Goal: Transaction & Acquisition: Purchase product/service

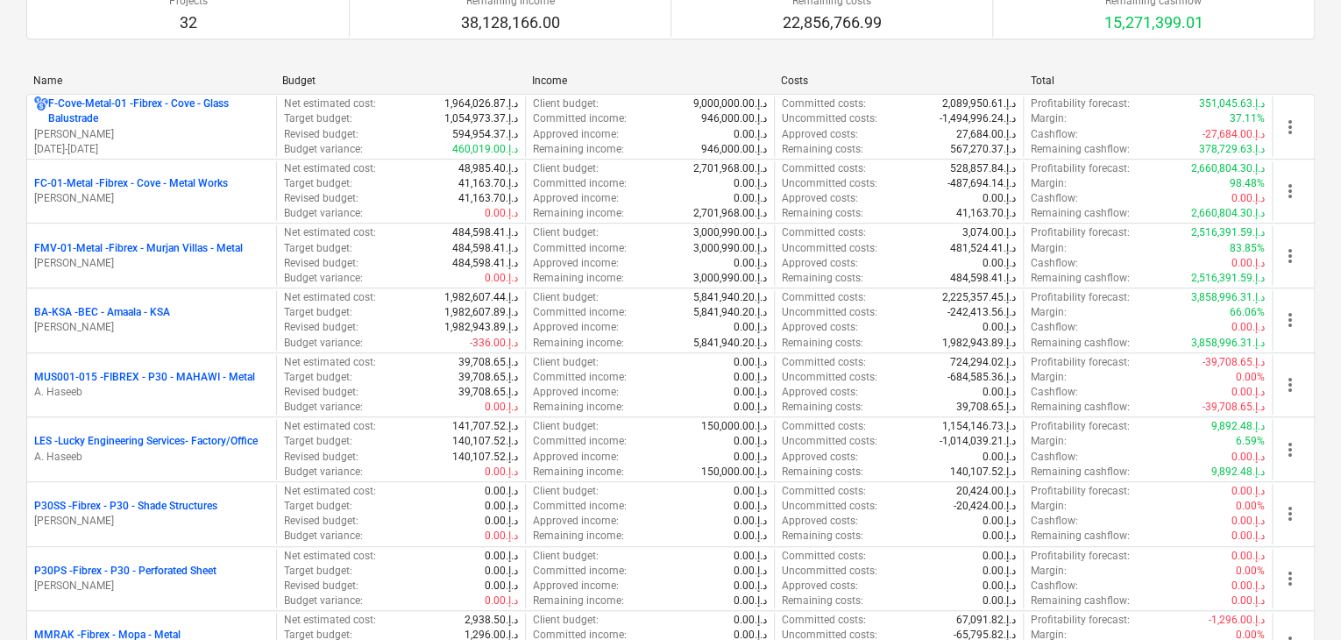
scroll to position [351, 0]
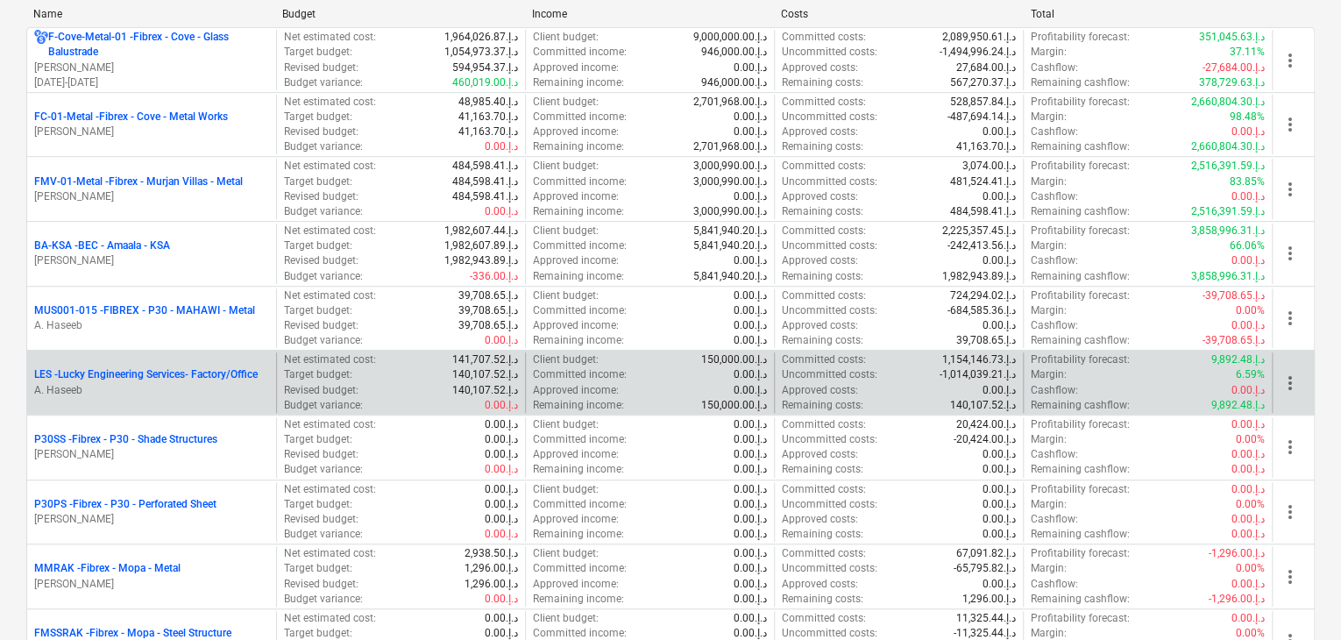
click at [174, 379] on p "LES - Lucky Engineering Services- Factory/Office" at bounding box center [145, 374] width 223 height 15
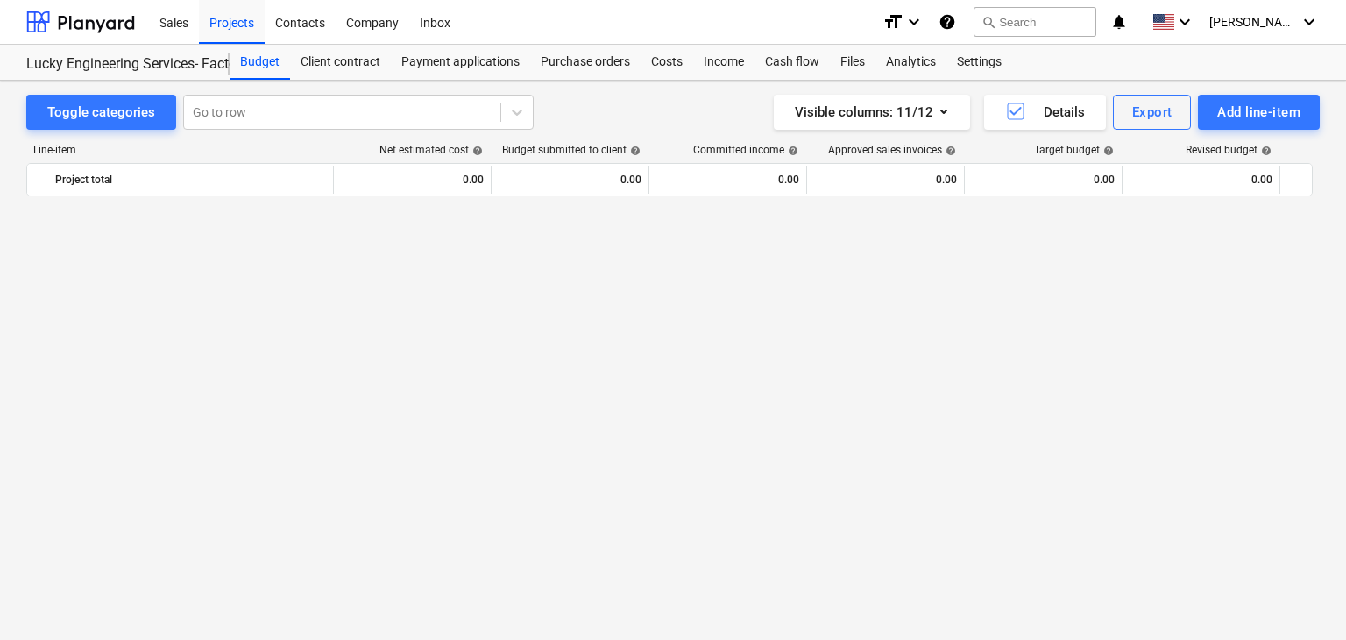
scroll to position [42422, 0]
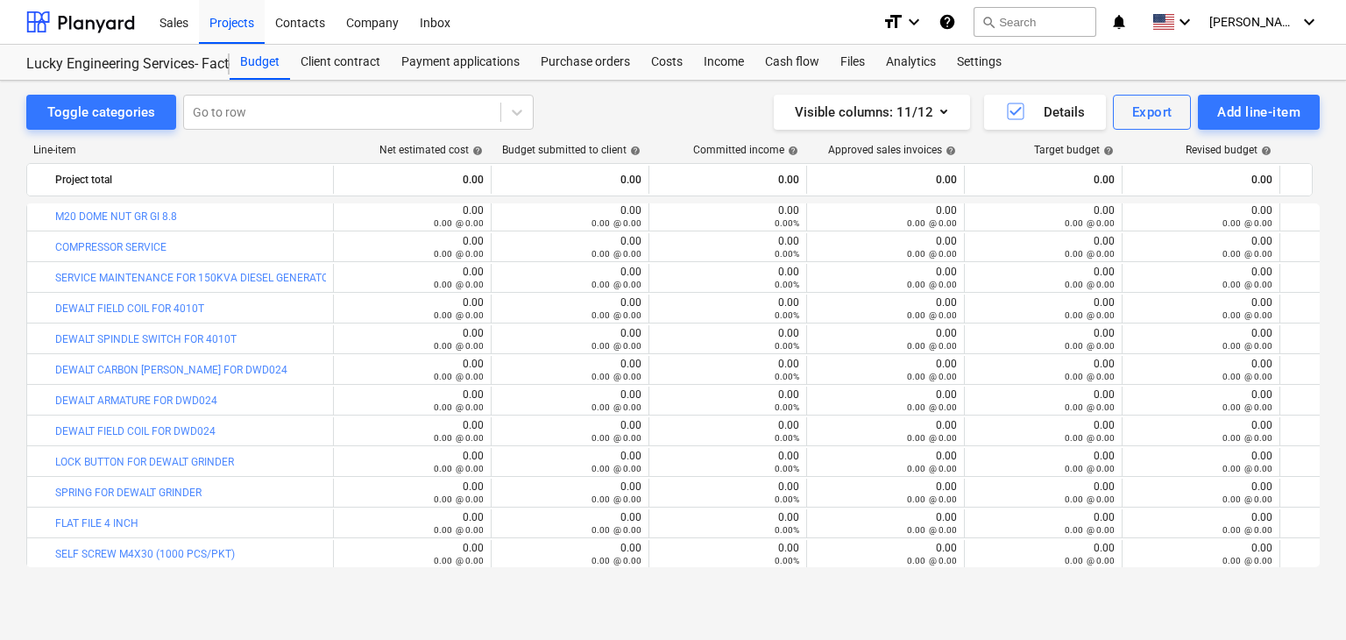
click at [1244, 117] on div "Add line-item" at bounding box center [1258, 112] width 83 height 23
click at [1171, 185] on div "Add custom" at bounding box center [1228, 186] width 182 height 31
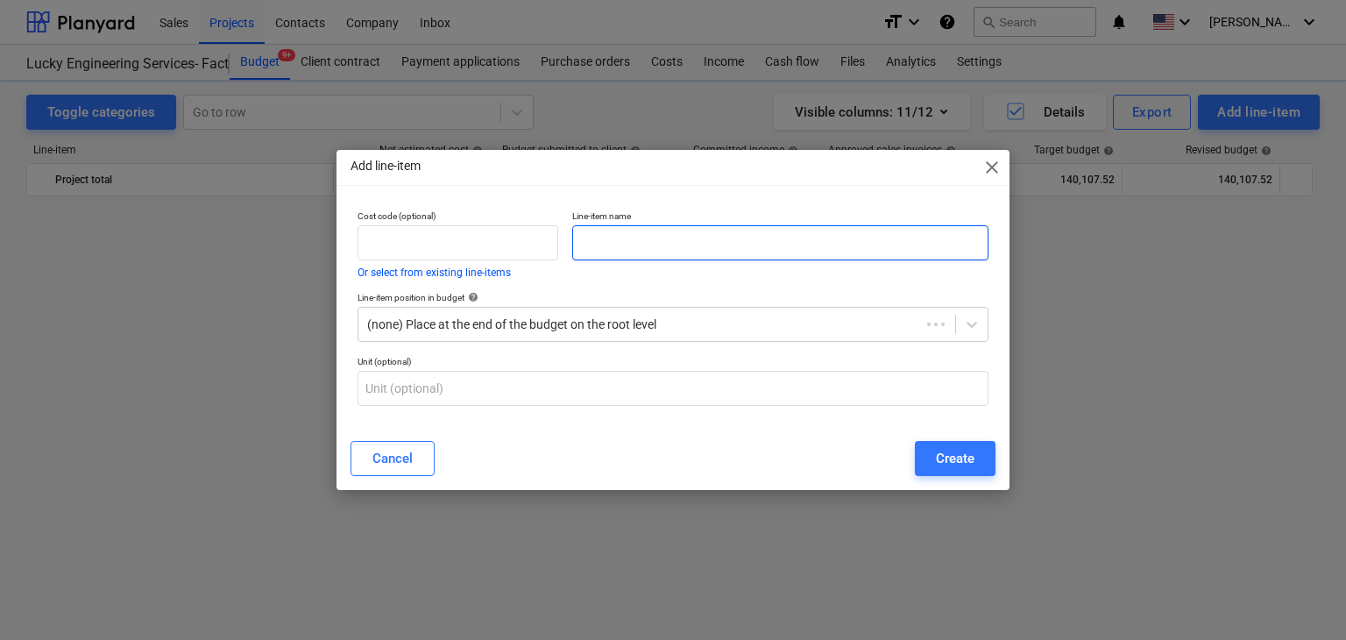
click at [589, 246] on input "text" at bounding box center [780, 242] width 416 height 35
paste input "MAGNETIC HOLE CUTTER HSS 16X50L CROSSCUT"
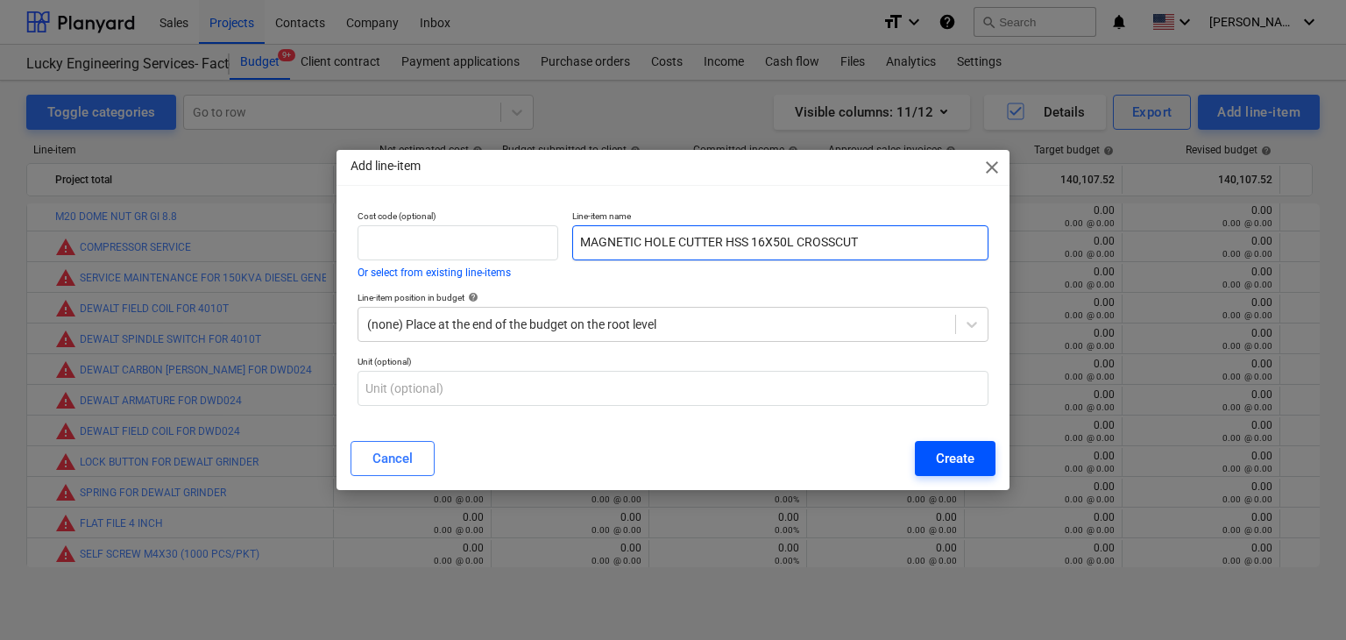
type input "MAGNETIC HOLE CUTTER HSS 16X50L CROSSCUT"
click at [974, 467] on div "Create" at bounding box center [955, 458] width 39 height 23
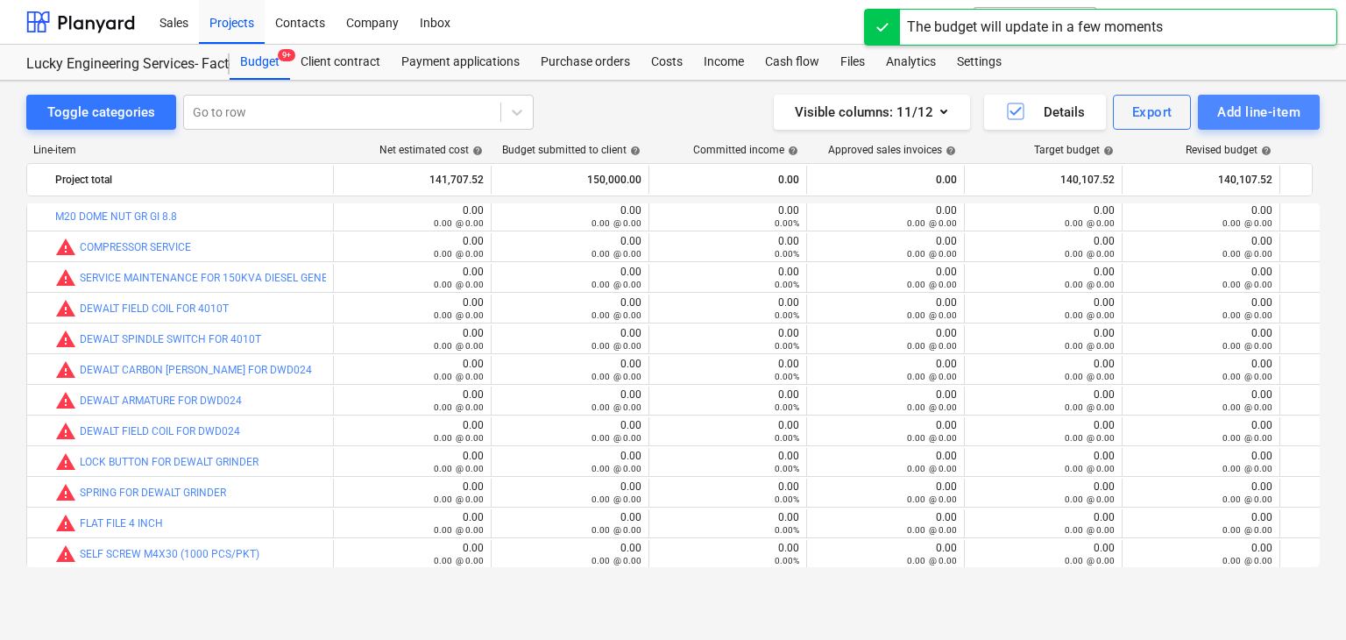
click at [1231, 120] on div "Add line-item" at bounding box center [1258, 112] width 83 height 23
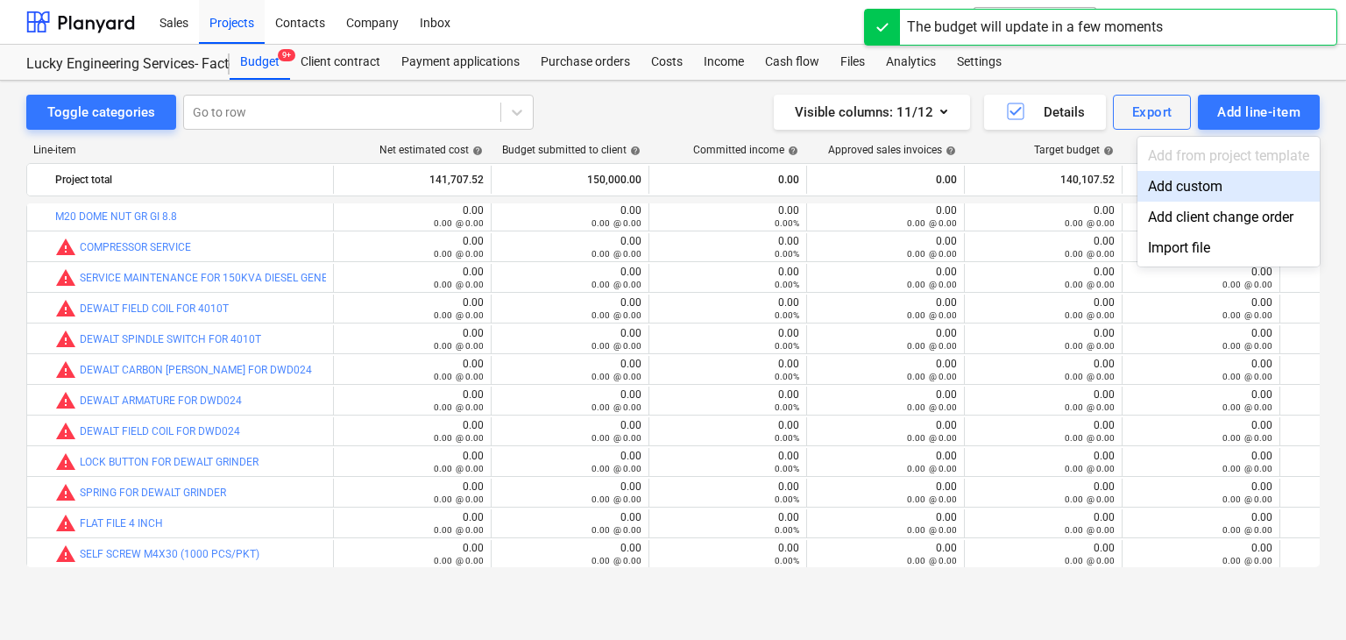
click at [1172, 188] on div "Add custom" at bounding box center [1228, 186] width 182 height 31
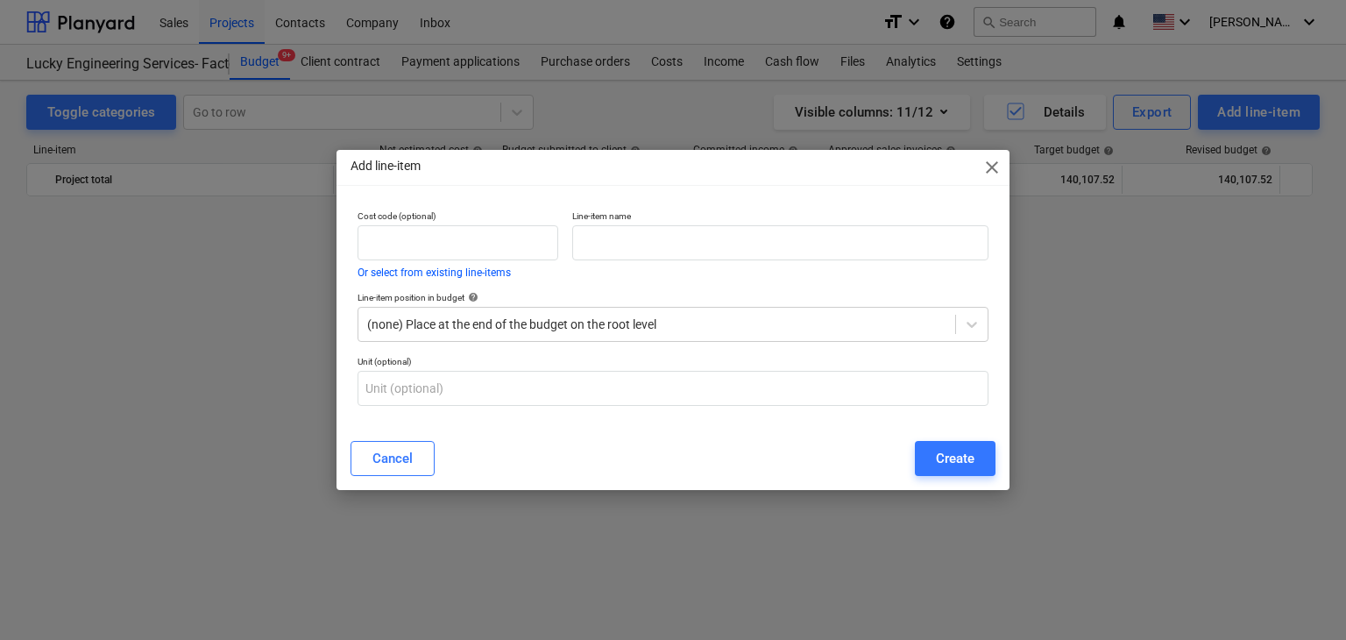
scroll to position [42422, 0]
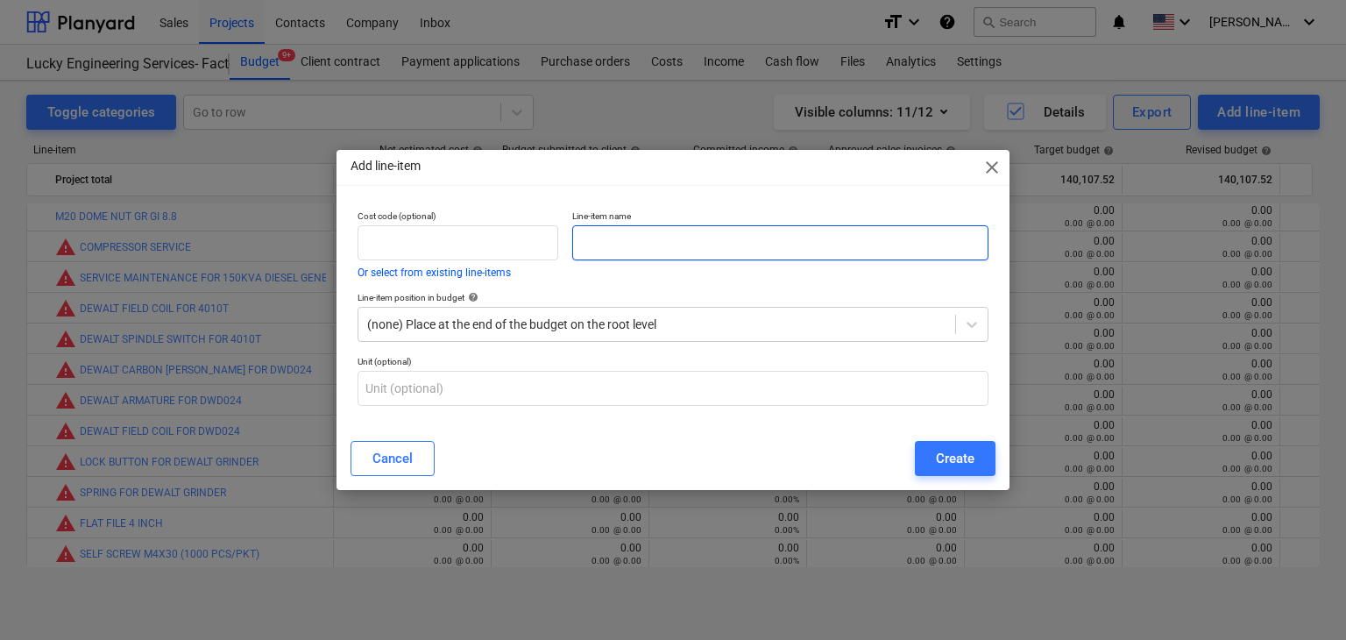
click at [627, 244] on input "text" at bounding box center [780, 242] width 416 height 35
paste input "MAGNETIC HOLE CUTTER HSS 34X50L CROSSCUT"
type input "MAGNETIC HOLE CUTTER HSS 34X50L CROSSCUT"
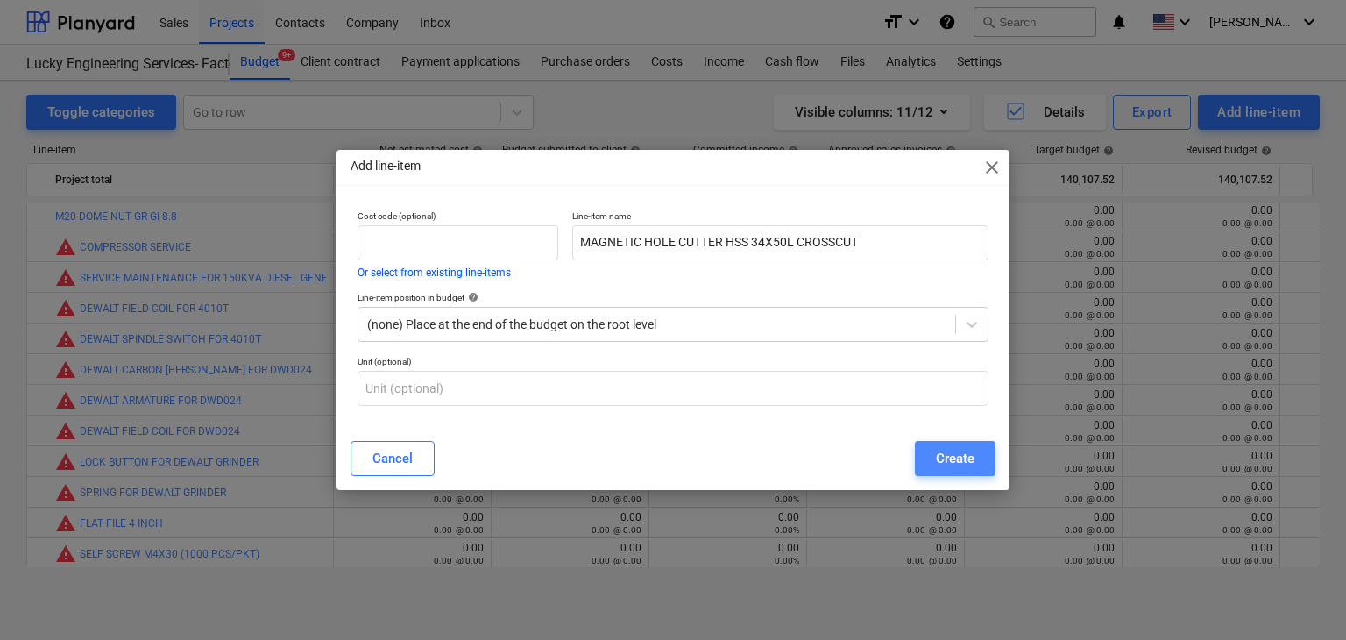
click at [982, 457] on button "Create" at bounding box center [955, 458] width 81 height 35
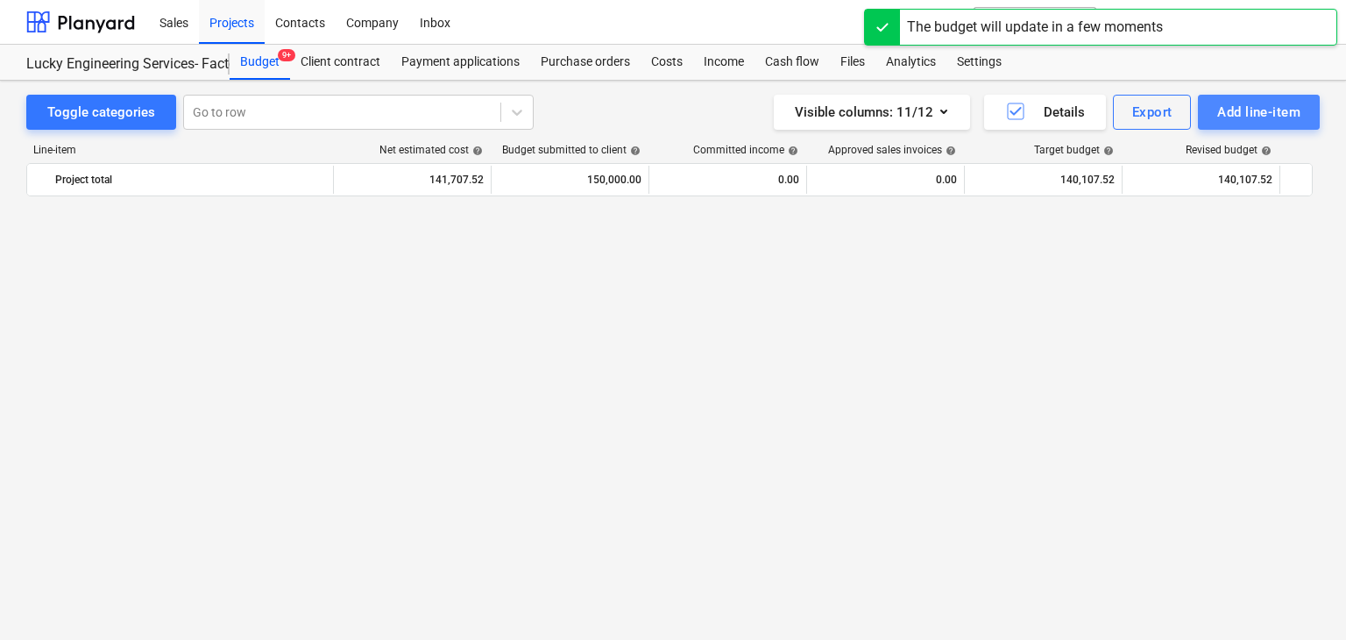
scroll to position [42422, 0]
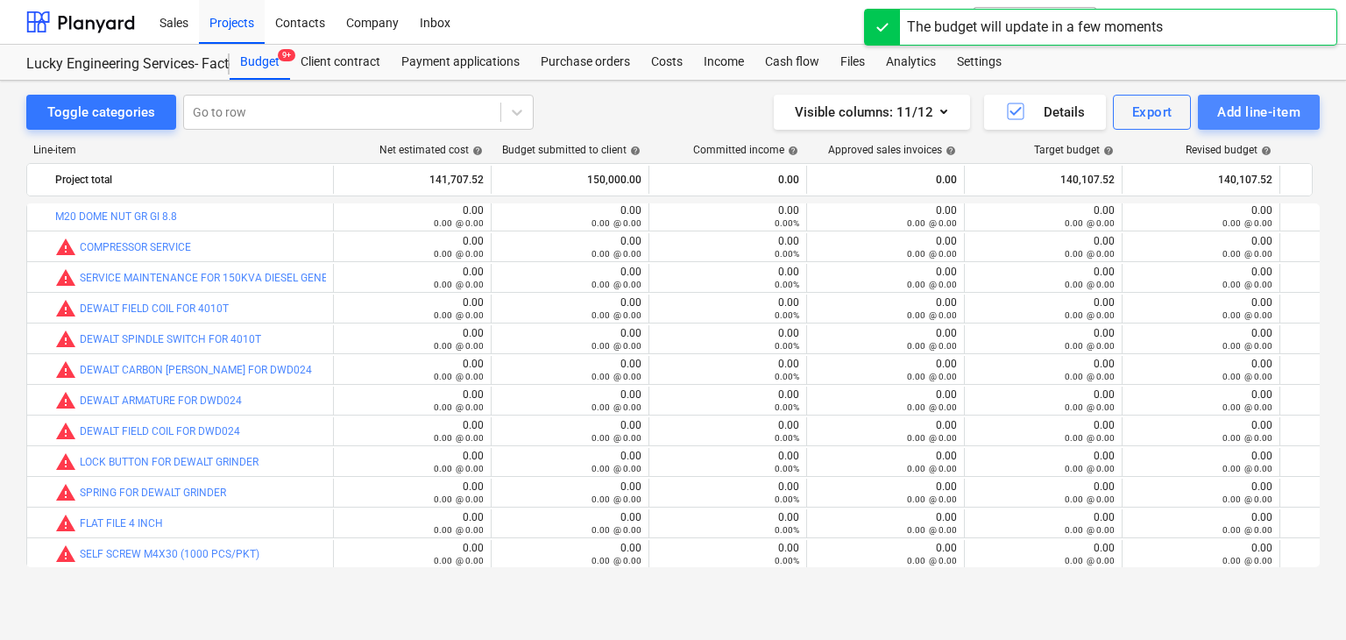
click at [1233, 105] on div "Add line-item" at bounding box center [1258, 112] width 83 height 23
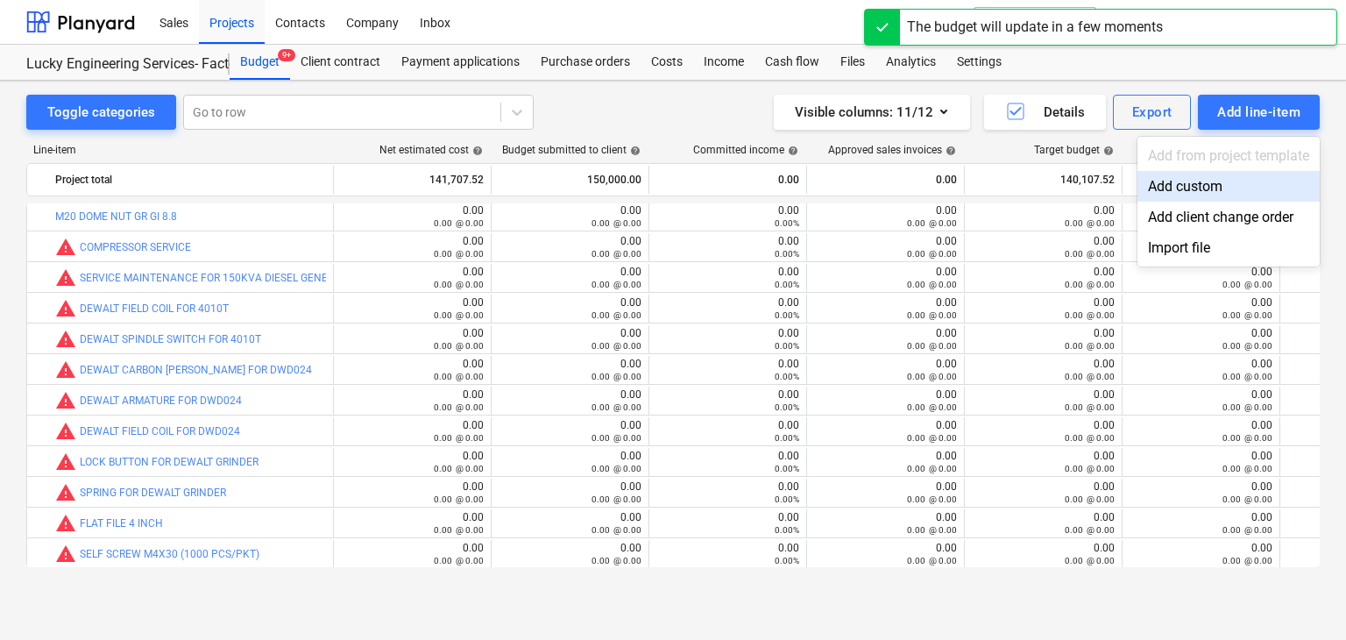
click at [1167, 176] on div "Add custom" at bounding box center [1228, 186] width 182 height 31
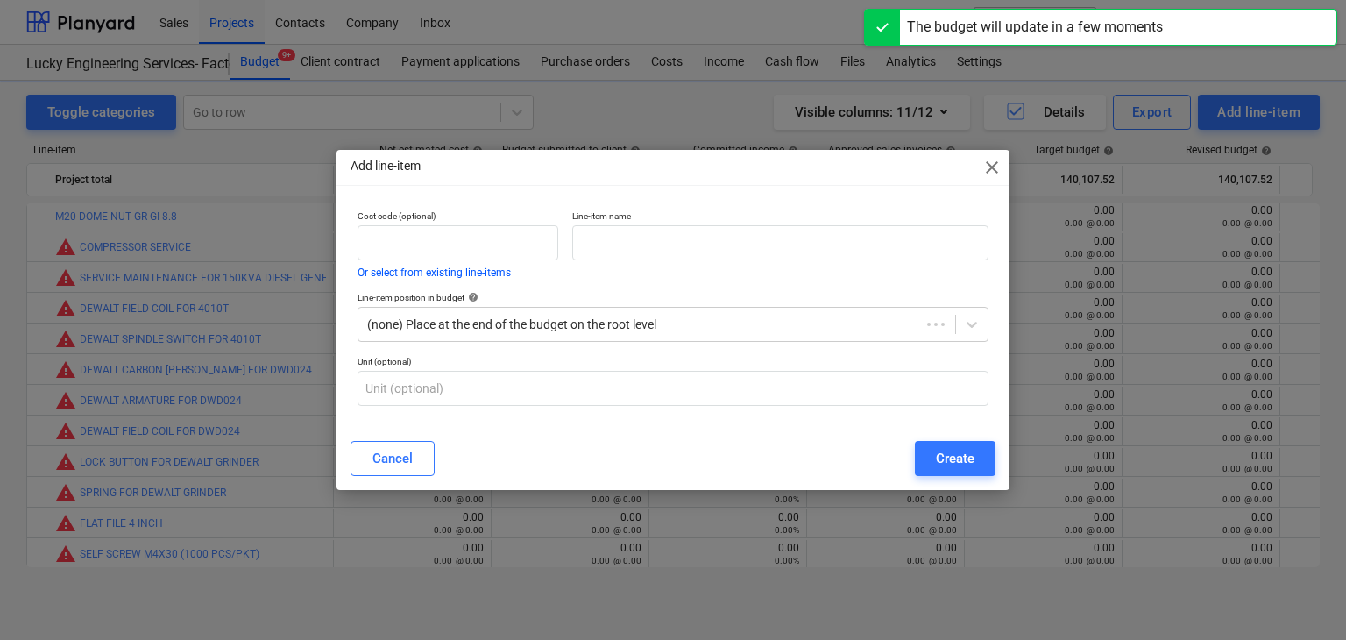
click at [676, 220] on p "Line-item name" at bounding box center [780, 217] width 416 height 15
click at [641, 236] on input "text" at bounding box center [780, 242] width 416 height 35
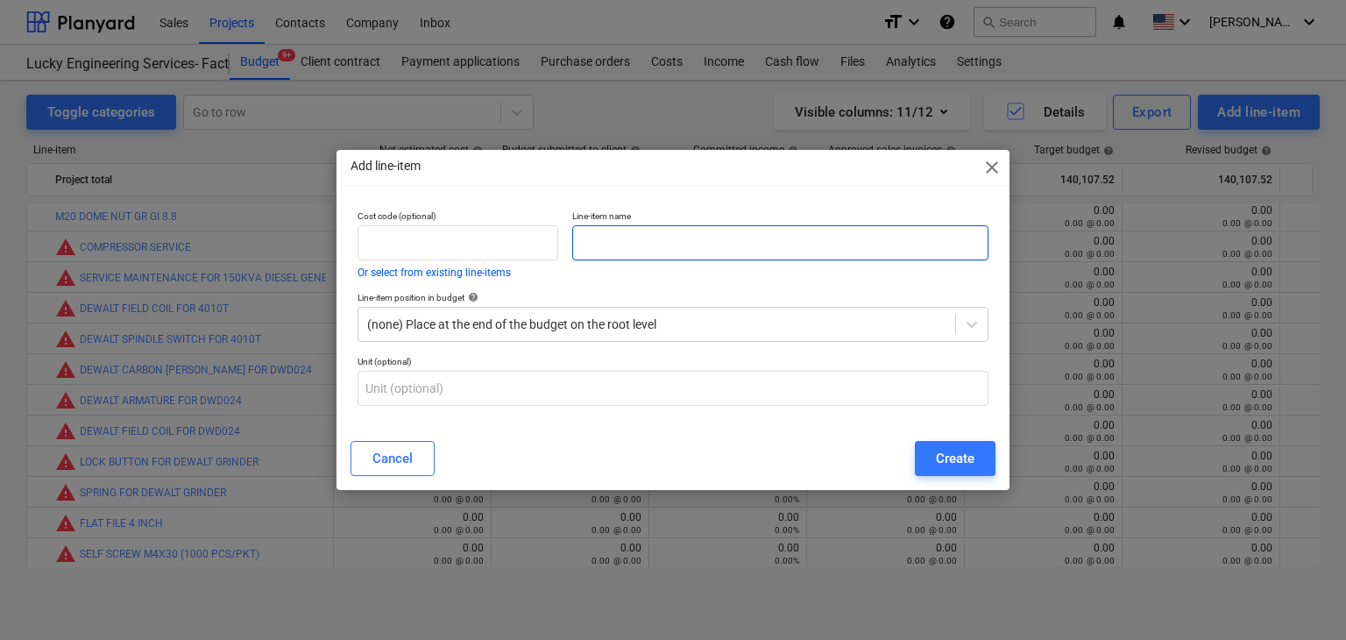
paste input "PILOT PIN LONG"
type input "PILOT PIN LONG"
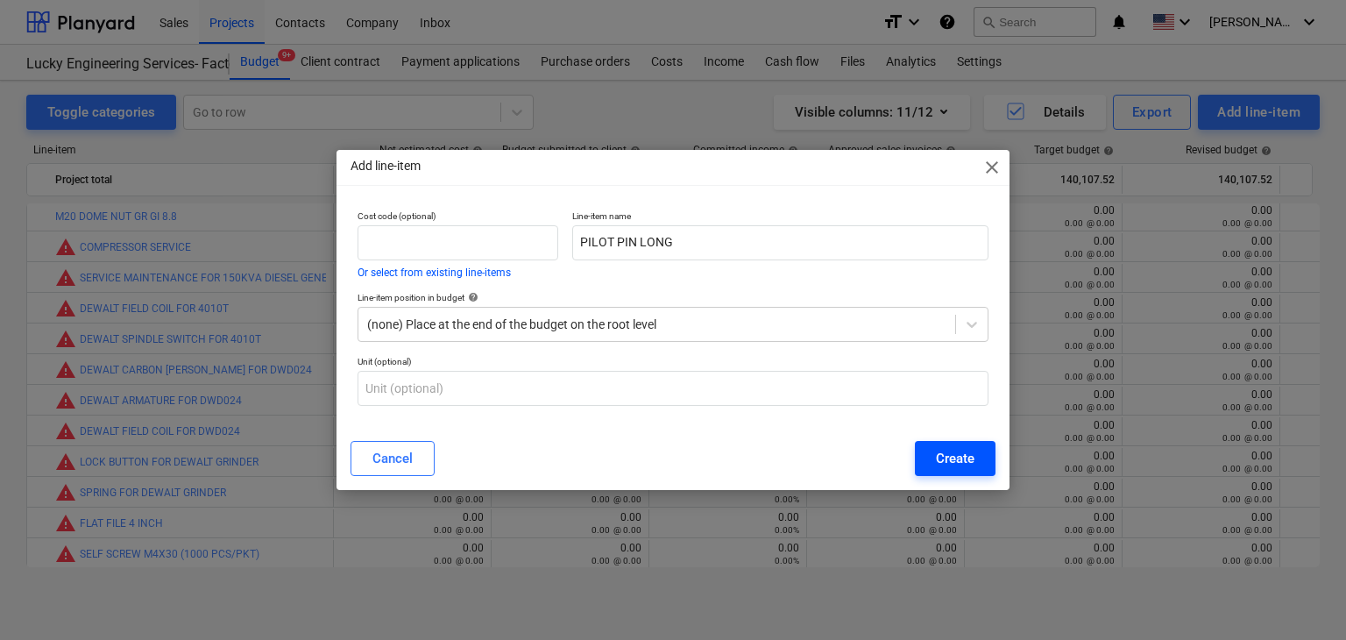
click at [979, 453] on button "Create" at bounding box center [955, 458] width 81 height 35
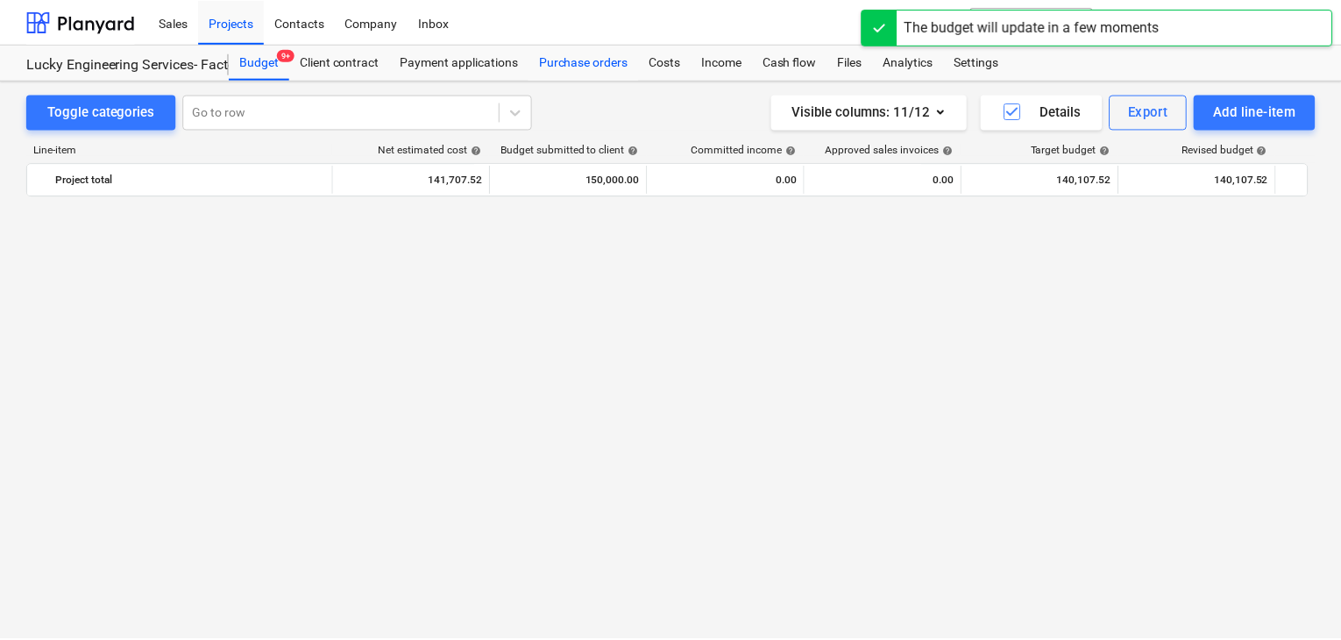
scroll to position [42422, 0]
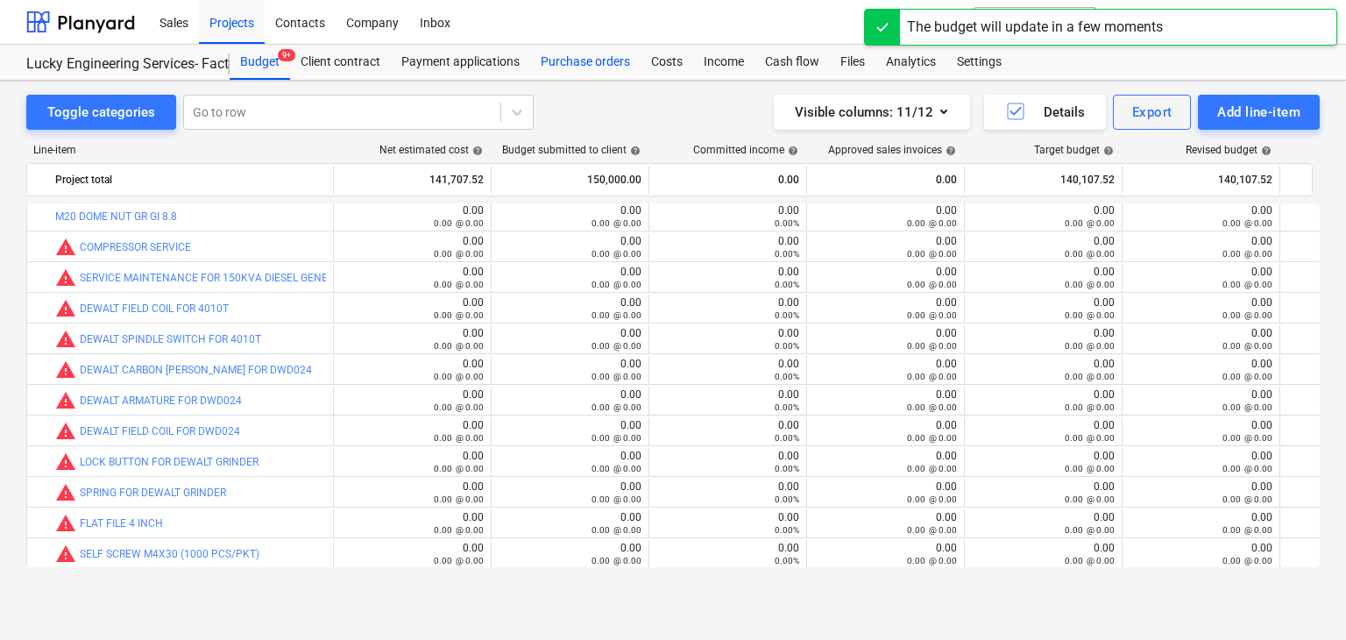
click at [589, 64] on div "Purchase orders" at bounding box center [585, 62] width 110 height 35
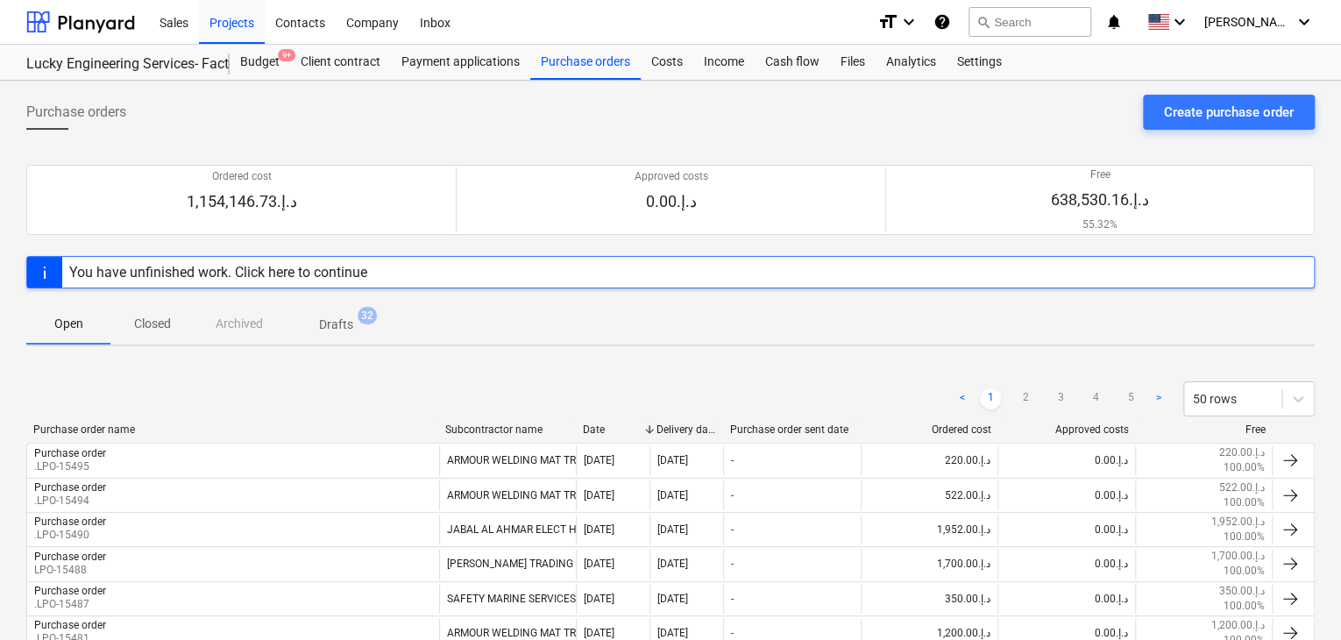
click at [1185, 117] on div "Create purchase order" at bounding box center [1229, 112] width 130 height 23
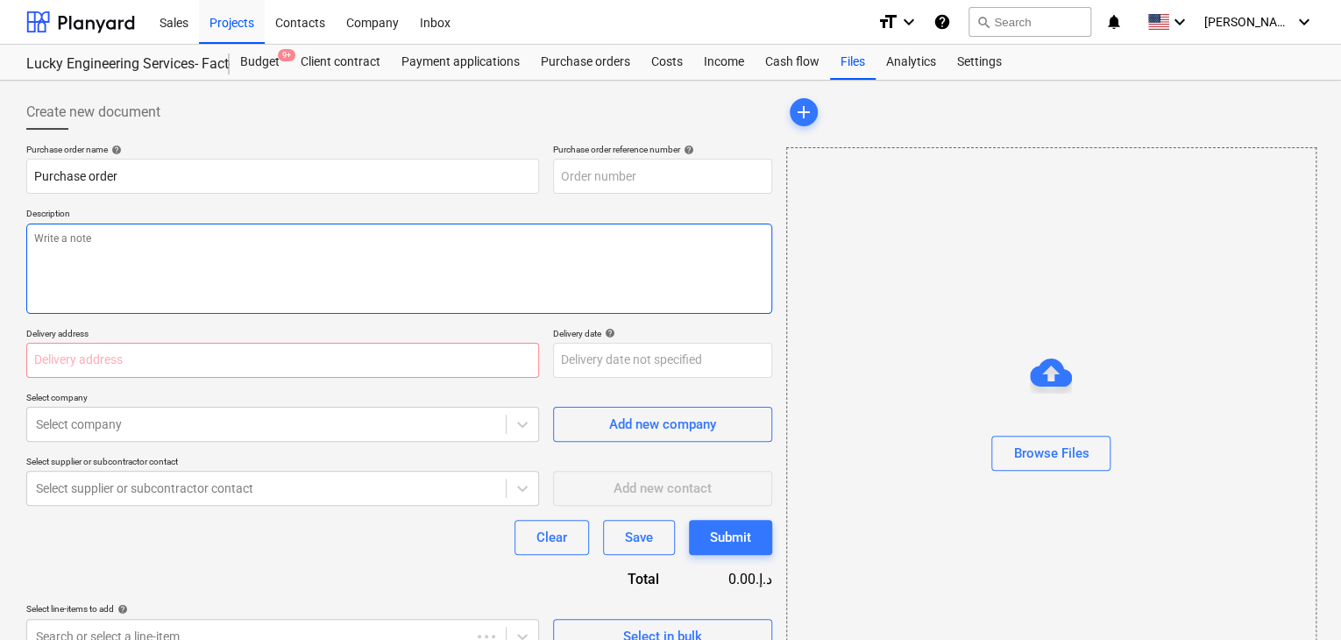
click at [467, 229] on textarea at bounding box center [399, 268] width 746 height 90
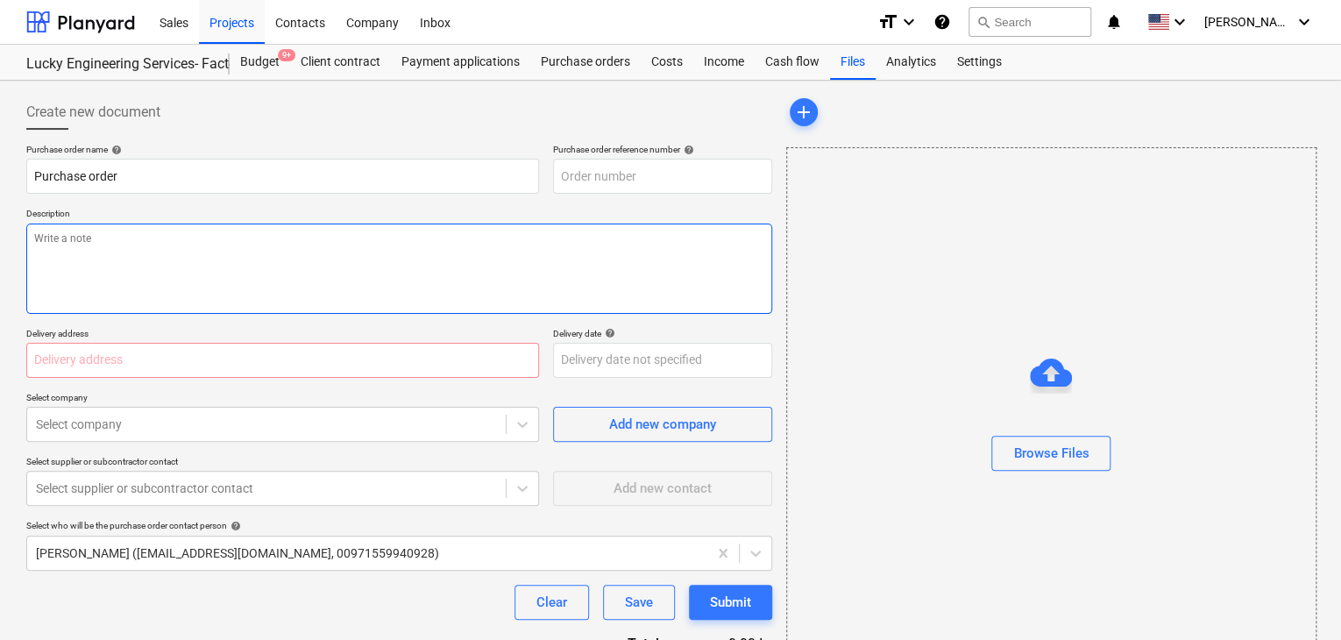
type textarea "x"
type input "LES-PO-532"
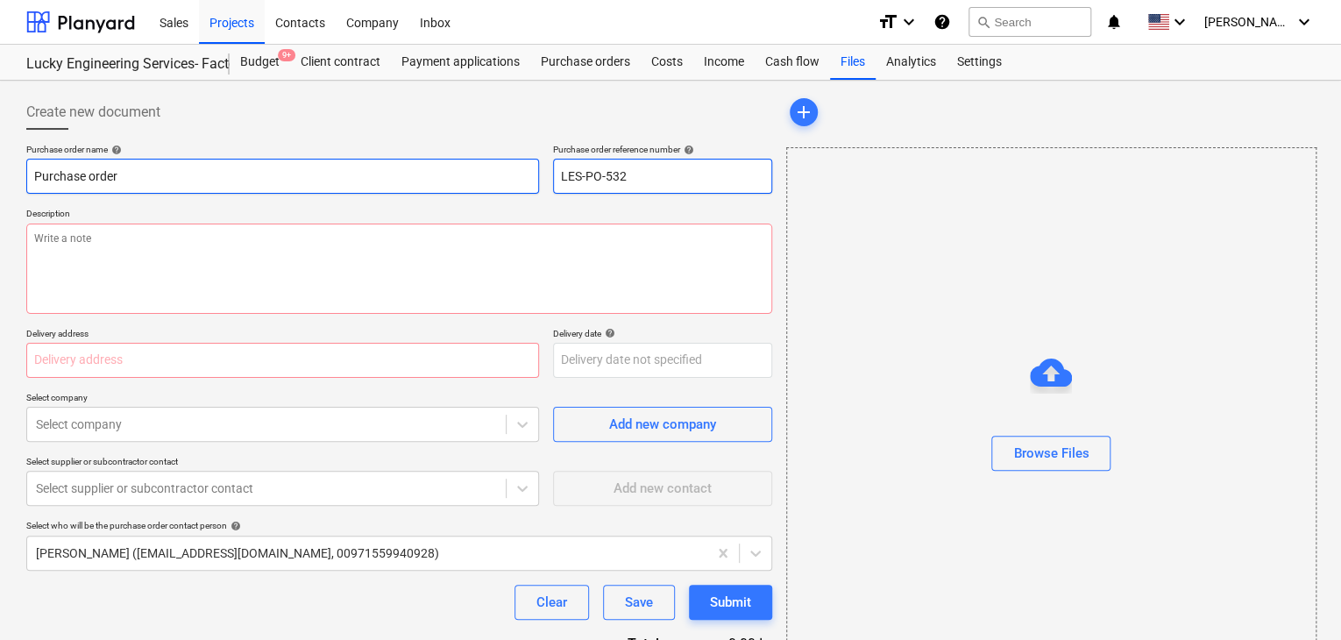
drag, startPoint x: 624, startPoint y: 173, endPoint x: 537, endPoint y: 172, distance: 86.8
click at [537, 172] on div "Purchase order name help Purchase order Purchase order reference number help LE…" at bounding box center [399, 169] width 746 height 50
type textarea "x"
type input "."
type textarea "x"
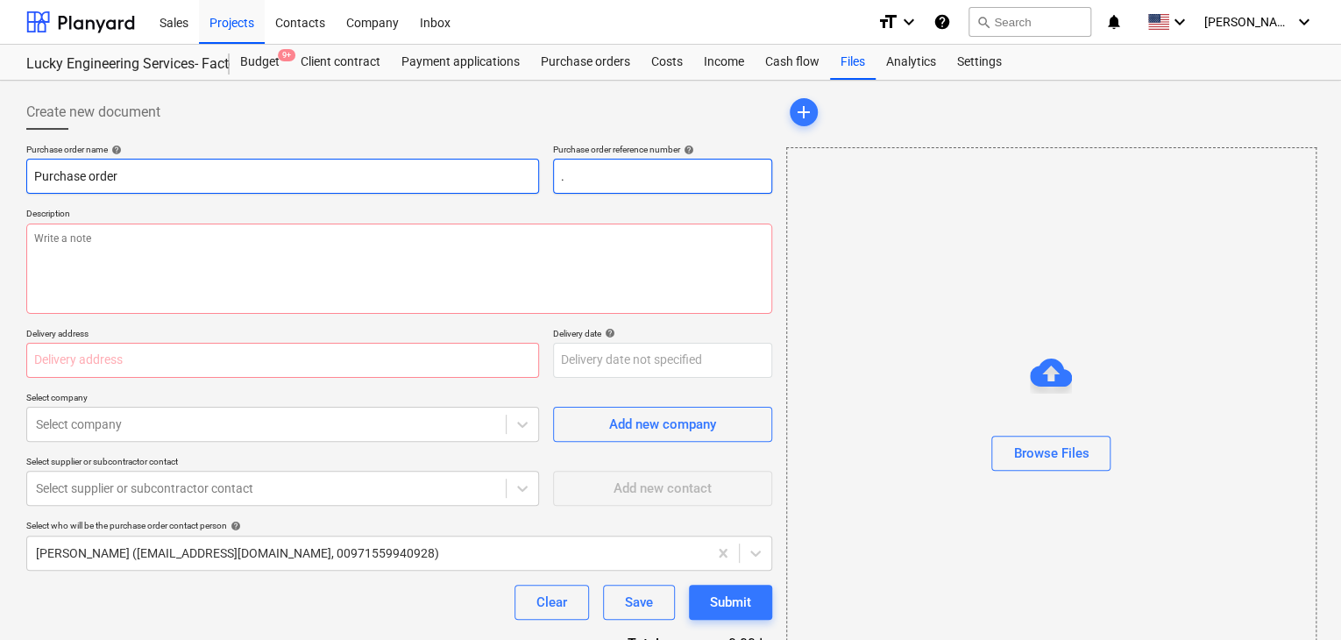
type input ".L"
type textarea "x"
type input ".LP"
type textarea "x"
type input ".LPO"
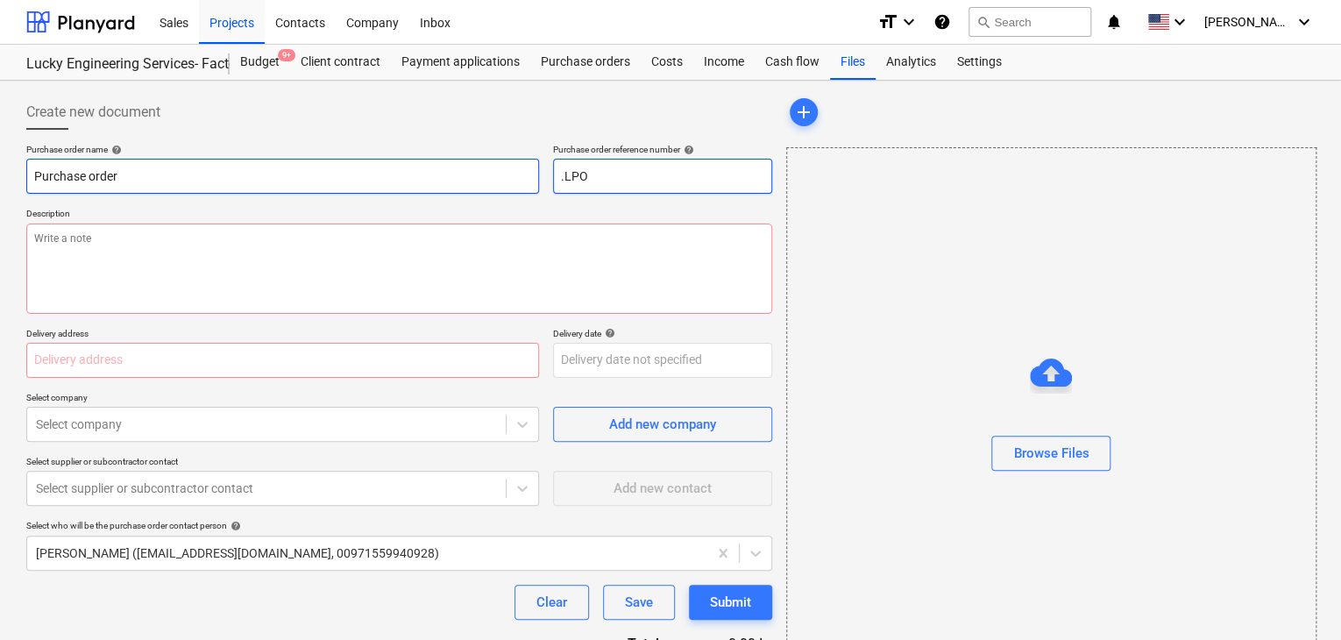
type textarea "x"
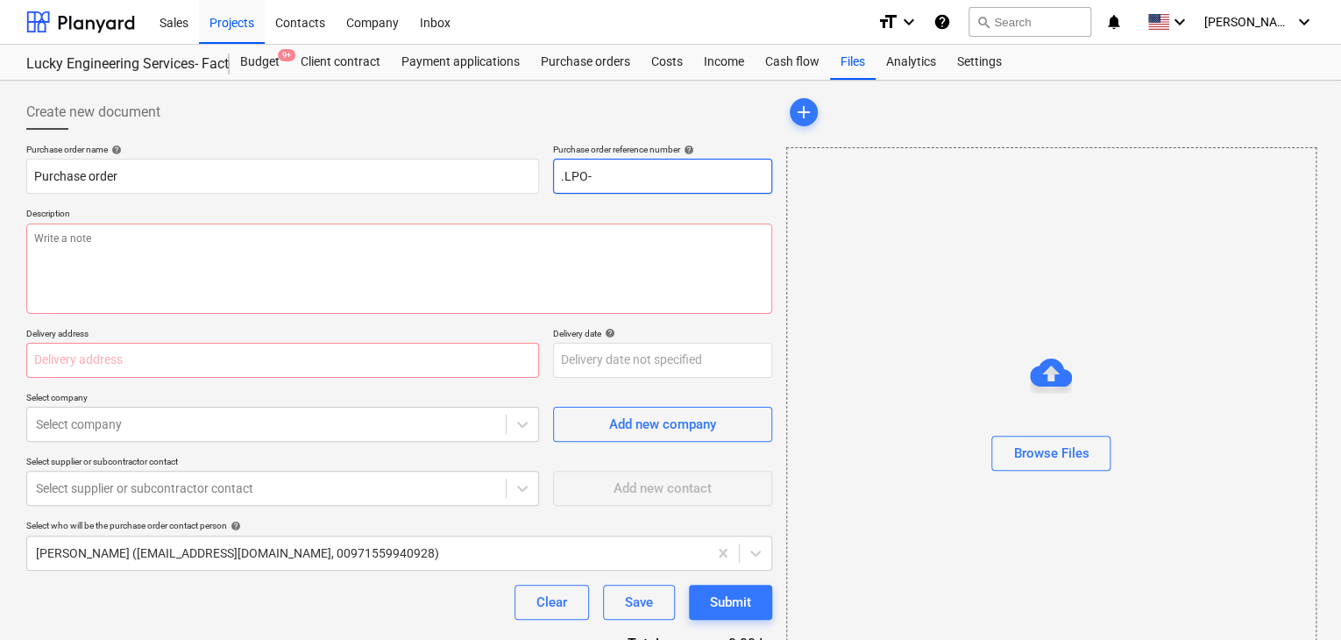
type input ".LPO-"
type textarea "x"
type input ".LPO-1"
type textarea "x"
type input ".LPO-15"
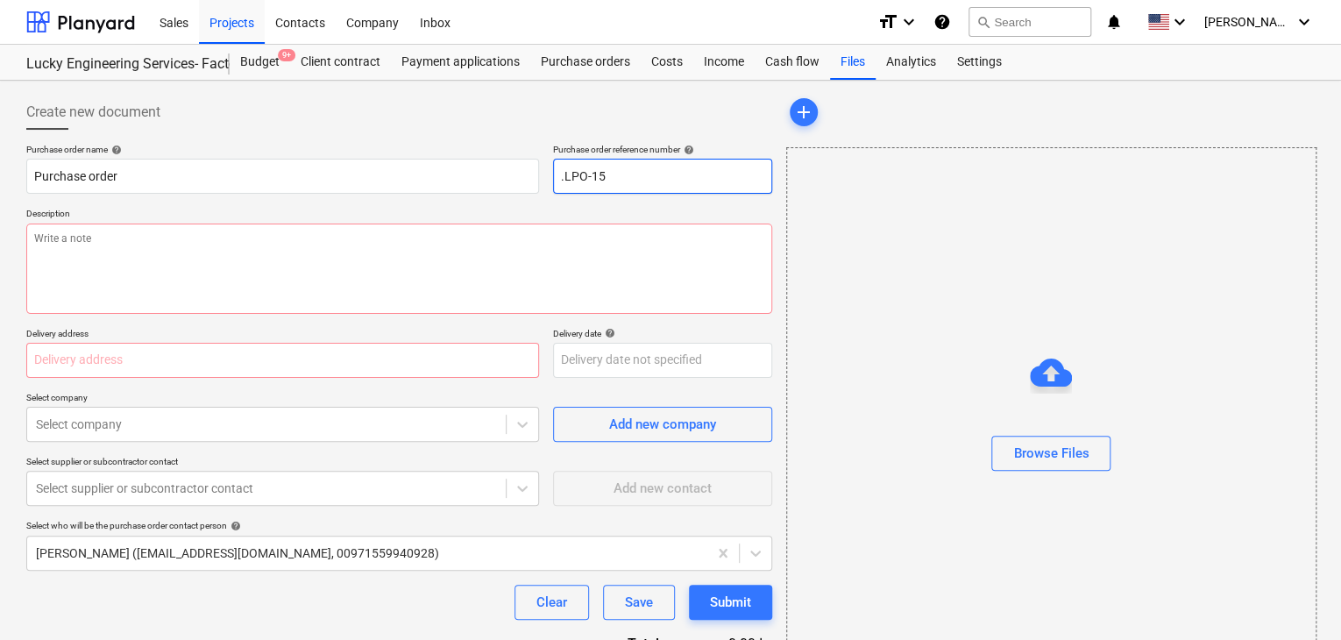
type textarea "x"
type input ".LPO-155"
type textarea "x"
type input ".LPO-1550"
type textarea "x"
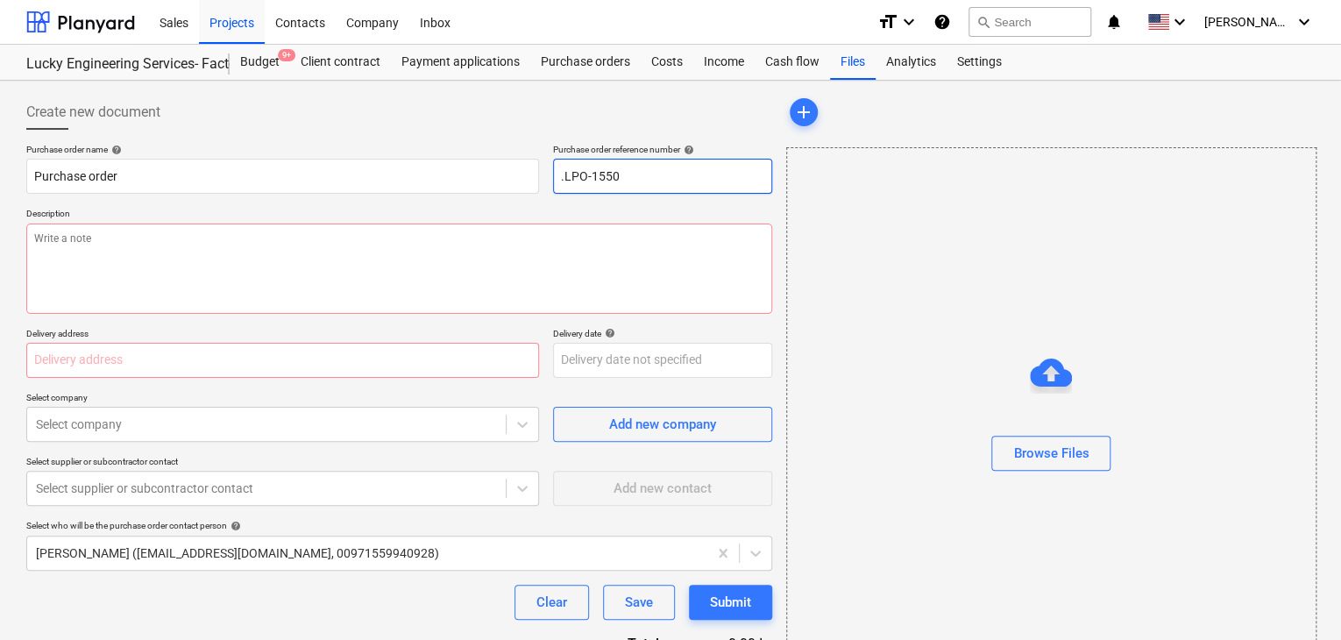
type input ".LPO-15503"
type textarea "x"
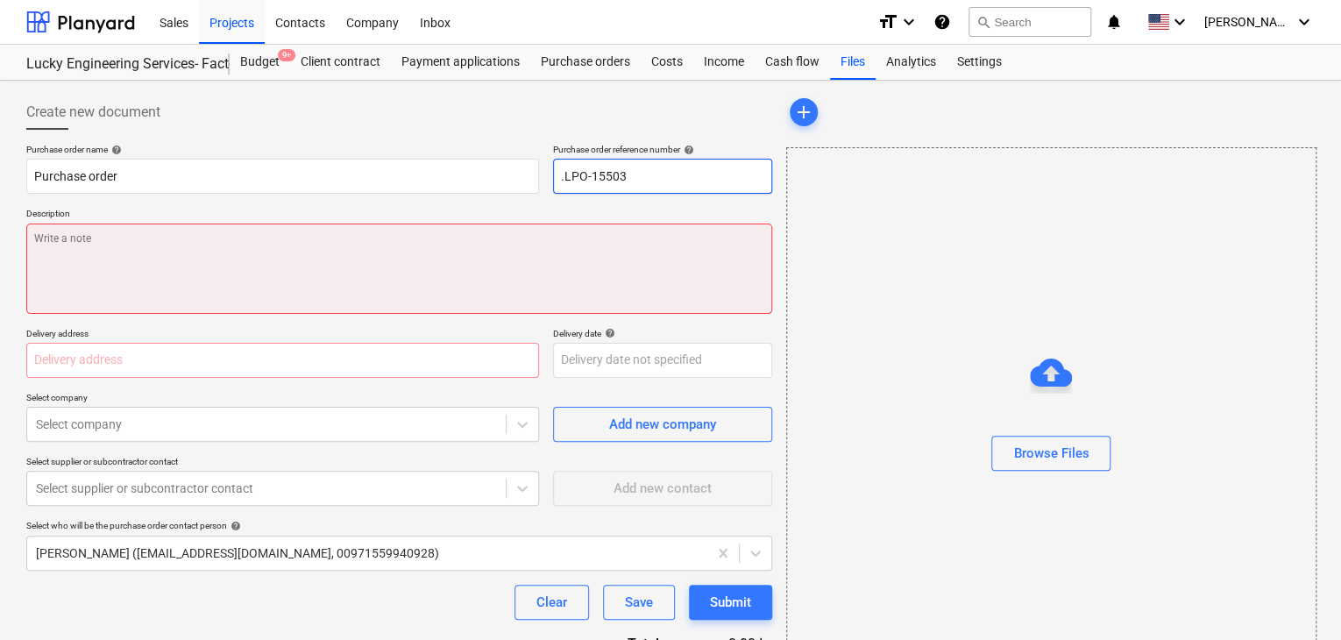
type input ".LPO-15503"
click at [352, 260] on textarea at bounding box center [399, 268] width 746 height 90
type textarea "x"
type textarea "0"
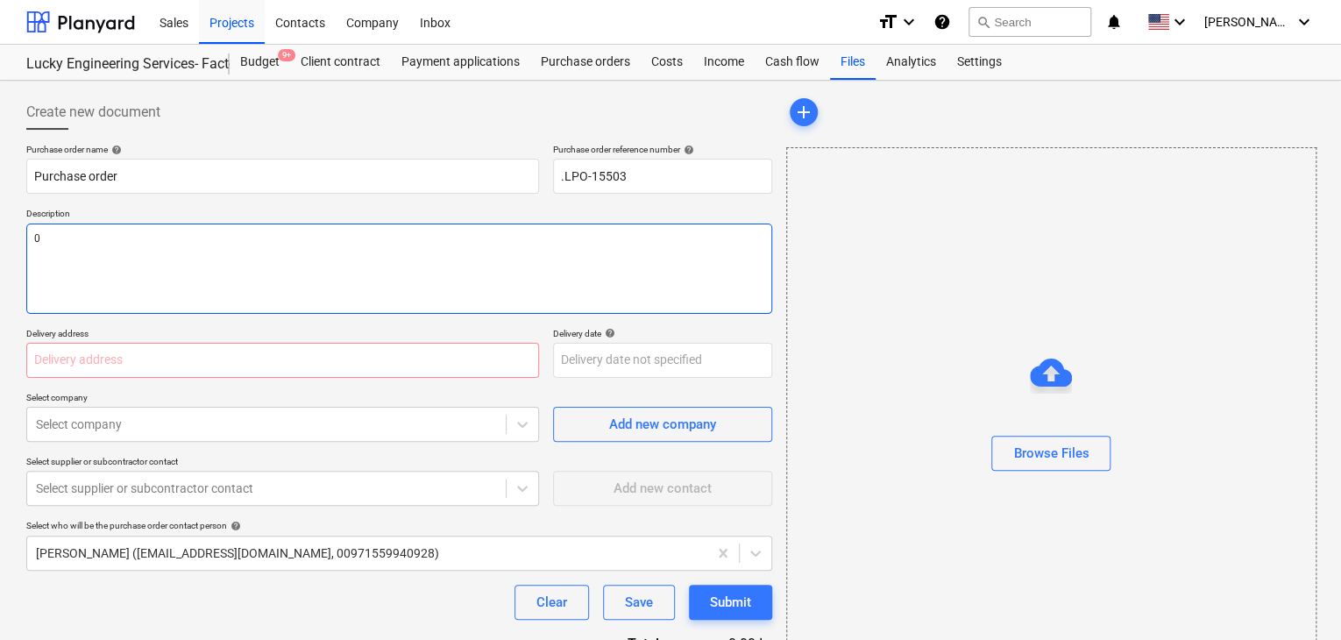
type textarea "x"
type textarea "09"
type textarea "x"
type textarea "09/"
type textarea "x"
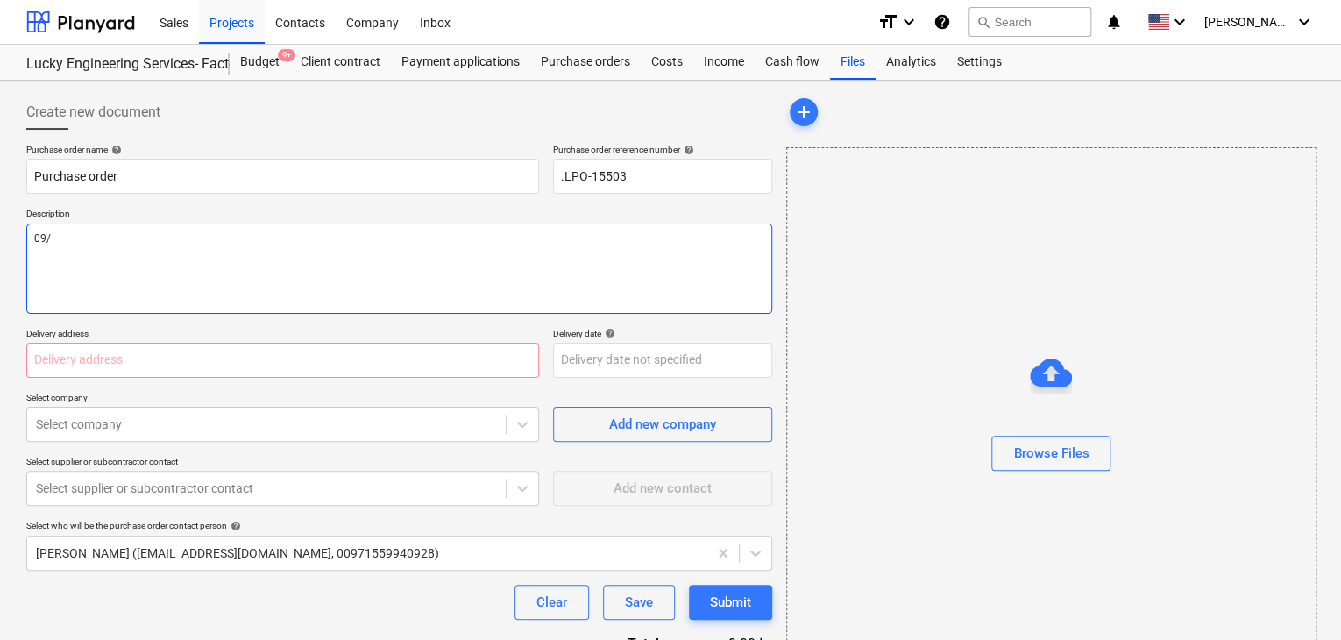
type textarea "09/S"
type textarea "x"
type textarea "09/SE"
type textarea "x"
type textarea "09/SEP"
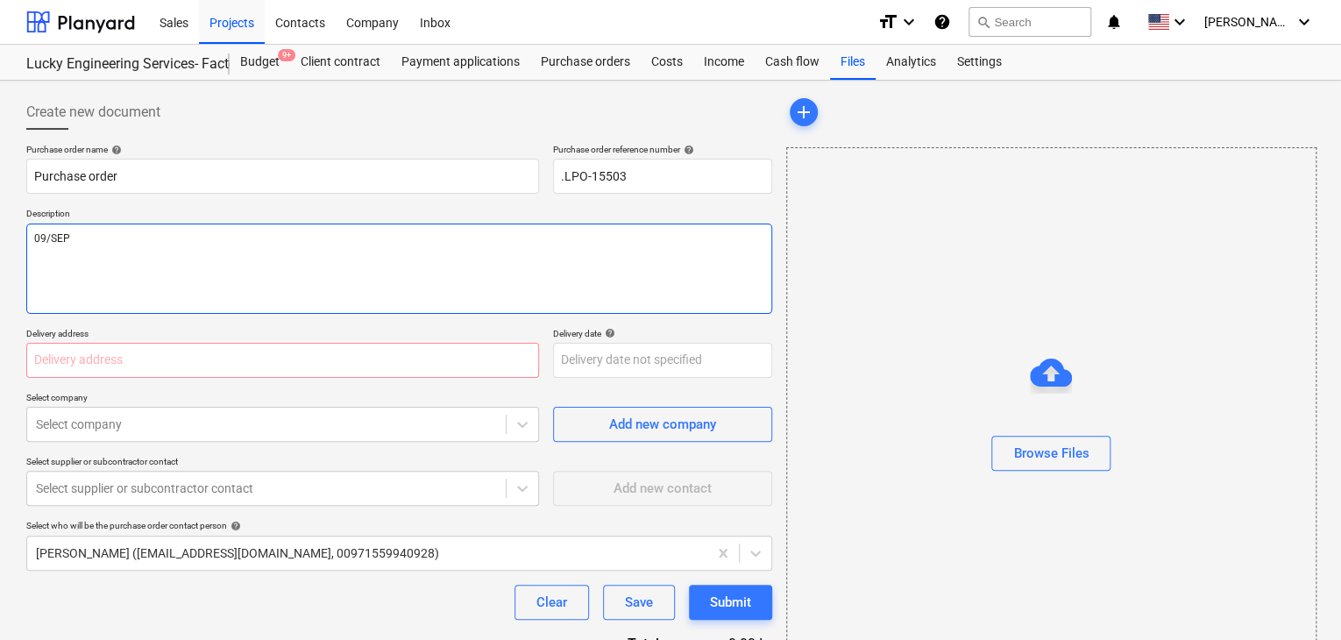
type textarea "x"
type textarea "09/SEP/"
type textarea "x"
type textarea "09/[DATE]"
type textarea "x"
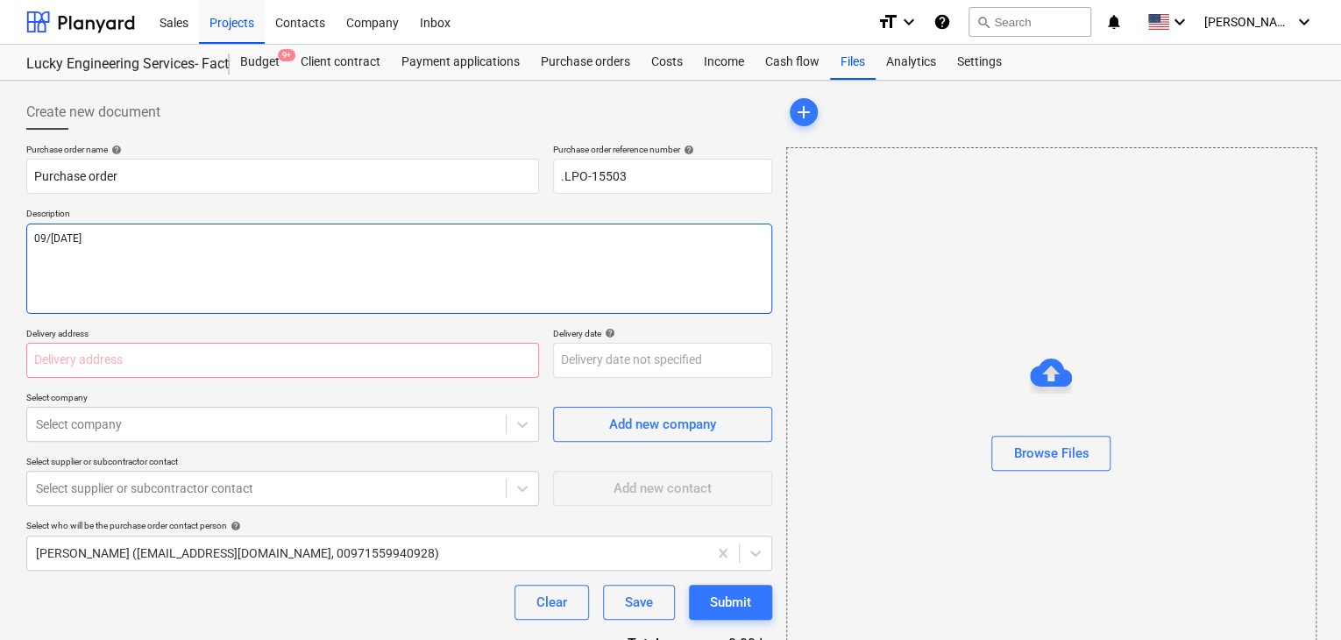
type textarea "[DATE]"
type textarea "x"
type textarea "[DATE]"
type textarea "x"
type textarea "[DATE]"
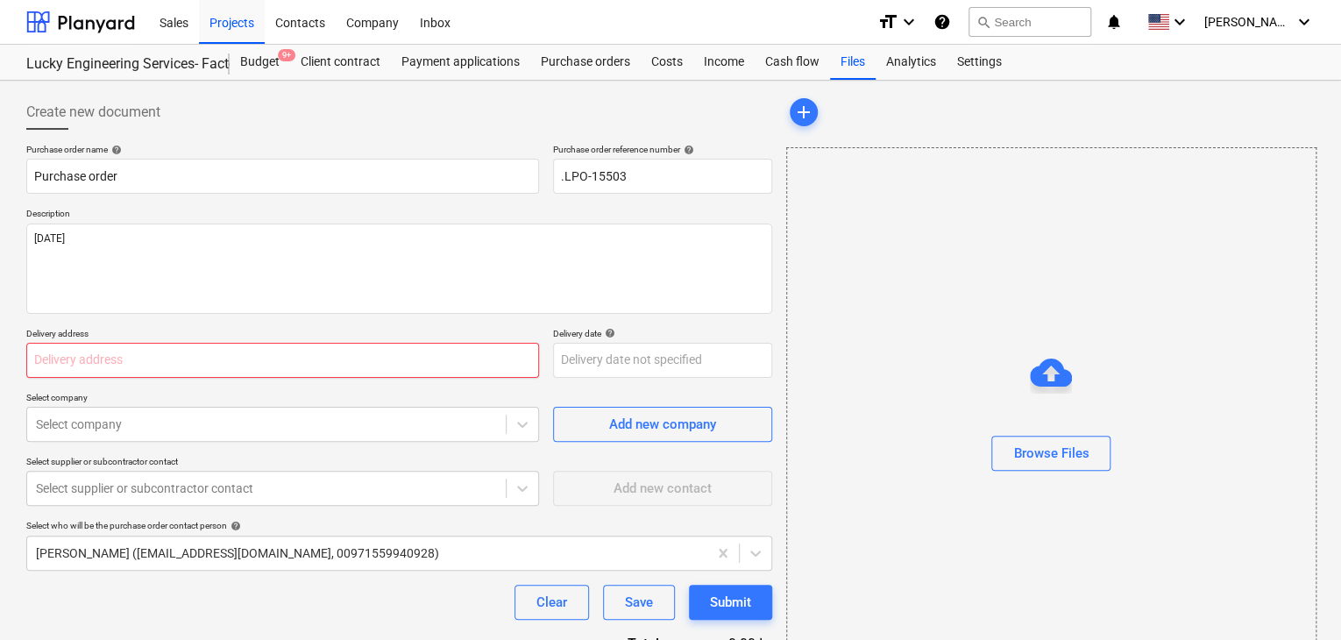
click at [86, 372] on input "text" at bounding box center [282, 360] width 513 height 35
type textarea "x"
type input "L"
type textarea "x"
type input "LU"
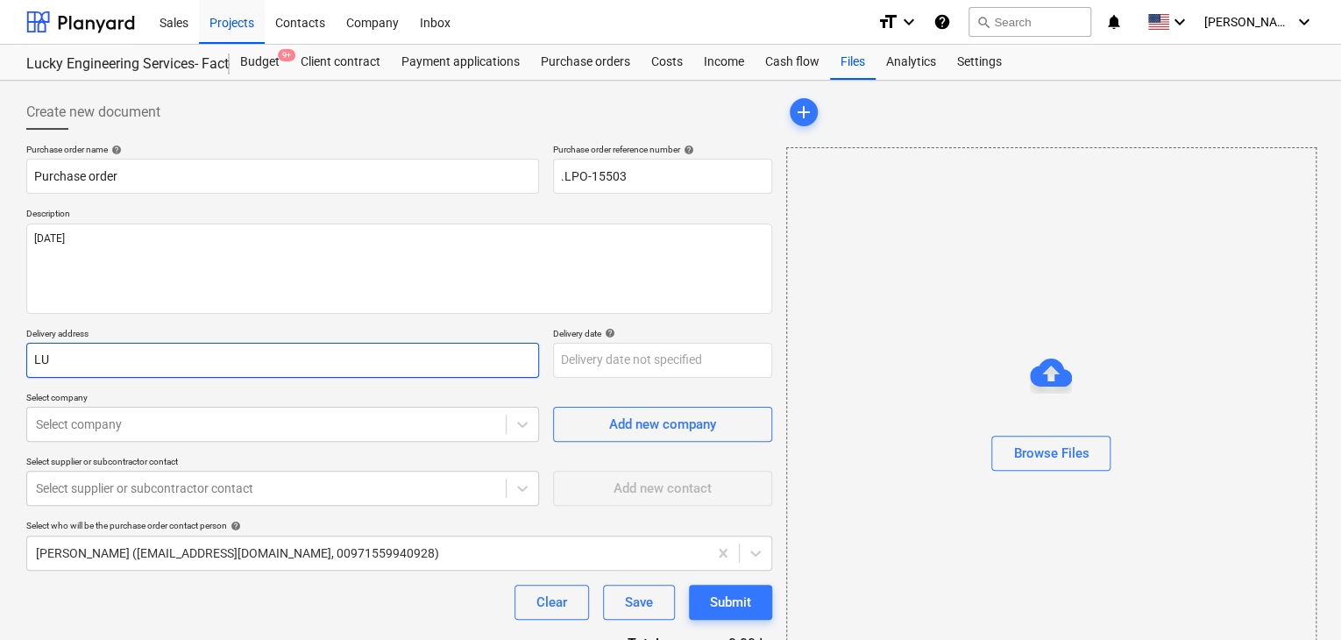
type textarea "x"
type input "LUC"
type textarea "x"
type input "LUCK"
type textarea "x"
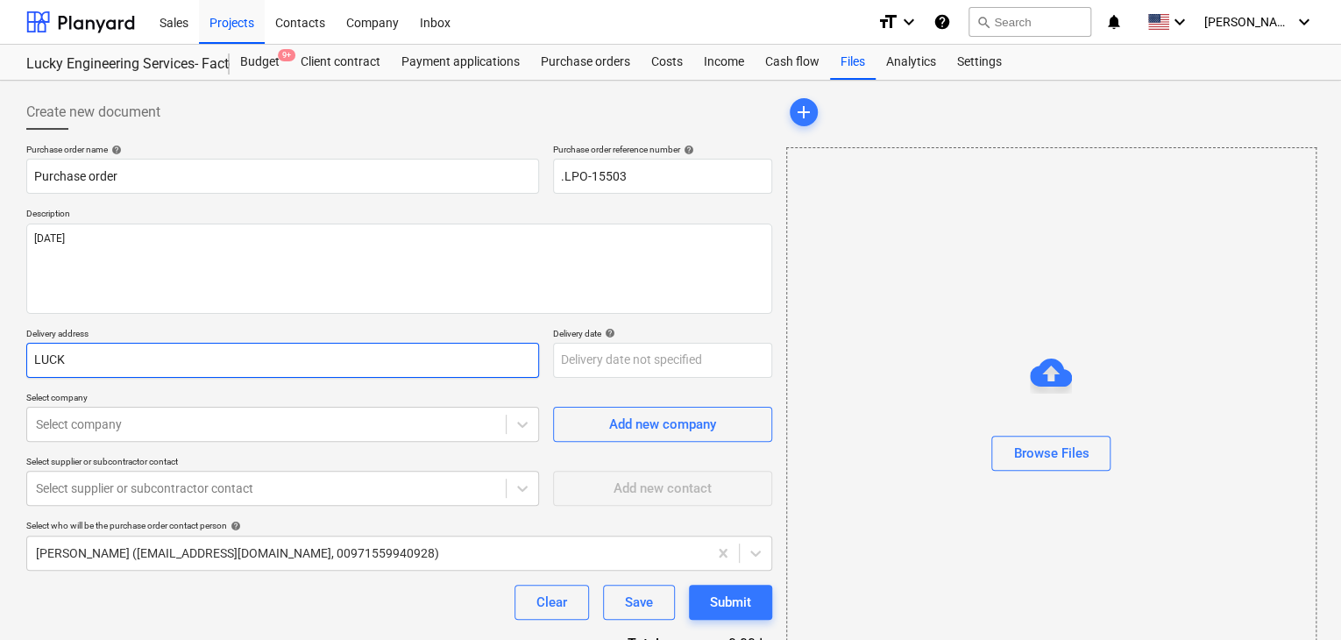
type input "LUCKY"
type textarea "x"
type input "LUCKY"
type textarea "x"
type input "LUCKY E"
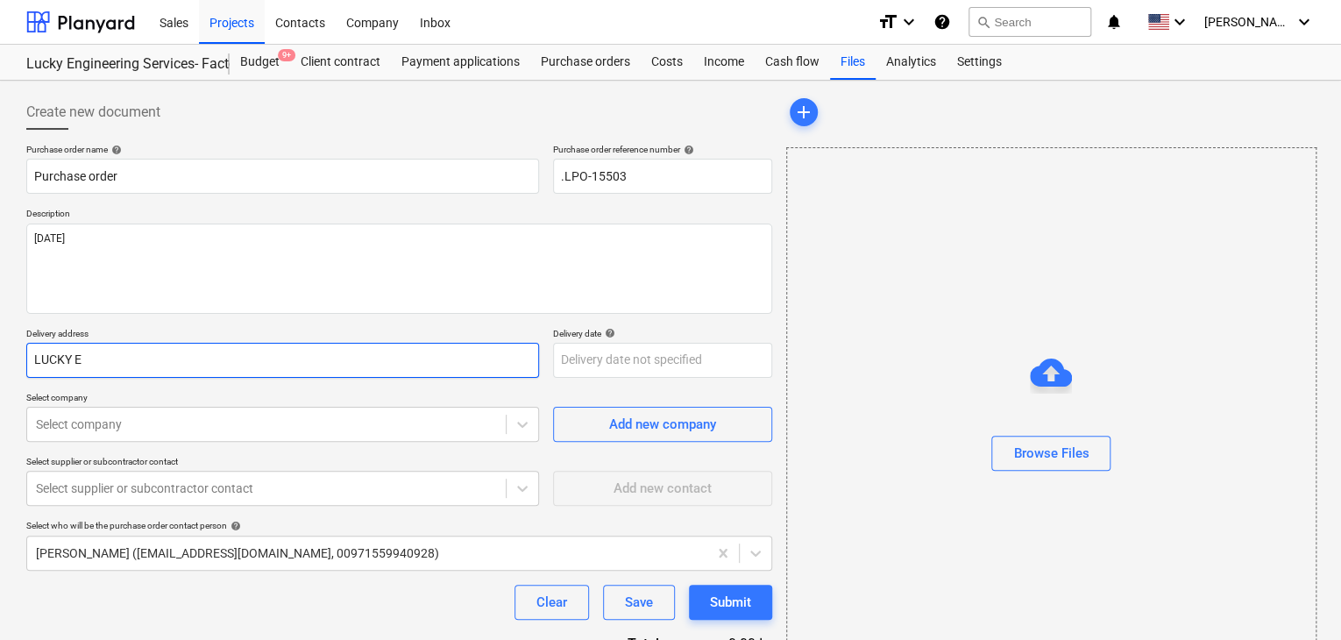
type textarea "x"
type input "LUCKY EN"
type textarea "x"
type input "LUCKY ENG"
type textarea "x"
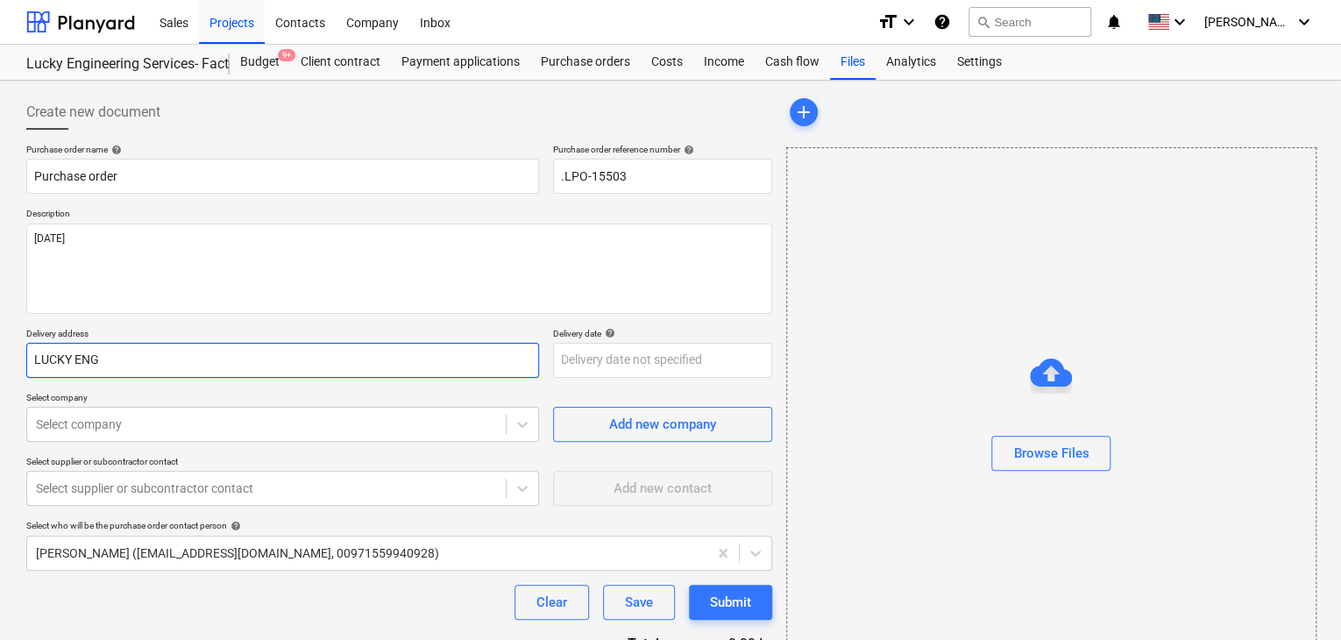
type input "LUCKY ENGI"
type textarea "x"
type input "LUCKY ENGIN"
type textarea "x"
type input "LUCKY ENGINE"
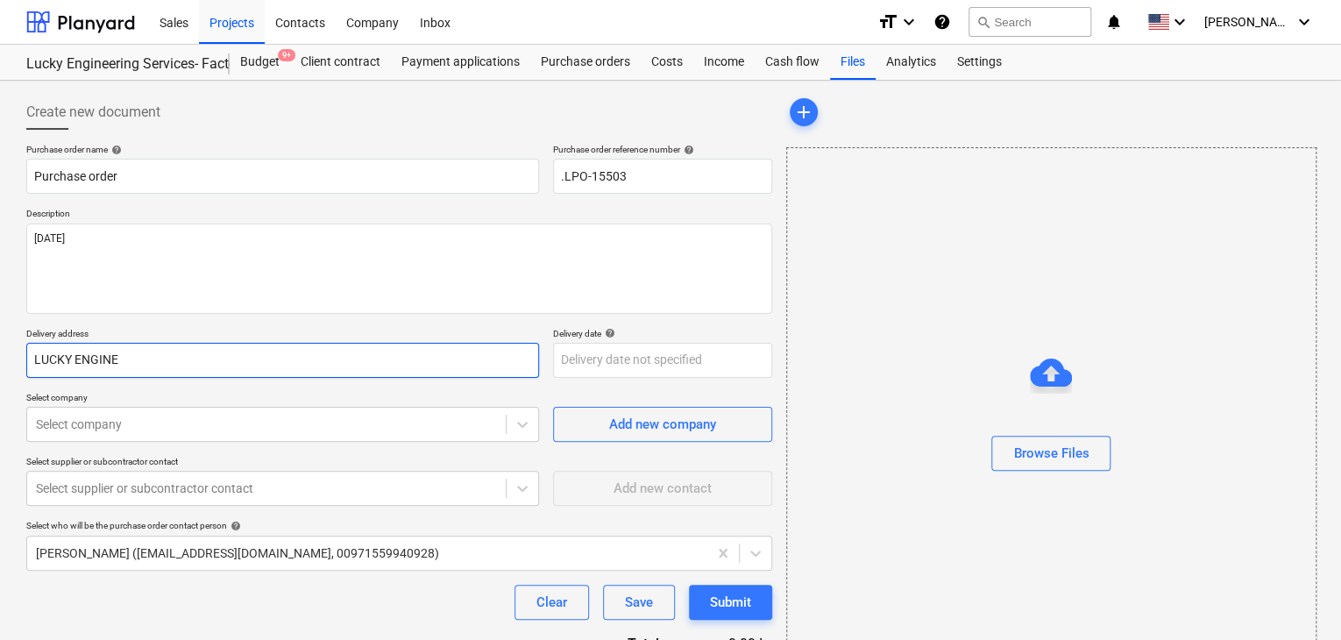
type textarea "x"
type input "LUCKY ENGINEE"
type textarea "x"
type input "LUCKY ENGINEER"
type textarea "x"
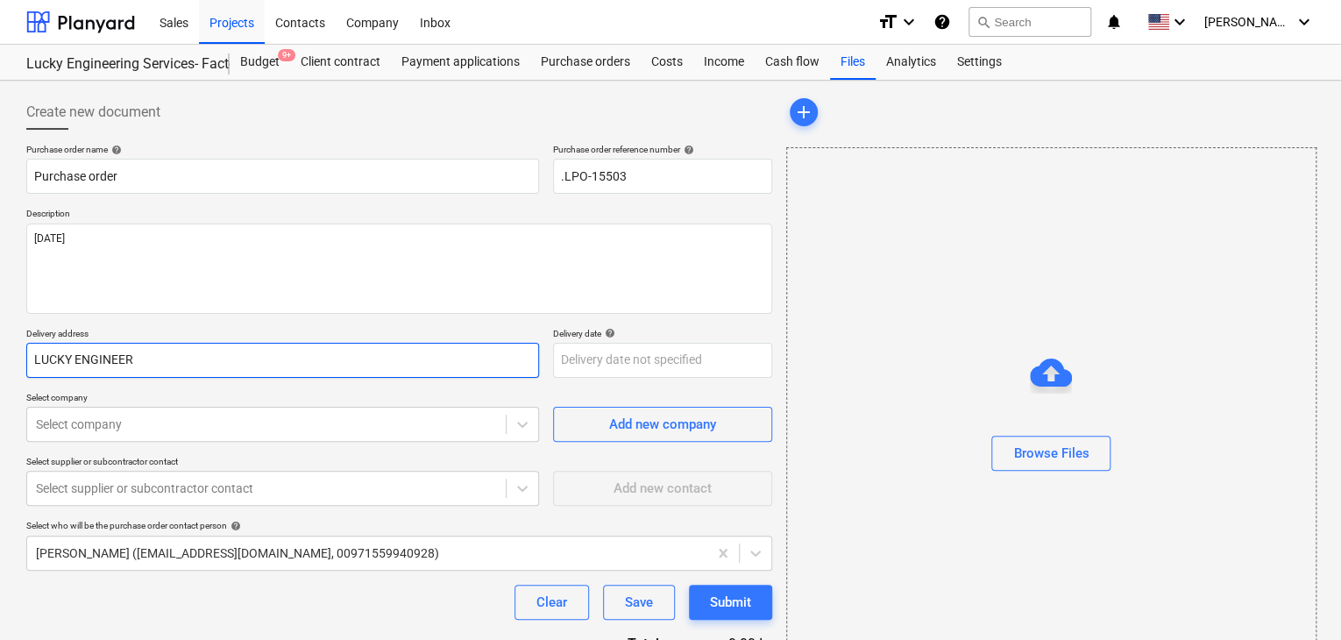
type input "LUCKY ENGINEERI"
type textarea "x"
type input "LUCKY ENGINEERIN"
type textarea "x"
type input "LUCKY ENGINEERING"
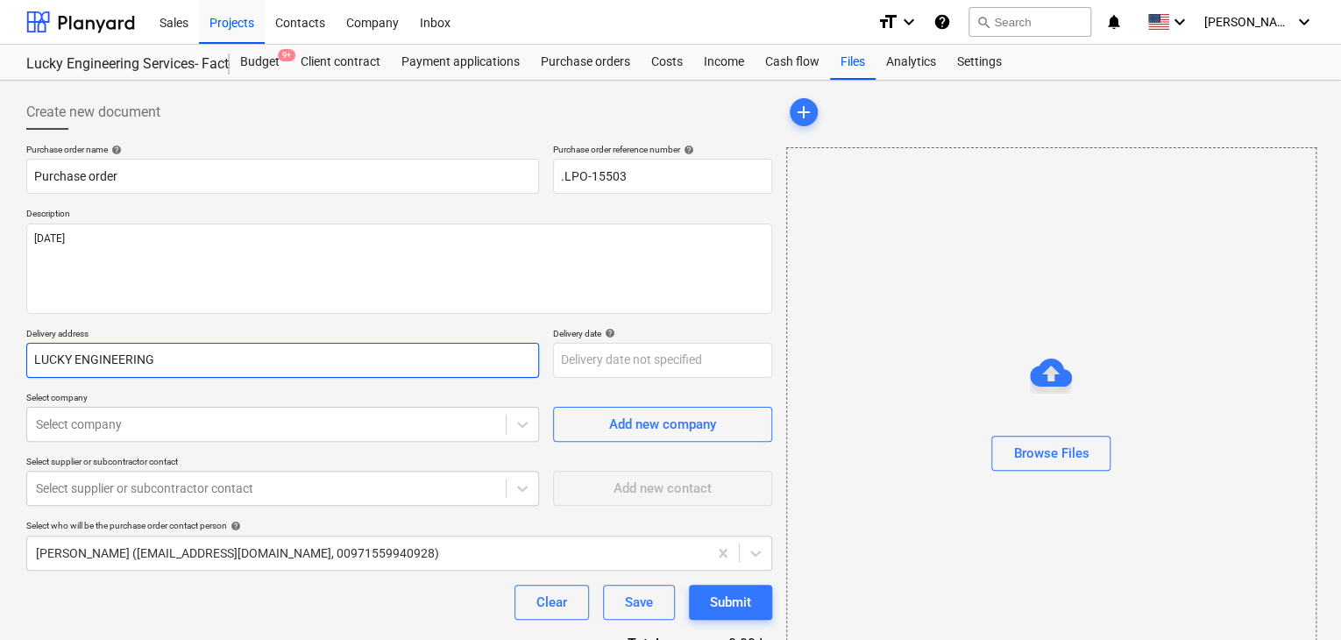
type textarea "x"
type input "LUCKY ENGINEERING"
type textarea "x"
type input "LUCKY ENGINEERING S"
type textarea "x"
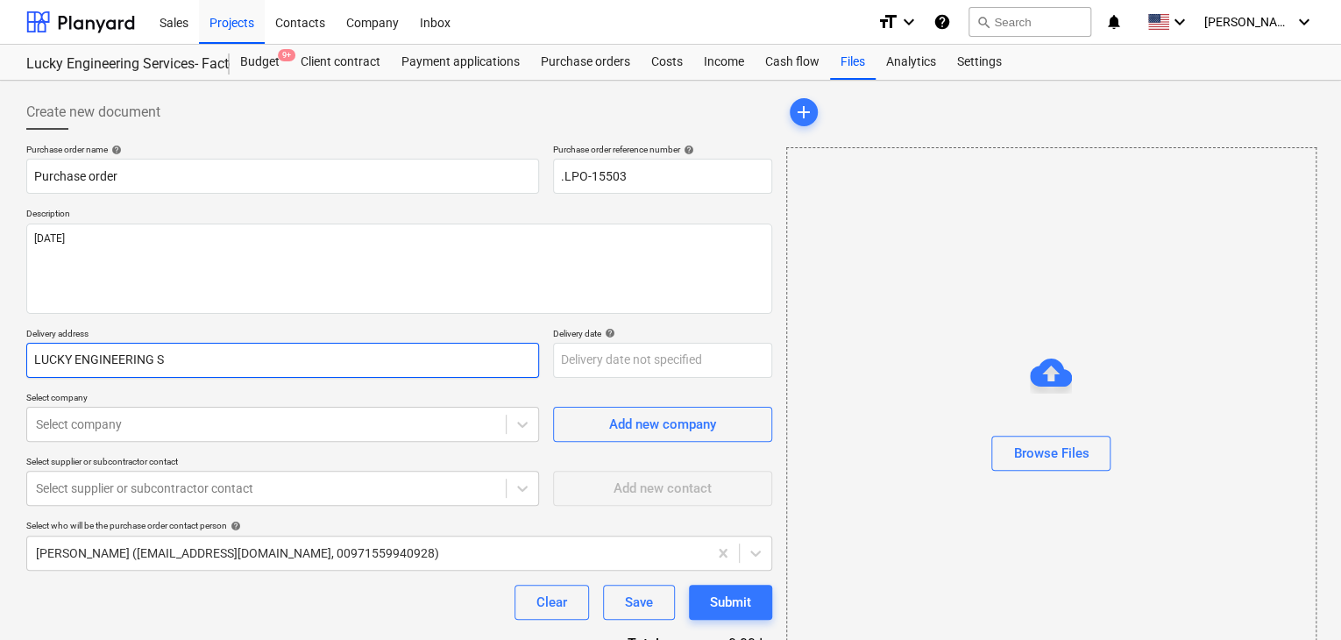
type input "LUCKY ENGINEERING SE"
type textarea "x"
type input "LUCKY ENGINEERING SER"
type textarea "x"
type input "LUCKY ENGINEERING SERV"
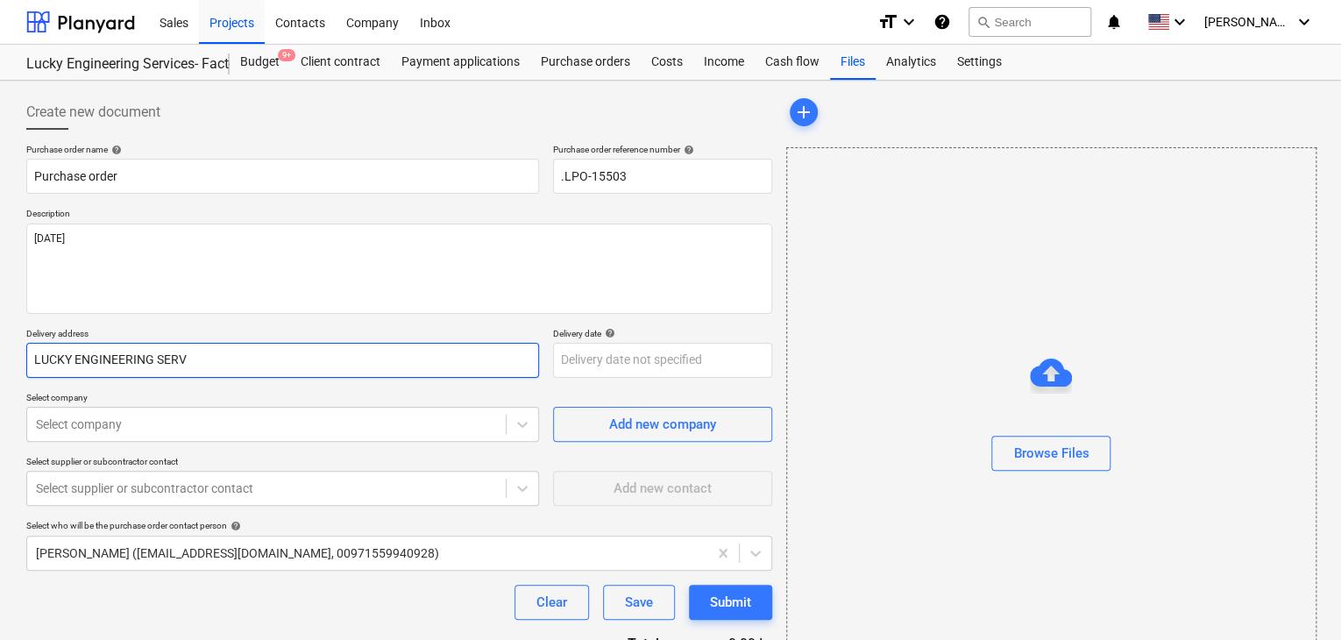
type textarea "x"
type input "LUCKY ENGINEERING SERVI"
type textarea "x"
type input "LUCKY ENGINEERING SERVIC"
type textarea "x"
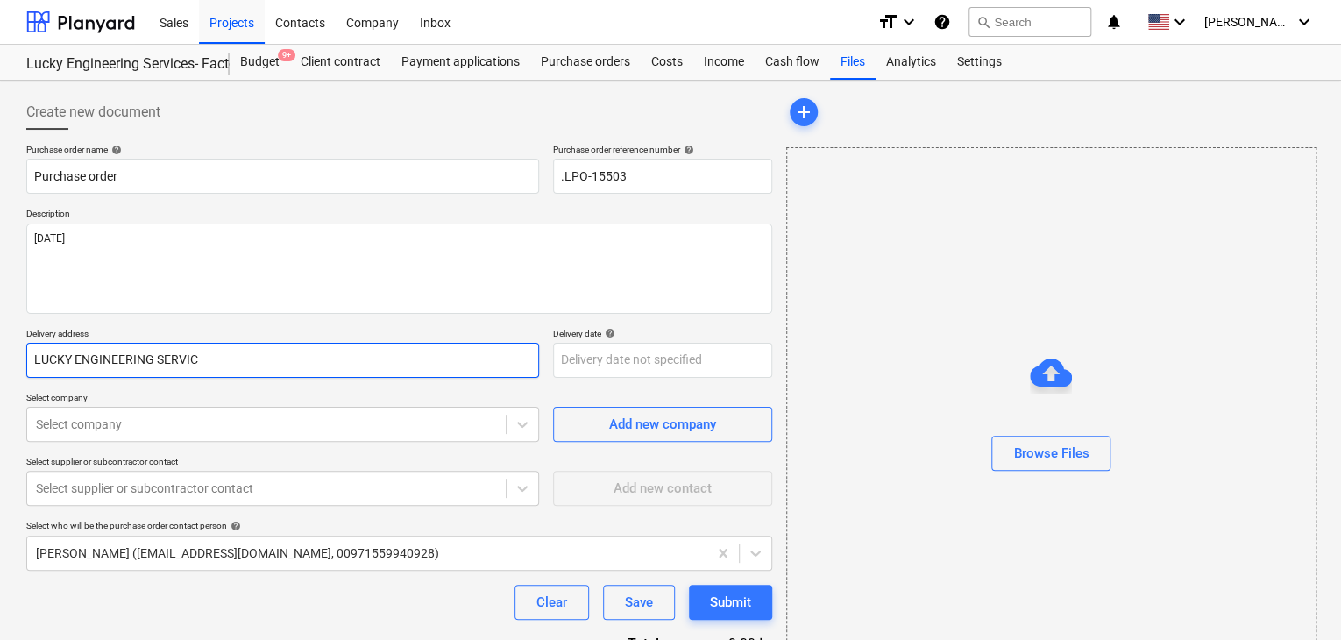
type input "LUCKY ENGINEERING SERVICE"
type textarea "x"
type input "LUCKY ENGINEERING SERVICES"
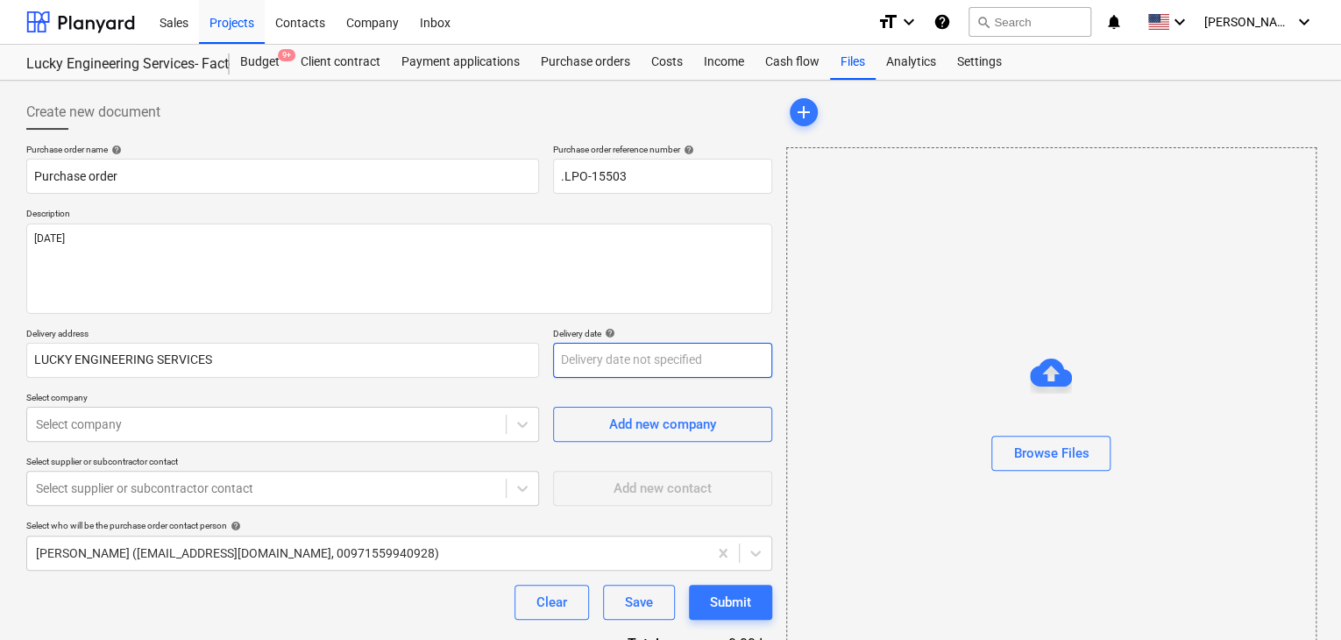
click at [609, 367] on body "Sales Projects Contacts Company Inbox format_size keyboard_arrow_down help sear…" at bounding box center [670, 320] width 1341 height 640
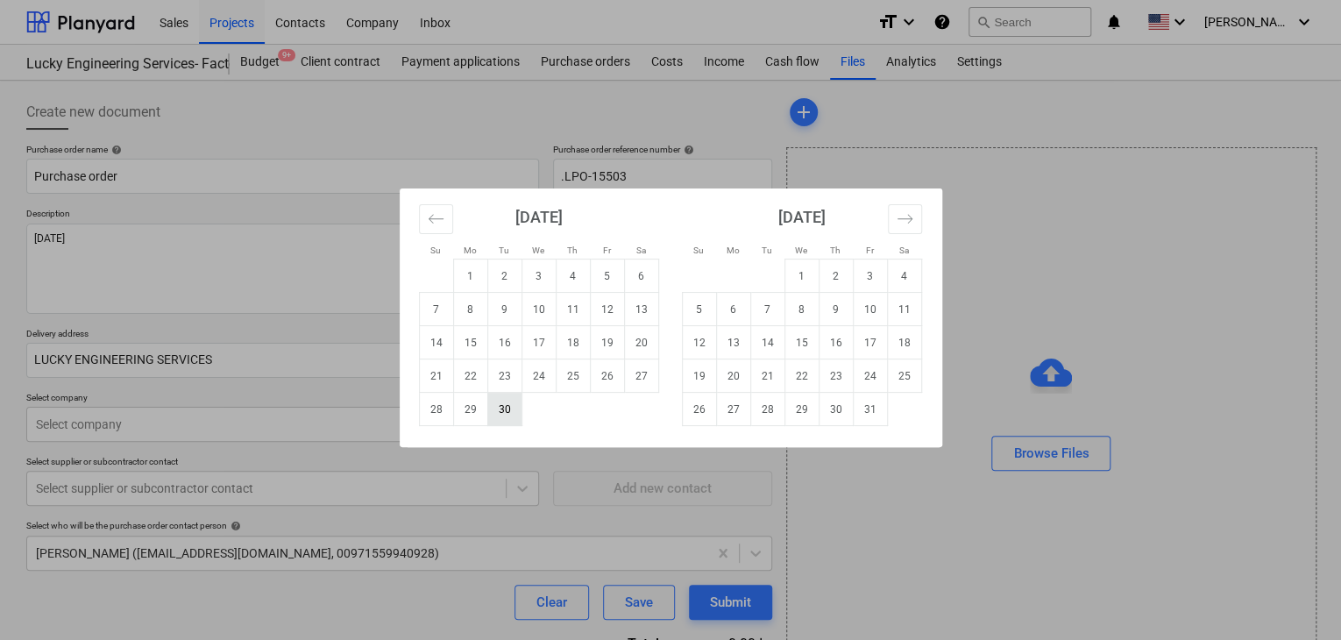
click at [498, 418] on td "30" at bounding box center [504, 409] width 34 height 33
type textarea "x"
type input "[DATE]"
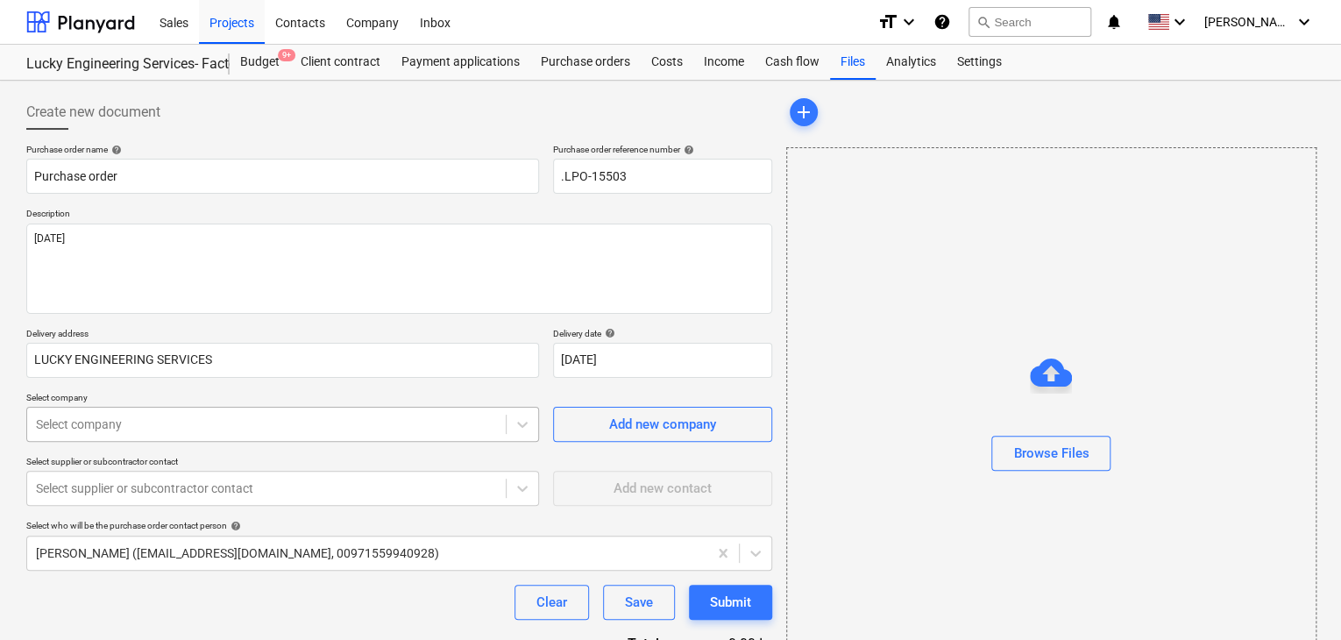
click at [168, 417] on body "Sales Projects Contacts Company Inbox format_size keyboard_arrow_down help sear…" at bounding box center [670, 320] width 1341 height 640
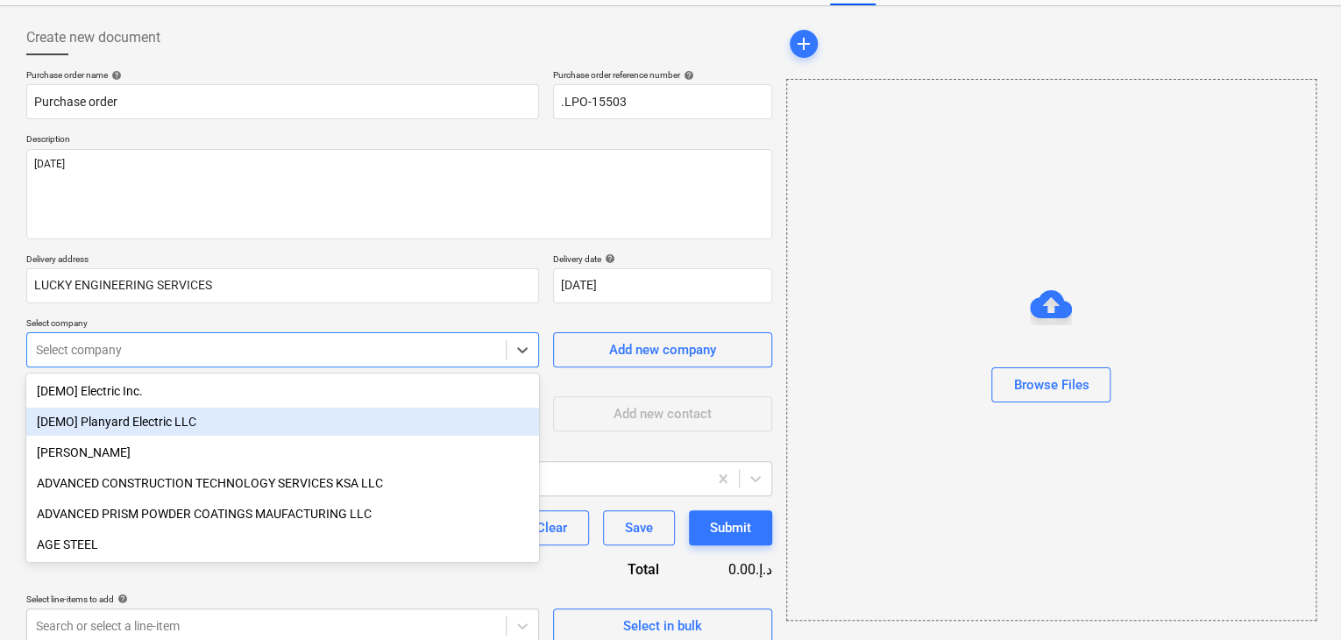
scroll to position [81, 0]
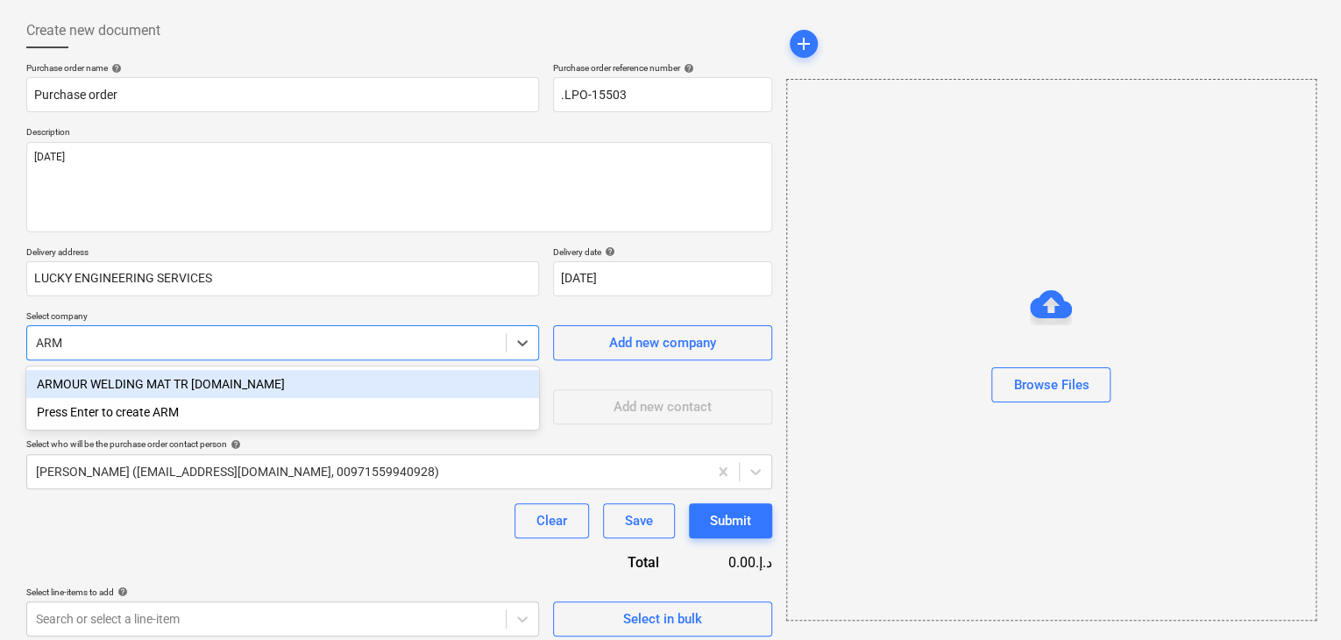
type input "ARMO"
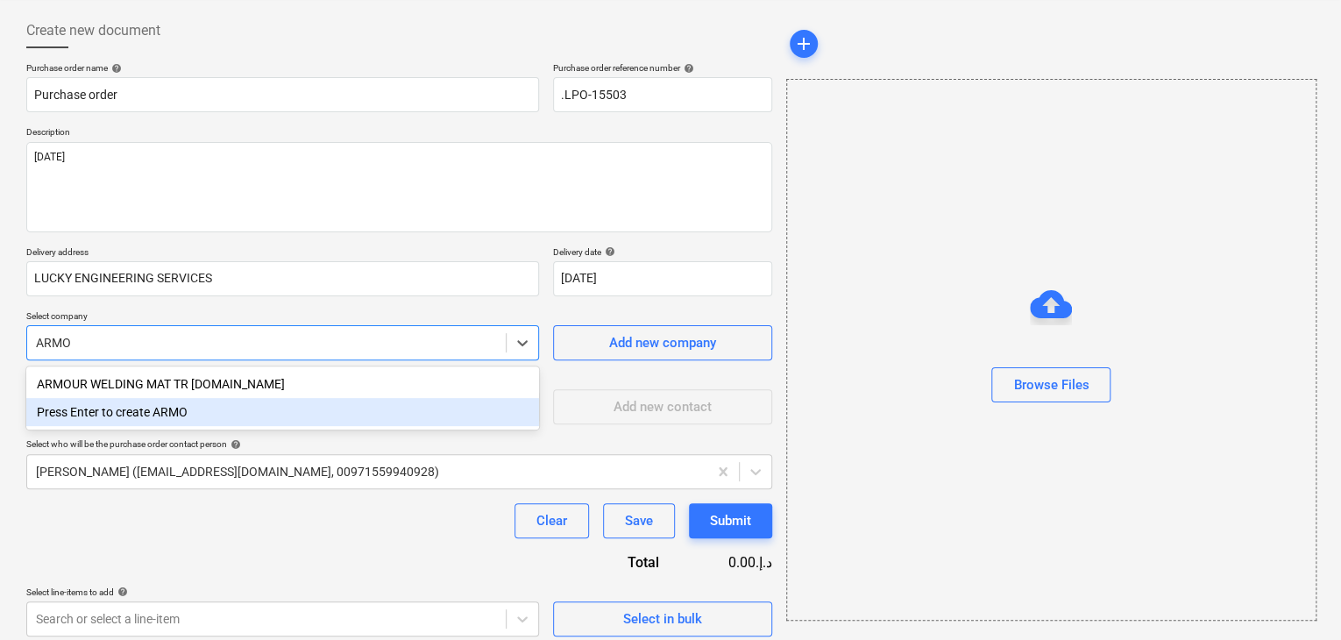
click at [167, 401] on div "Press Enter to create ARMO" at bounding box center [282, 412] width 513 height 28
type textarea "x"
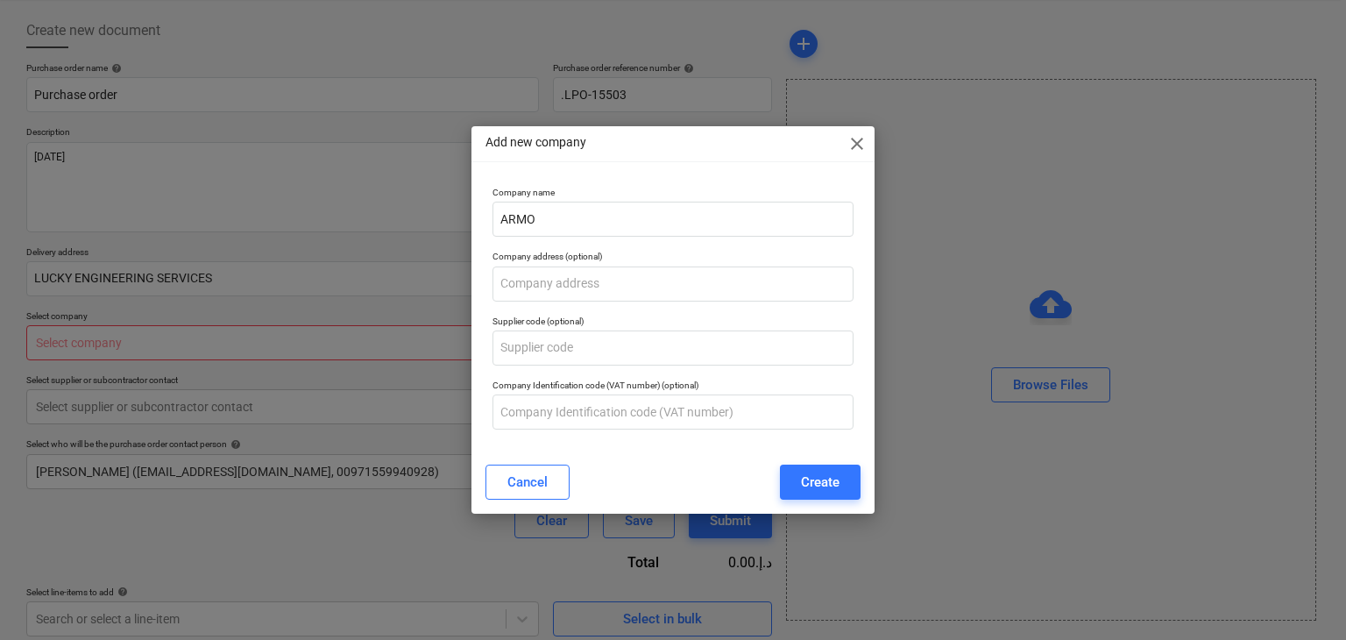
click at [864, 146] on span "close" at bounding box center [857, 143] width 21 height 21
type textarea "x"
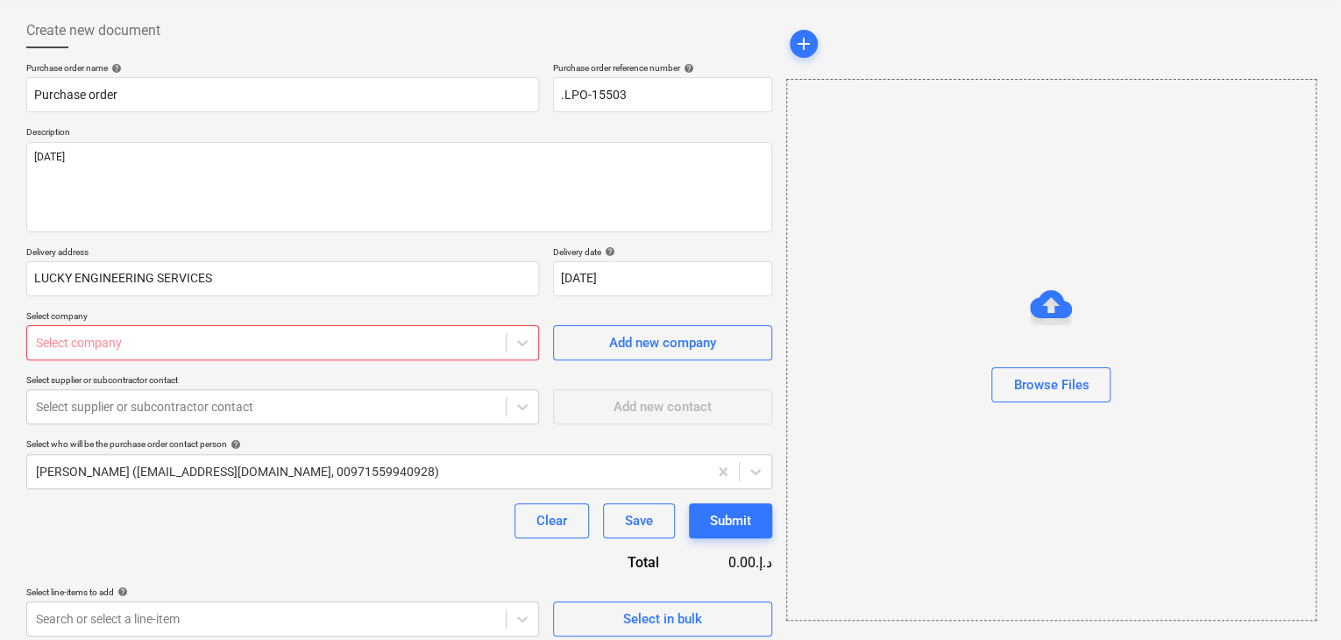
click at [130, 334] on div at bounding box center [266, 343] width 461 height 18
click at [130, 334] on div "A" at bounding box center [266, 343] width 461 height 18
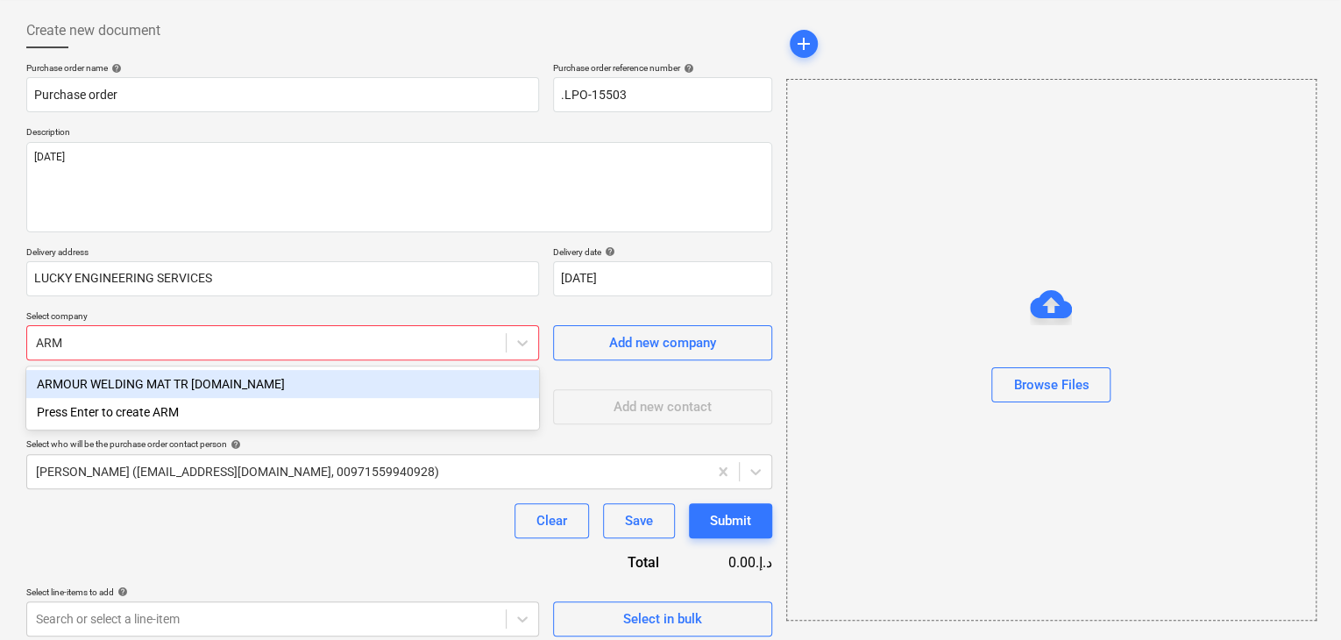
type input "ARMO"
click at [103, 388] on div "ARMOUR WELDING MAT TR [DOMAIN_NAME]" at bounding box center [282, 384] width 513 height 28
type textarea "x"
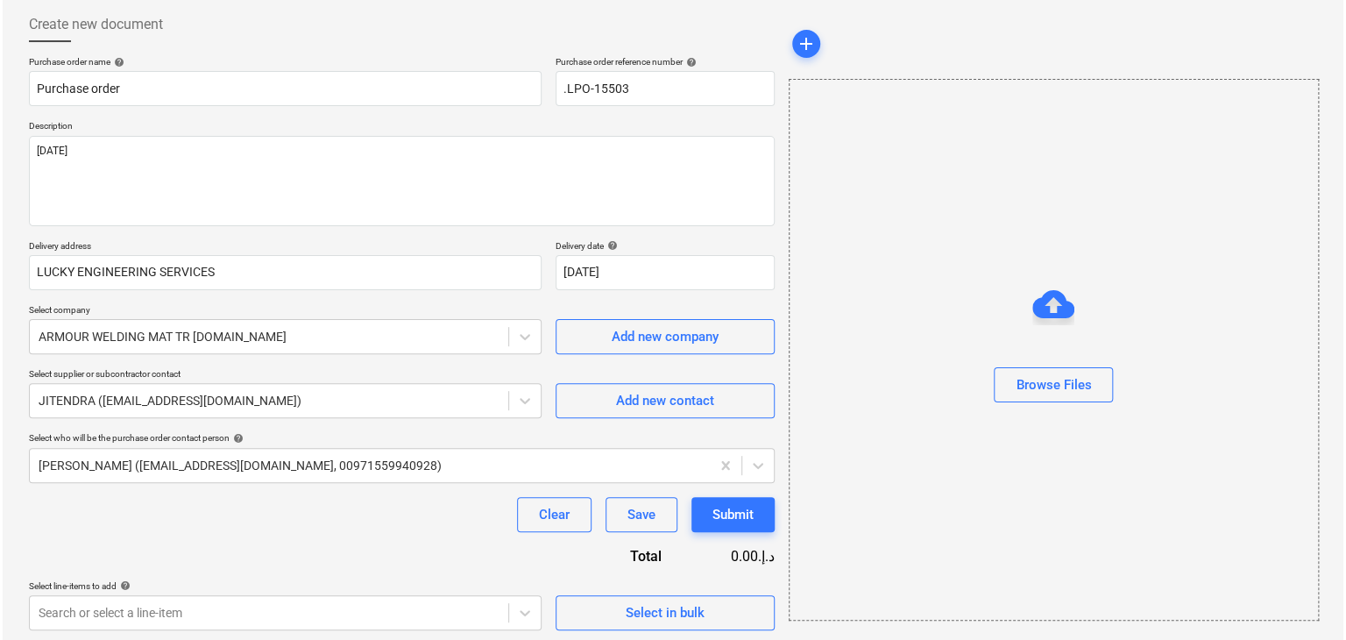
scroll to position [91, 0]
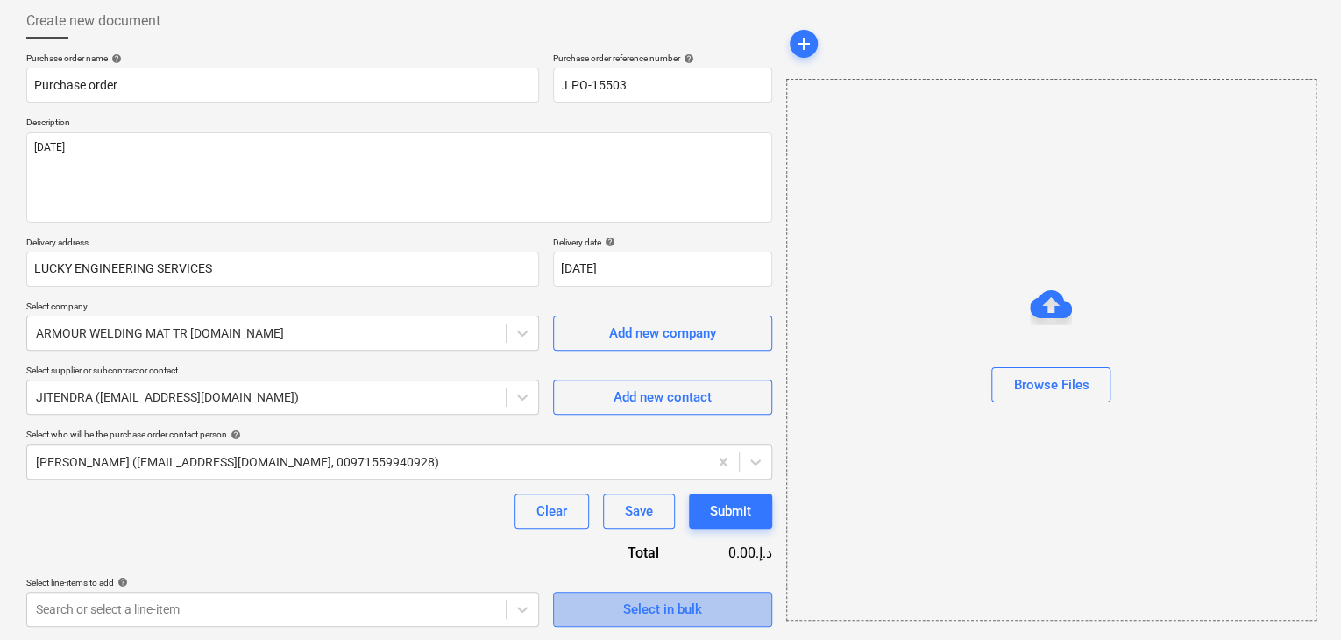
click at [671, 613] on div "Select in bulk" at bounding box center [662, 609] width 79 height 23
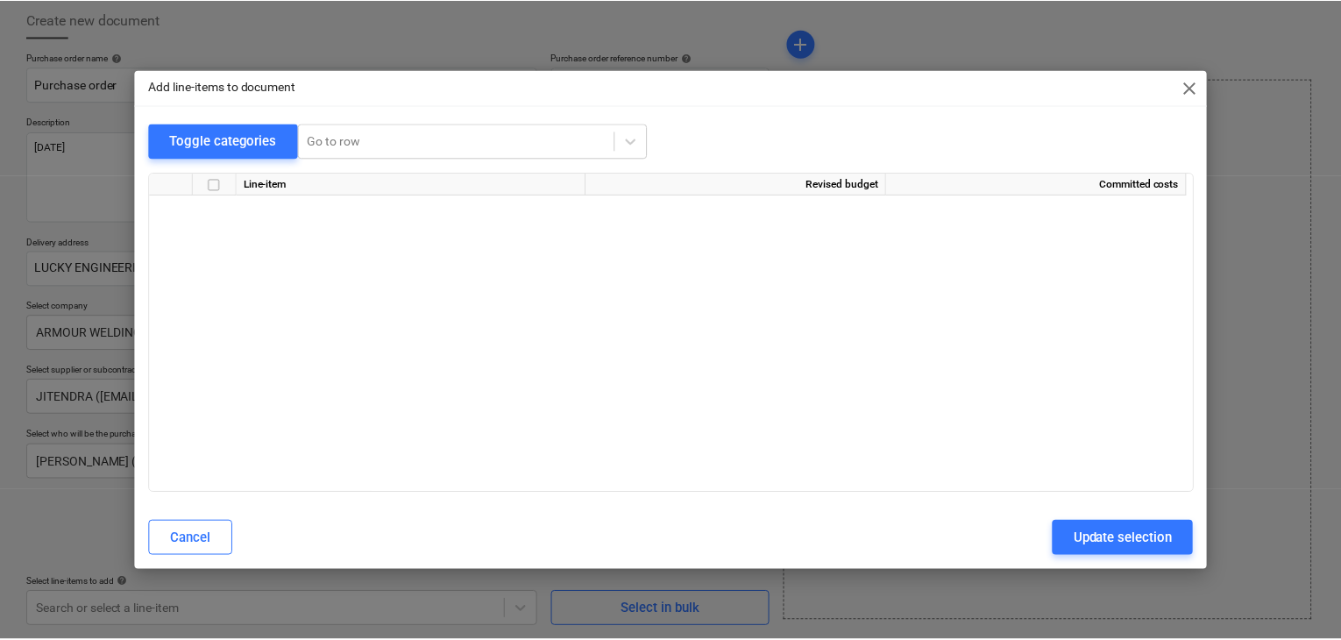
scroll to position [36158, 0]
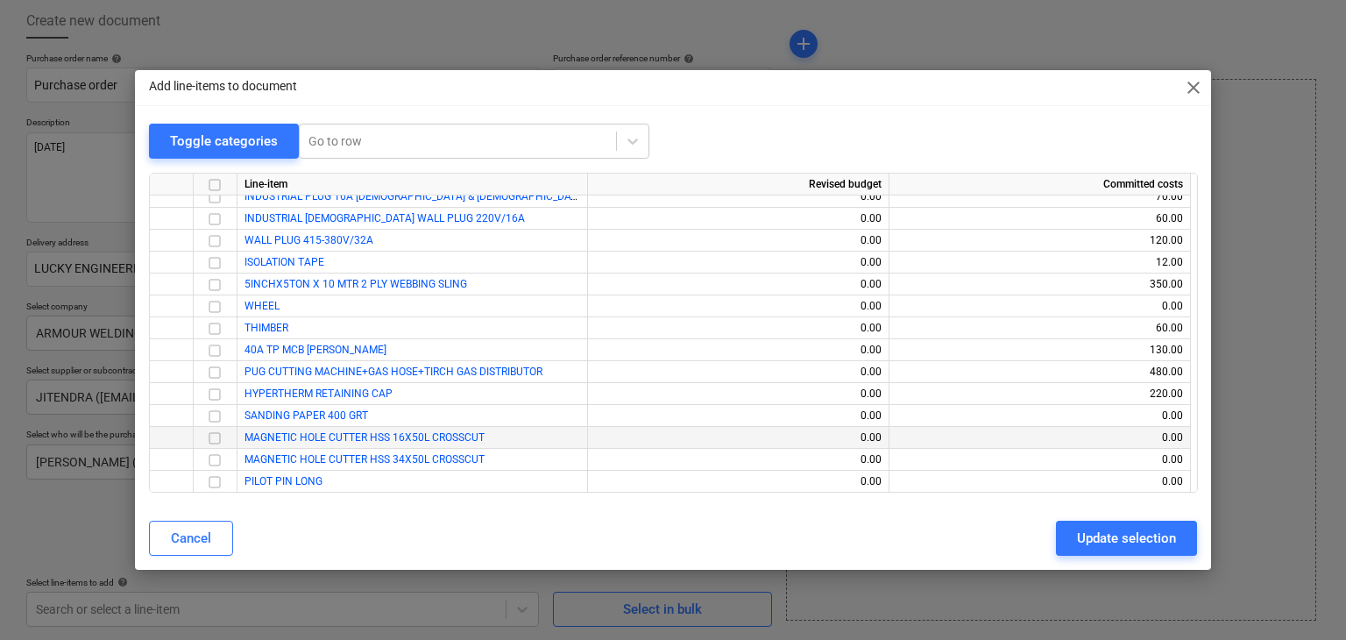
click at [217, 442] on input "checkbox" at bounding box center [214, 438] width 21 height 21
click at [215, 458] on input "checkbox" at bounding box center [214, 460] width 21 height 21
click at [215, 468] on input "checkbox" at bounding box center [214, 460] width 21 height 21
click at [216, 464] on input "checkbox" at bounding box center [214, 460] width 21 height 21
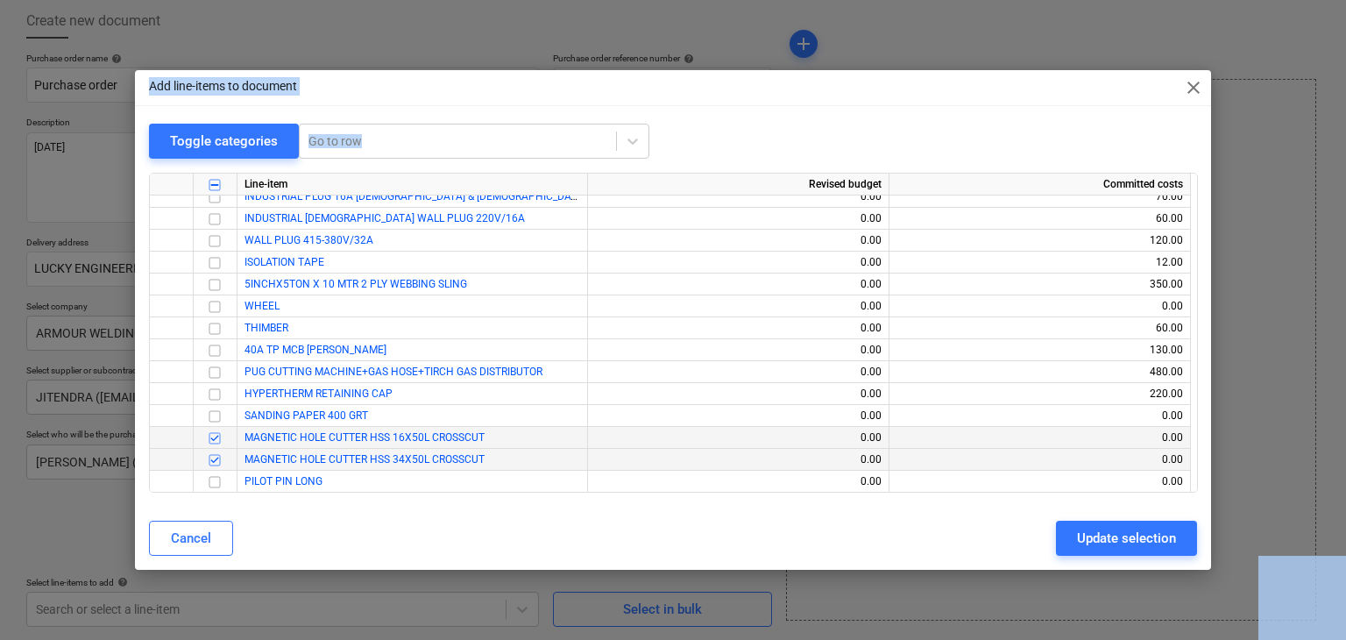
drag, startPoint x: 1345, startPoint y: 680, endPoint x: 1328, endPoint y: 680, distance: 17.5
click at [1328, 549] on html "Sales Projects Contacts Company Inbox format_size keyboard_arrow_down help sear…" at bounding box center [673, 229] width 1346 height 640
click at [215, 483] on input "checkbox" at bounding box center [214, 481] width 21 height 21
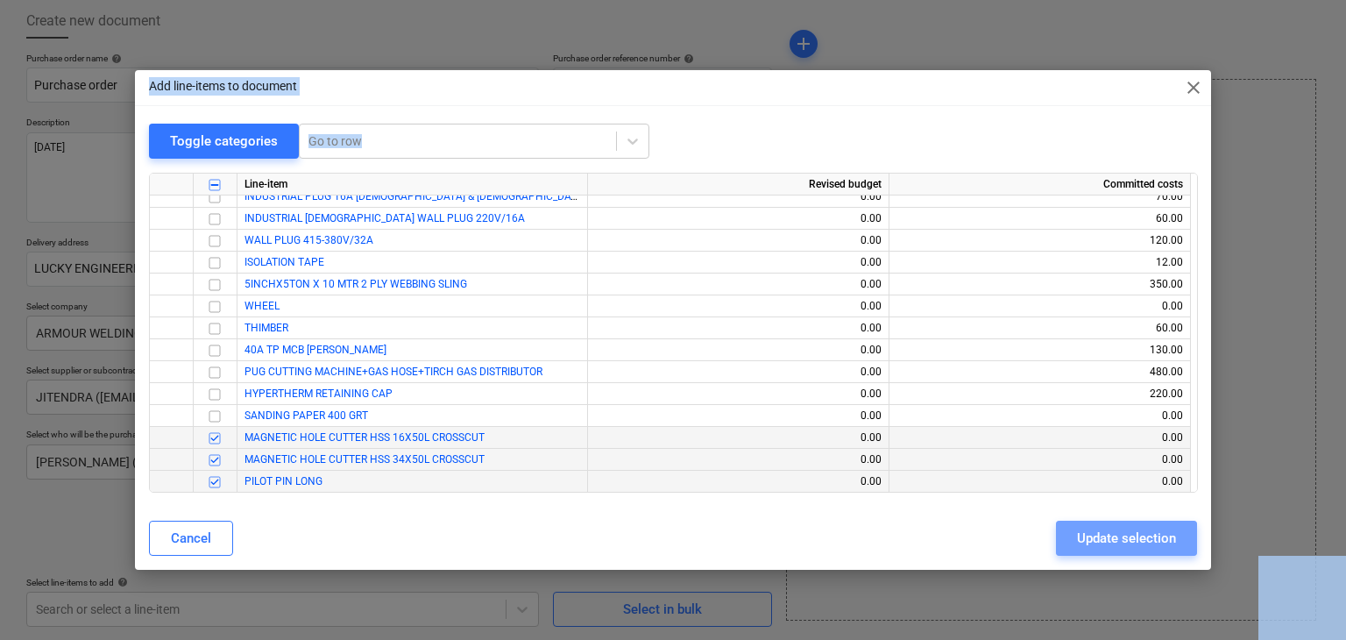
drag, startPoint x: 1125, startPoint y: 540, endPoint x: 346, endPoint y: 546, distance: 779.1
click at [1116, 540] on div "Update selection" at bounding box center [1126, 538] width 99 height 23
type textarea "x"
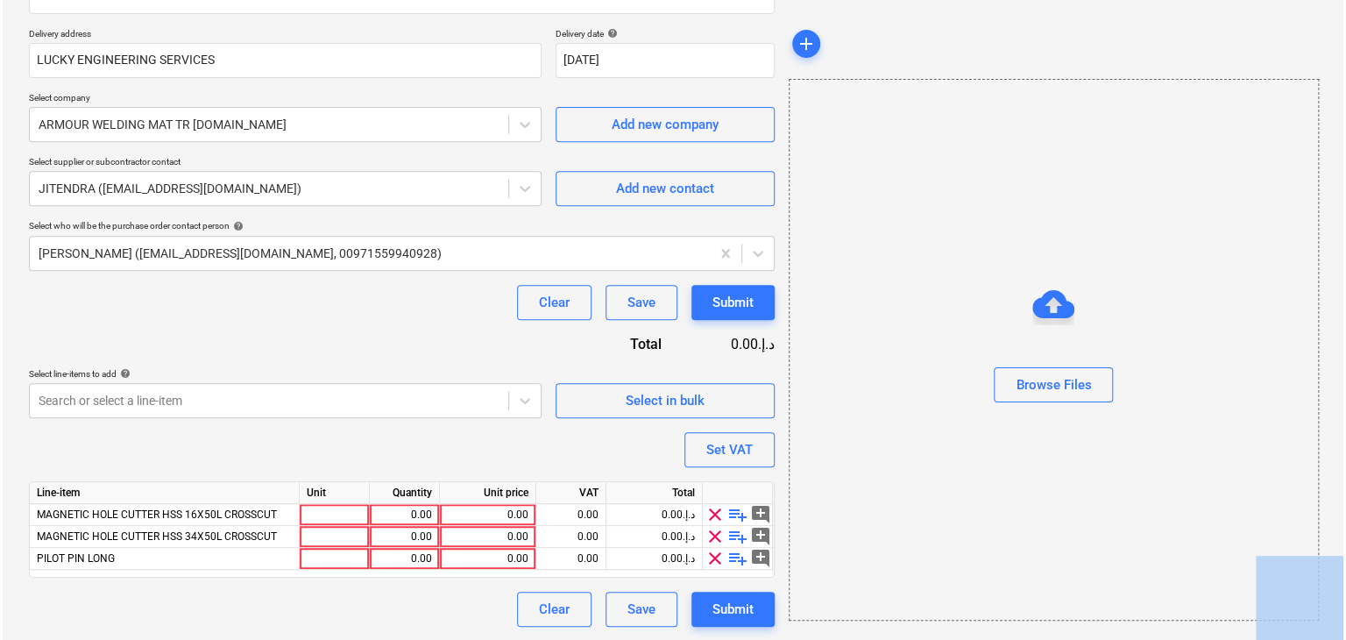
scroll to position [301, 0]
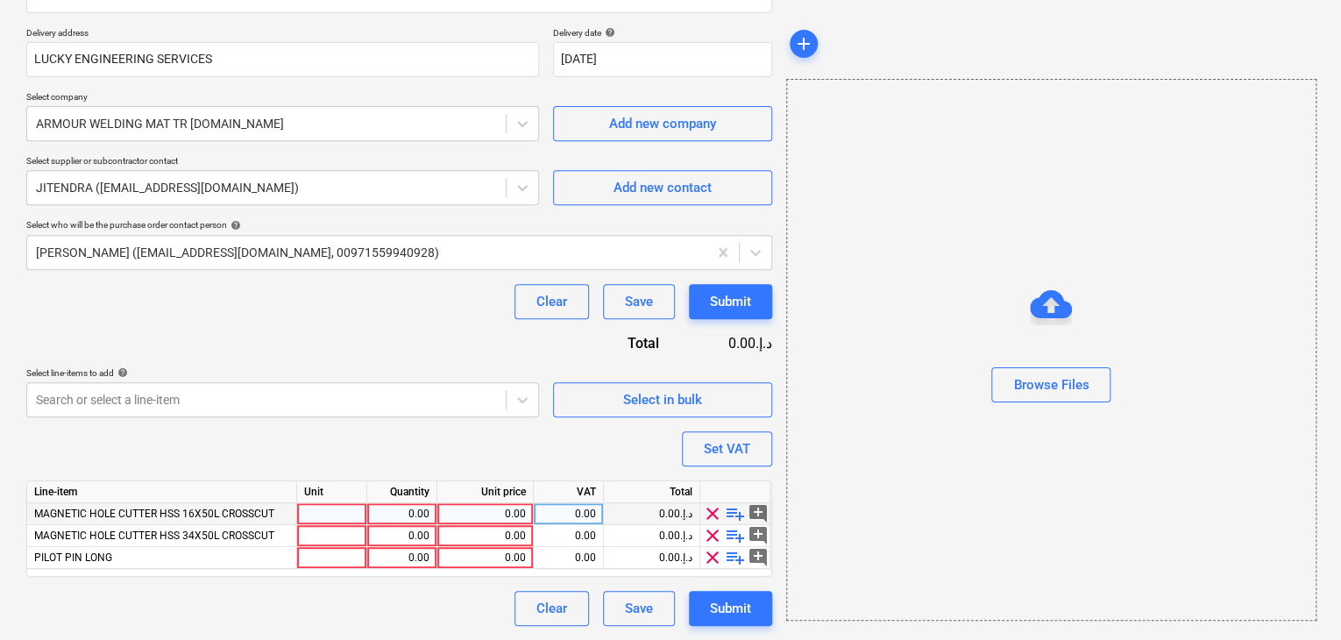
click at [331, 509] on div at bounding box center [332, 514] width 70 height 22
type input "NOS"
type textarea "x"
type input "NOS"
type textarea "x"
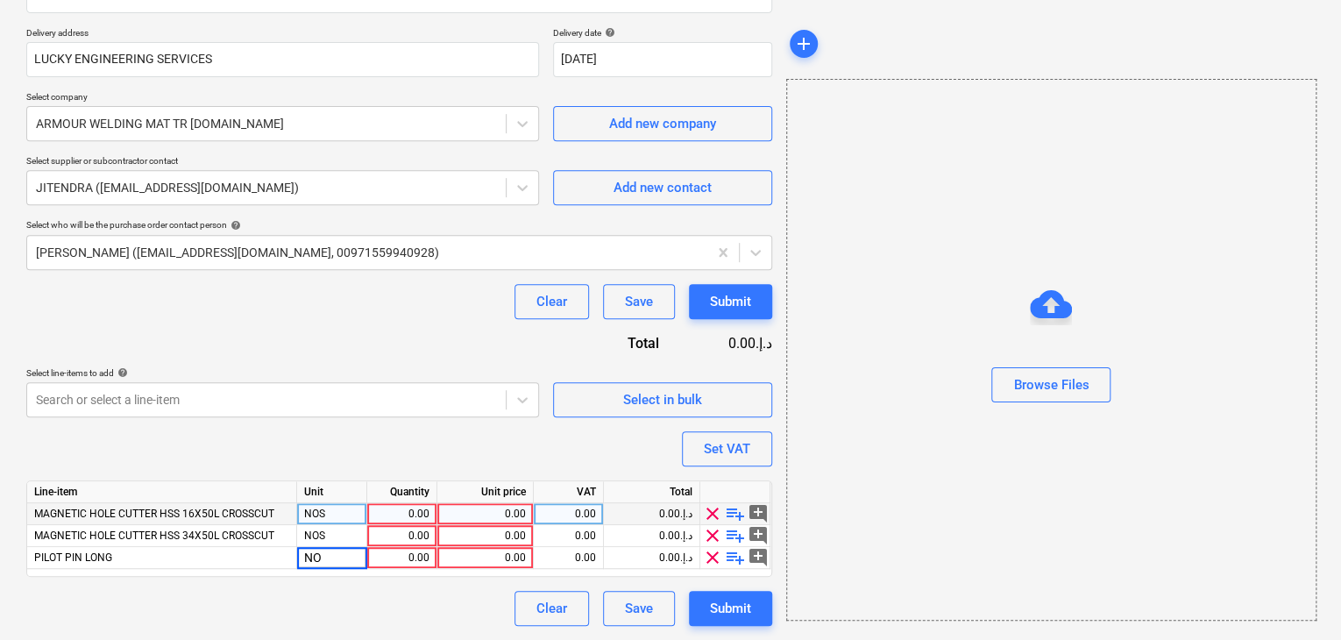
type input "NOS"
type textarea "x"
click at [396, 521] on div "0.00" at bounding box center [401, 514] width 55 height 22
type input "2"
type textarea "x"
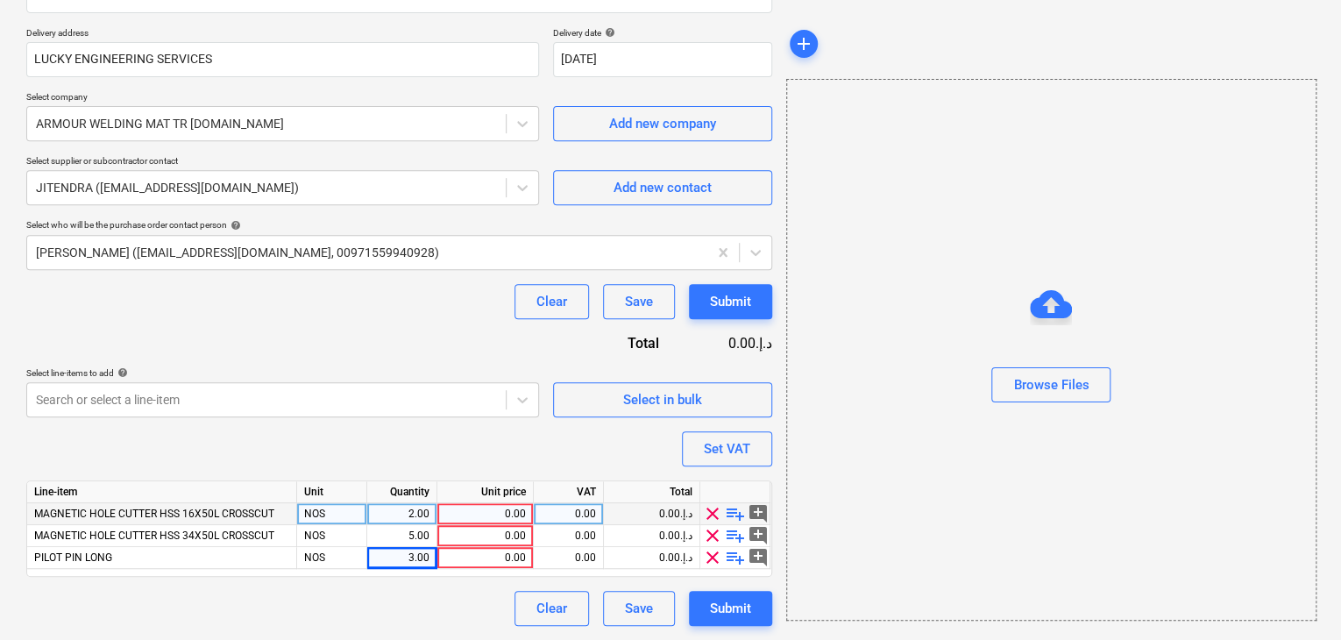
click at [487, 509] on div "0.00" at bounding box center [484, 514] width 81 height 22
type input "28"
type textarea "x"
type input "78"
type textarea "x"
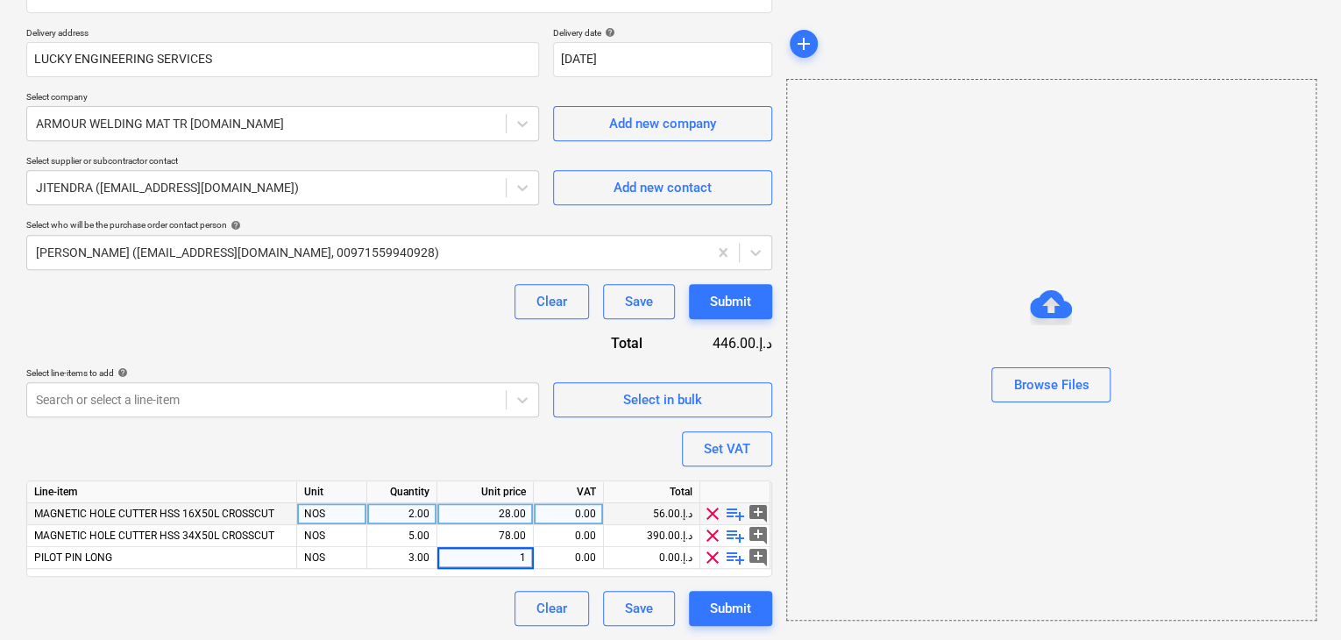
type input "15"
type textarea "x"
drag, startPoint x: 943, startPoint y: 497, endPoint x: 620, endPoint y: 397, distance: 337.6
click at [914, 492] on div "Browse Files" at bounding box center [1051, 350] width 530 height 542
click at [726, 434] on button "Set VAT" at bounding box center [727, 448] width 90 height 35
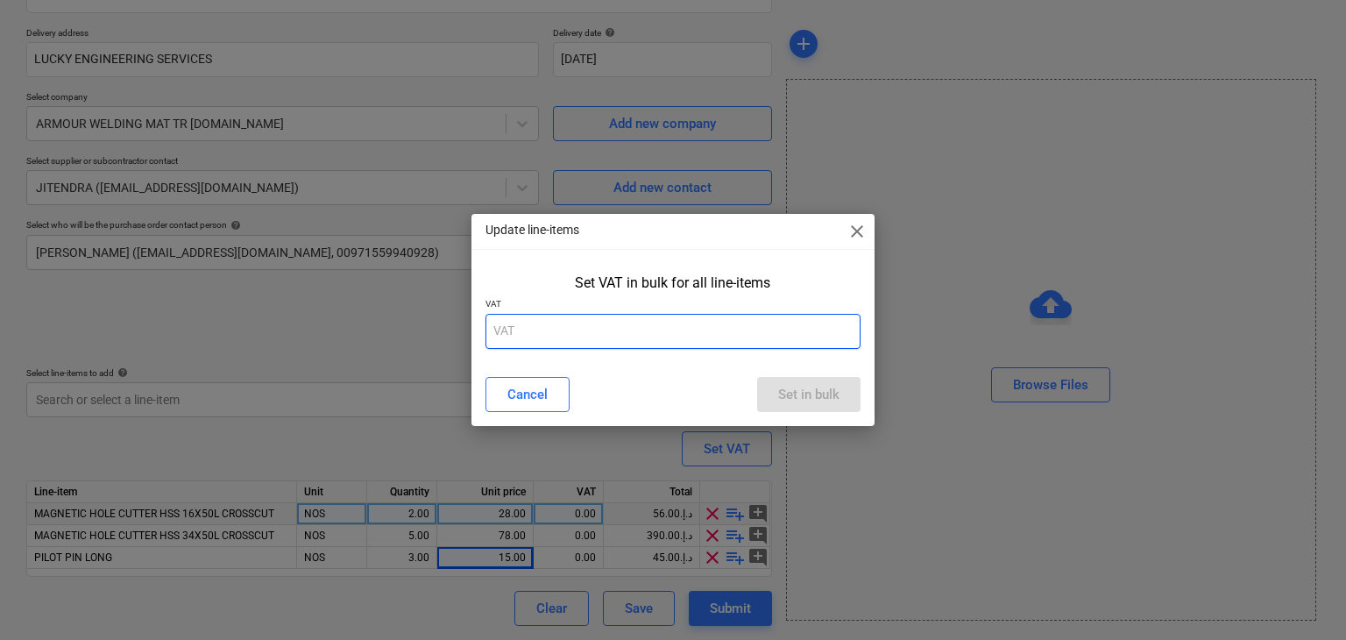
click at [526, 323] on input "text" at bounding box center [673, 331] width 376 height 35
type input "5"
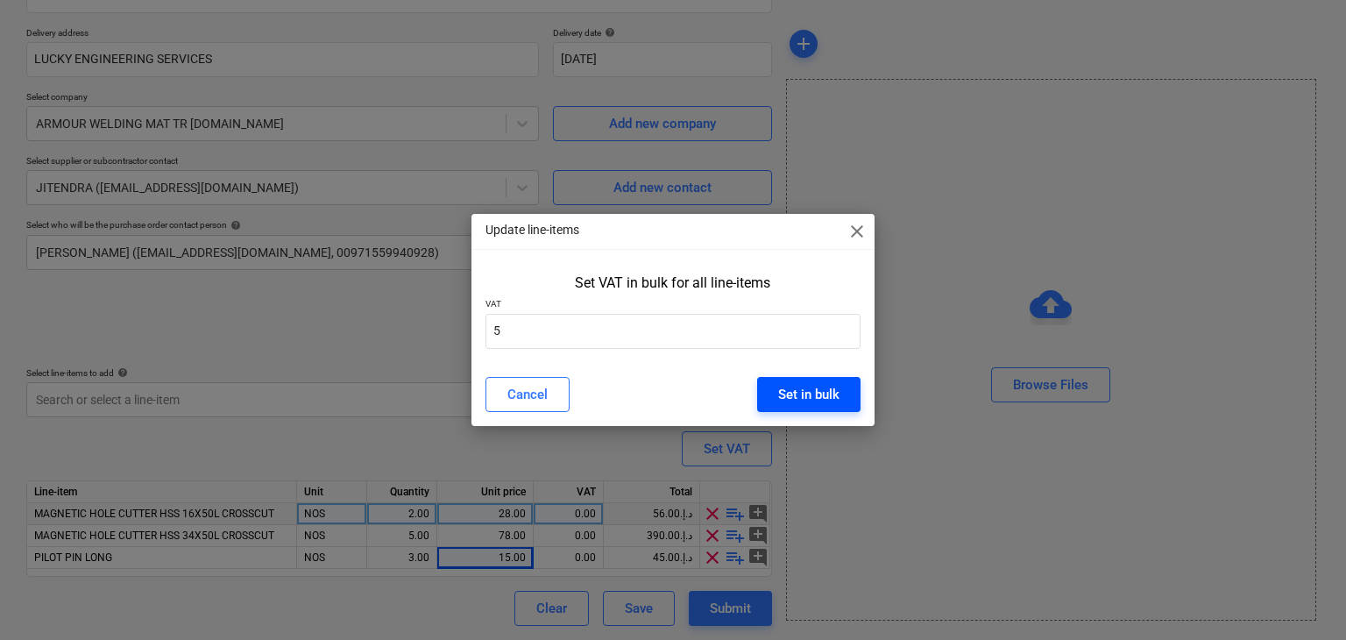
click at [790, 377] on button "Set in bulk" at bounding box center [808, 394] width 103 height 35
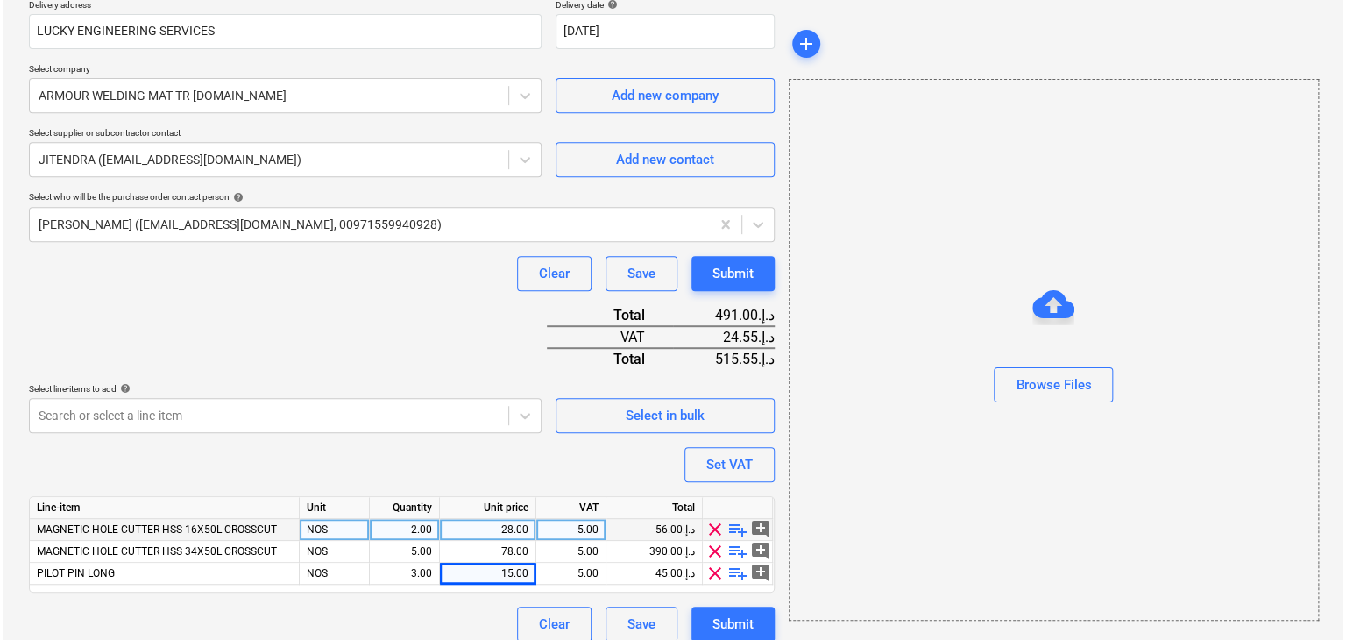
scroll to position [344, 0]
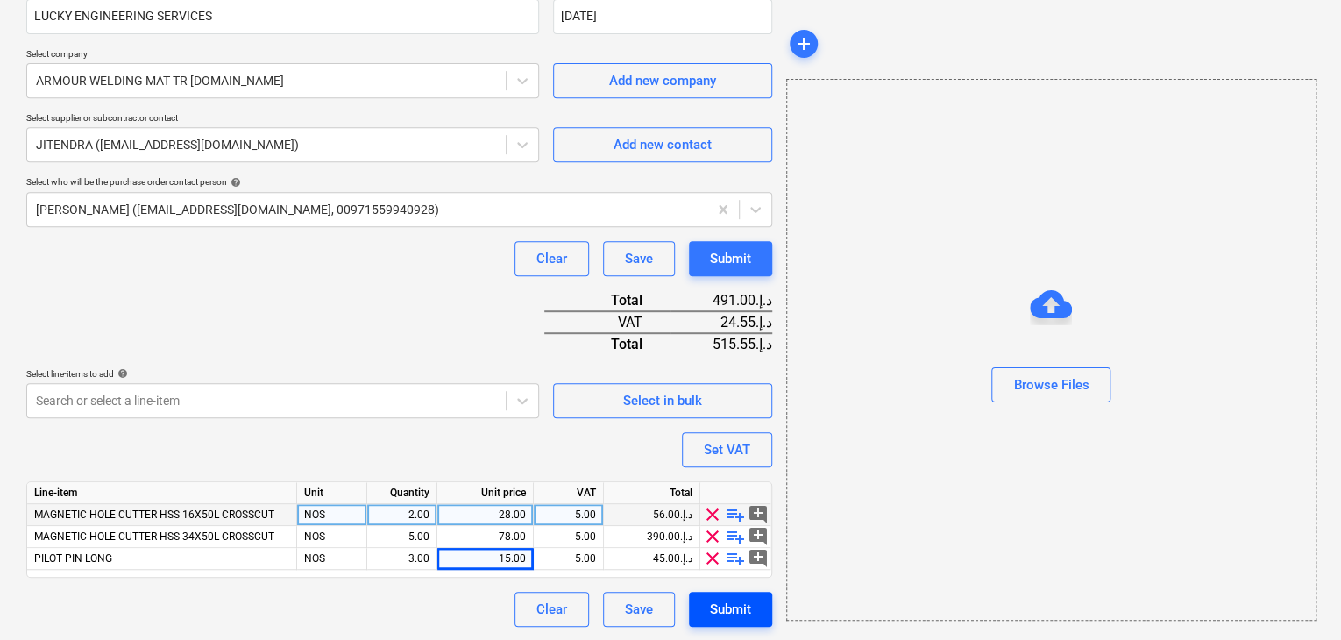
click at [726, 611] on div "Submit" at bounding box center [730, 609] width 41 height 23
type textarea "x"
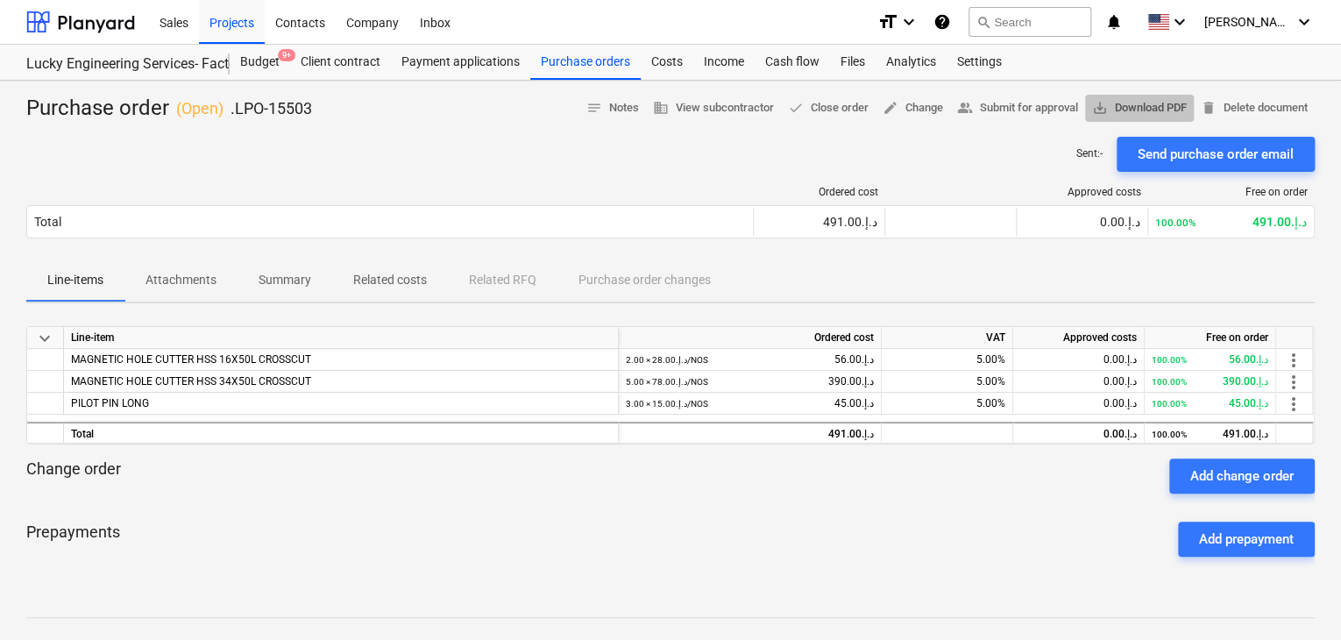
click at [1112, 113] on span "save_alt Download PDF" at bounding box center [1139, 108] width 95 height 20
click at [234, 15] on div "Projects" at bounding box center [232, 21] width 66 height 45
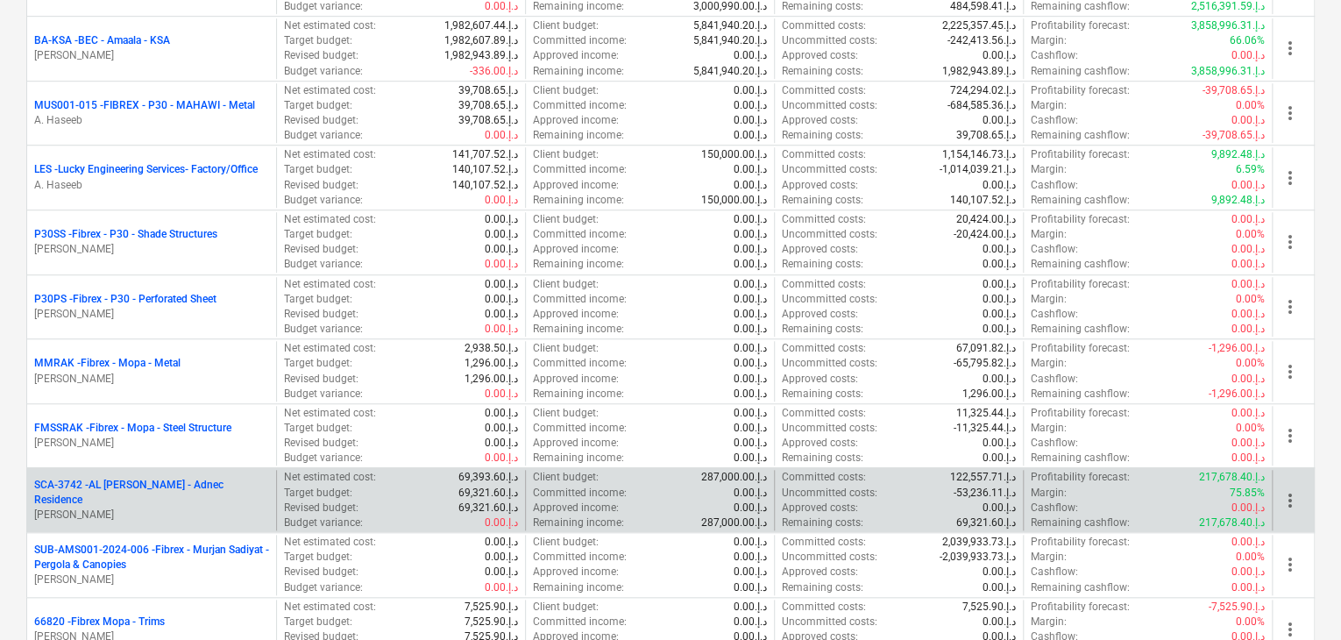
scroll to position [526, 0]
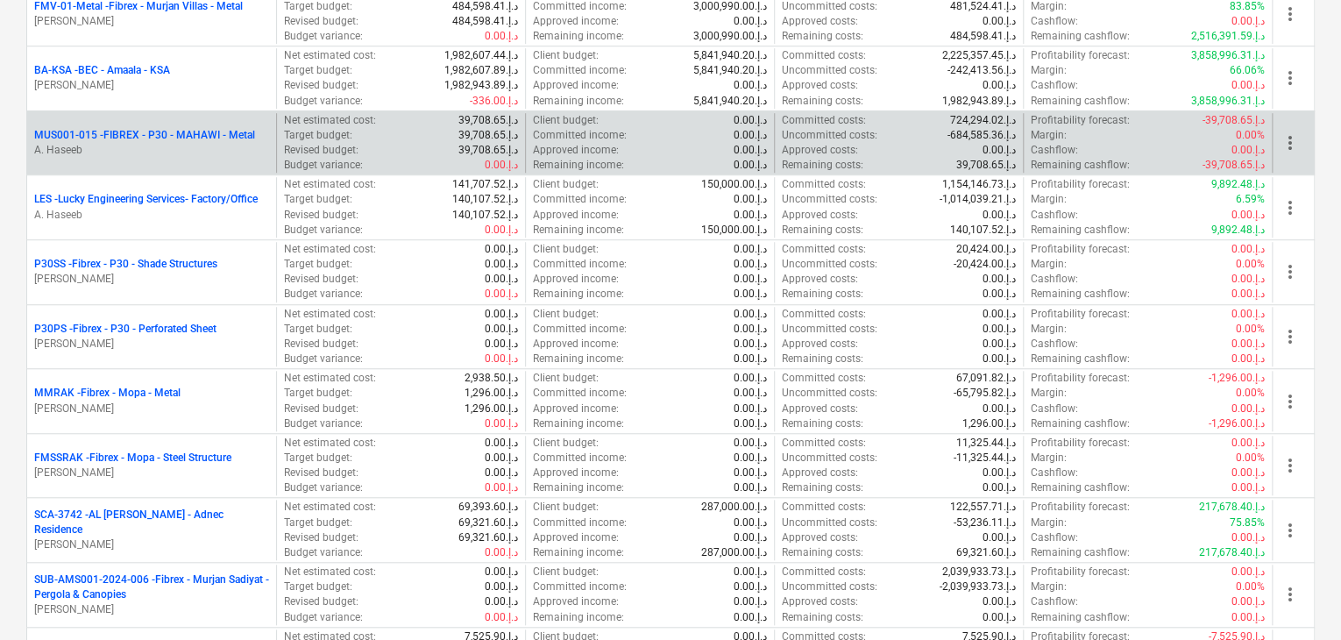
click at [151, 157] on div "MUS001-015 - FIBREX - P30 - MAHAWI - Metal A. Haseeb" at bounding box center [151, 143] width 249 height 60
click at [151, 131] on p "MUS001-015 - FIBREX - P30 - MAHAWI - Metal" at bounding box center [144, 135] width 221 height 15
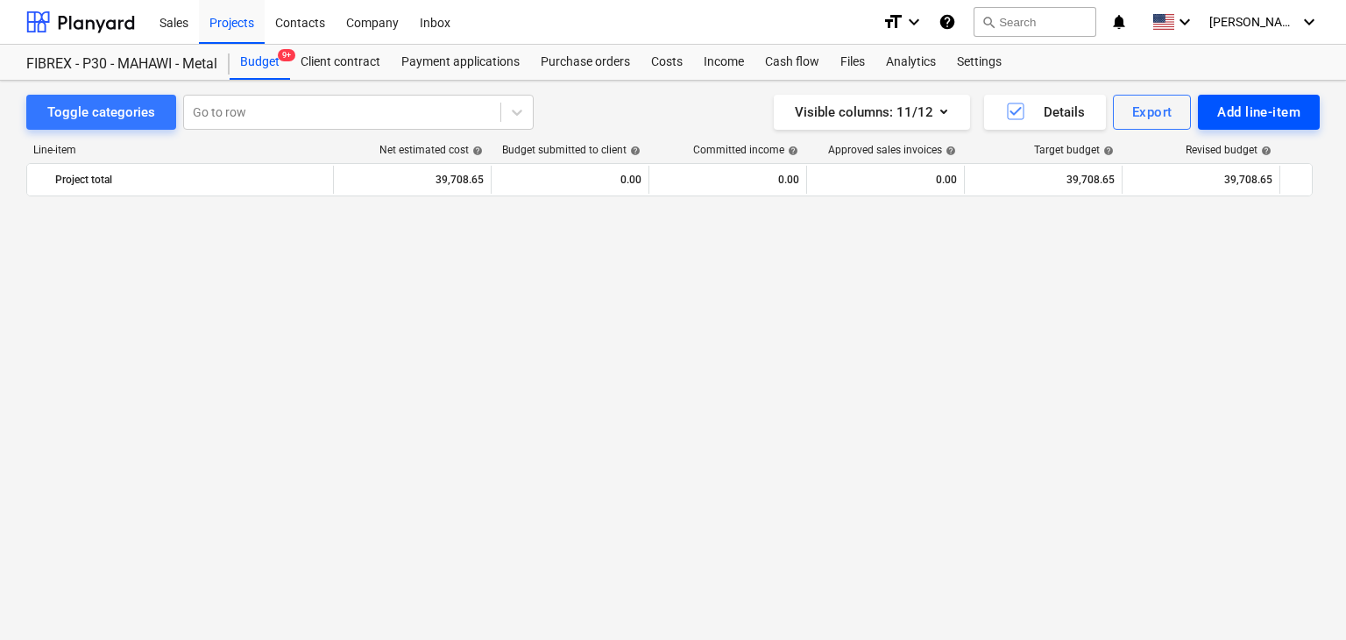
scroll to position [9740, 0]
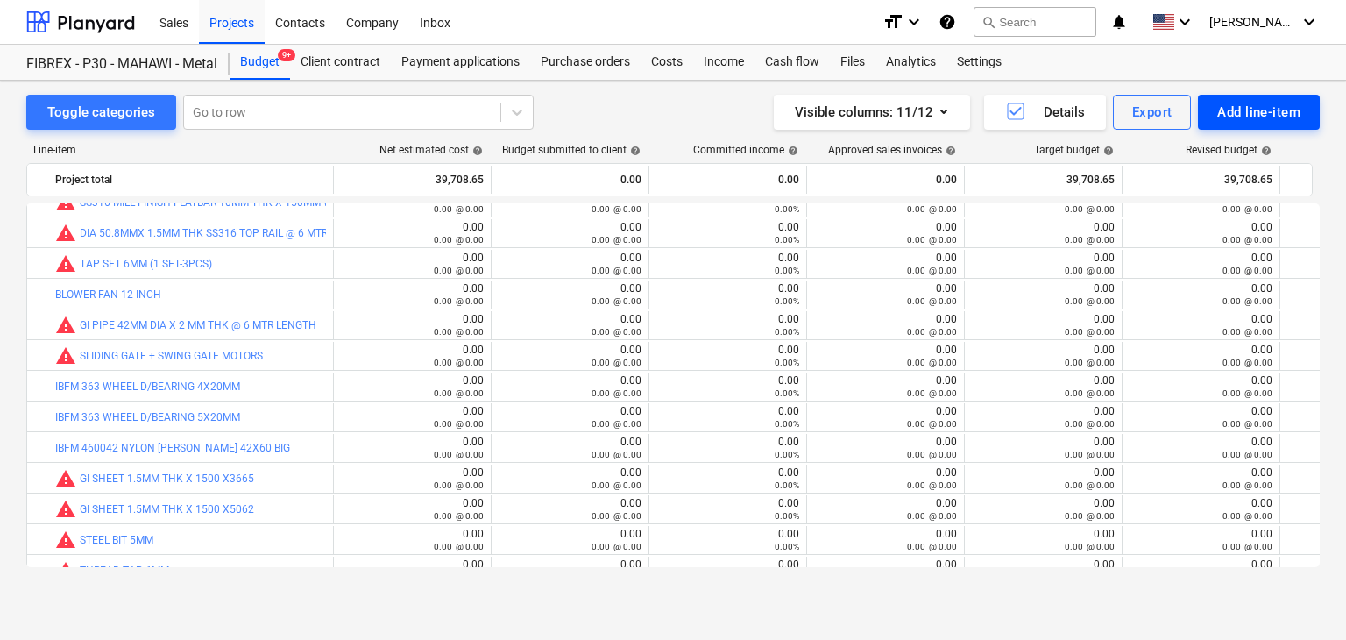
click at [1248, 110] on div "Add line-item" at bounding box center [1258, 112] width 83 height 23
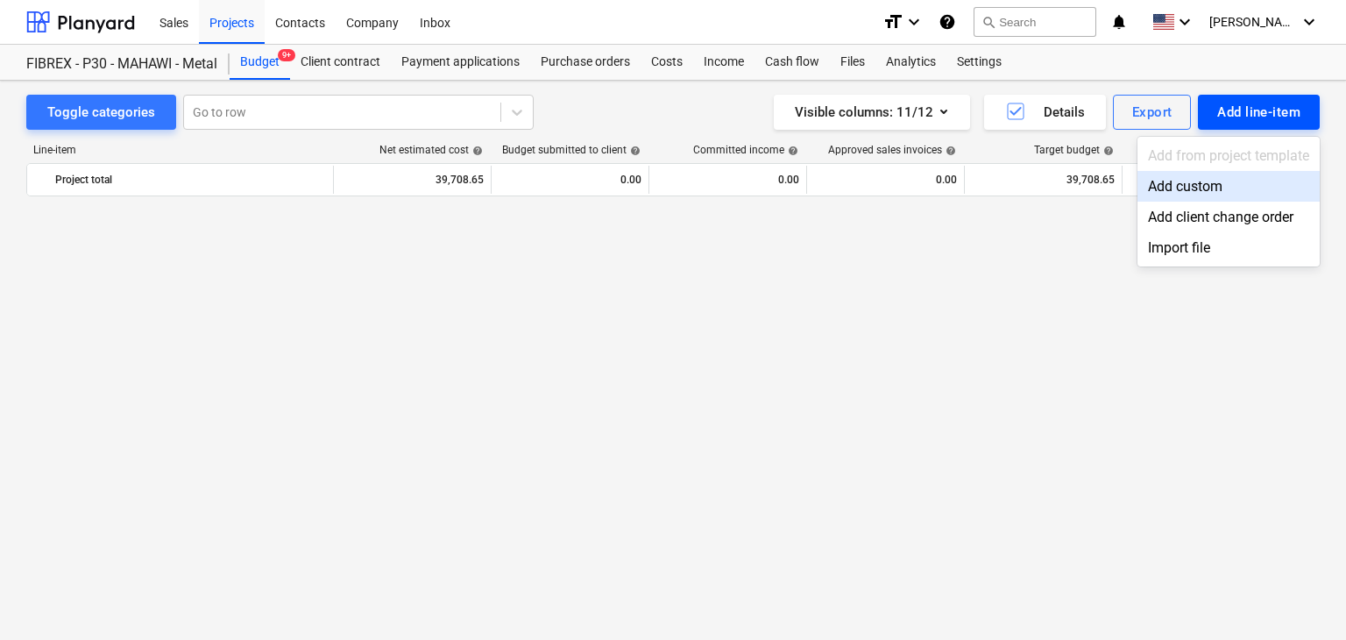
click at [1194, 187] on div "Add custom" at bounding box center [1228, 186] width 182 height 31
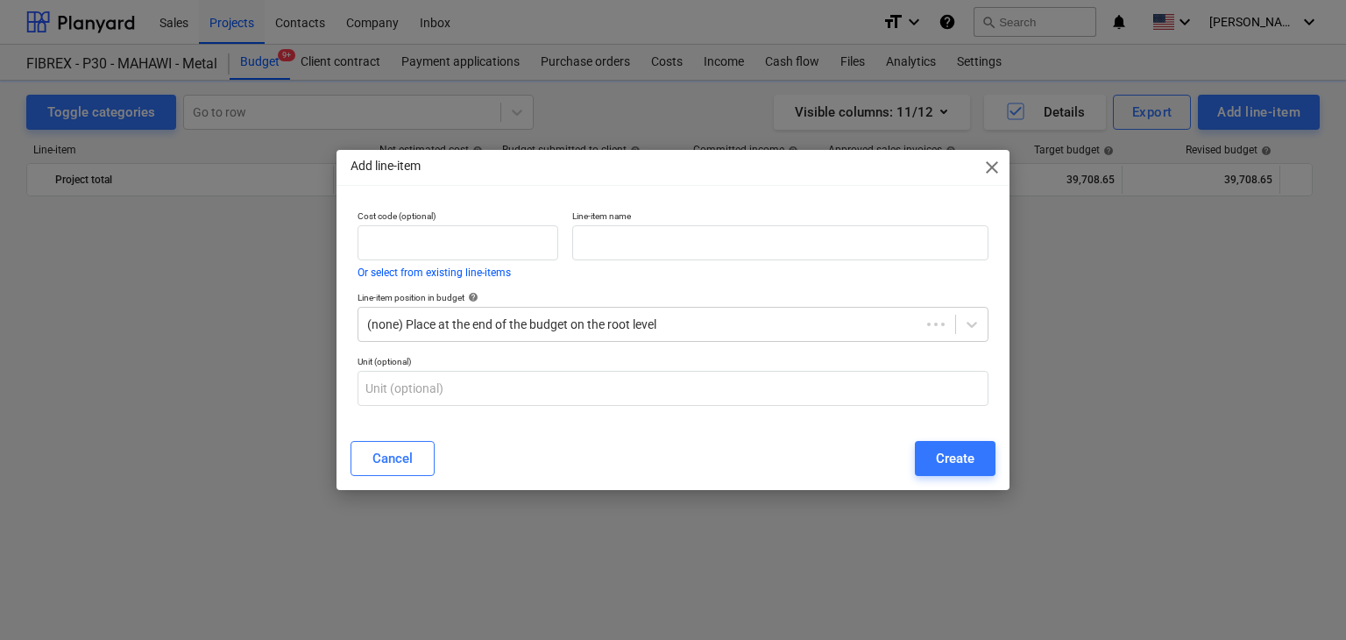
scroll to position [9740, 0]
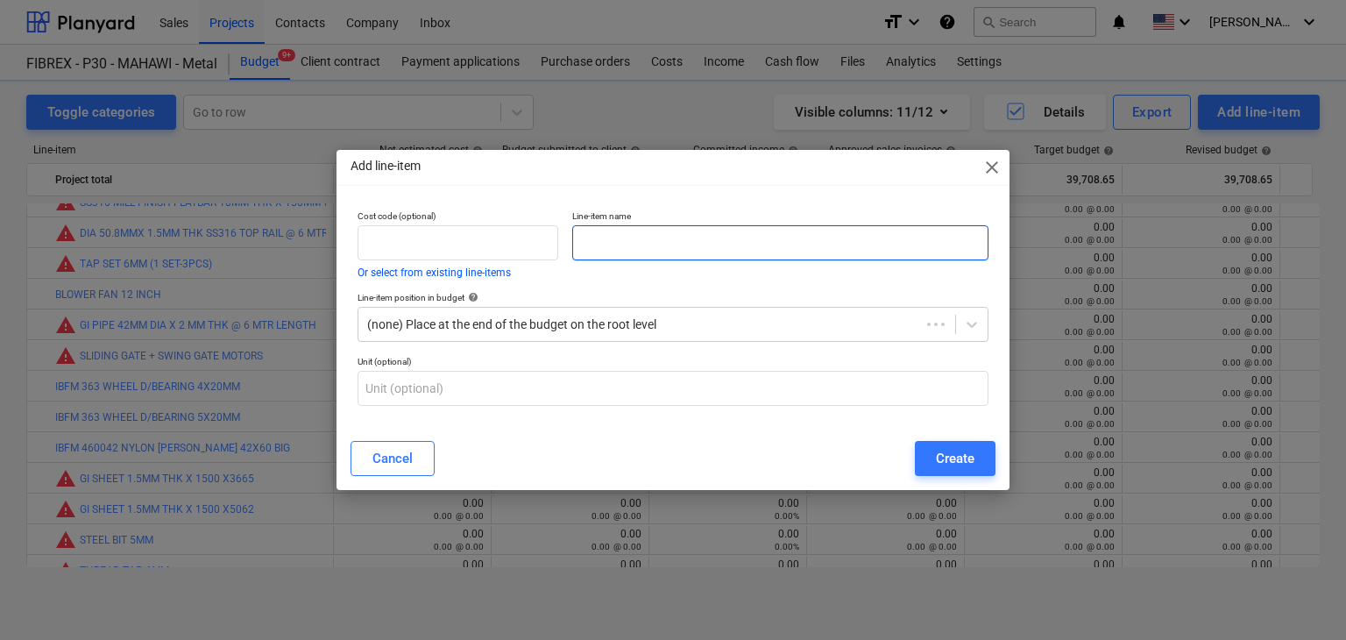
click at [584, 248] on input "text" at bounding box center [780, 242] width 416 height 35
paste input "6X20MM STEEL WHEEL"
type input "6X20MM STEEL WHEEL"
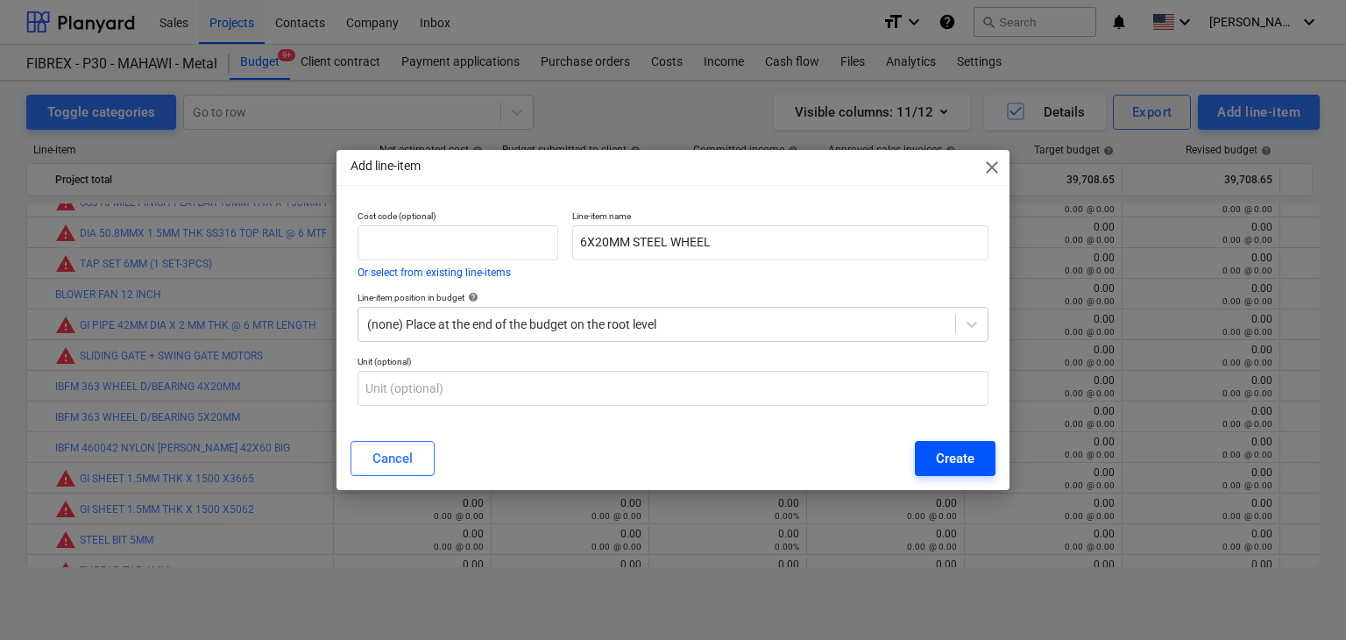
click at [980, 460] on button "Create" at bounding box center [955, 458] width 81 height 35
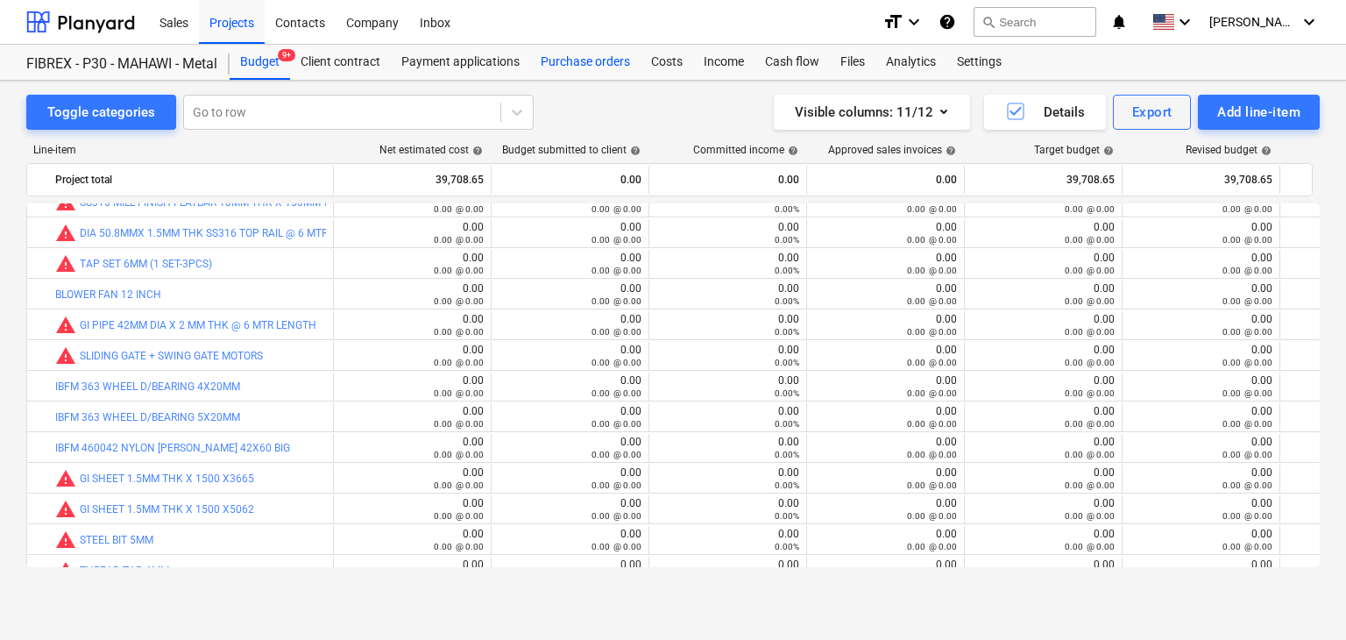
click at [578, 65] on div "Purchase orders" at bounding box center [585, 62] width 110 height 35
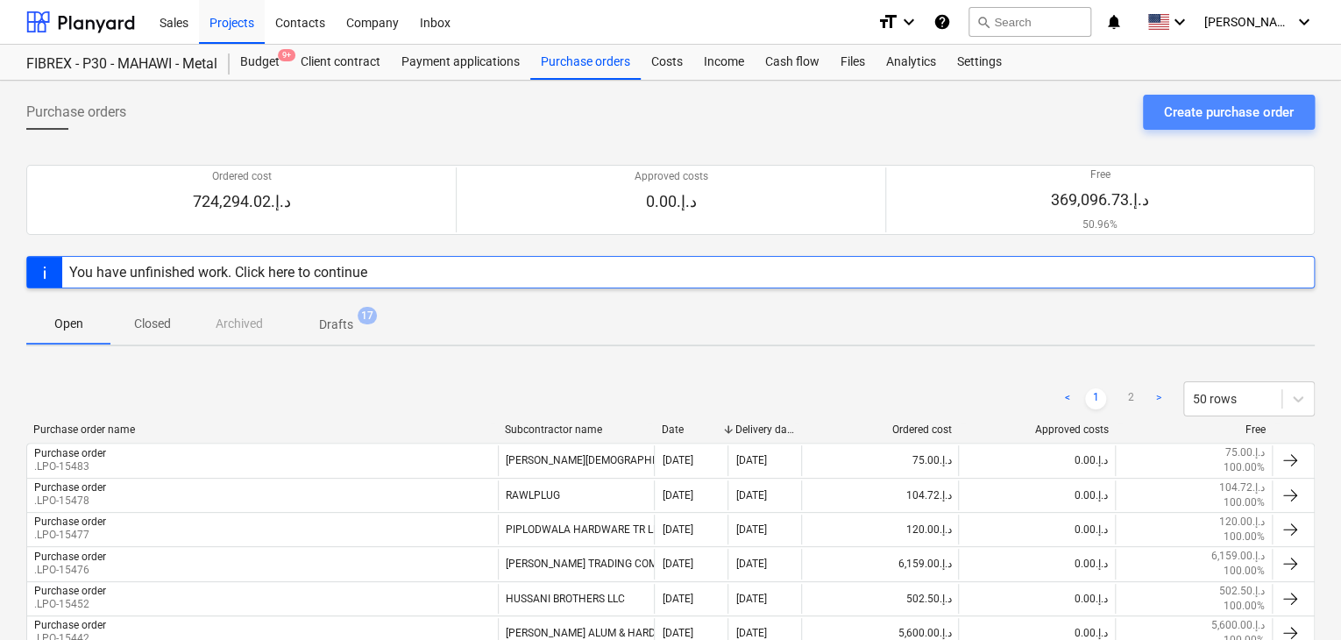
click at [1228, 116] on div "Create purchase order" at bounding box center [1229, 112] width 130 height 23
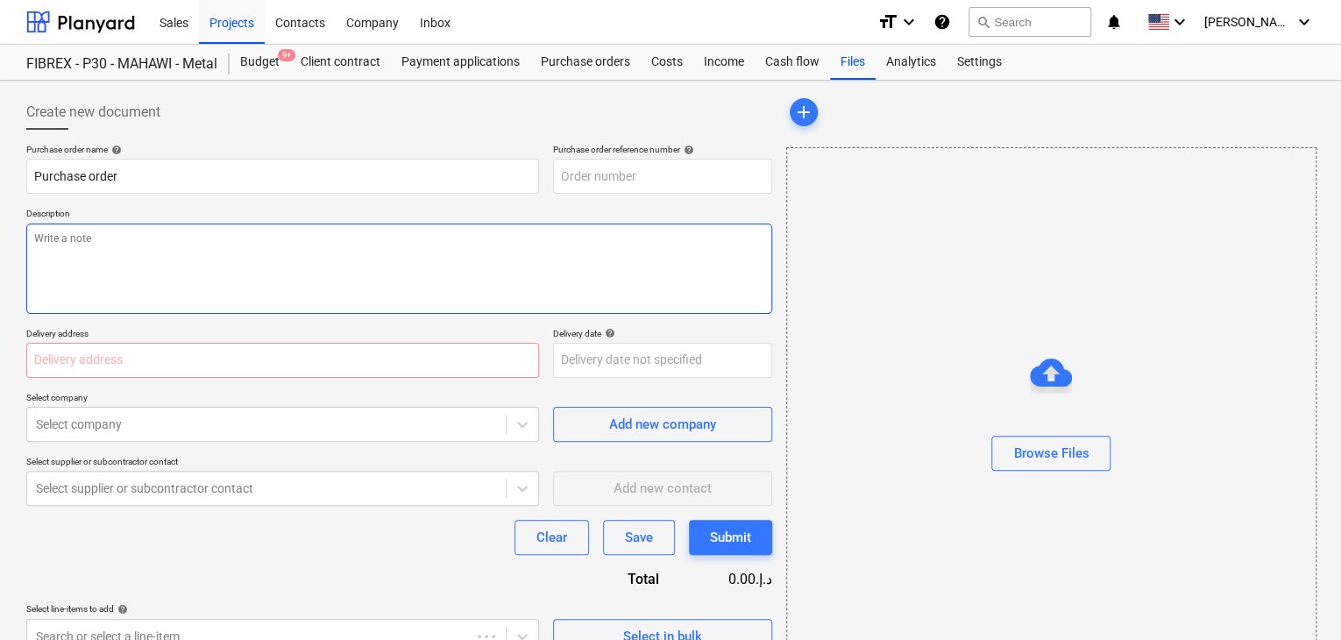
click at [568, 277] on textarea at bounding box center [399, 268] width 746 height 90
type textarea "x"
type input "MUS001-015-PO-300"
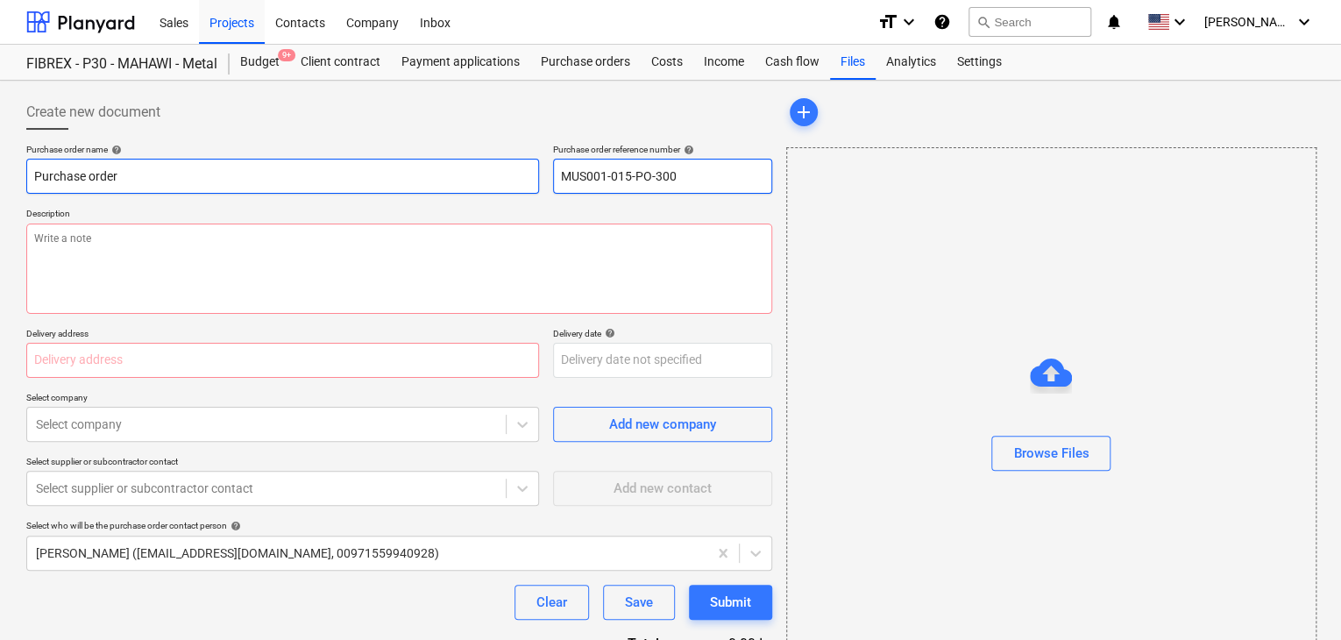
drag, startPoint x: 693, startPoint y: 180, endPoint x: 522, endPoint y: 185, distance: 171.0
click at [522, 185] on div "Purchase order name help Purchase order Purchase order reference number help MU…" at bounding box center [399, 169] width 746 height 50
type textarea "x"
type input "."
type textarea "x"
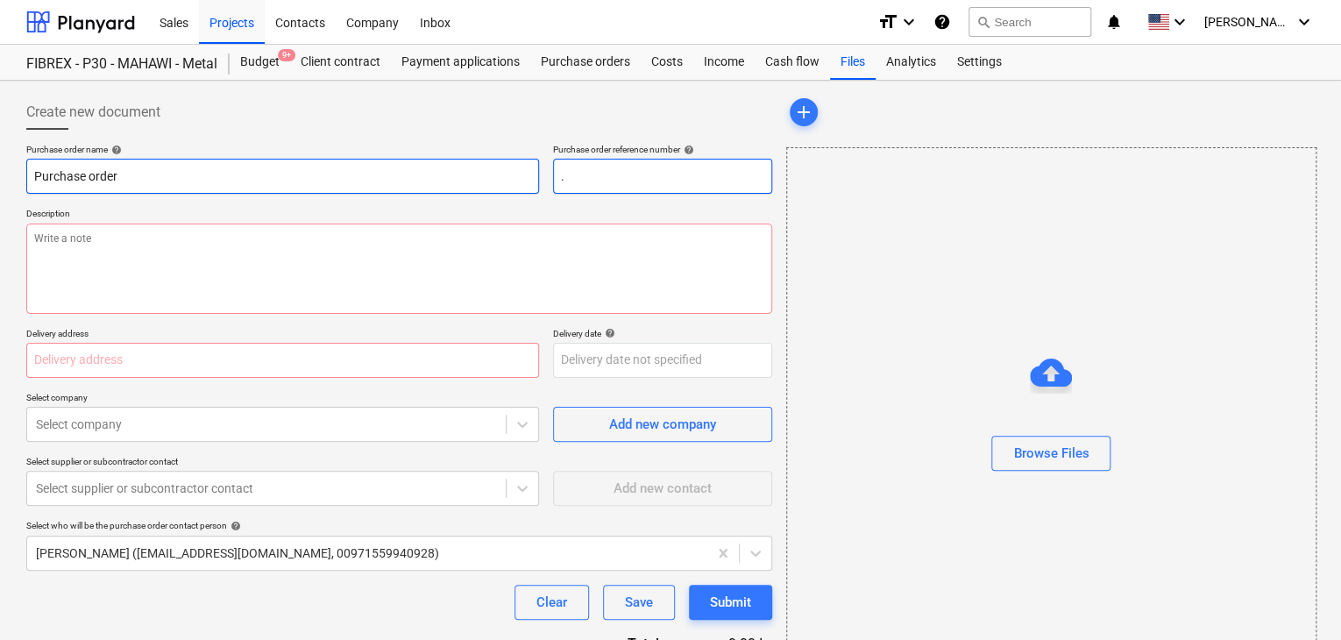
type input ".L"
type textarea "x"
type input ".LP"
type textarea "x"
type input ".LPO"
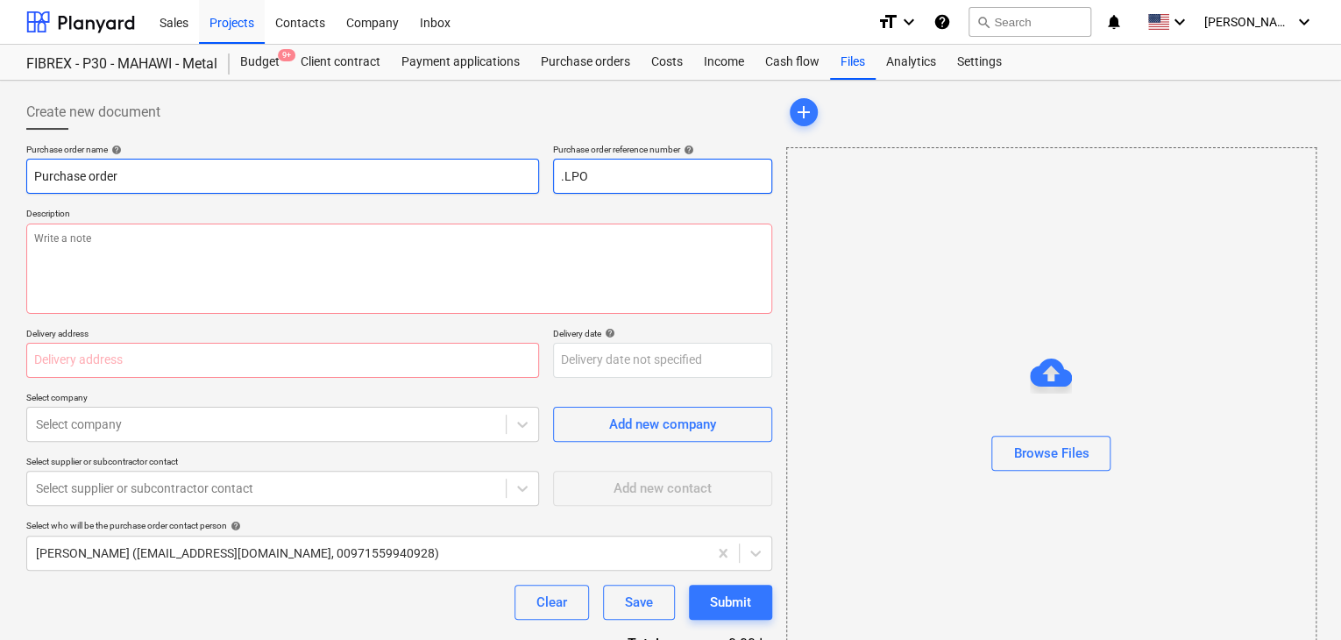
type textarea "x"
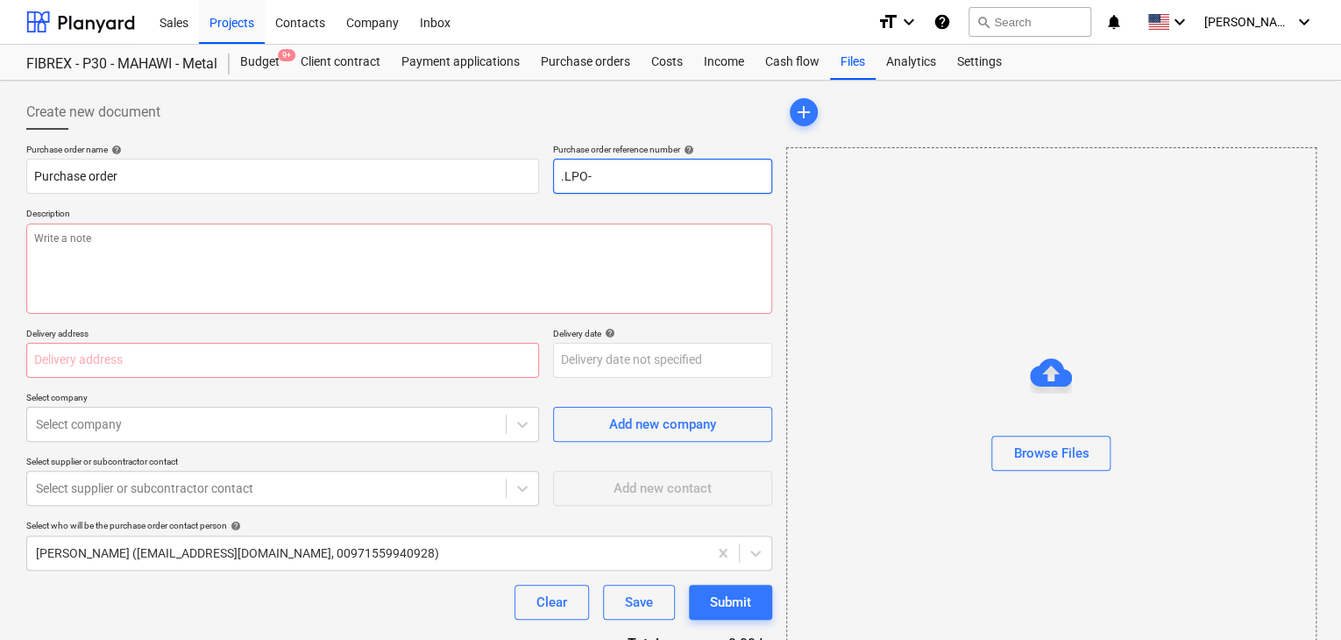
type input ".LPO-"
type textarea "x"
type input ".LPO-1"
type textarea "x"
type input ".LPO-15"
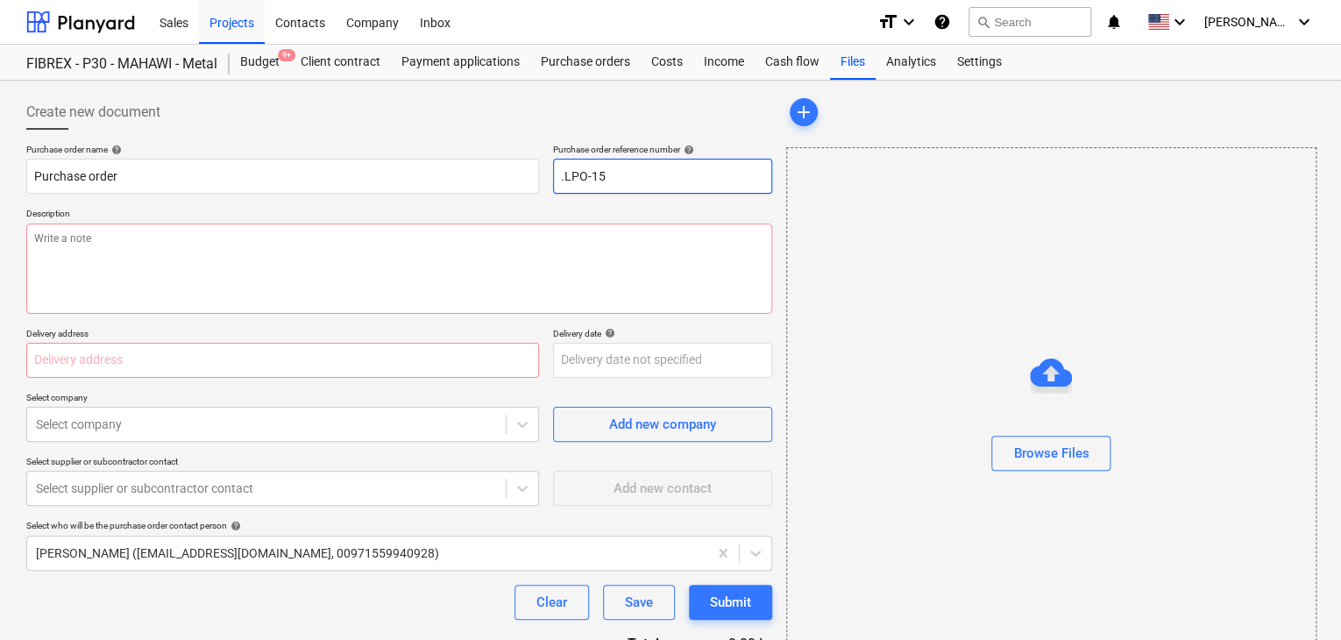
type textarea "x"
type input ".LPO-155"
type textarea "x"
type input ".LPO-1550"
type textarea "x"
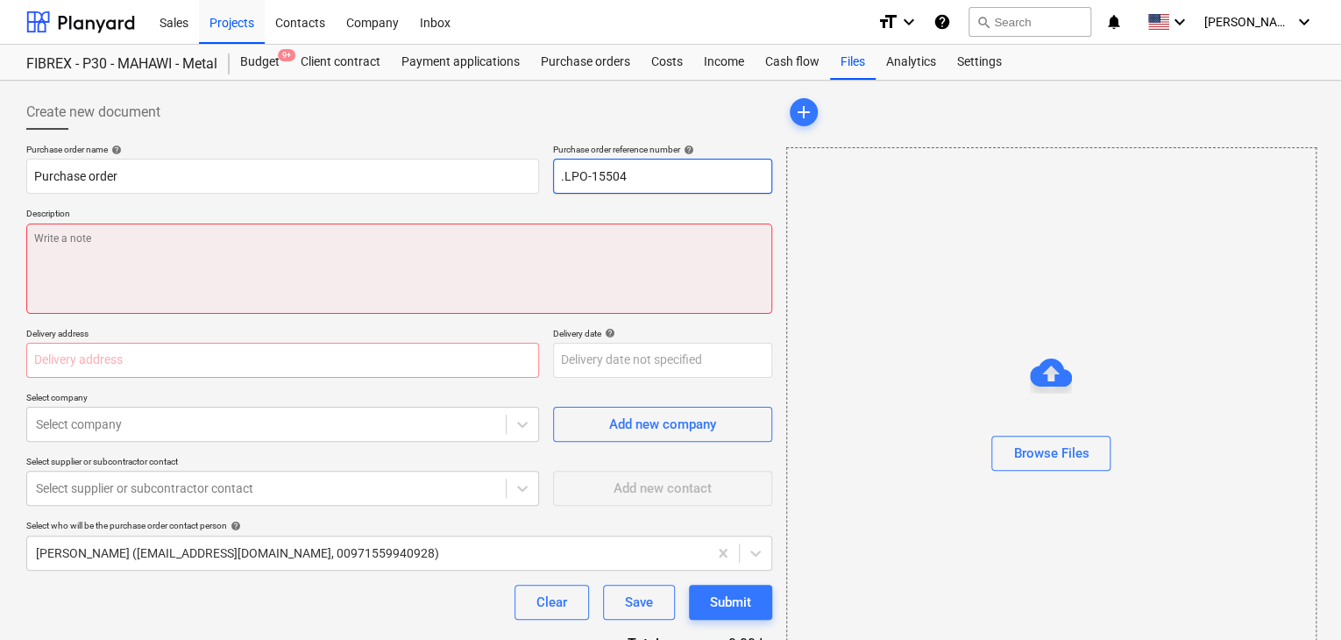
type input ".LPO-15504"
click at [287, 299] on textarea at bounding box center [399, 268] width 746 height 90
type textarea "x"
type textarea "0"
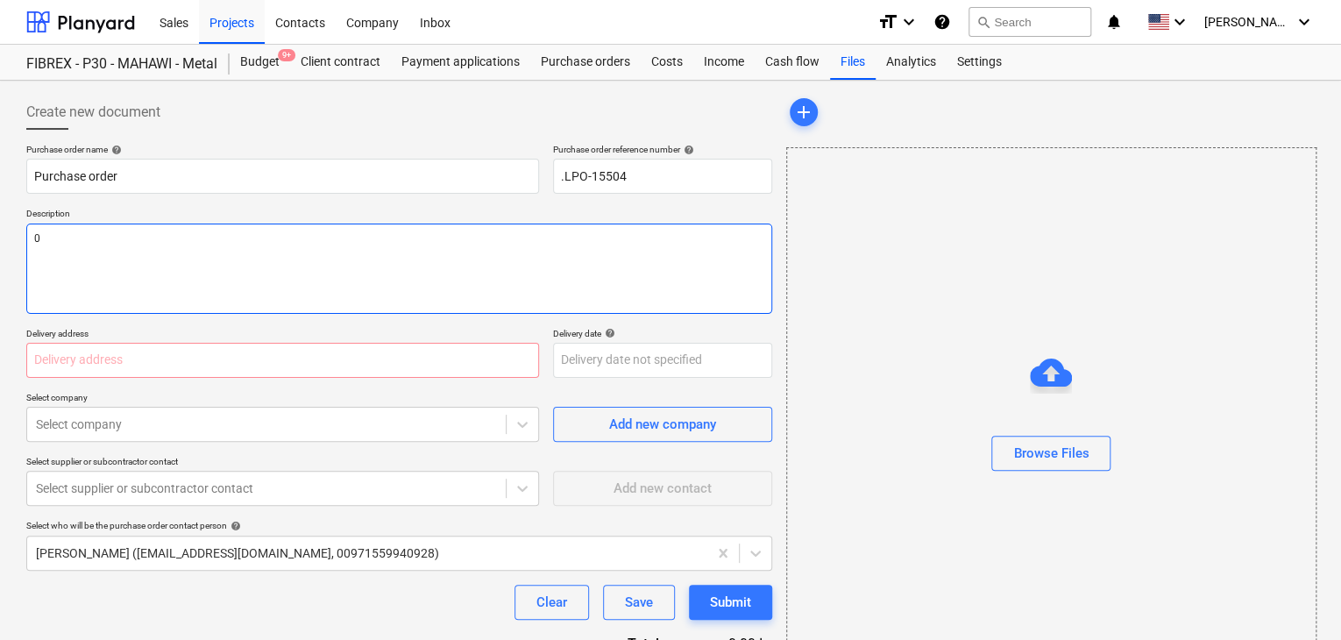
type textarea "x"
type textarea "09"
type textarea "x"
type textarea "09/"
type textarea "x"
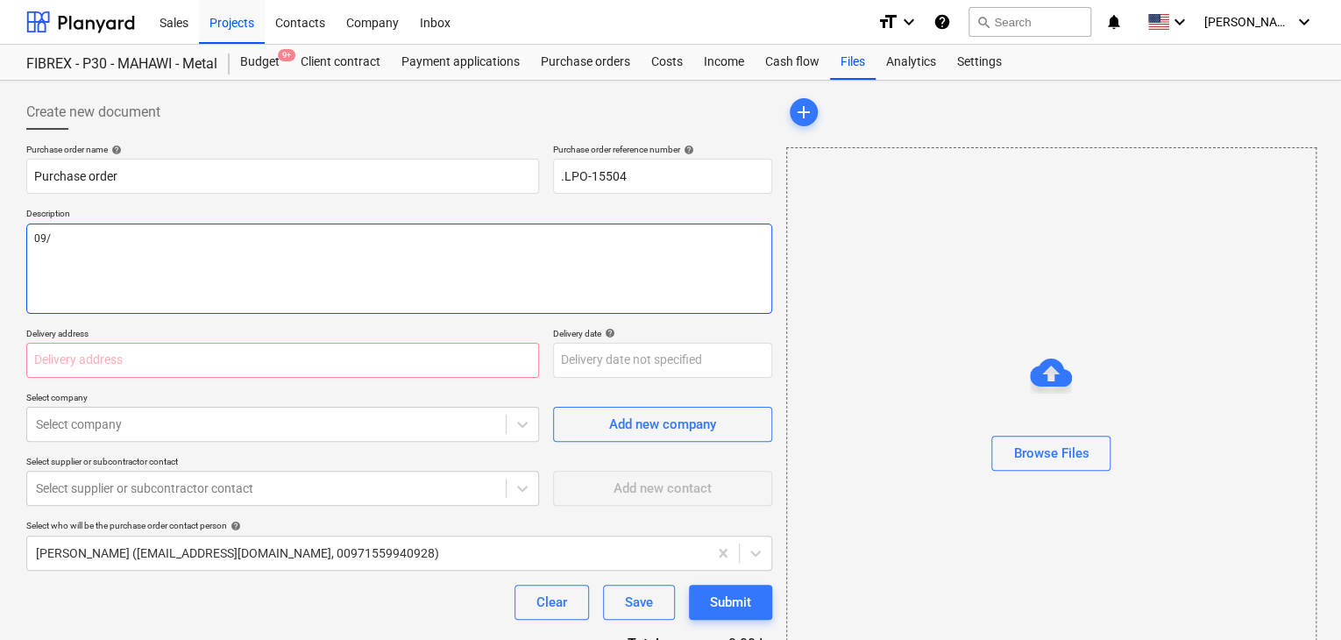
type textarea "09/S"
type textarea "x"
type textarea "09/SE"
type textarea "x"
type textarea "09/SEP"
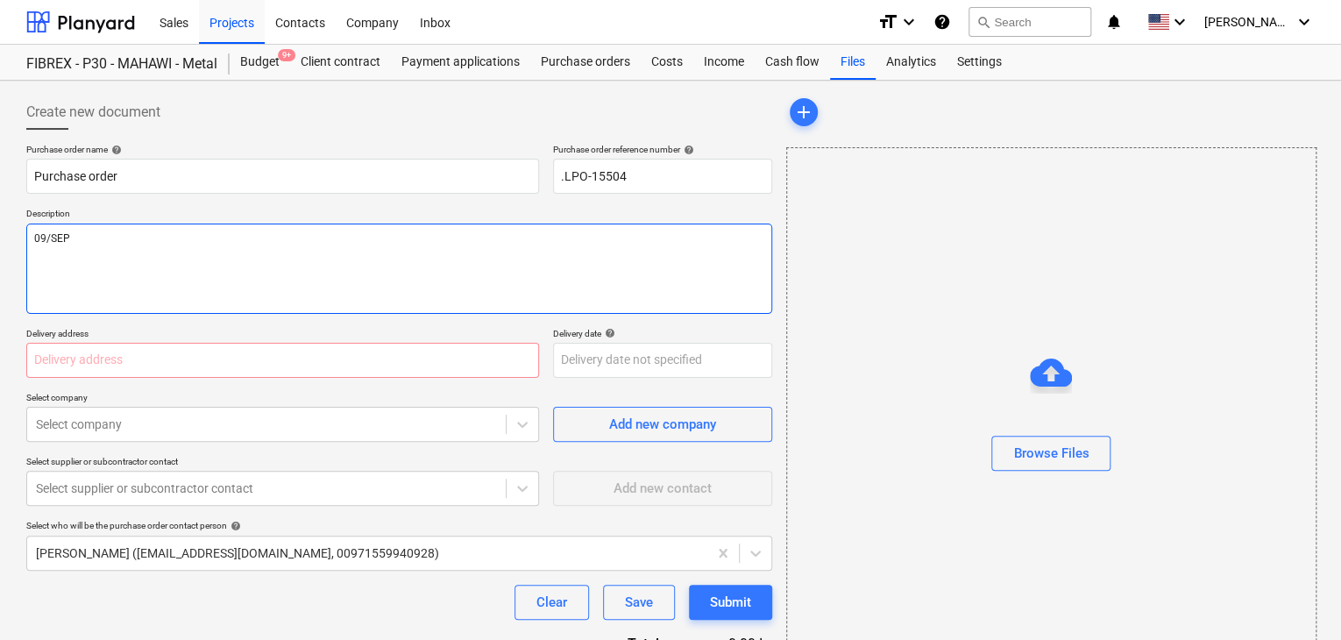
type textarea "x"
type textarea "09/SE"
type textarea "x"
type textarea "09/SEP"
type textarea "x"
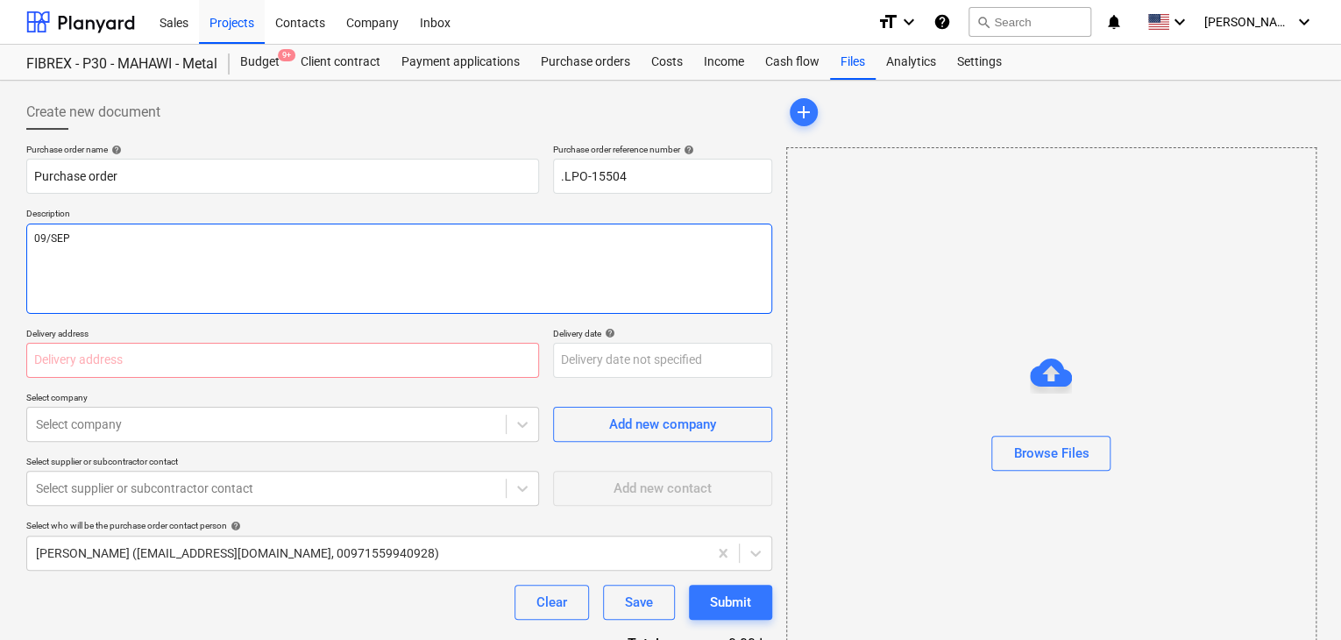
type textarea "09/SEP/"
type textarea "x"
type textarea "09/[DATE]"
type textarea "x"
type textarea "[DATE]"
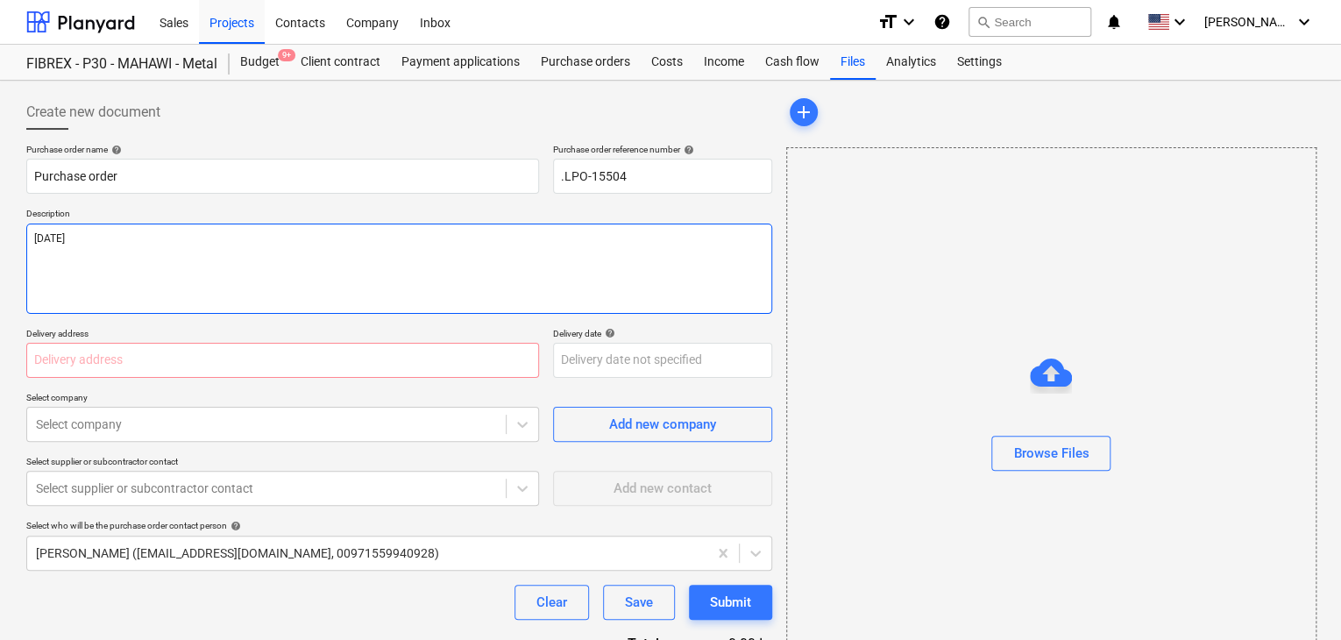
type textarea "x"
type textarea "[DATE]"
type textarea "x"
type textarea "[DATE]"
click at [35, 355] on input "text" at bounding box center [282, 360] width 513 height 35
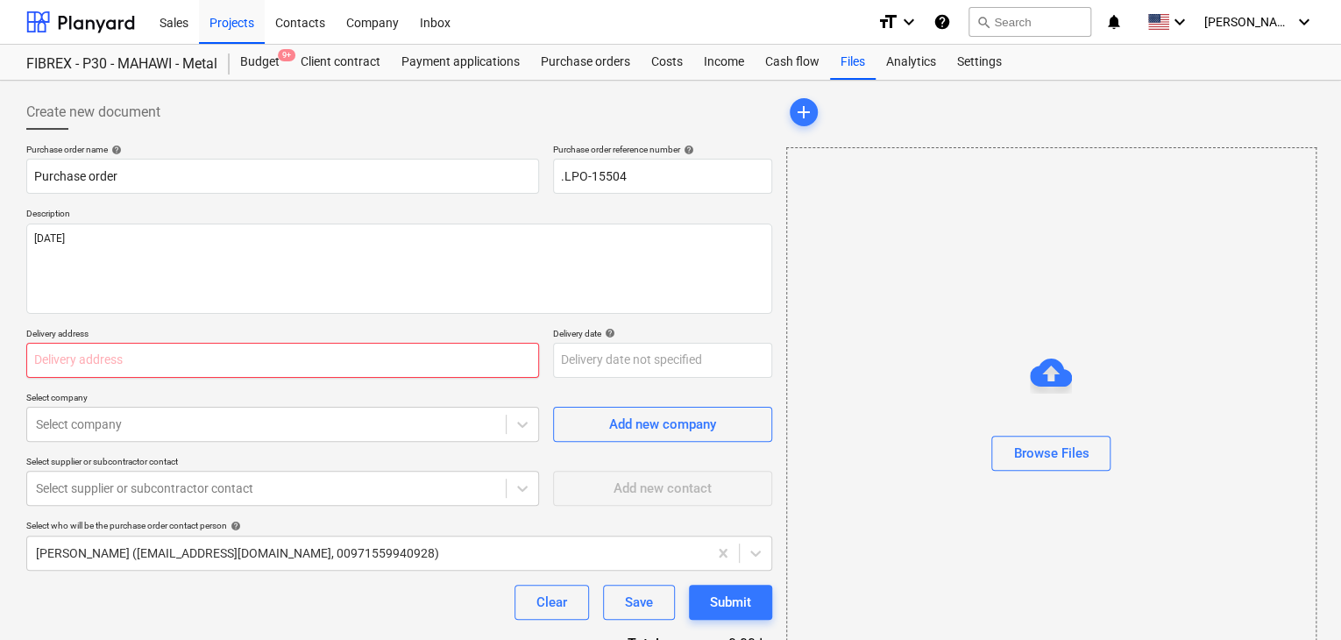
type textarea "x"
type input "L"
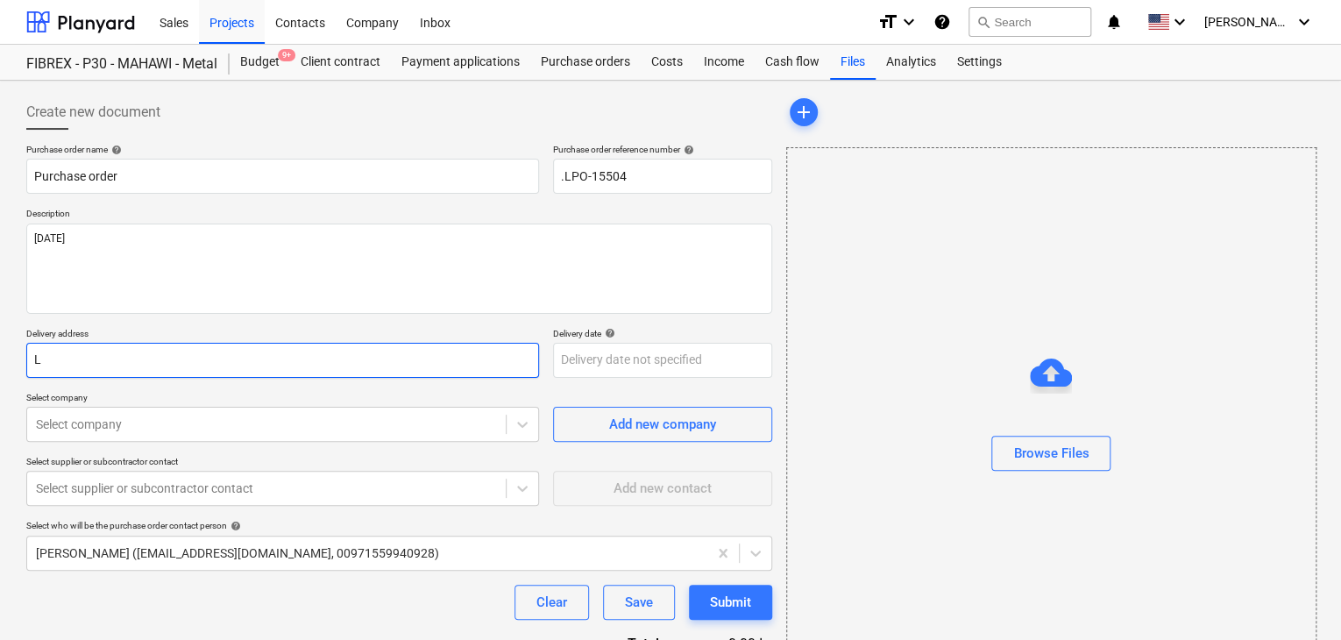
type textarea "x"
type input "LU"
type textarea "x"
type input "LUC"
type textarea "x"
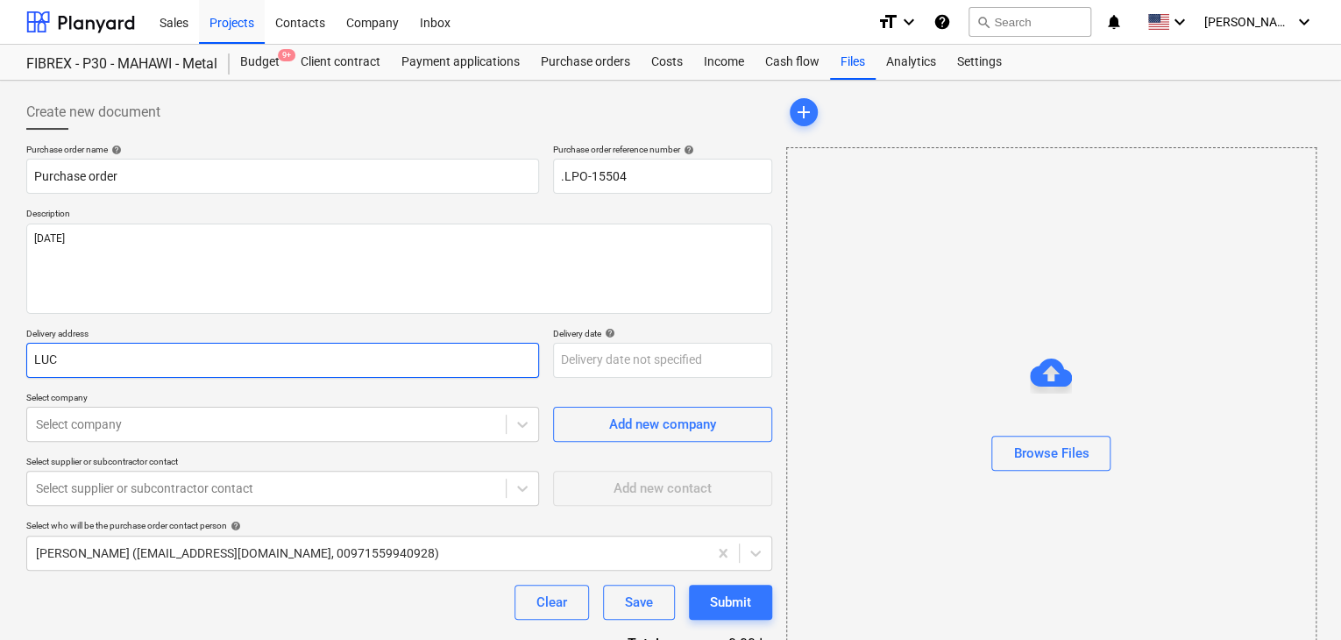
type input "LUCK"
type textarea "x"
type input "LUCKY"
type textarea "x"
type input "LUCKY"
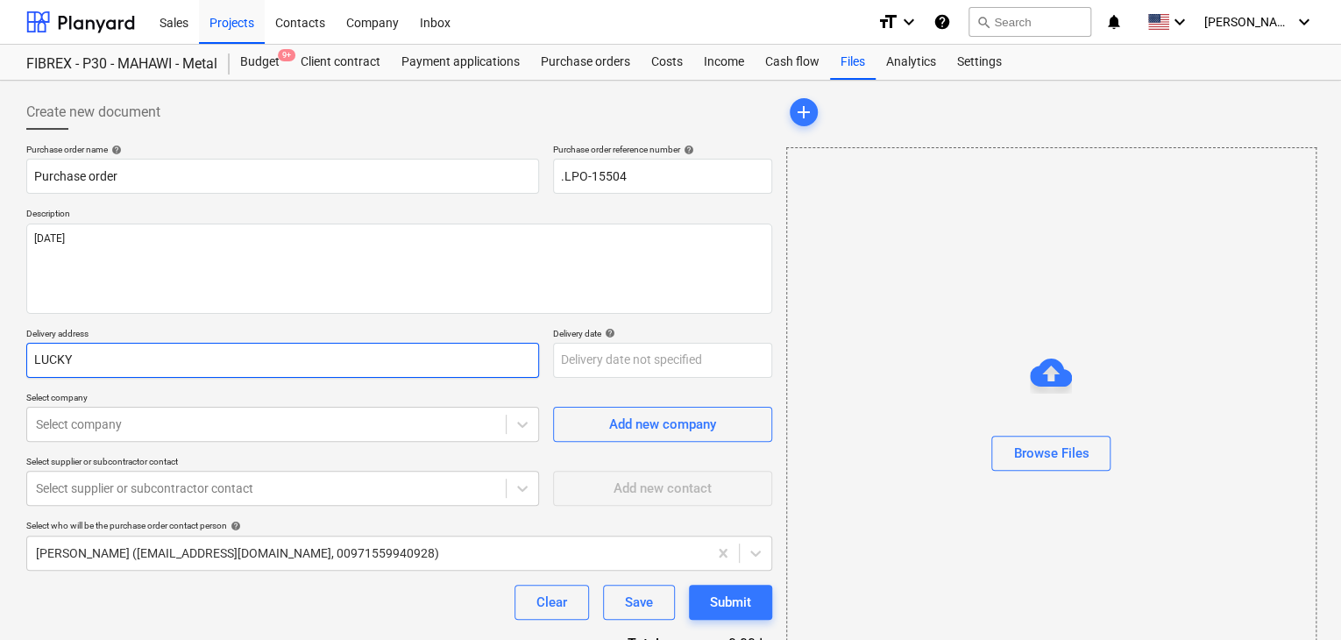
type textarea "x"
type input "LUCKY E"
type textarea "x"
type input "LUCKY EN"
type textarea "x"
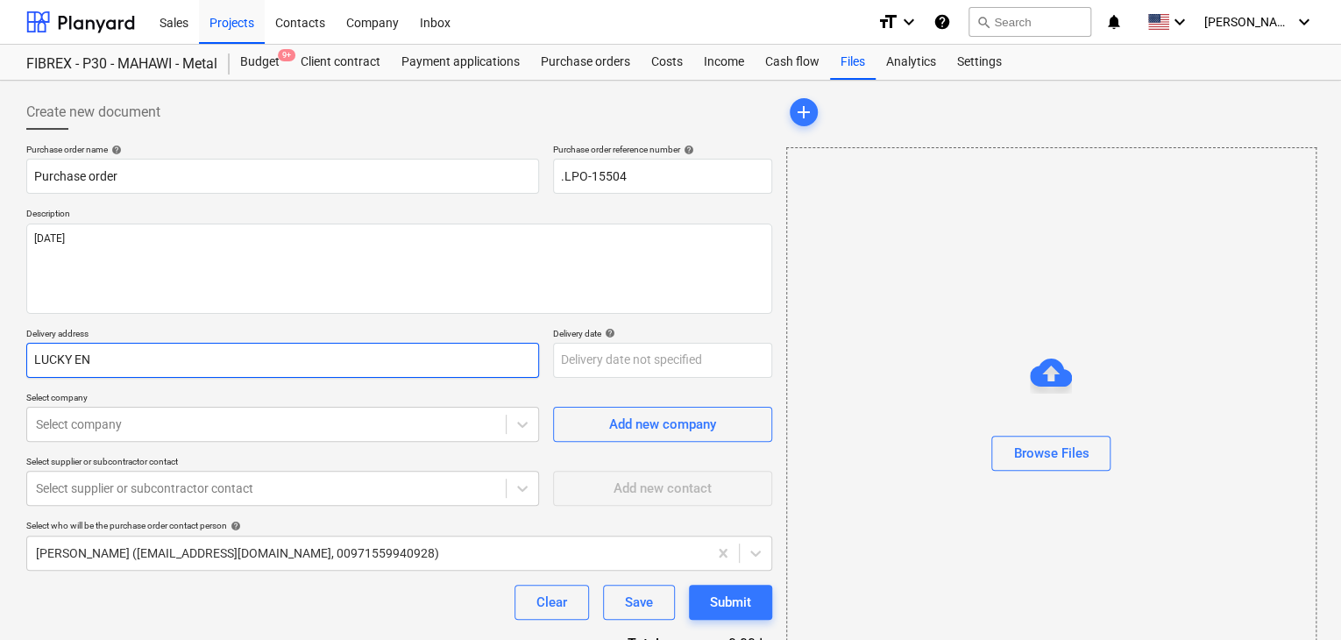
type input "LUCKY ENG"
type textarea "x"
type input "LUCKY ENGI"
type textarea "x"
type input "LUCKY ENGIN"
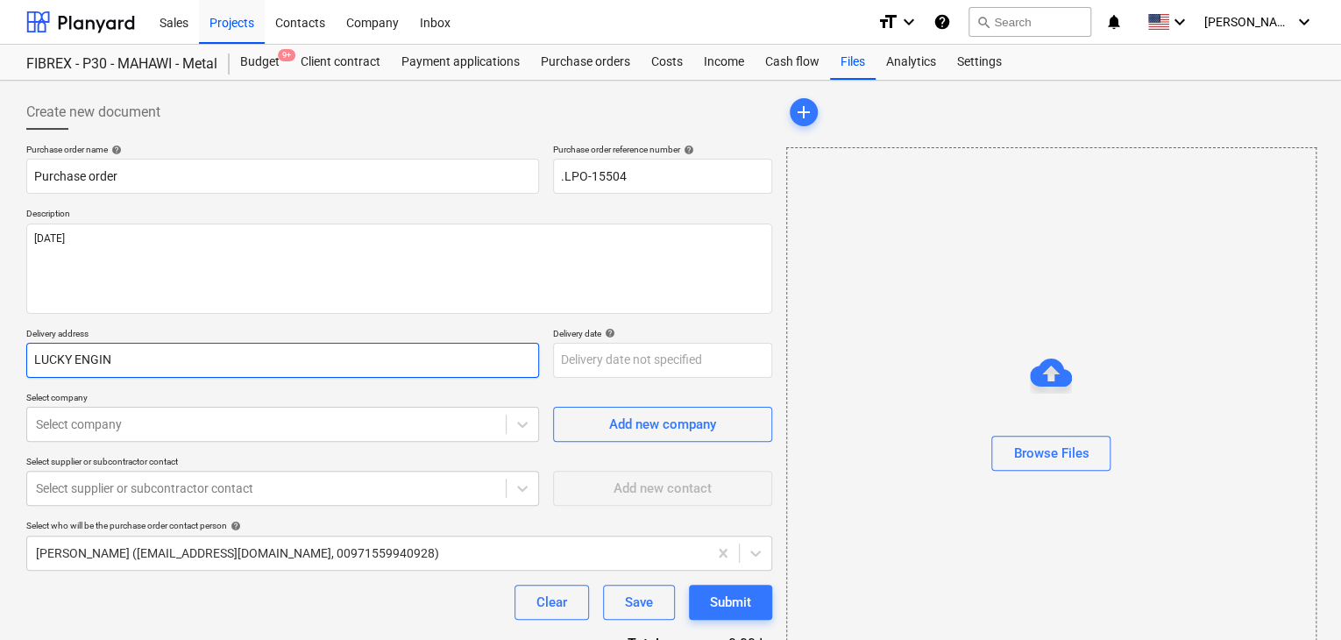
type textarea "x"
type input "LUCKY ENGINE"
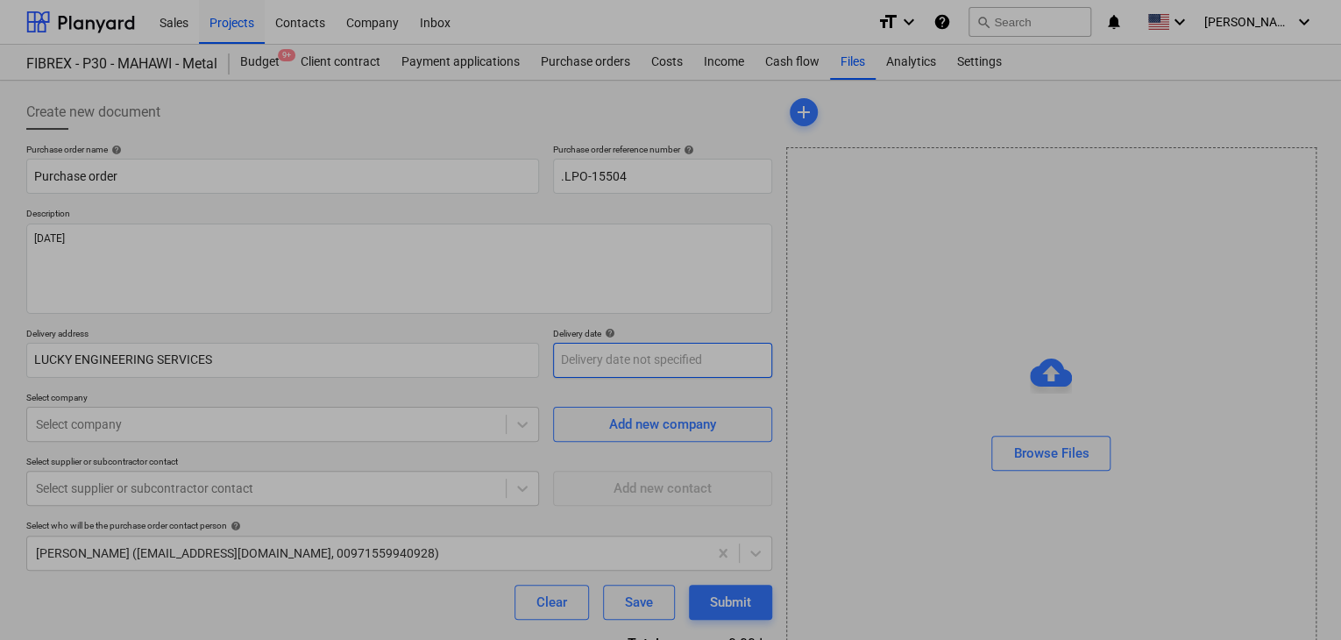
click at [560, 361] on body "Sales Projects Contacts Company Inbox format_size keyboard_arrow_down help sear…" at bounding box center [670, 320] width 1341 height 640
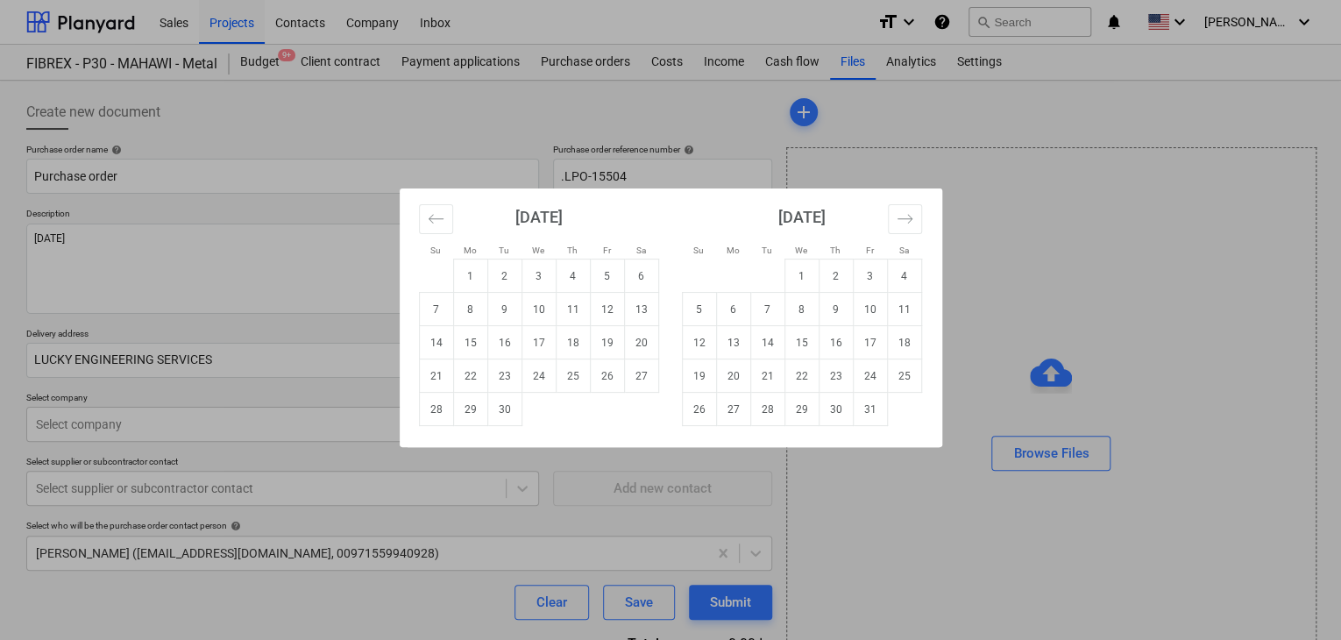
drag, startPoint x: 505, startPoint y: 413, endPoint x: 234, endPoint y: 422, distance: 271.0
click at [475, 419] on tr "28 29 30" at bounding box center [538, 409] width 239 height 33
drag, startPoint x: 497, startPoint y: 407, endPoint x: 275, endPoint y: 443, distance: 224.6
click at [494, 407] on td "30" at bounding box center [504, 409] width 34 height 33
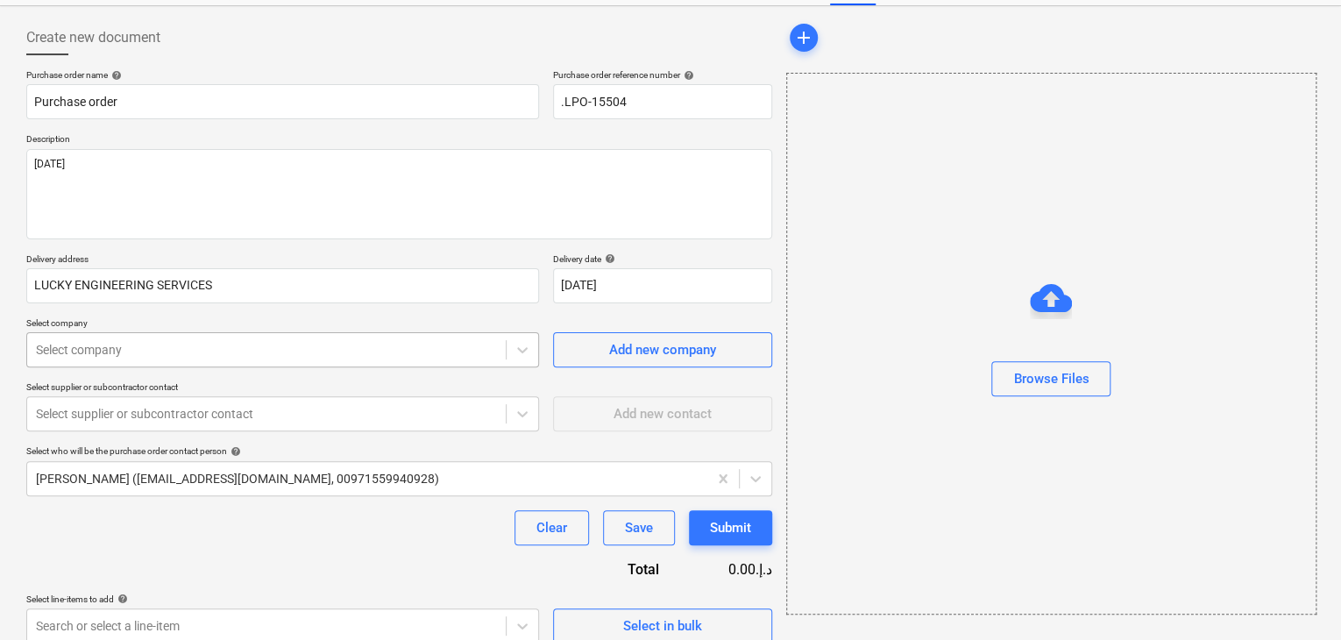
click at [274, 422] on body "Sales Projects Contacts Company Inbox format_size keyboard_arrow_down help sear…" at bounding box center [670, 246] width 1341 height 640
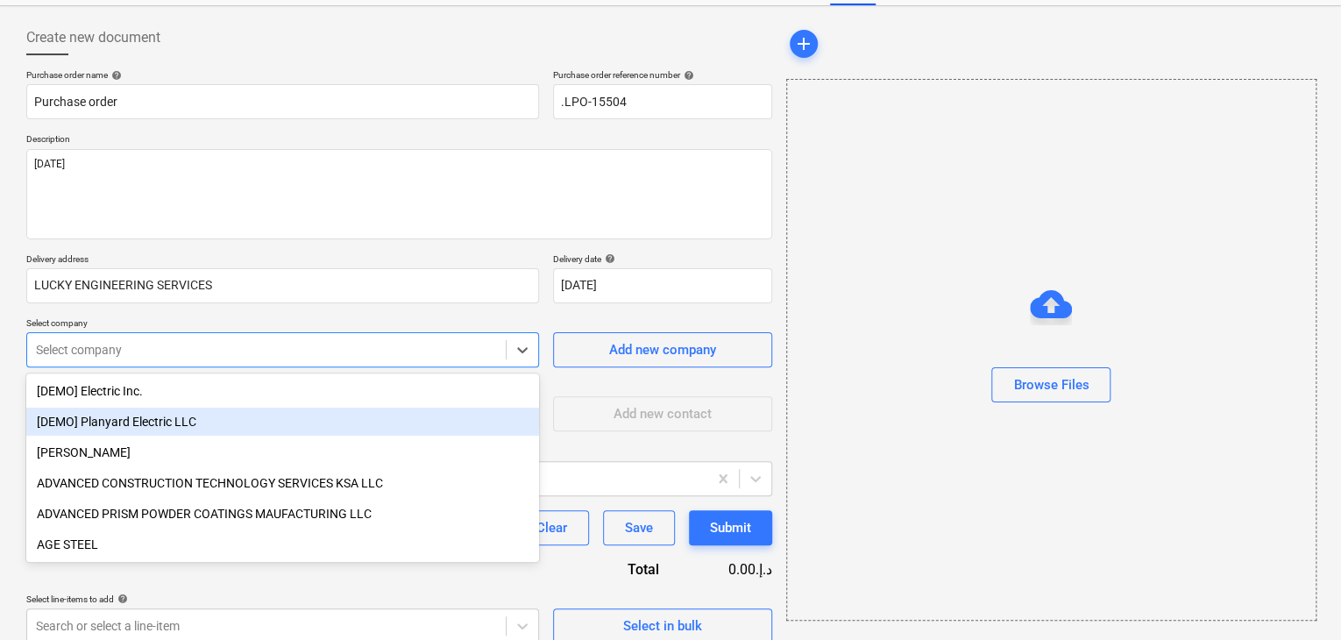
scroll to position [81, 0]
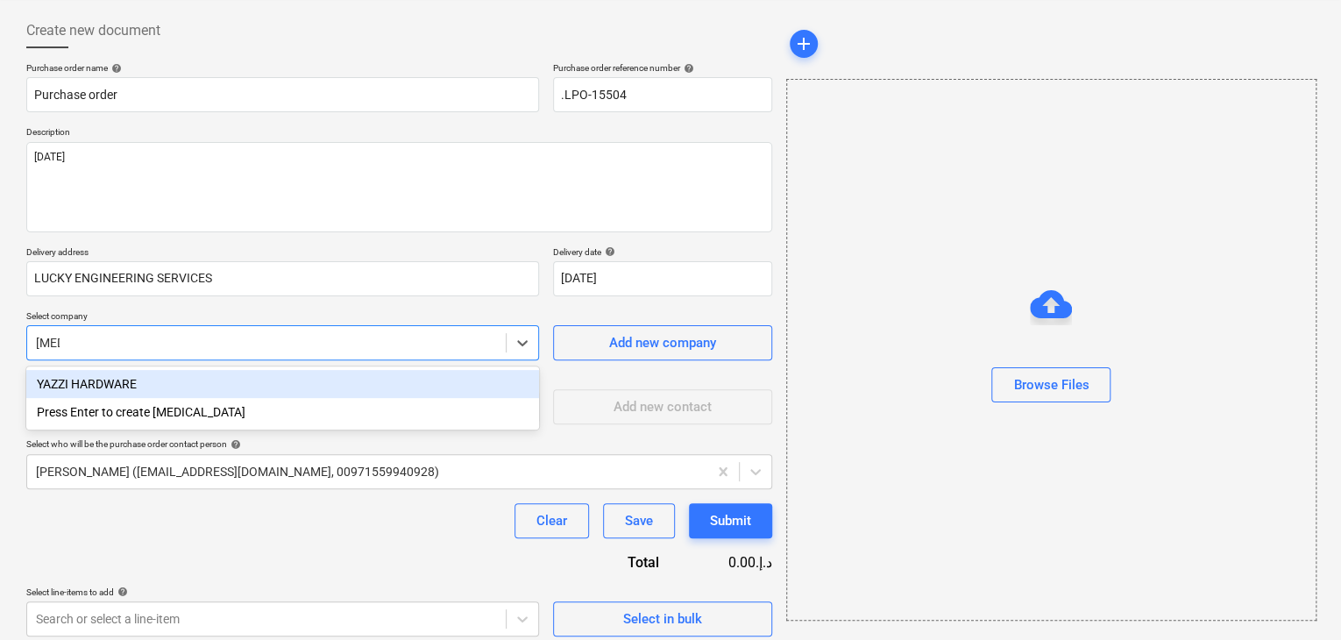
click at [259, 383] on div "YAZZI HARDWARE" at bounding box center [282, 384] width 513 height 28
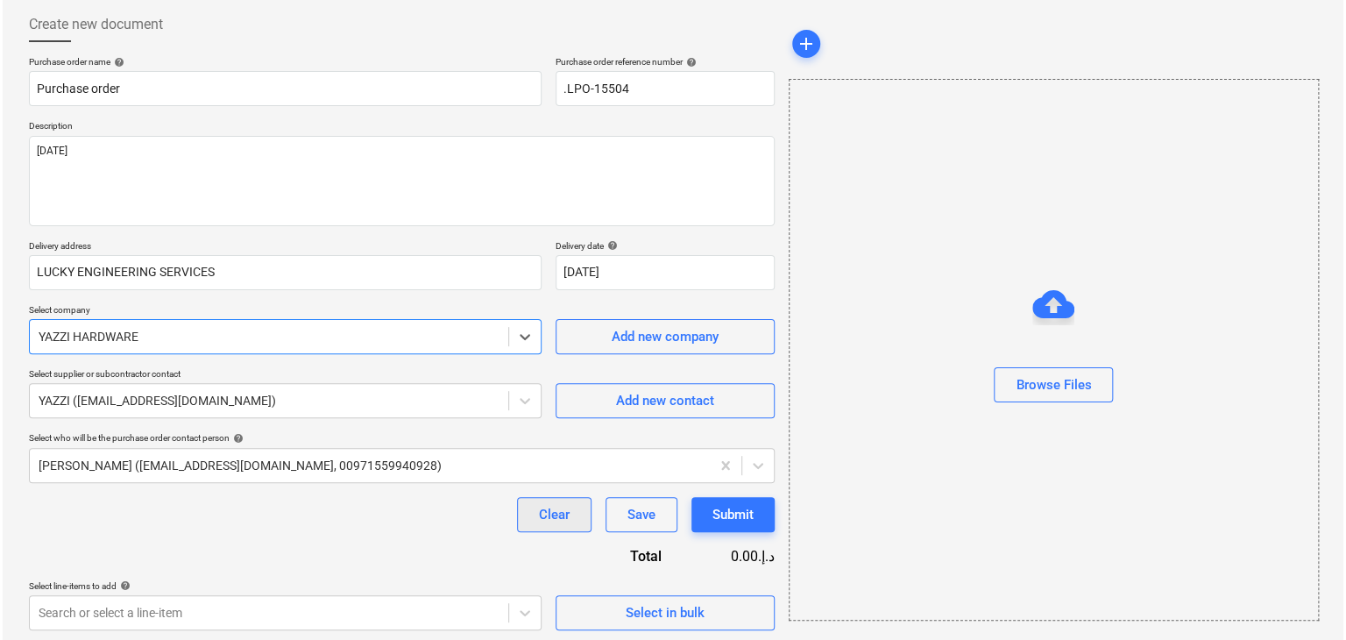
scroll to position [91, 0]
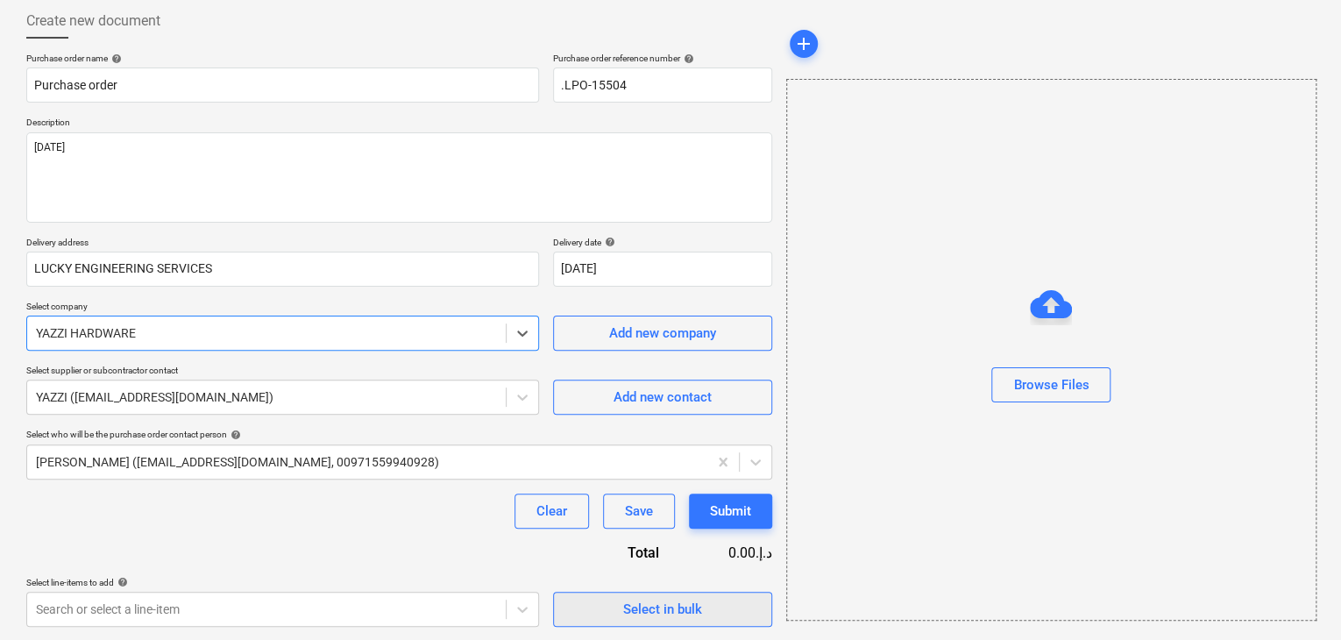
click at [592, 611] on span "Select in bulk" at bounding box center [662, 609] width 175 height 23
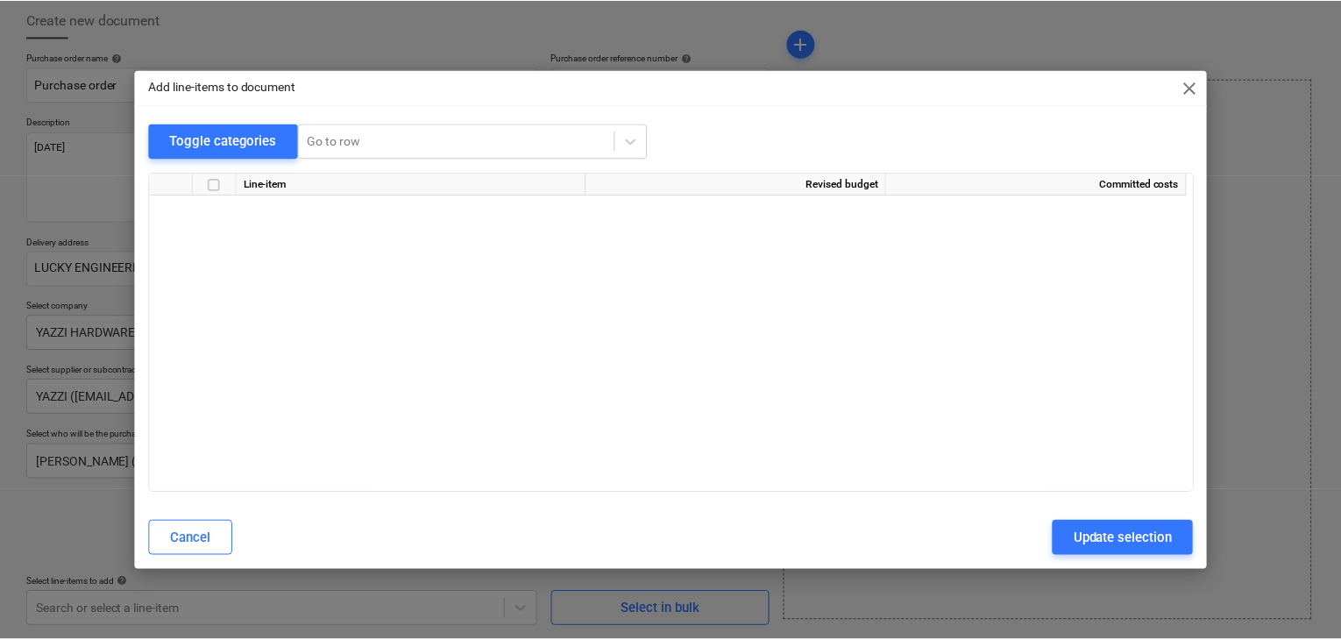
scroll to position [8291, 0]
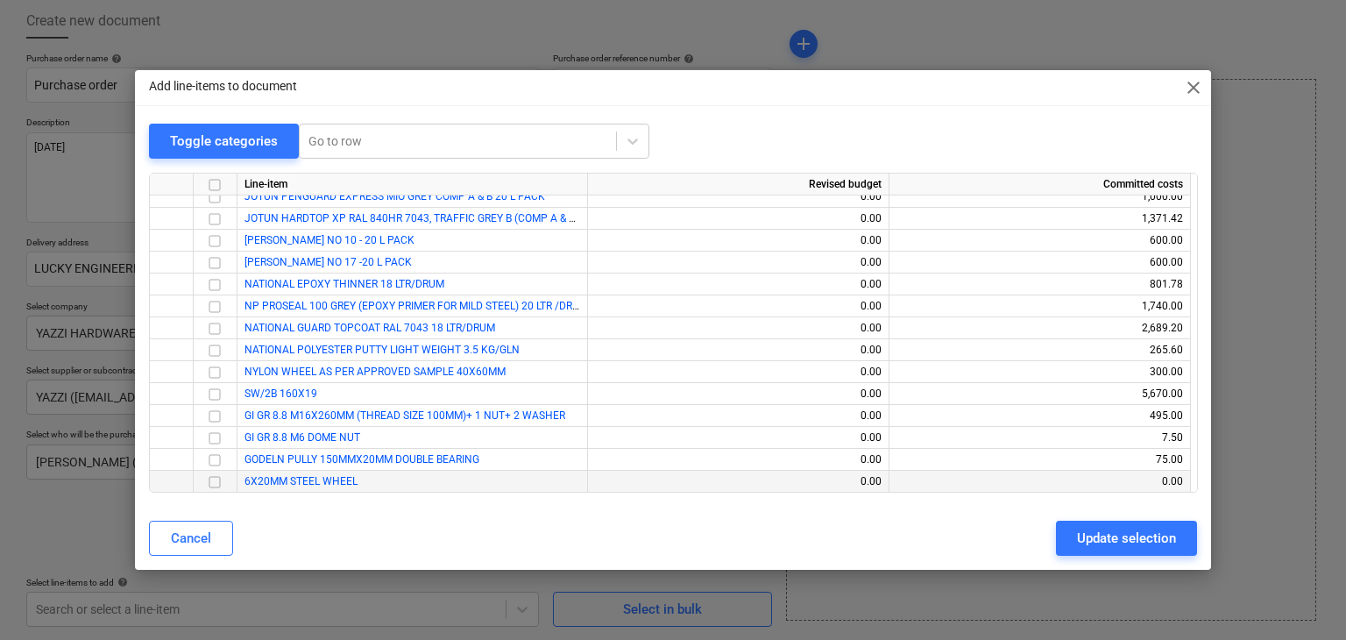
click at [210, 485] on input "checkbox" at bounding box center [214, 481] width 21 height 21
click at [1150, 542] on div "Update selection" at bounding box center [1126, 538] width 99 height 23
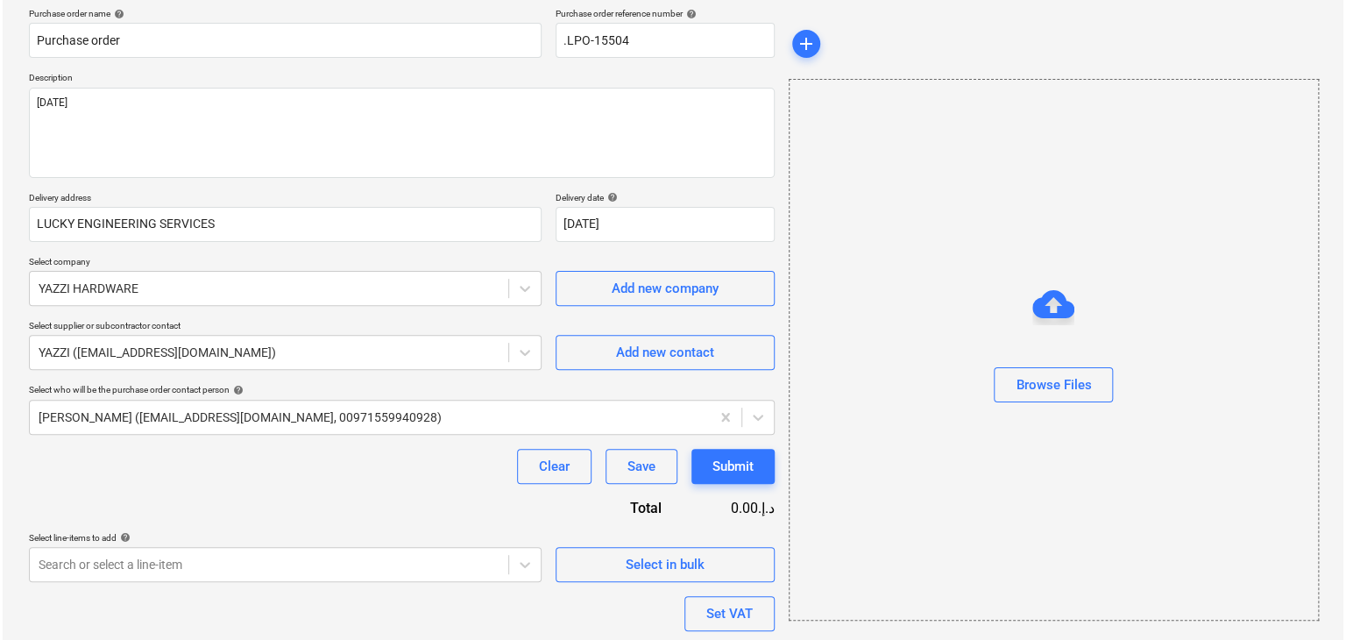
scroll to position [256, 0]
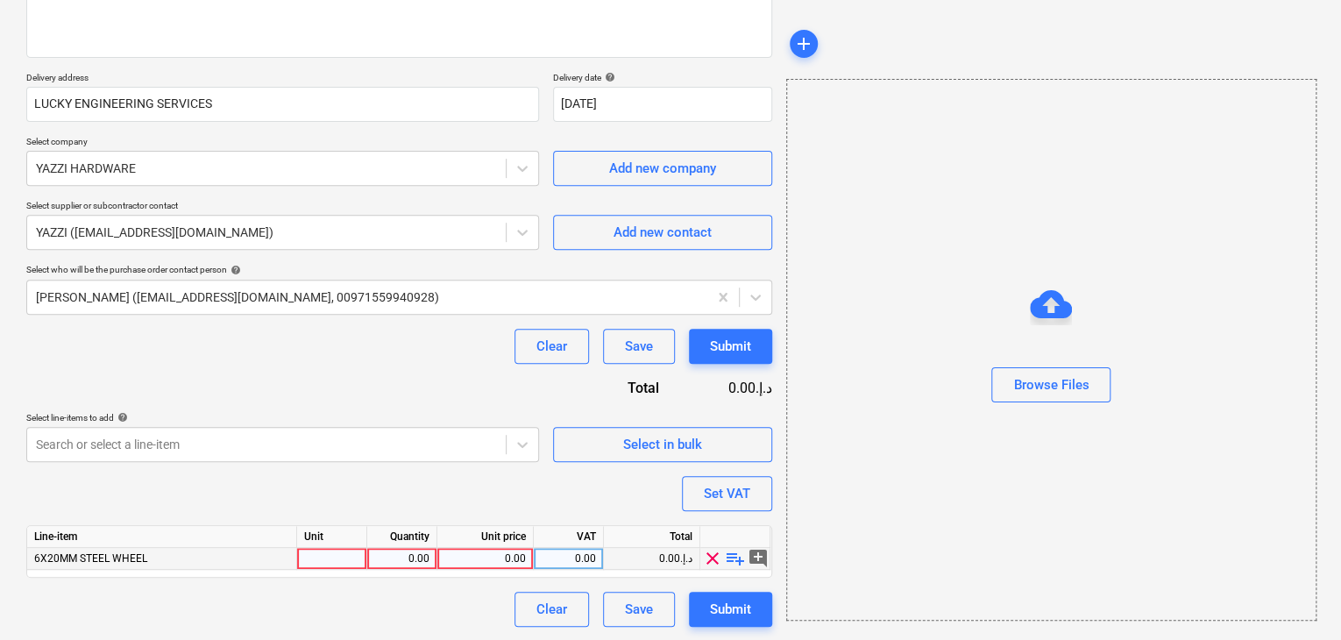
click at [301, 563] on div at bounding box center [332, 559] width 70 height 22
click at [391, 553] on div "0.00" at bounding box center [401, 559] width 55 height 22
click at [463, 553] on div "0.00" at bounding box center [484, 559] width 81 height 22
drag, startPoint x: 870, startPoint y: 493, endPoint x: 785, endPoint y: 490, distance: 85.1
click at [848, 496] on div "Browse Files" at bounding box center [1051, 350] width 530 height 542
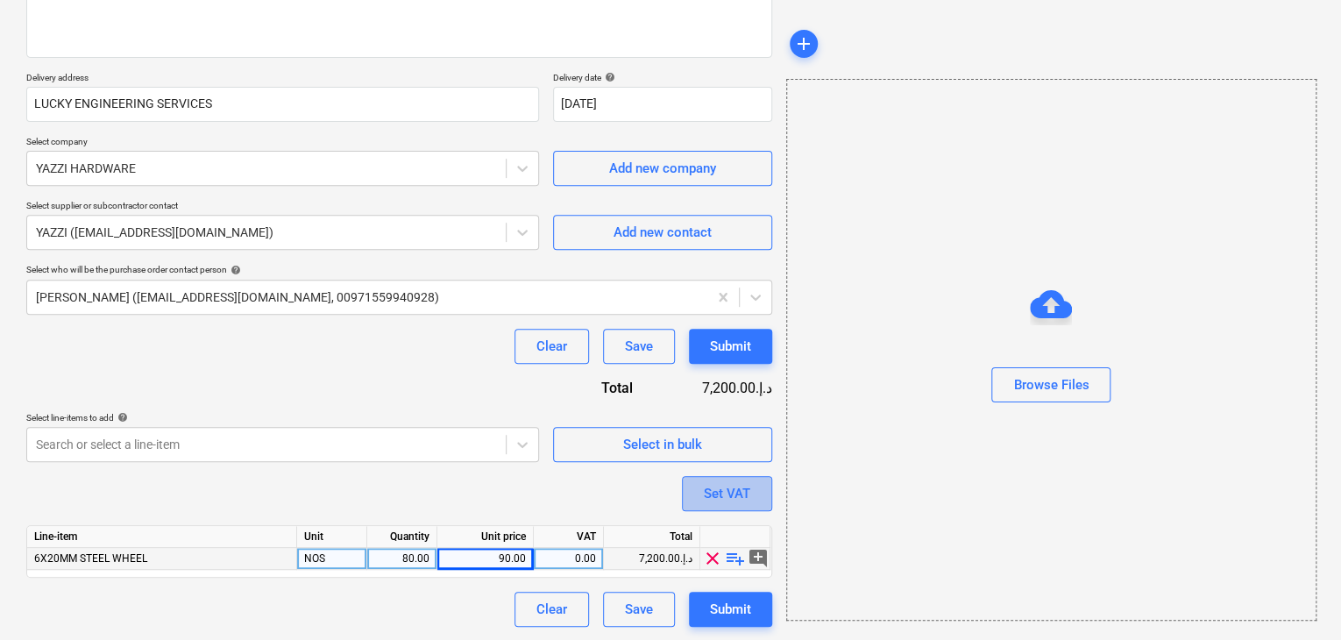
click at [729, 502] on div "Set VAT" at bounding box center [727, 493] width 46 height 23
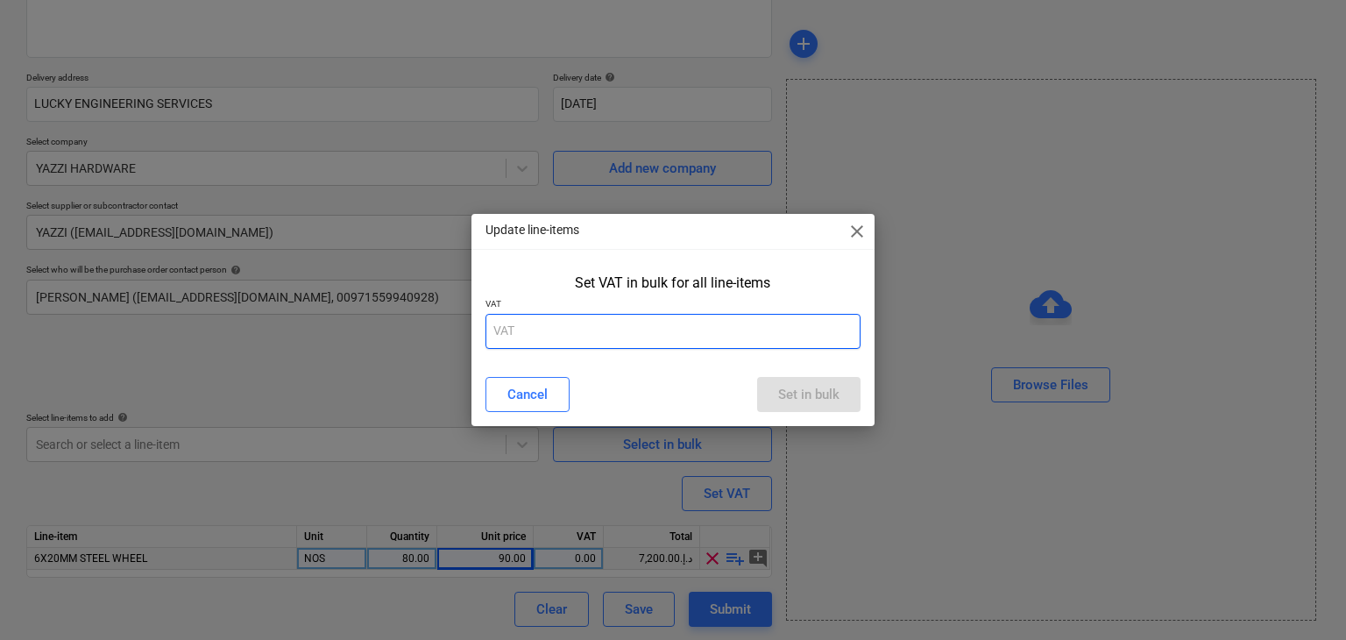
click at [606, 315] on input "text" at bounding box center [673, 331] width 376 height 35
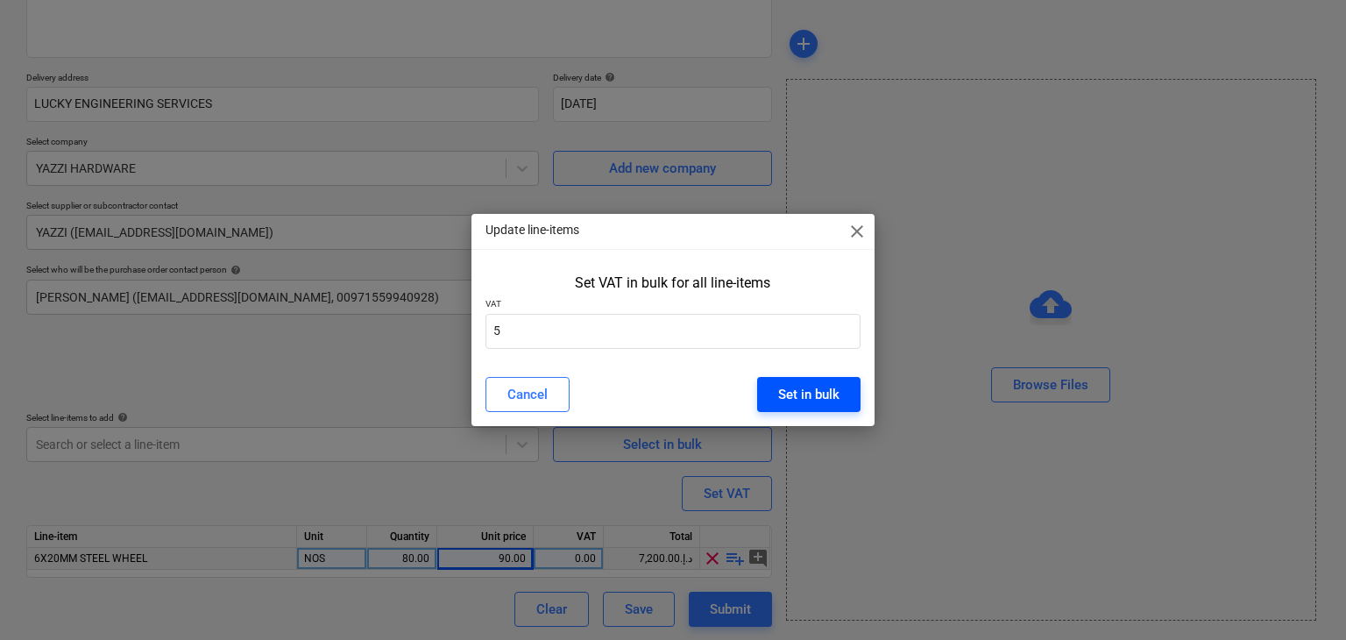
click at [798, 386] on div "Set in bulk" at bounding box center [808, 394] width 61 height 23
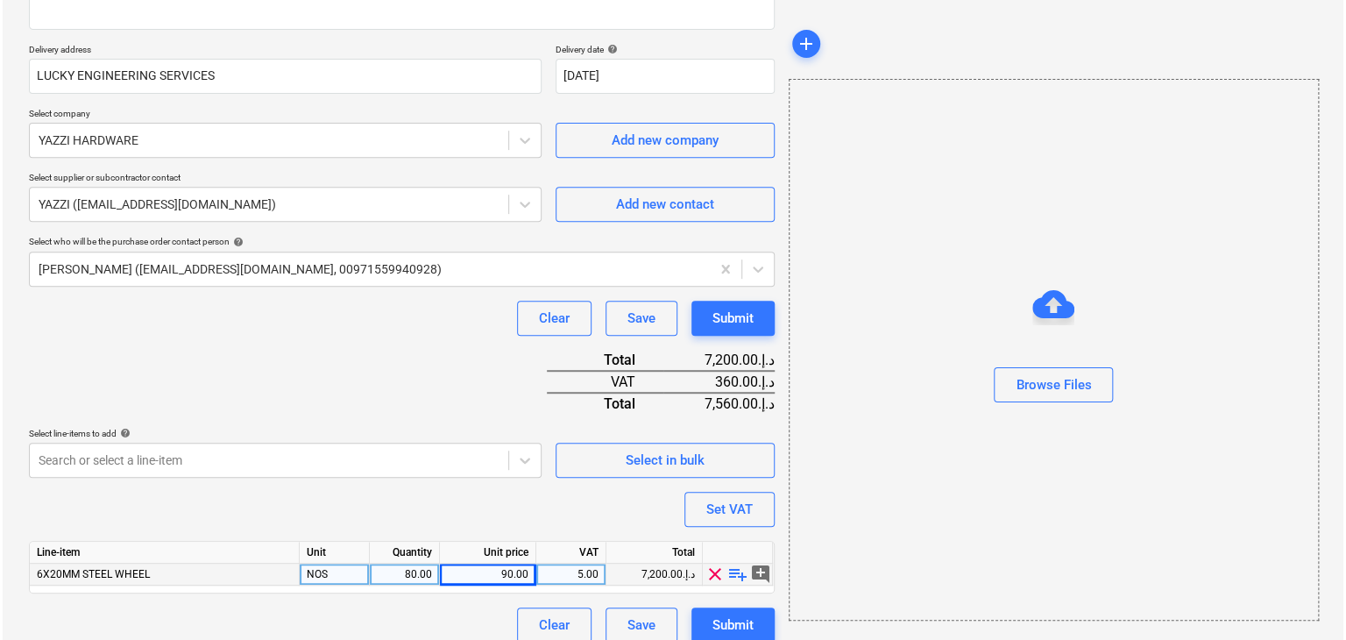
scroll to position [300, 0]
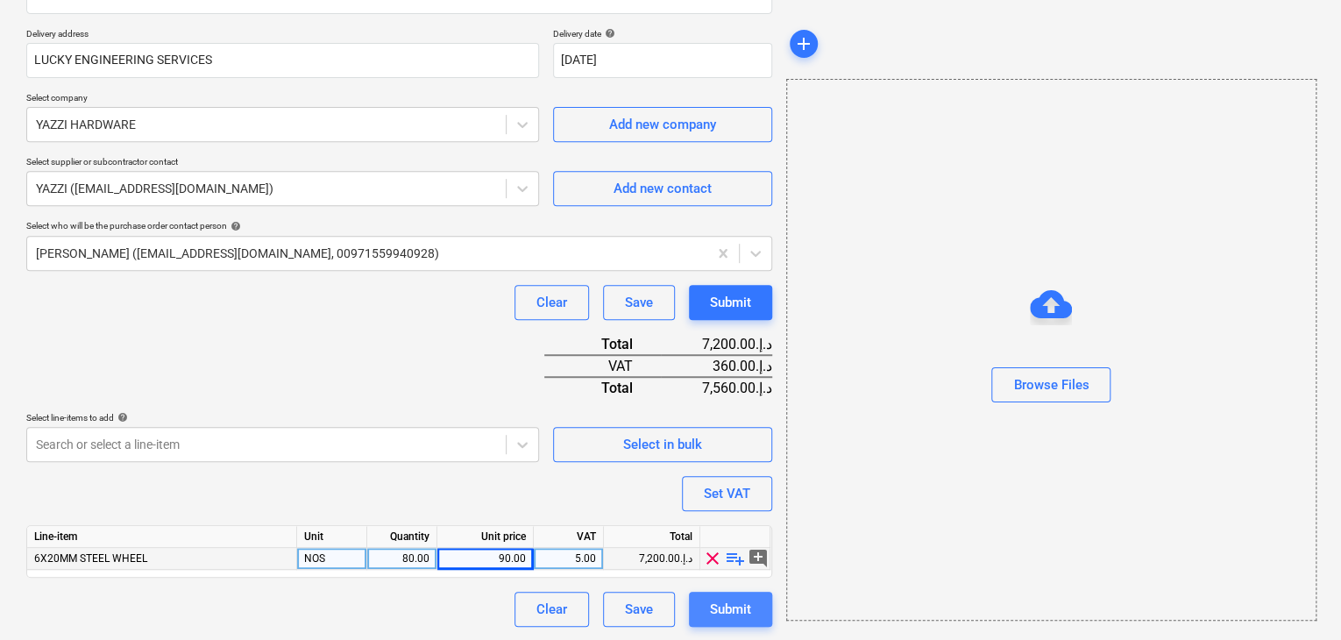
click at [750, 599] on div "Submit" at bounding box center [730, 609] width 41 height 23
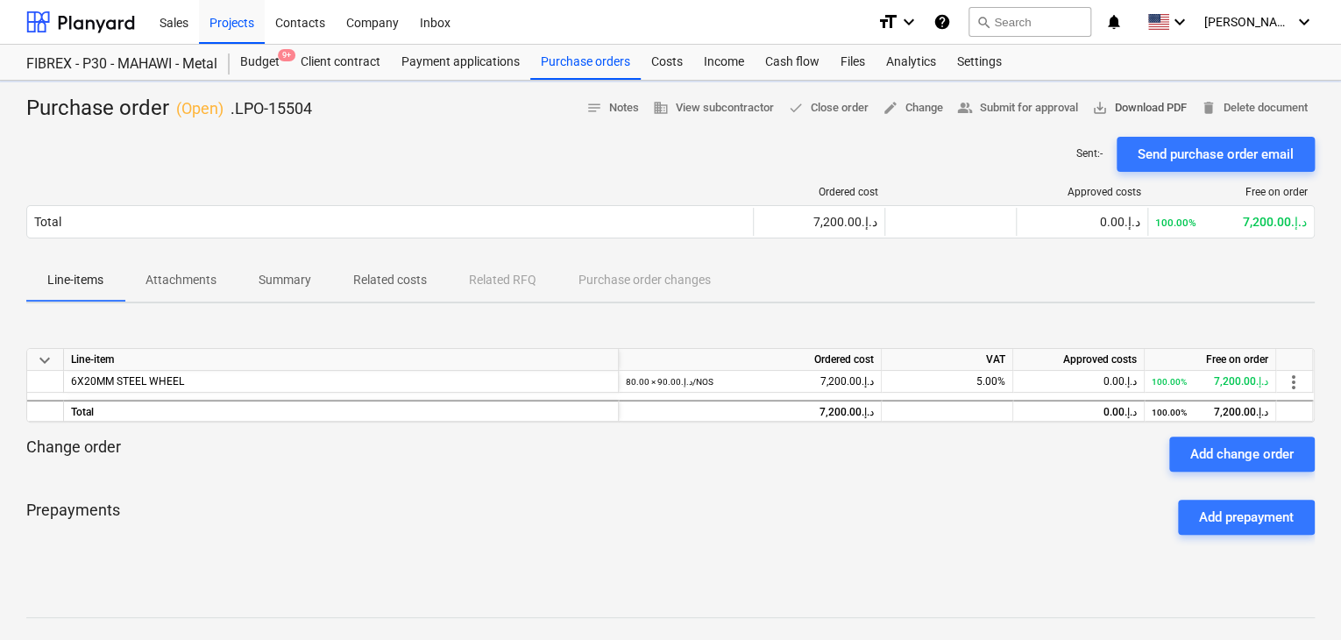
click at [1145, 109] on span "save_alt Download PDF" at bounding box center [1139, 108] width 95 height 20
click at [1085, 95] on button "save_alt Download PDF" at bounding box center [1139, 108] width 109 height 27
click at [207, 33] on div "Projects" at bounding box center [232, 21] width 66 height 45
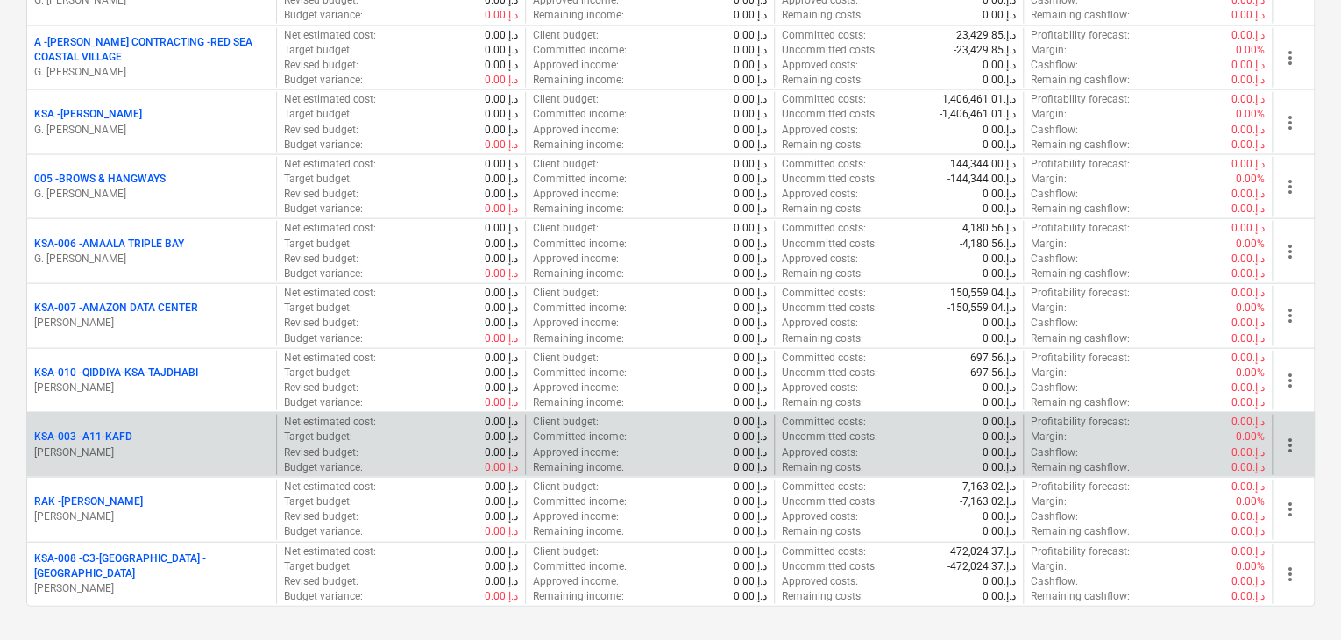
scroll to position [1840, 0]
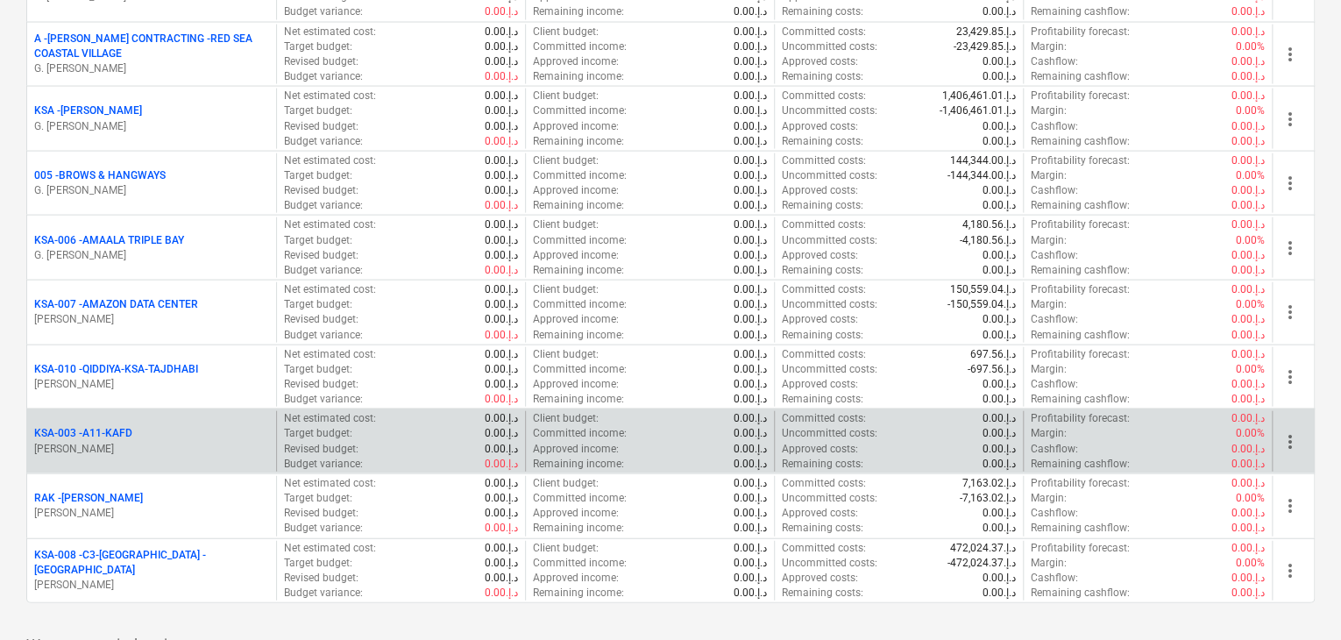
click at [158, 426] on div "KSA-003 - A11-KAFD" at bounding box center [151, 433] width 235 height 15
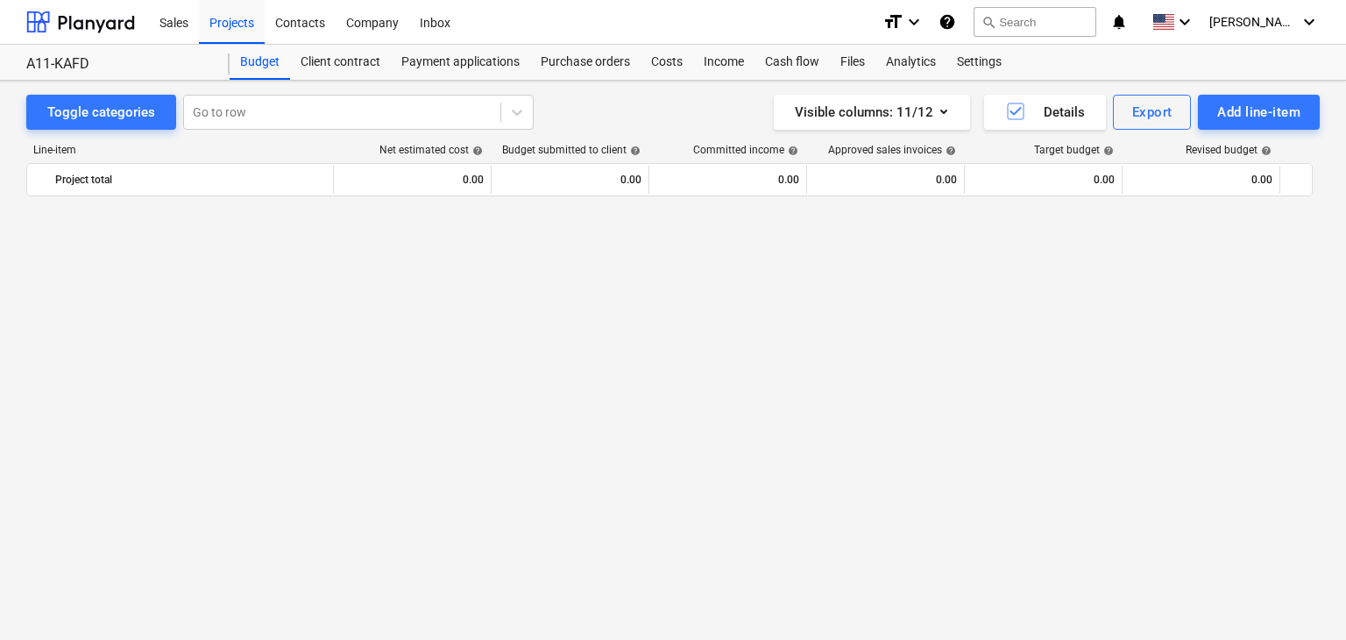
scroll to position [2058, 0]
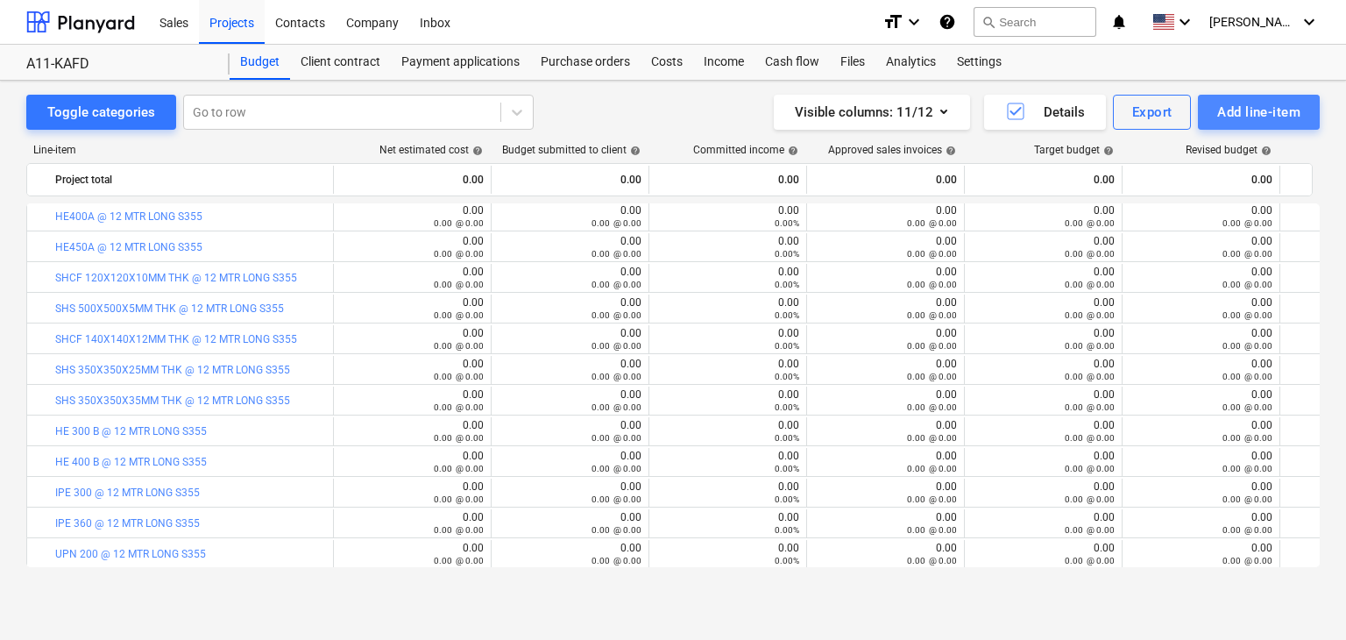
click at [1215, 111] on button "Add line-item" at bounding box center [1259, 112] width 122 height 35
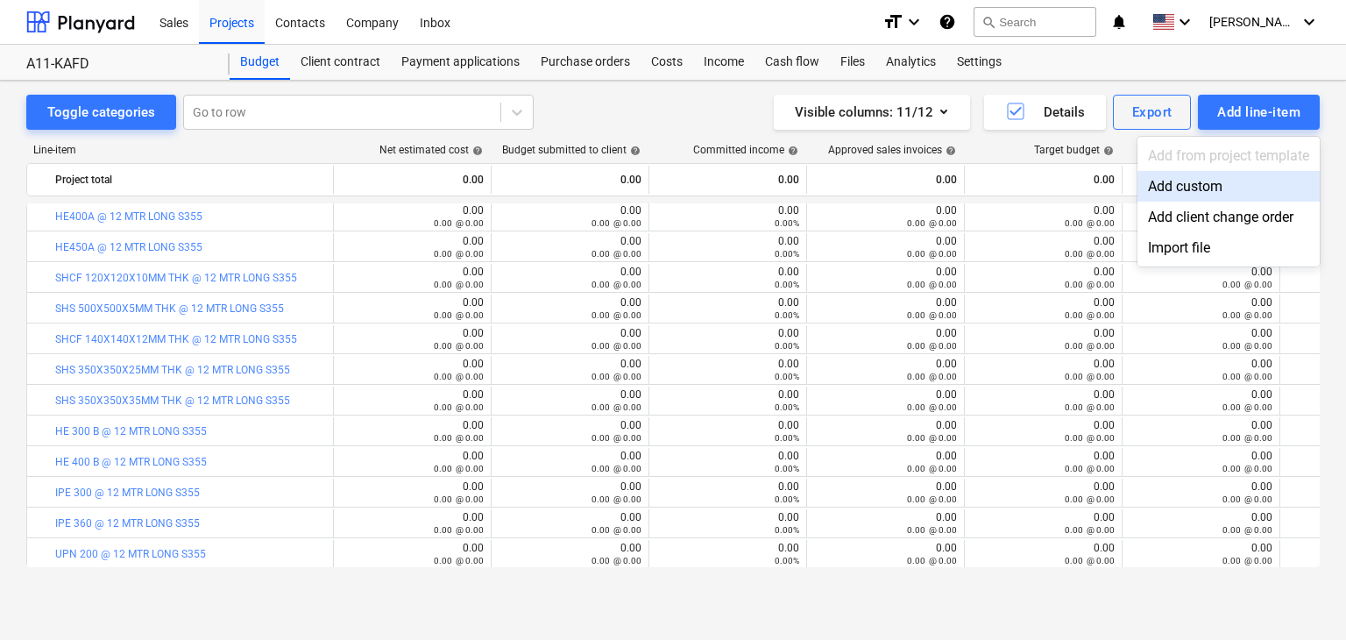
click at [1175, 180] on div "Add custom" at bounding box center [1228, 186] width 182 height 31
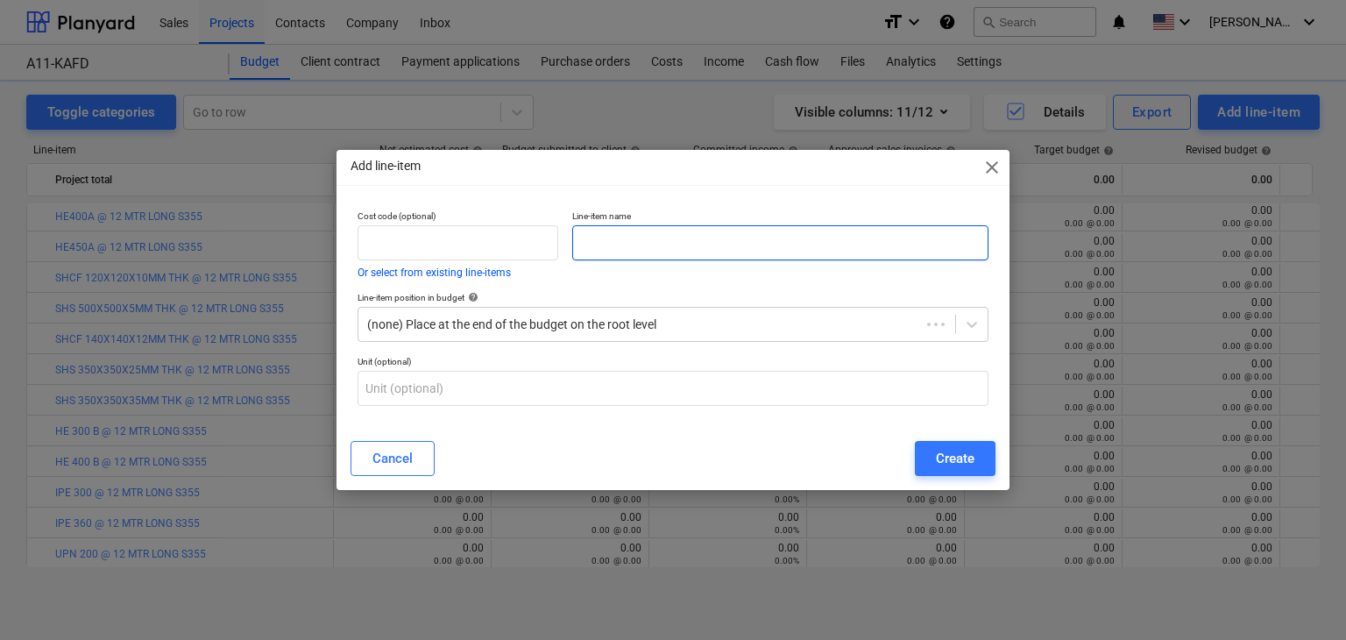
click at [670, 244] on input "text" at bounding box center [780, 242] width 416 height 35
paste input "MATERIAL : STAINLESS STEEL MATERIAL SIZE :1000X3000MM FINISHED SIZE : 1000X2750…"
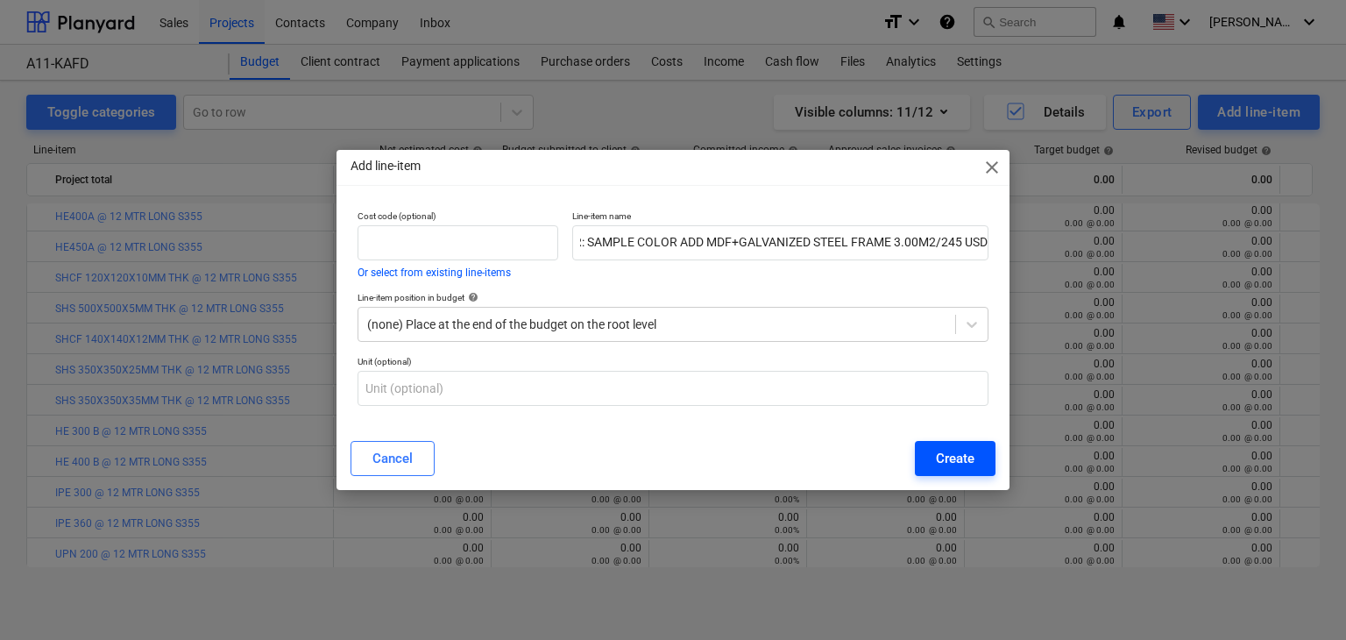
click at [945, 468] on div "Create" at bounding box center [955, 458] width 39 height 23
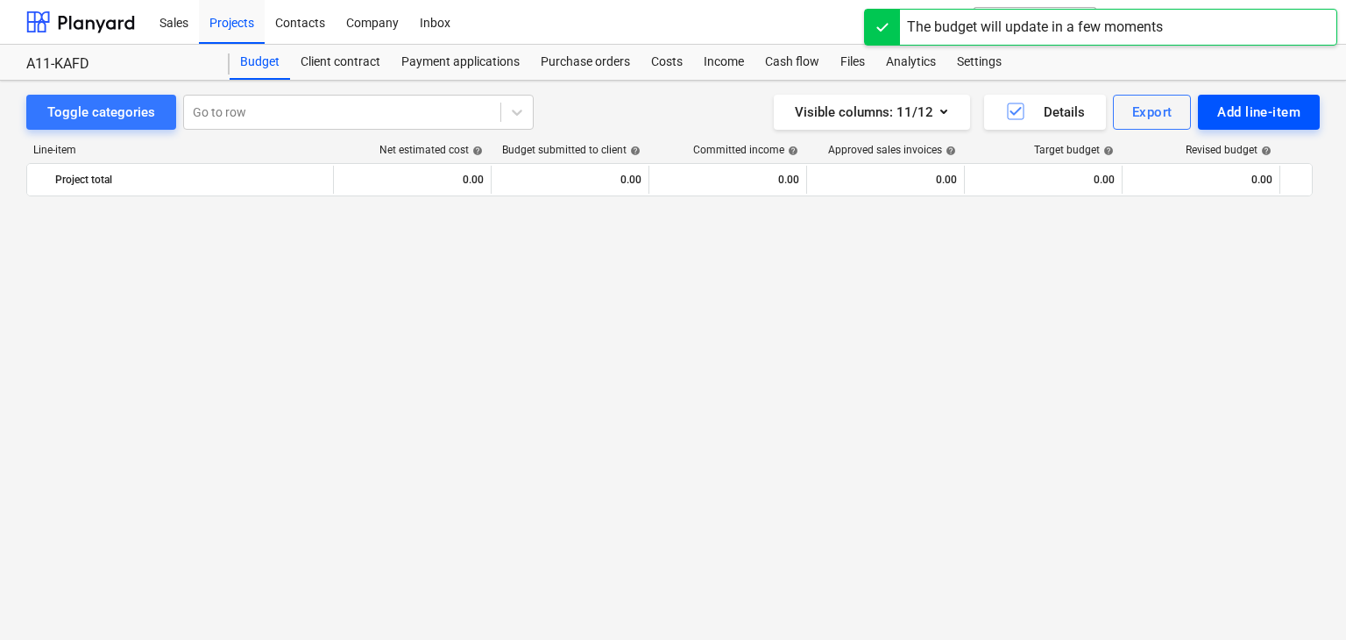
scroll to position [2058, 0]
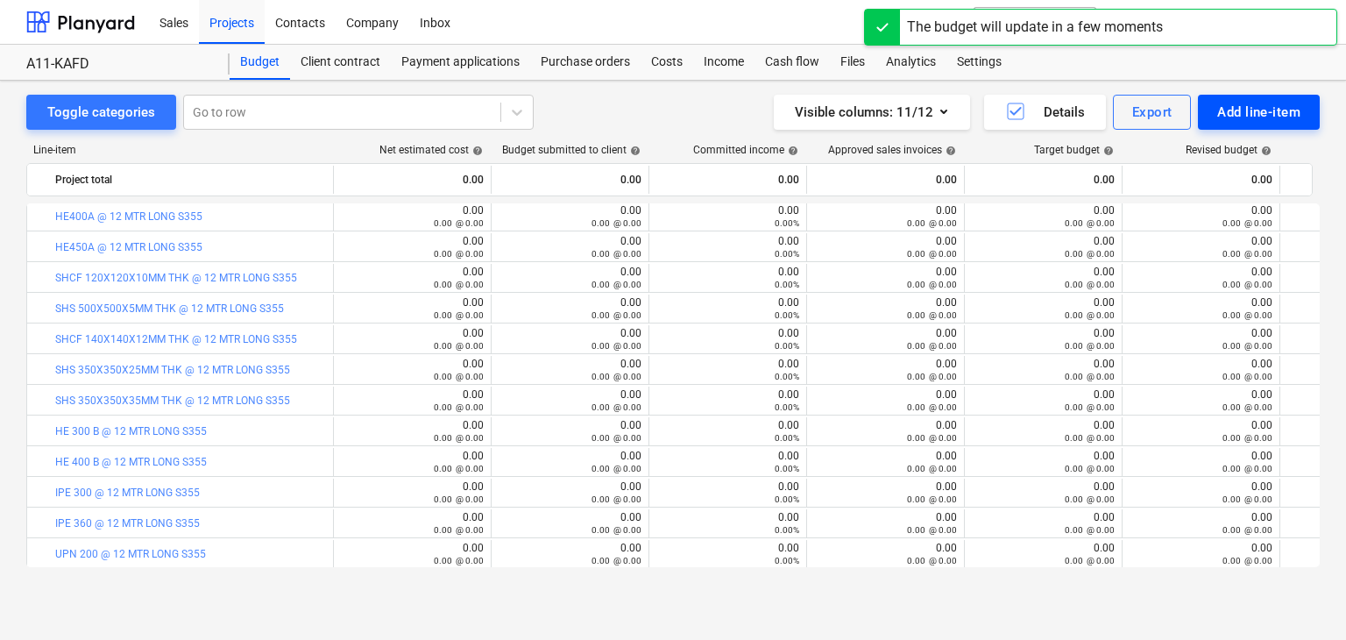
click at [1216, 125] on button "Add line-item" at bounding box center [1259, 112] width 122 height 35
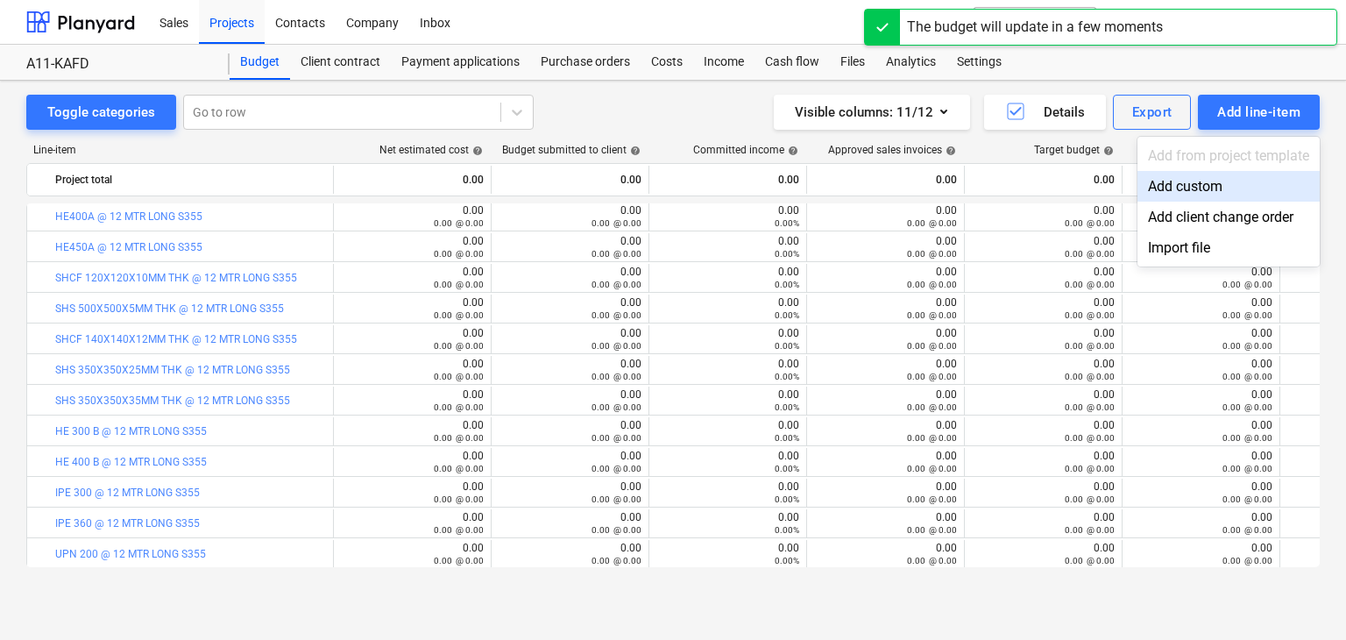
click at [1172, 182] on div "Add custom" at bounding box center [1228, 186] width 182 height 31
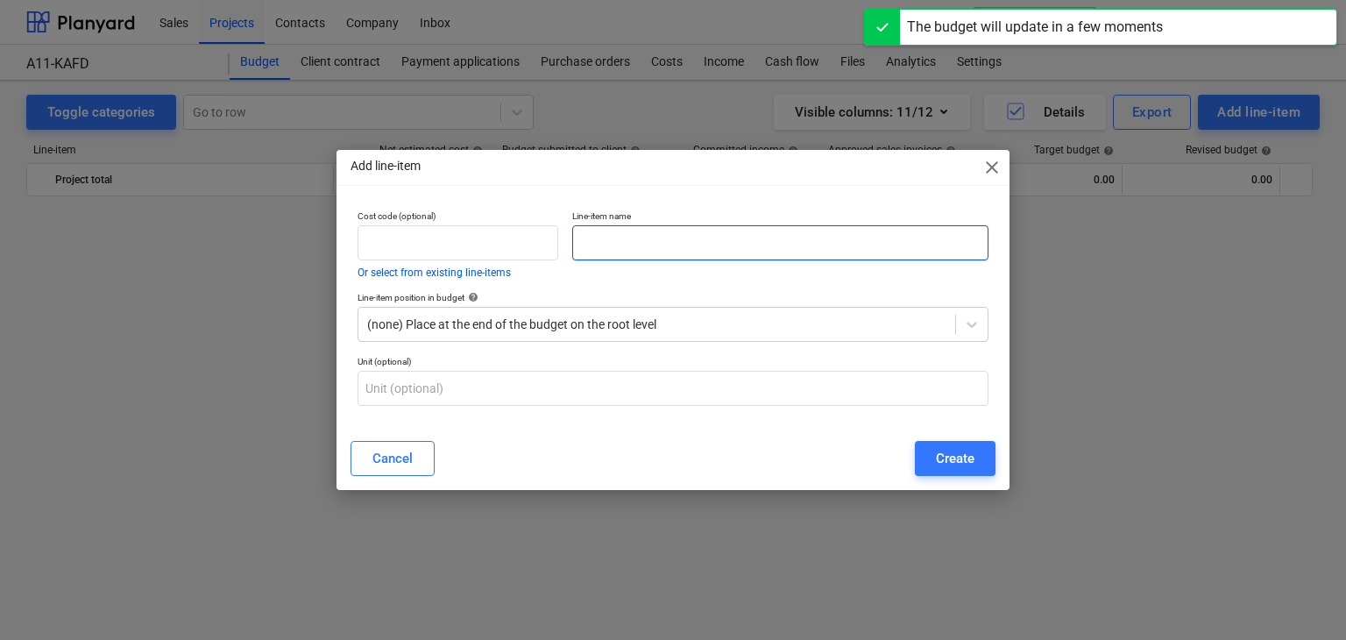
click at [620, 244] on input "text" at bounding box center [780, 242] width 416 height 35
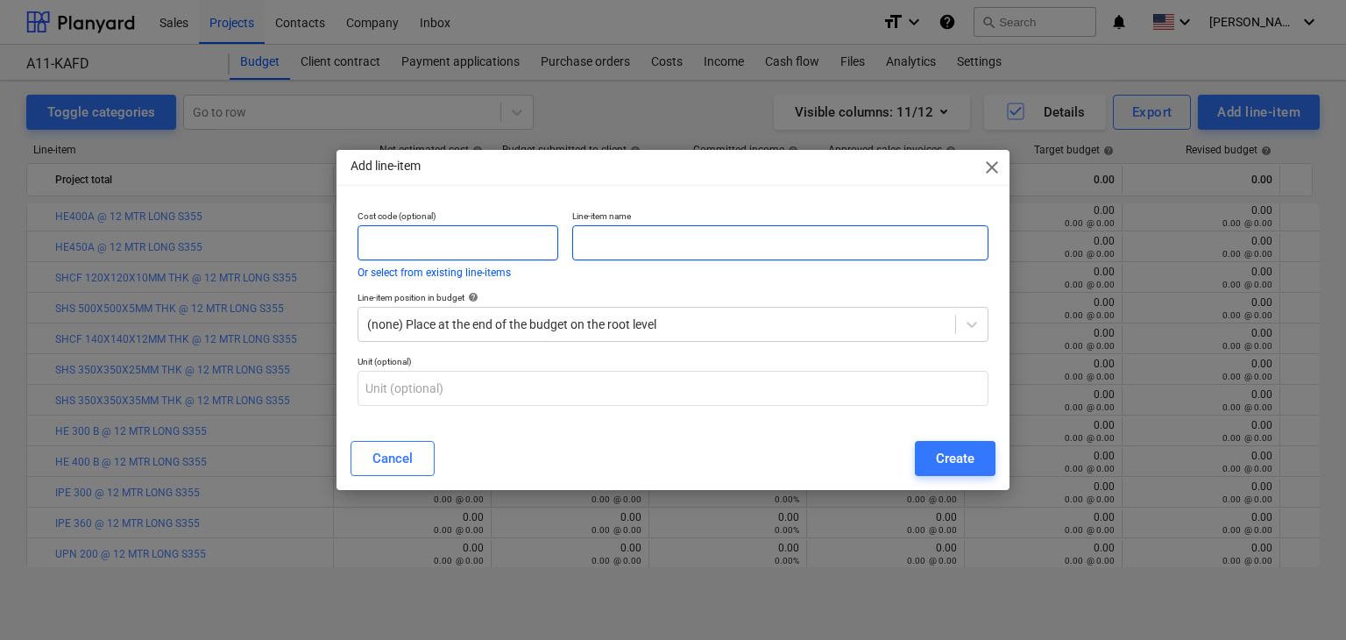
paste input "WOODEN PACKAGE 1 - 100 USD"
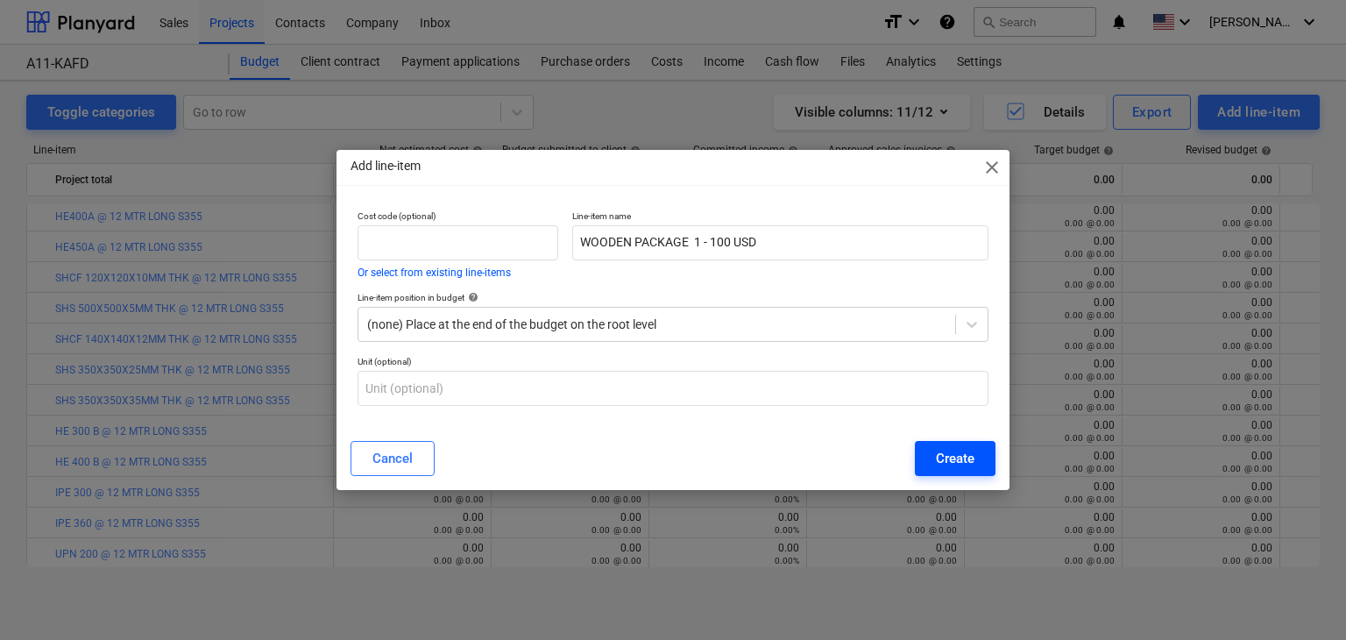
click at [953, 454] on div "Create" at bounding box center [955, 458] width 39 height 23
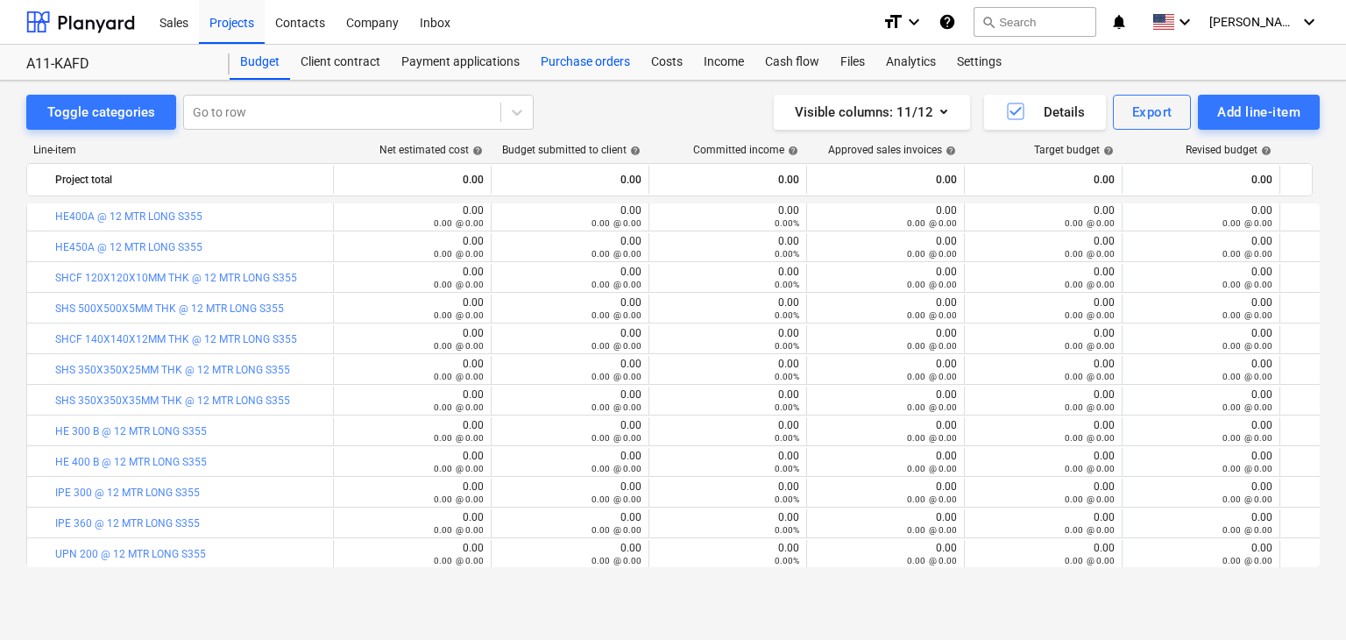
click at [600, 59] on div "Purchase orders" at bounding box center [585, 62] width 110 height 35
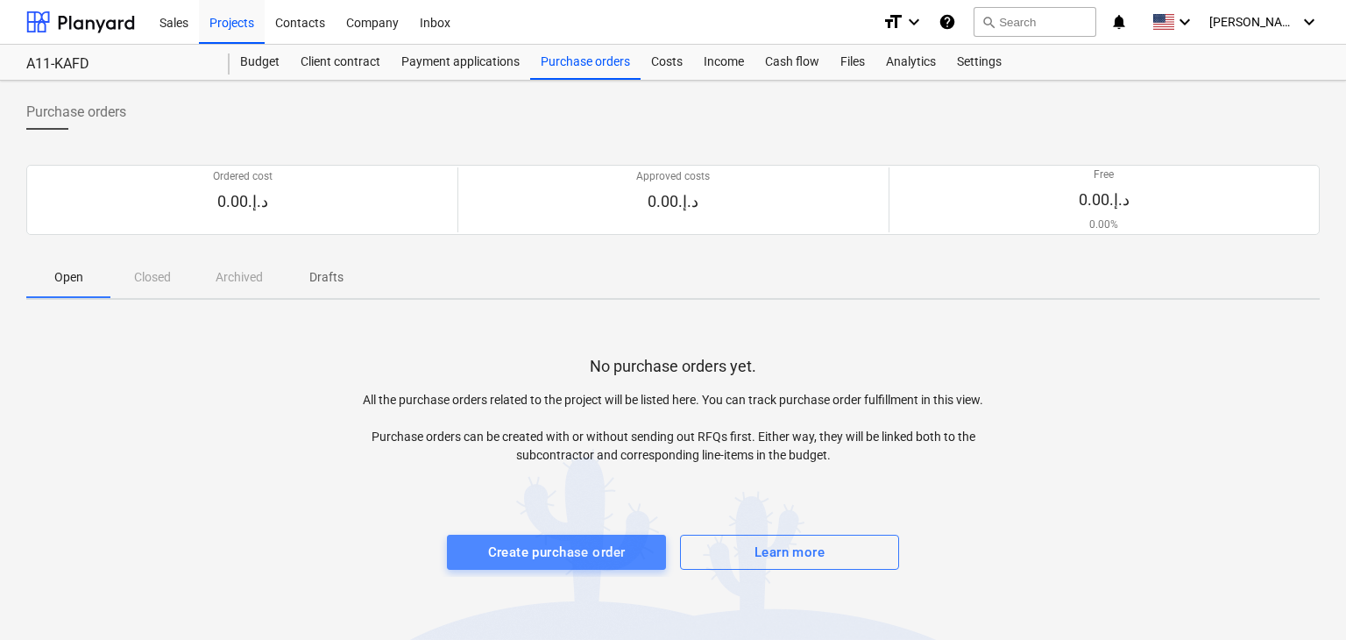
click at [542, 553] on div "Create purchase order" at bounding box center [557, 552] width 138 height 23
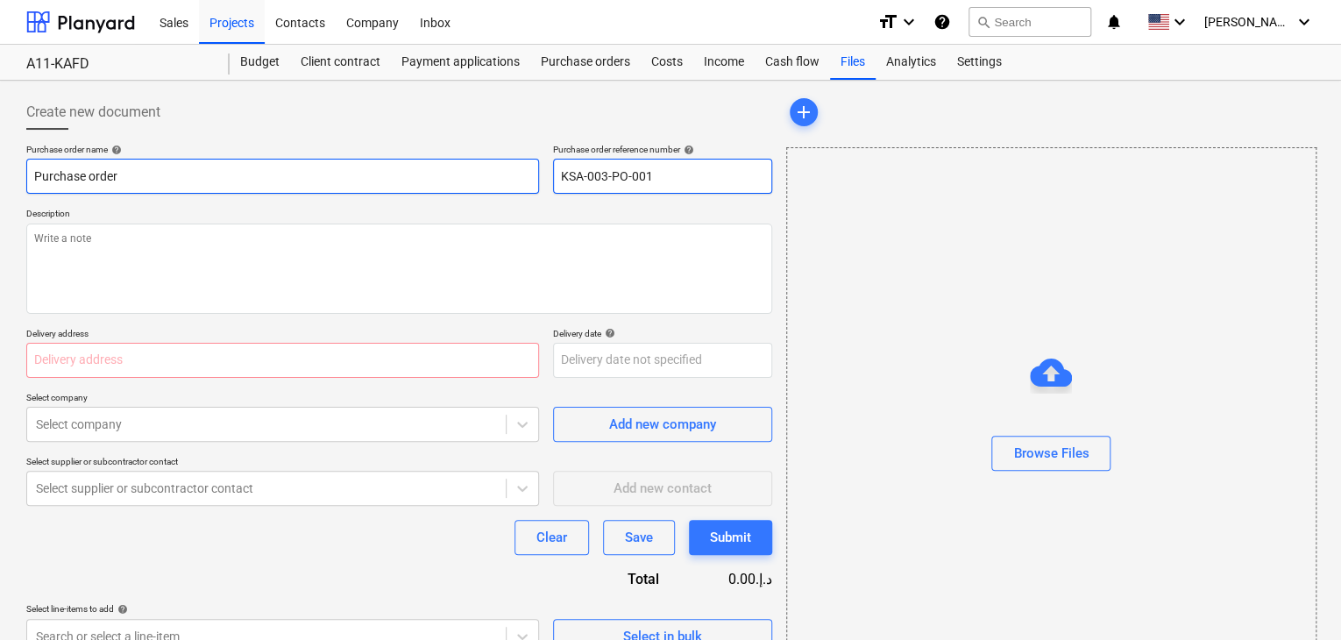
drag, startPoint x: 664, startPoint y: 181, endPoint x: 511, endPoint y: 177, distance: 153.4
click at [511, 177] on div "Purchase order name help Purchase order Purchase order reference number help KS…" at bounding box center [399, 169] width 746 height 50
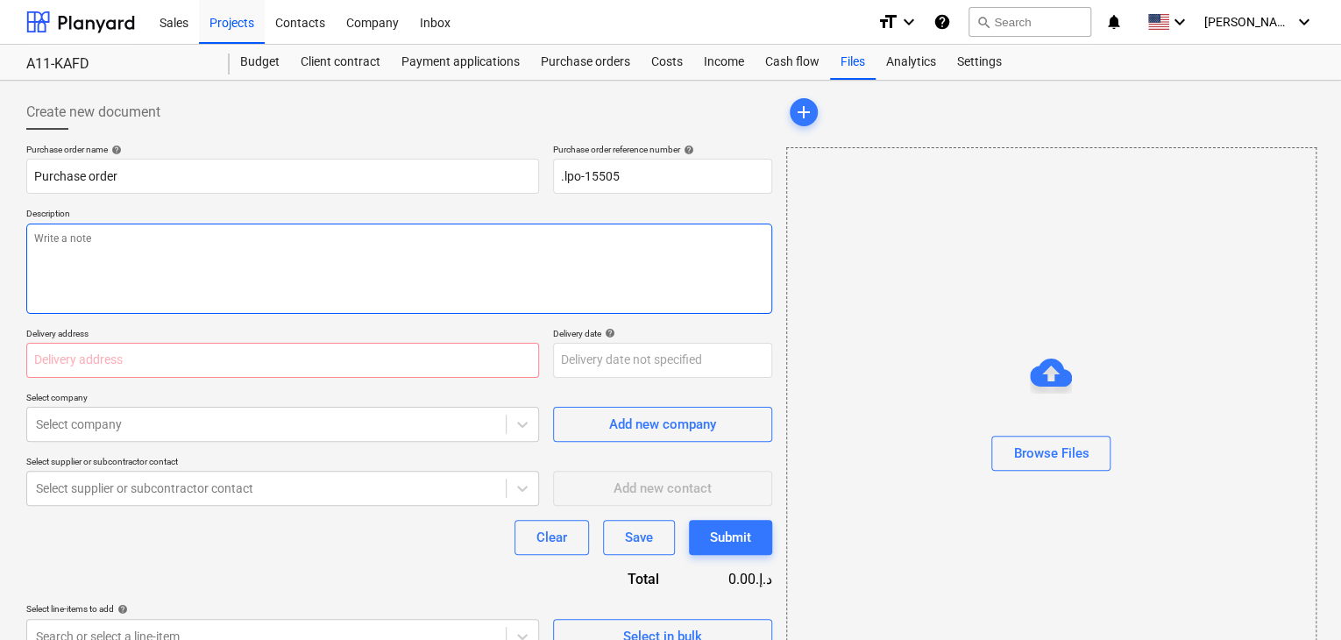
click at [282, 285] on textarea at bounding box center [399, 268] width 746 height 90
click at [60, 354] on input "text" at bounding box center [282, 360] width 513 height 35
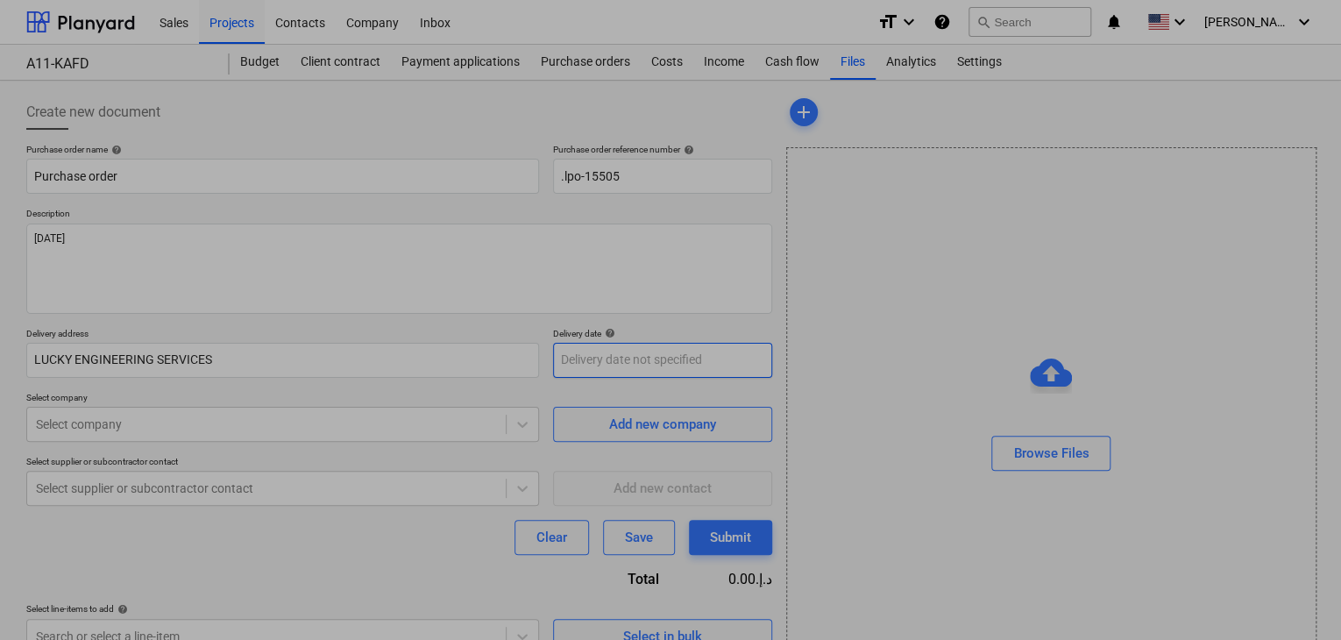
click at [570, 372] on body "Sales Projects Contacts Company Inbox format_size keyboard_arrow_down help sear…" at bounding box center [670, 320] width 1341 height 640
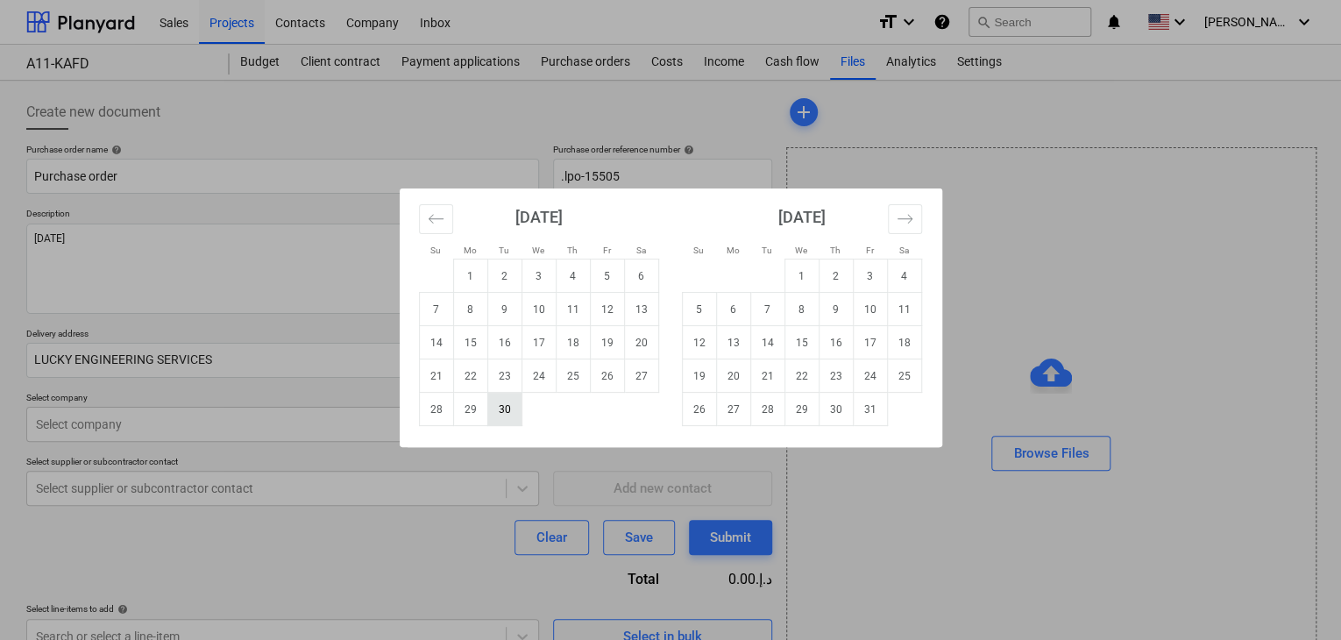
click at [498, 415] on td "30" at bounding box center [504, 409] width 34 height 33
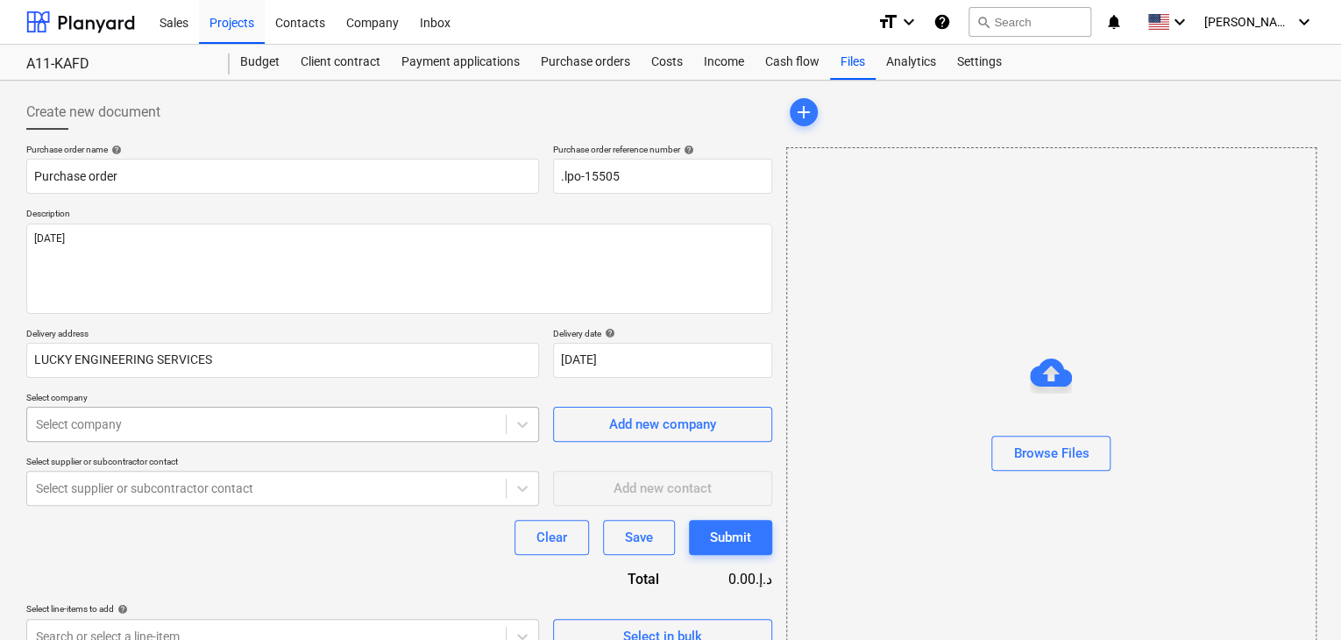
click at [189, 424] on body "Sales Projects Contacts Company Inbox format_size keyboard_arrow_down help sear…" at bounding box center [670, 320] width 1341 height 640
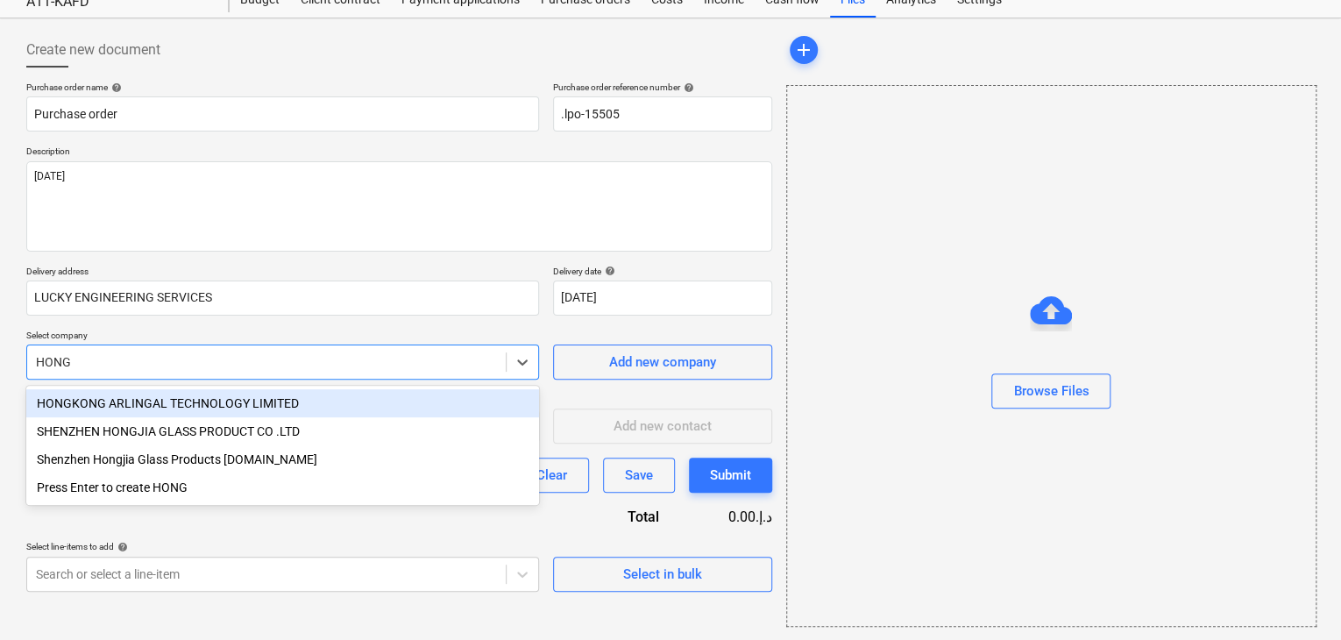
click at [119, 400] on div "HONGKONG ARLINGAL TECHNOLOGY LIMITED" at bounding box center [282, 403] width 513 height 28
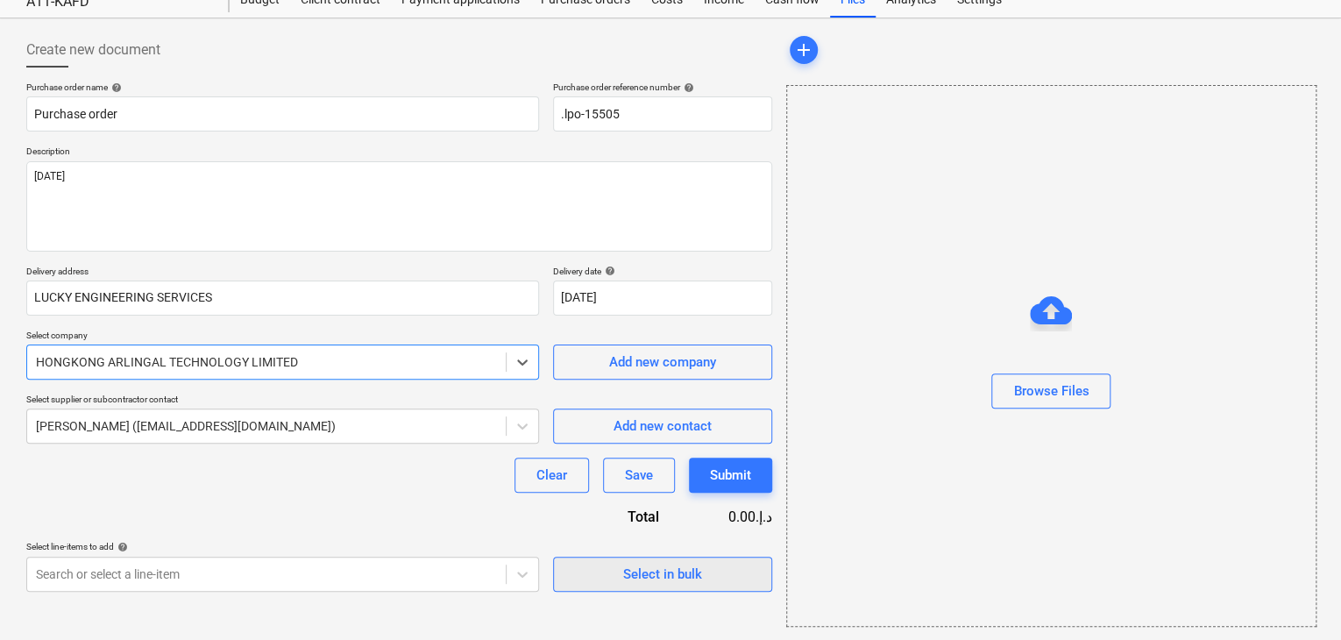
click at [640, 570] on div "Select in bulk" at bounding box center [662, 574] width 79 height 23
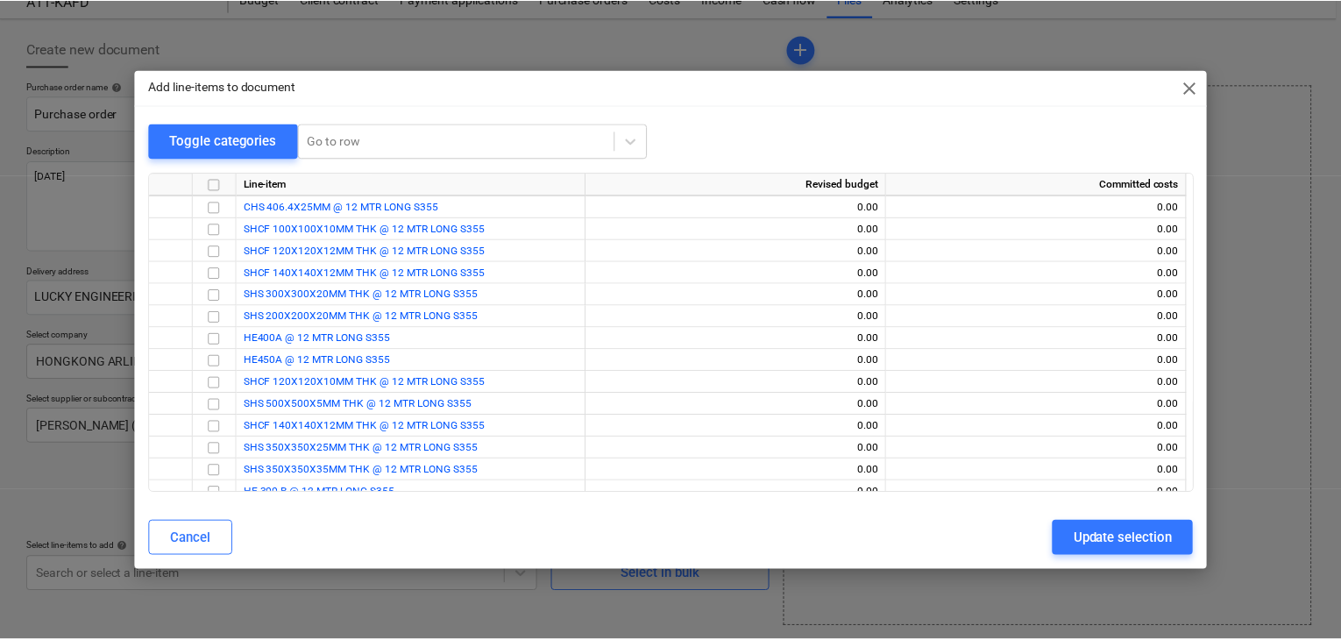
scroll to position [1478, 0]
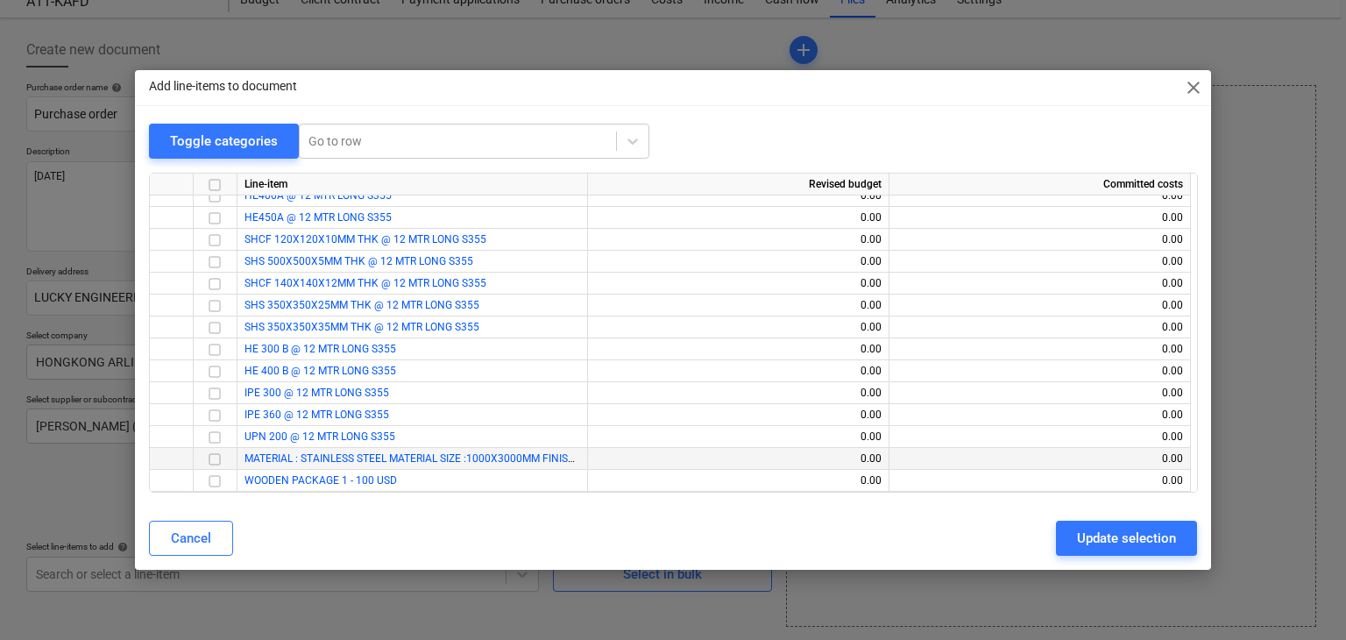
click at [210, 458] on input "checkbox" at bounding box center [214, 459] width 21 height 21
click at [212, 484] on input "checkbox" at bounding box center [214, 481] width 21 height 21
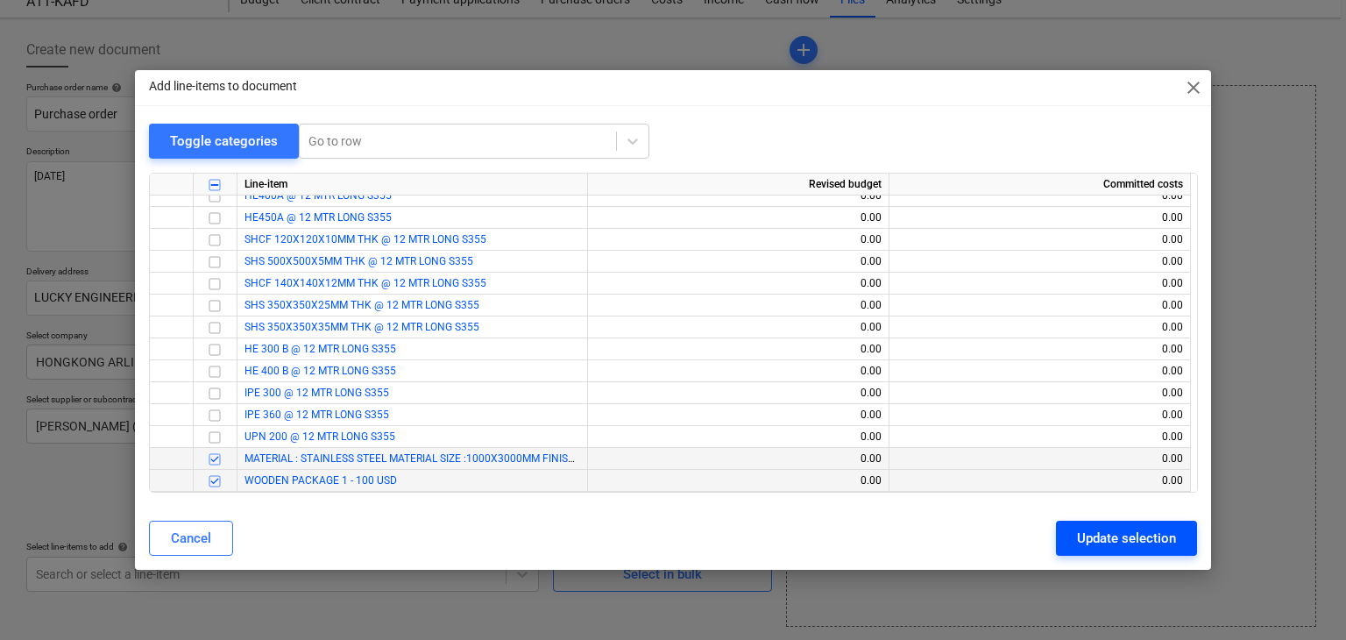
drag, startPoint x: 1123, startPoint y: 534, endPoint x: 346, endPoint y: 492, distance: 778.4
click at [1120, 535] on div "Update selection" at bounding box center [1126, 538] width 99 height 23
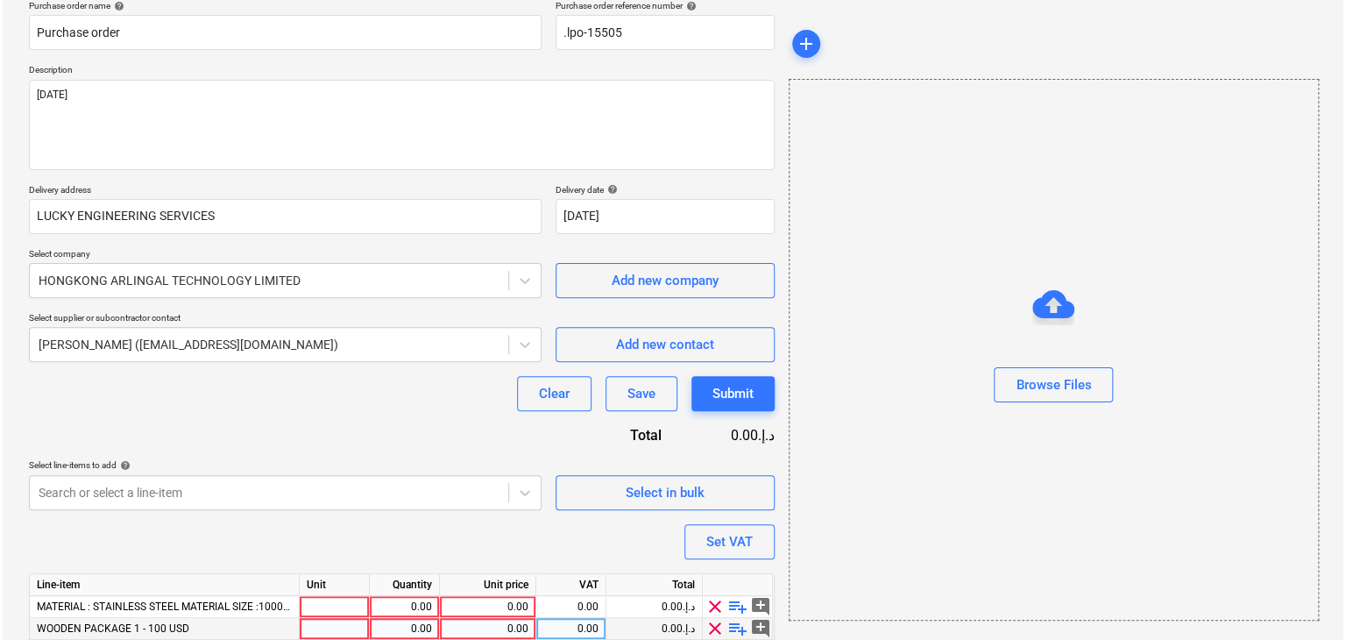
scroll to position [214, 0]
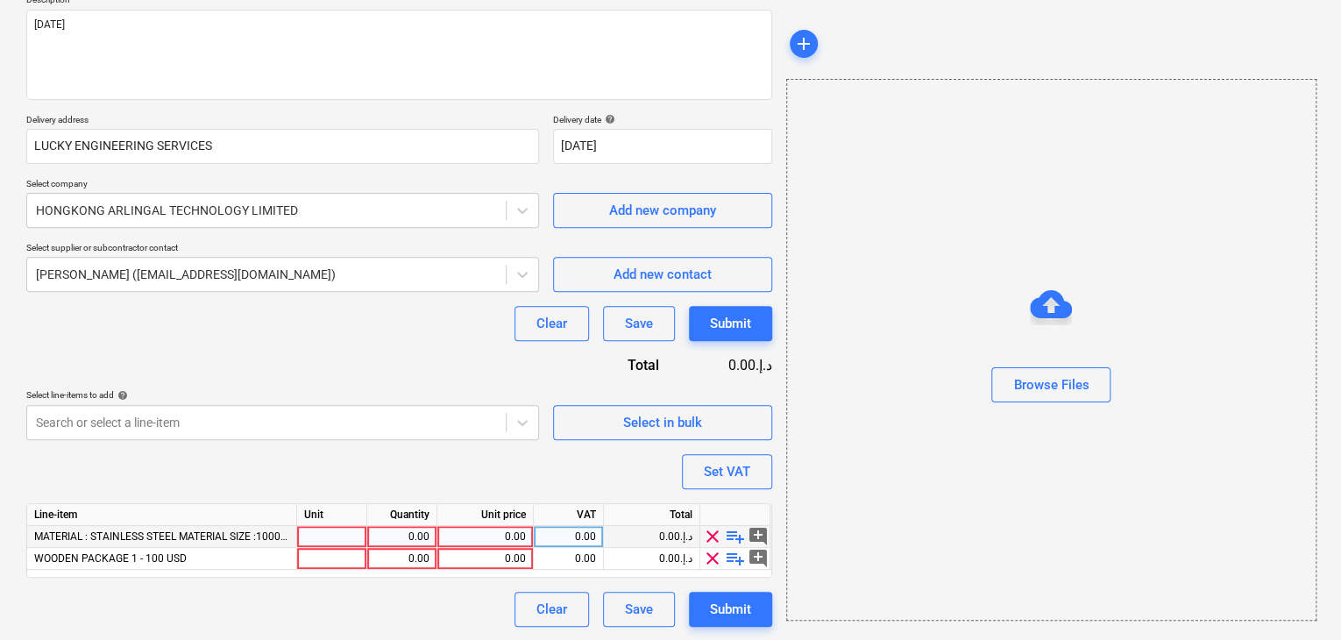
click at [334, 535] on div at bounding box center [332, 537] width 70 height 22
click at [405, 542] on div "0.00" at bounding box center [401, 537] width 55 height 22
click at [473, 530] on div "0.00" at bounding box center [484, 537] width 81 height 22
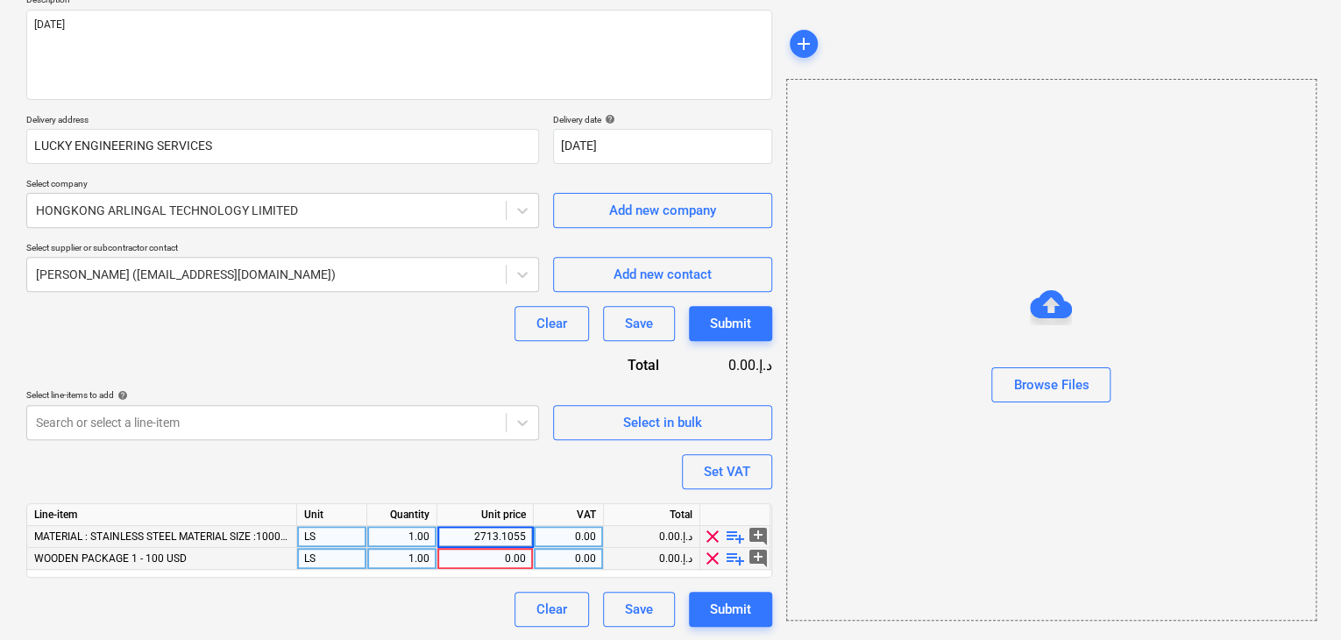
click at [455, 556] on div "0.00" at bounding box center [484, 559] width 81 height 22
click at [929, 435] on div "Browse Files" at bounding box center [1051, 350] width 530 height 542
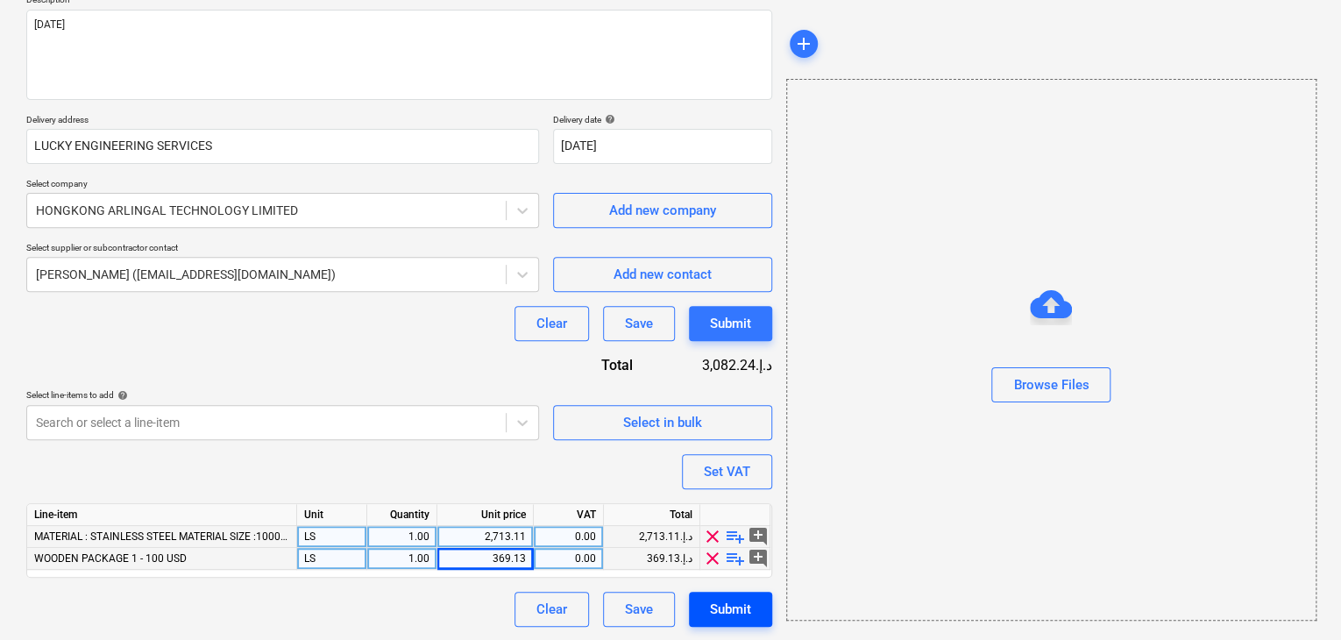
click at [717, 604] on div "Submit" at bounding box center [730, 609] width 41 height 23
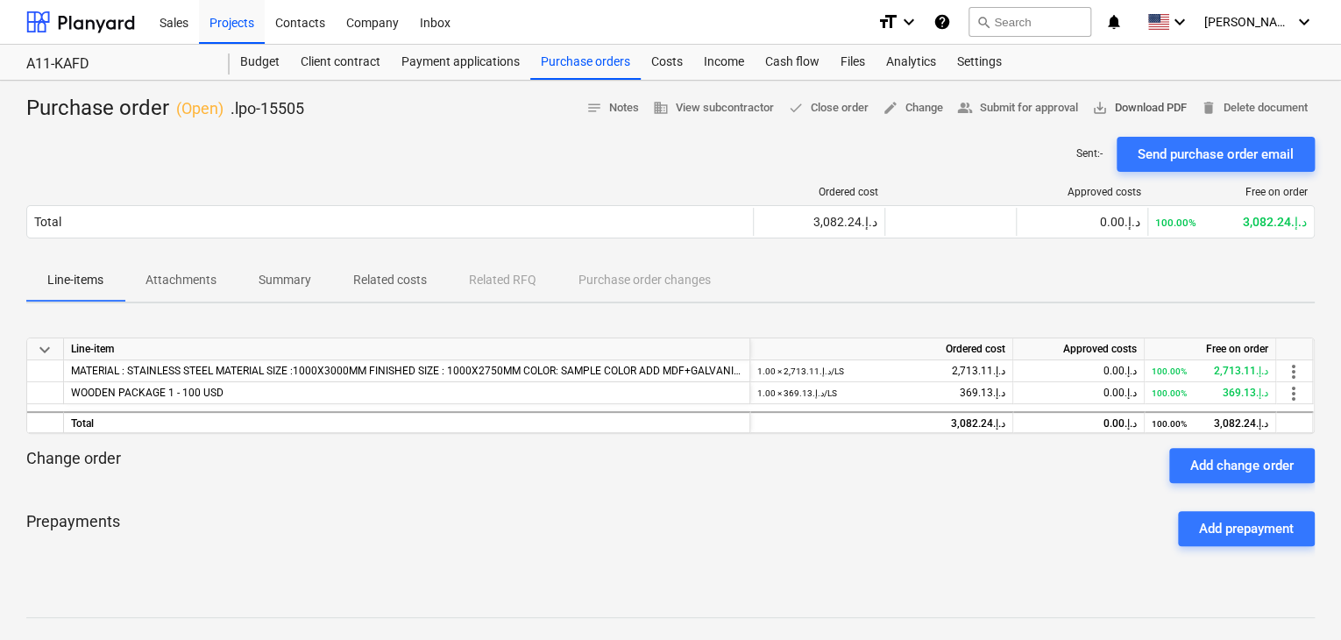
click at [1148, 110] on span "save_alt Download PDF" at bounding box center [1139, 108] width 95 height 20
click at [249, 32] on div "Projects" at bounding box center [232, 21] width 66 height 45
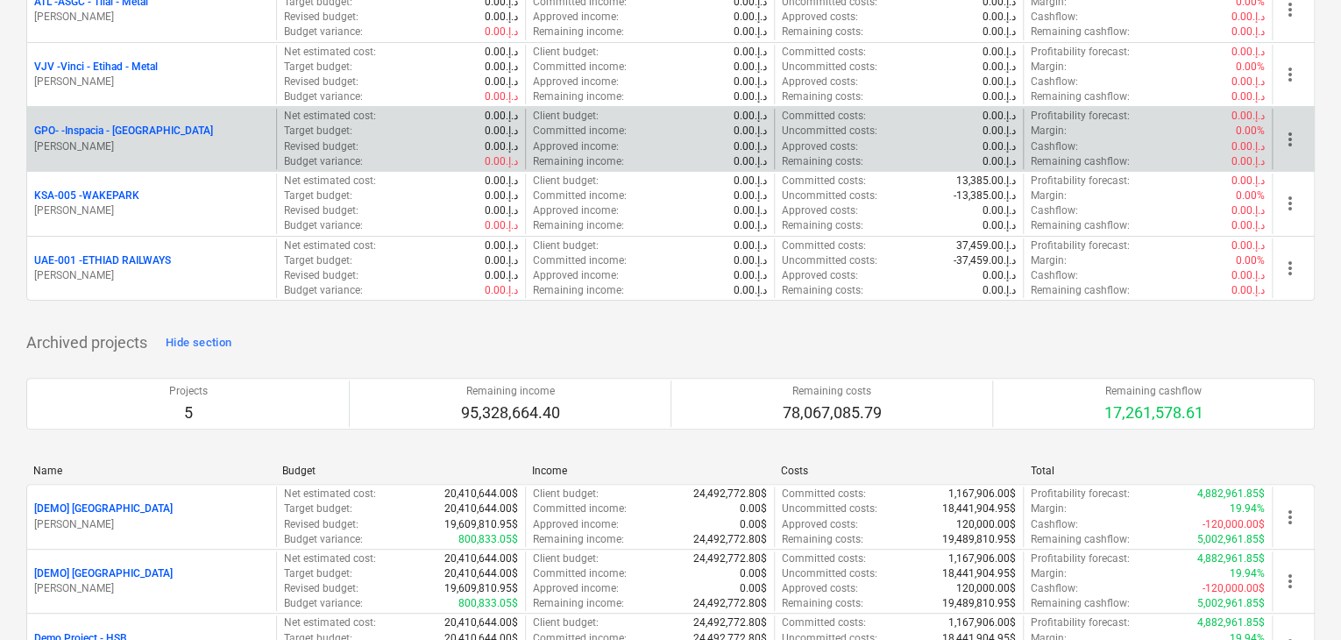
scroll to position [3343, 0]
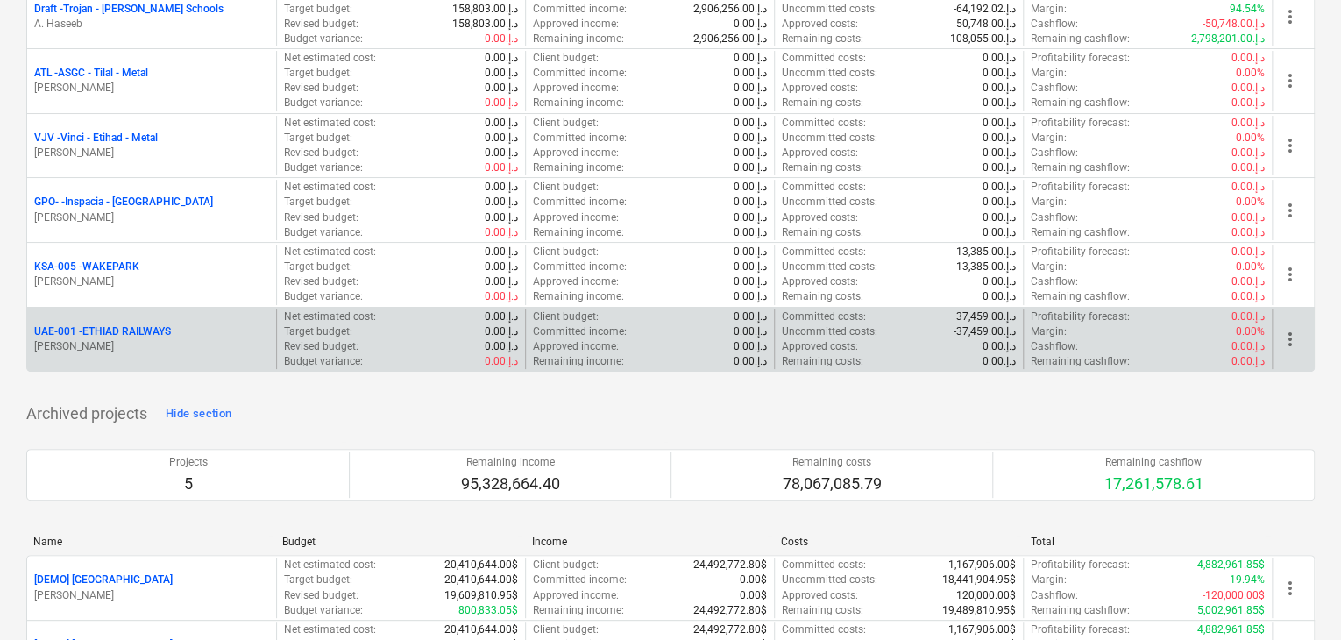
click at [160, 339] on p "[PERSON_NAME]" at bounding box center [151, 346] width 235 height 15
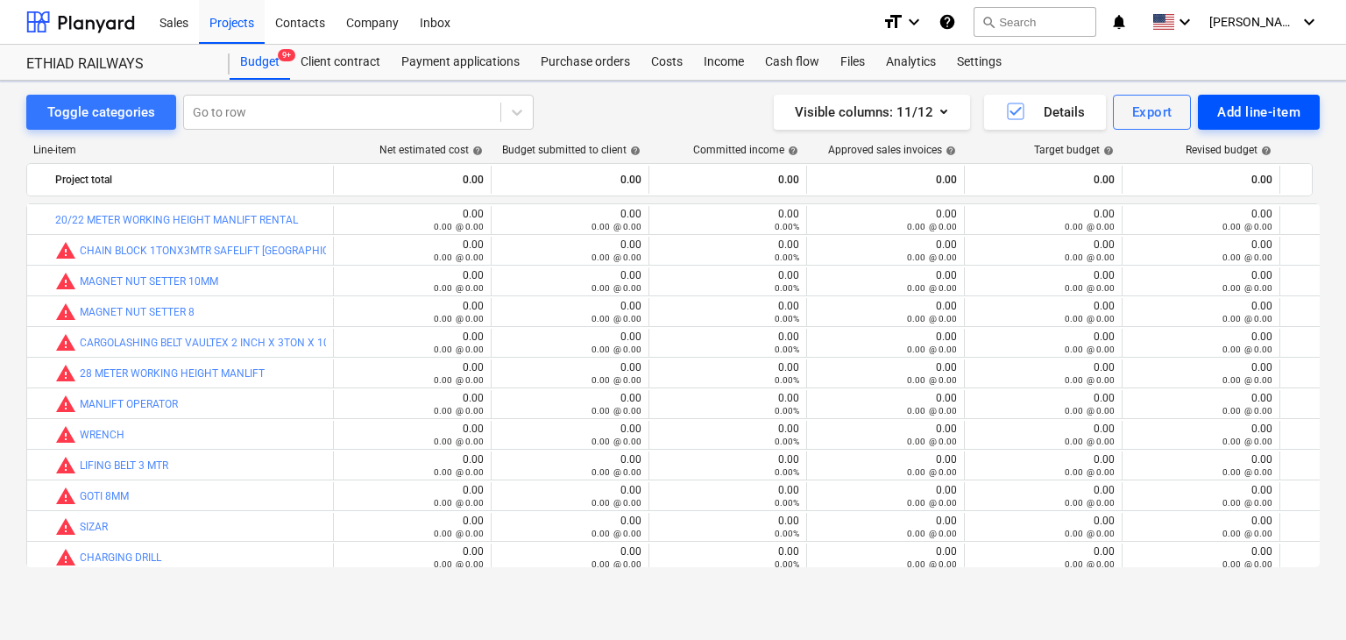
scroll to position [249, 0]
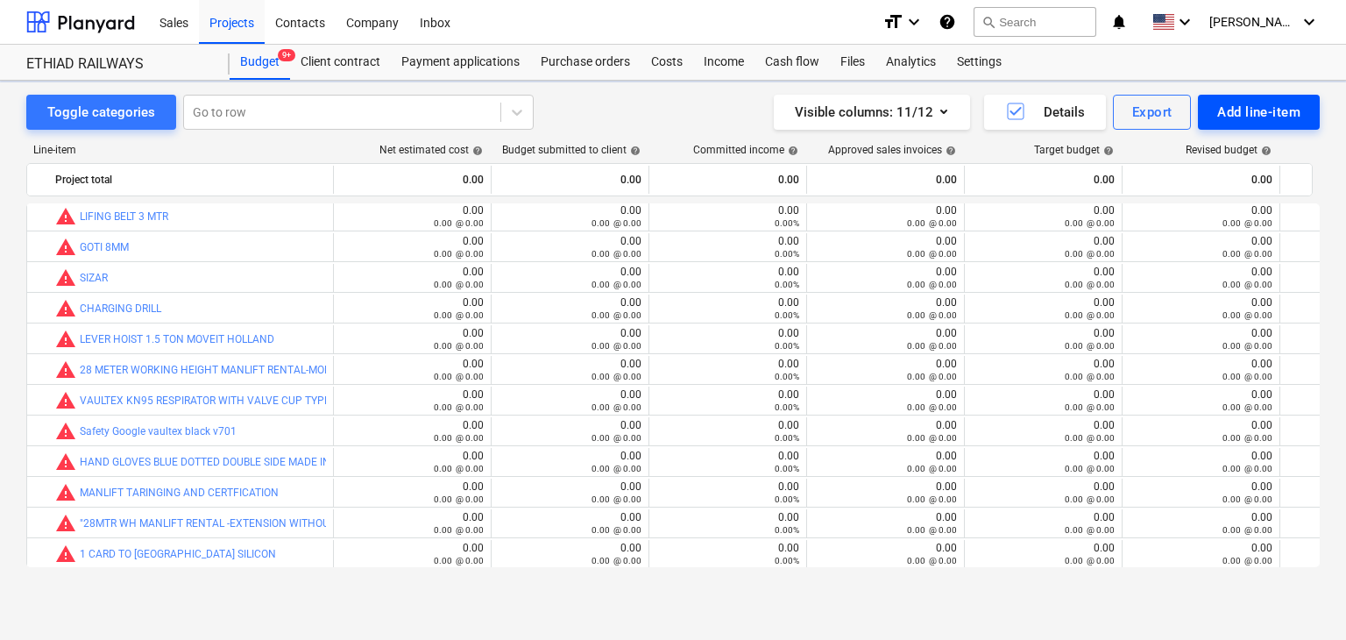
click at [1225, 115] on div "Add line-item" at bounding box center [1258, 112] width 83 height 23
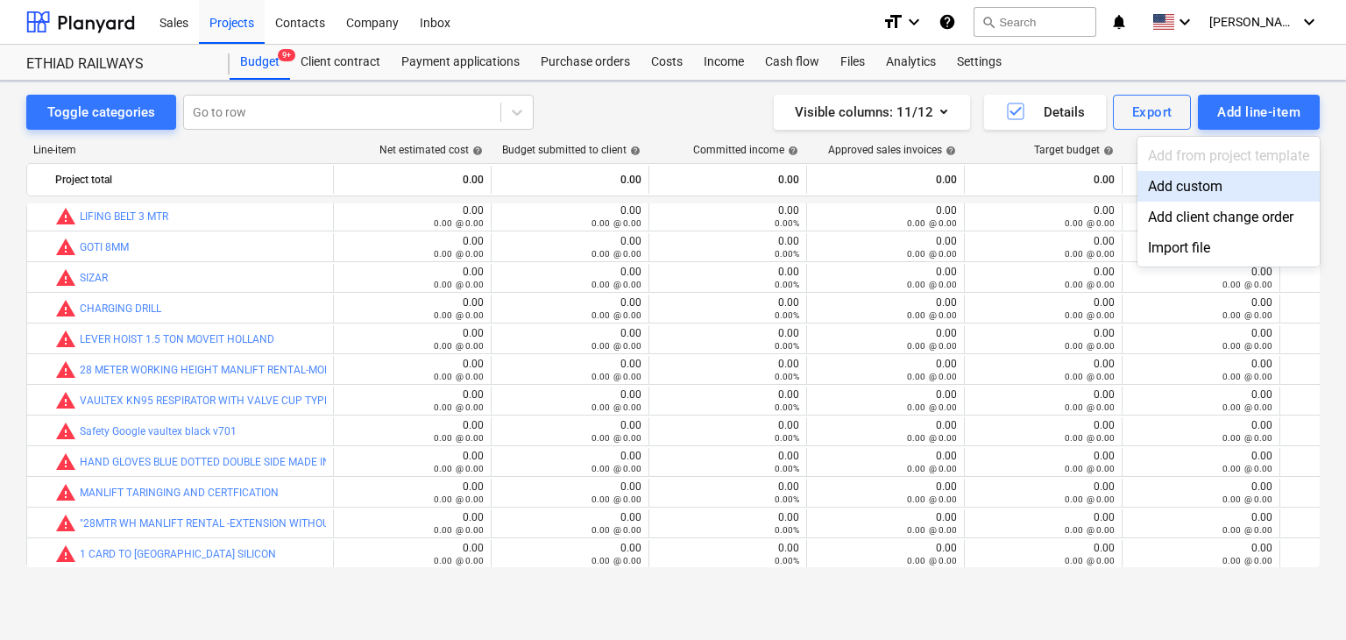
click at [1179, 187] on div "Add custom" at bounding box center [1228, 186] width 182 height 31
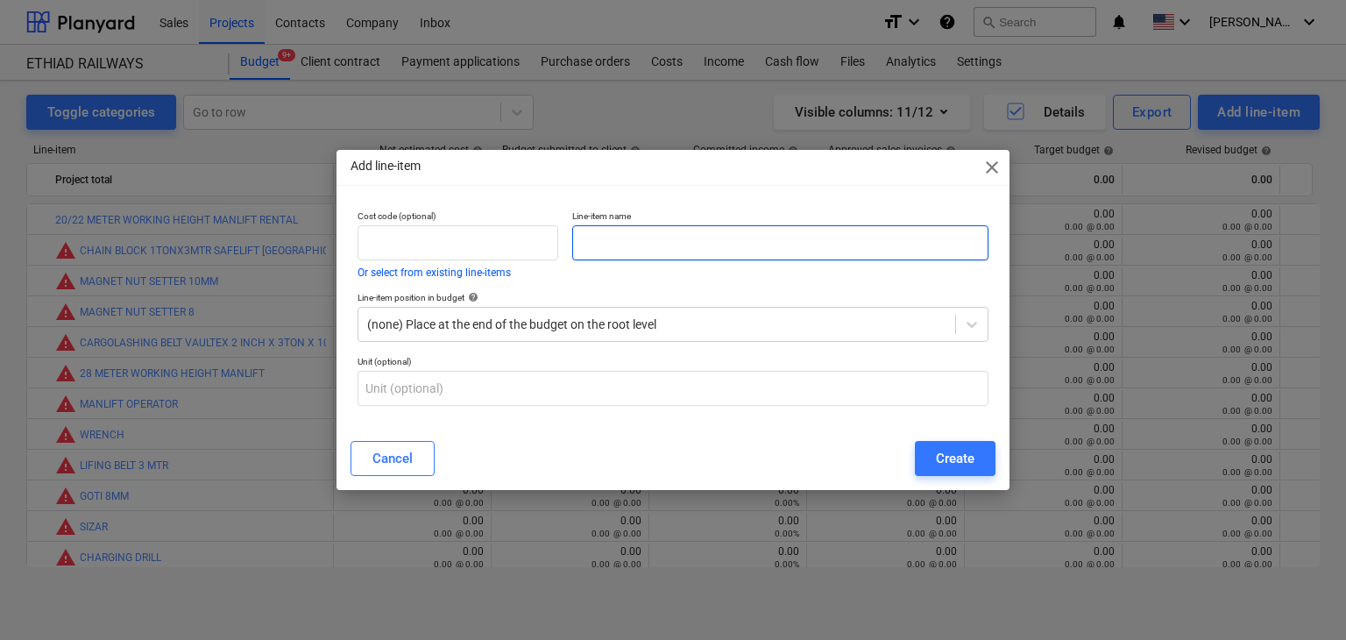
scroll to position [249, 0]
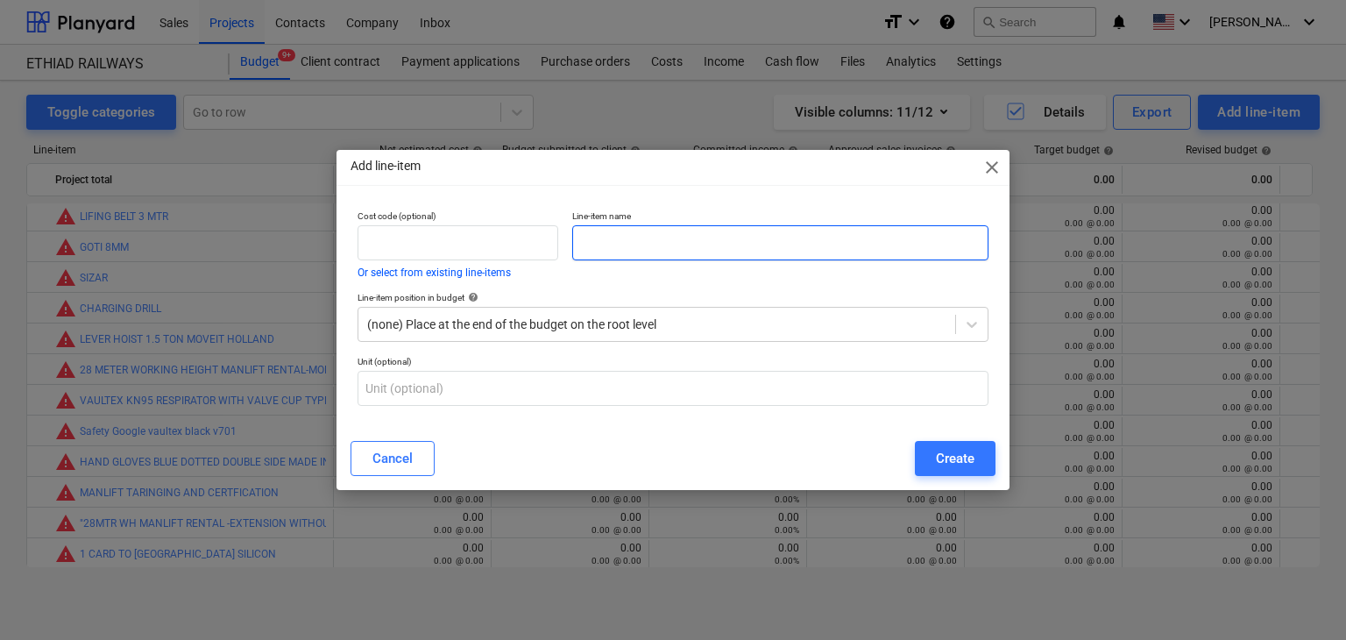
click at [717, 251] on input "text" at bounding box center [780, 242] width 416 height 35
paste input "5INCH X 5 TON X 6 MTR 2 PLY BELT SLING"
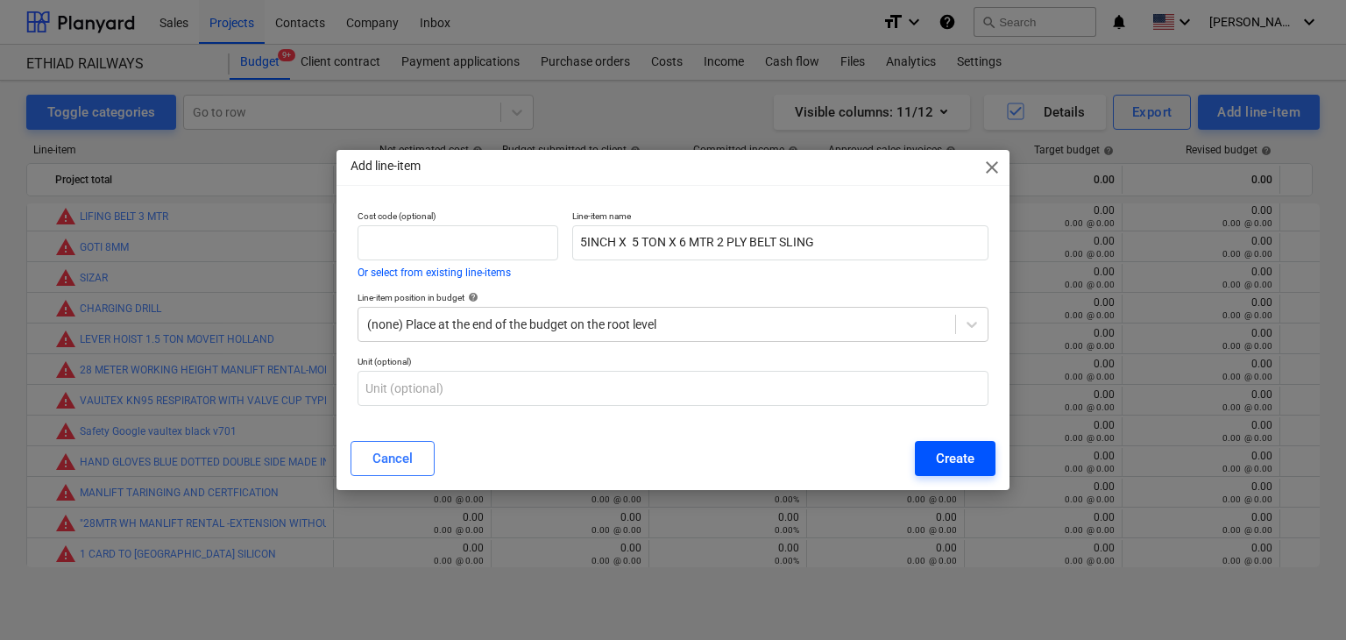
click at [942, 464] on div "Create" at bounding box center [955, 458] width 39 height 23
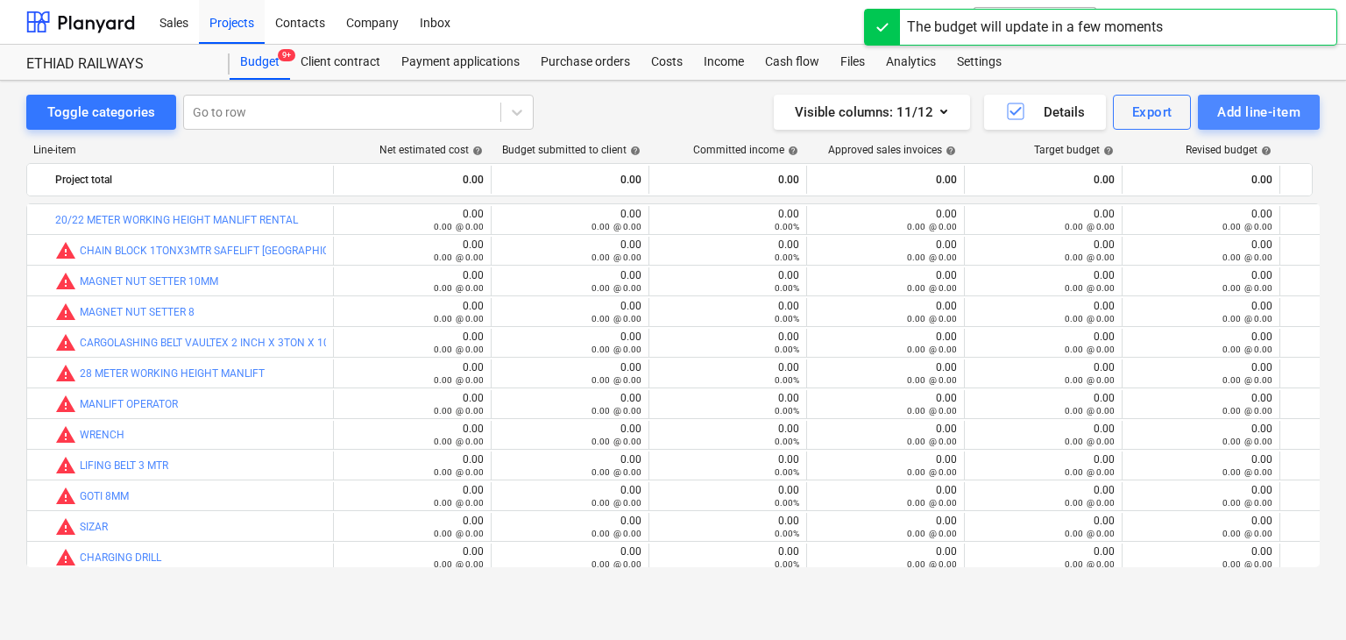
click at [1223, 120] on div "Add line-item" at bounding box center [1258, 112] width 83 height 23
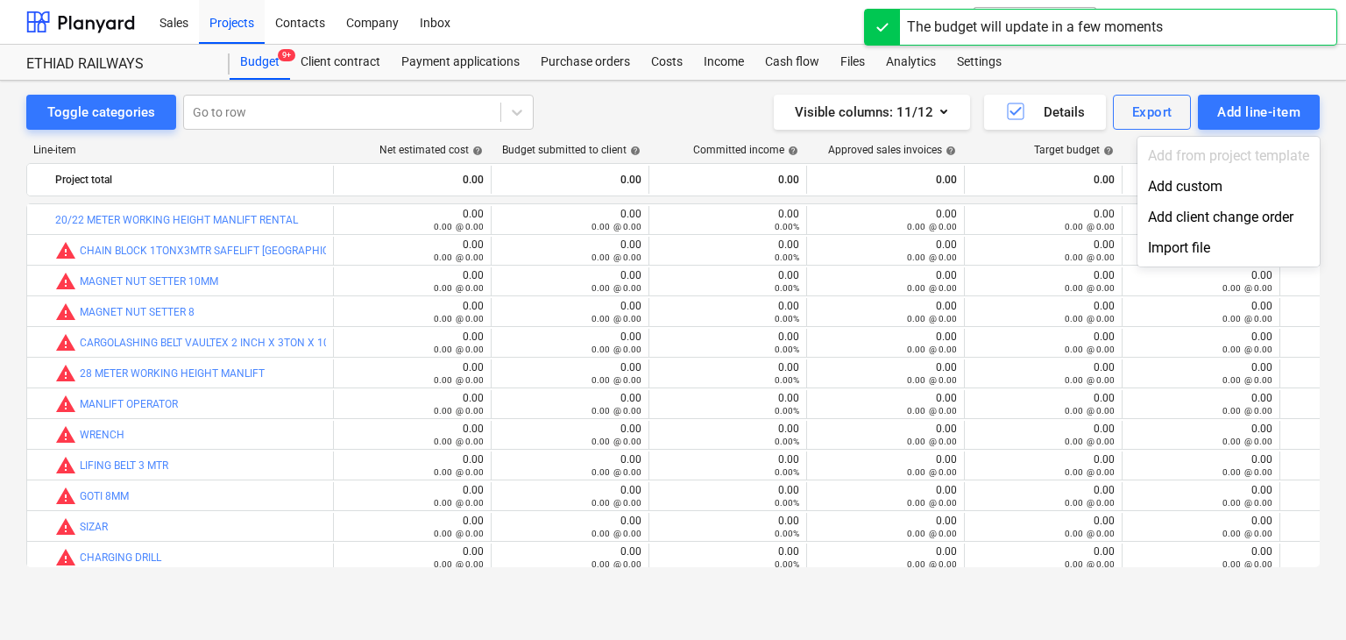
scroll to position [249, 0]
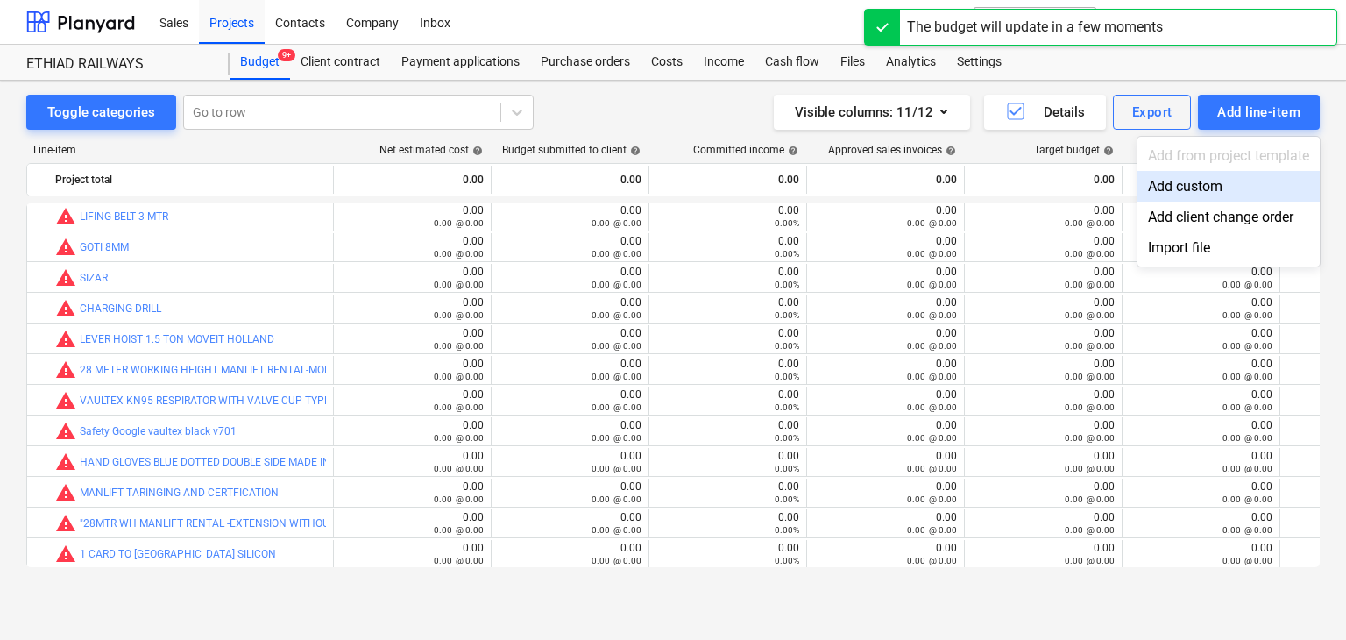
click at [1180, 184] on div "Add custom" at bounding box center [1228, 186] width 182 height 31
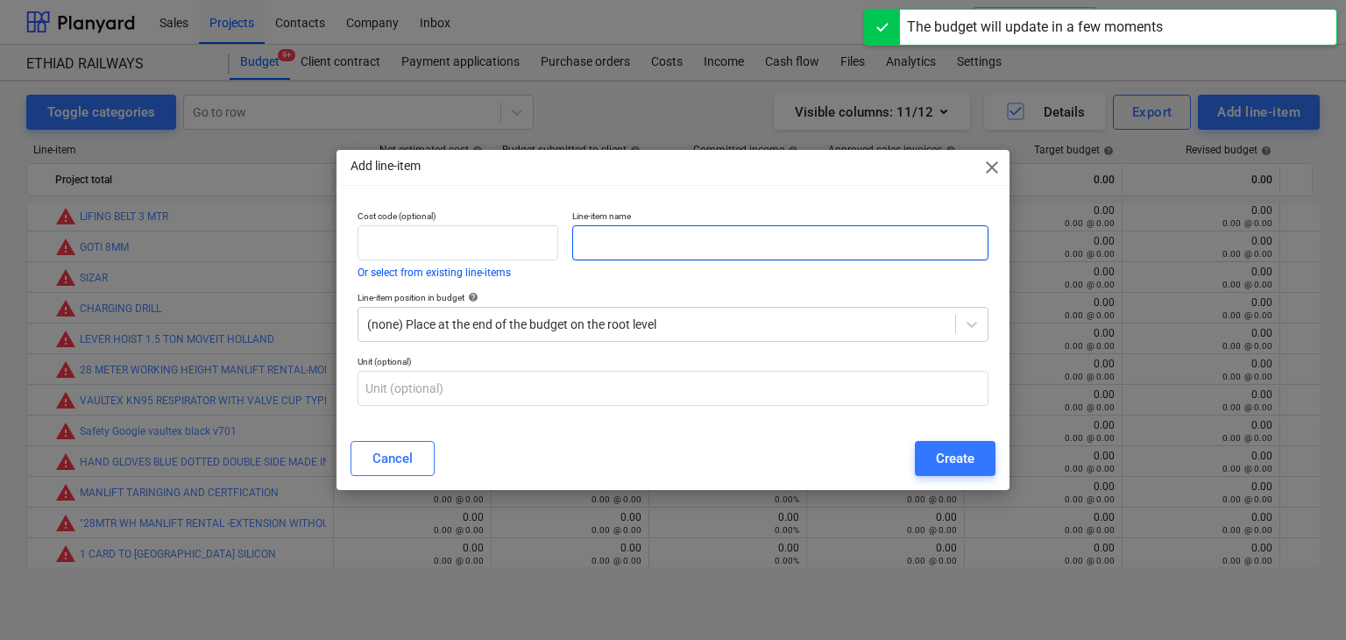
click at [592, 258] on input "text" at bounding box center [780, 242] width 416 height 35
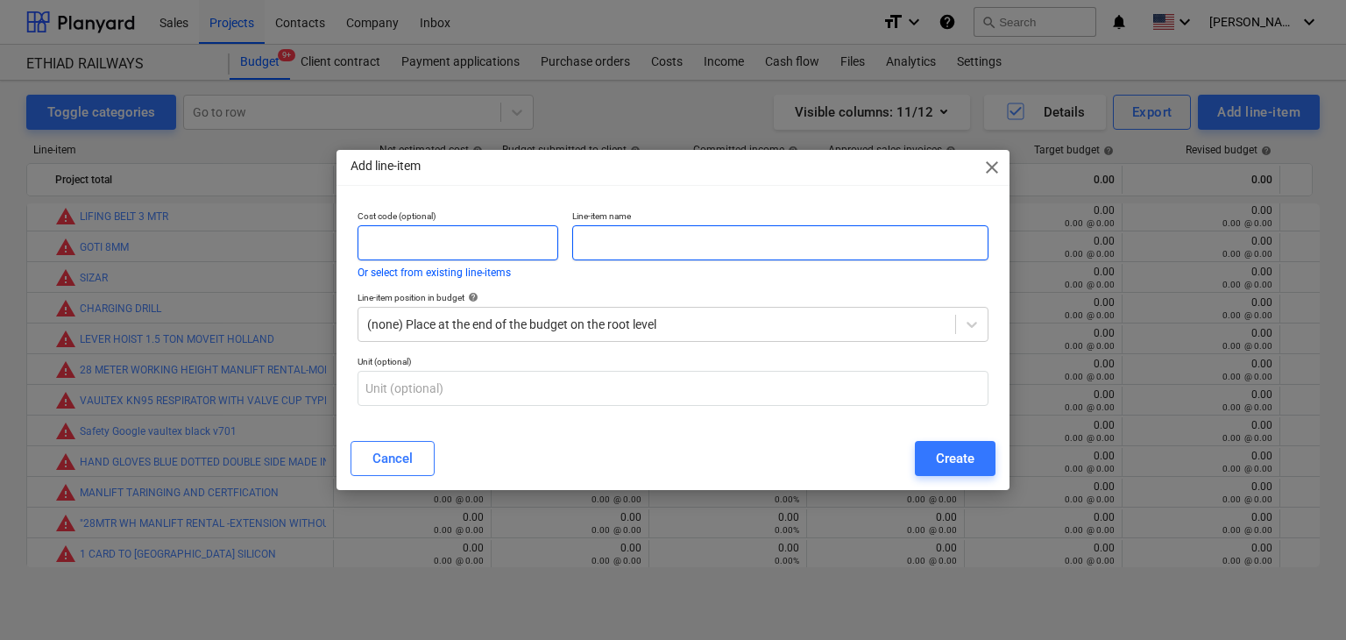
paste input "3INCH X 3 TON X 6 MTR 2 PLY BELT SLING"
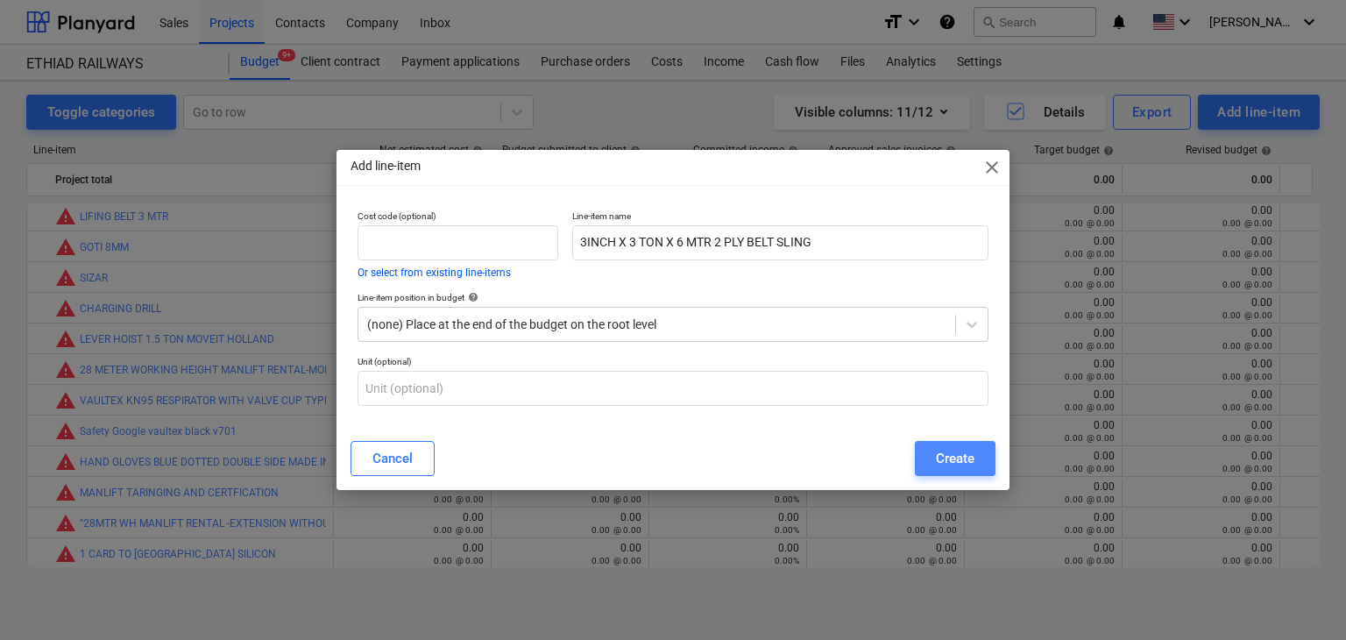
click at [946, 474] on button "Create" at bounding box center [955, 458] width 81 height 35
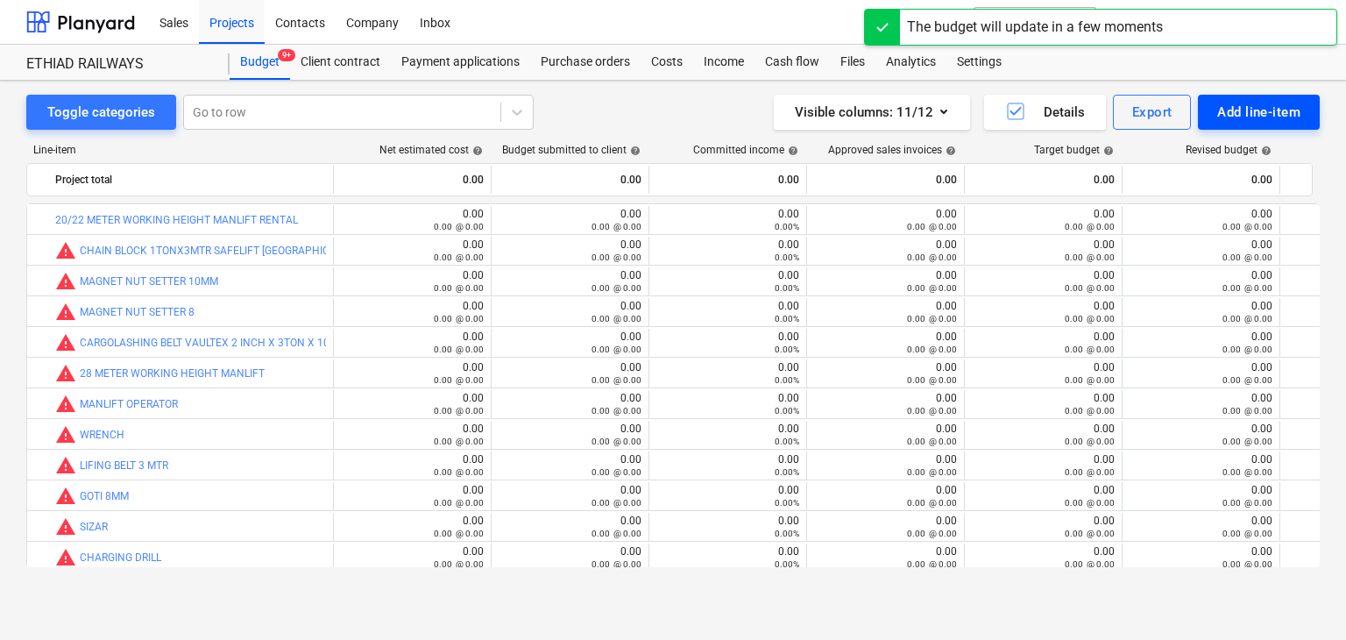
scroll to position [249, 0]
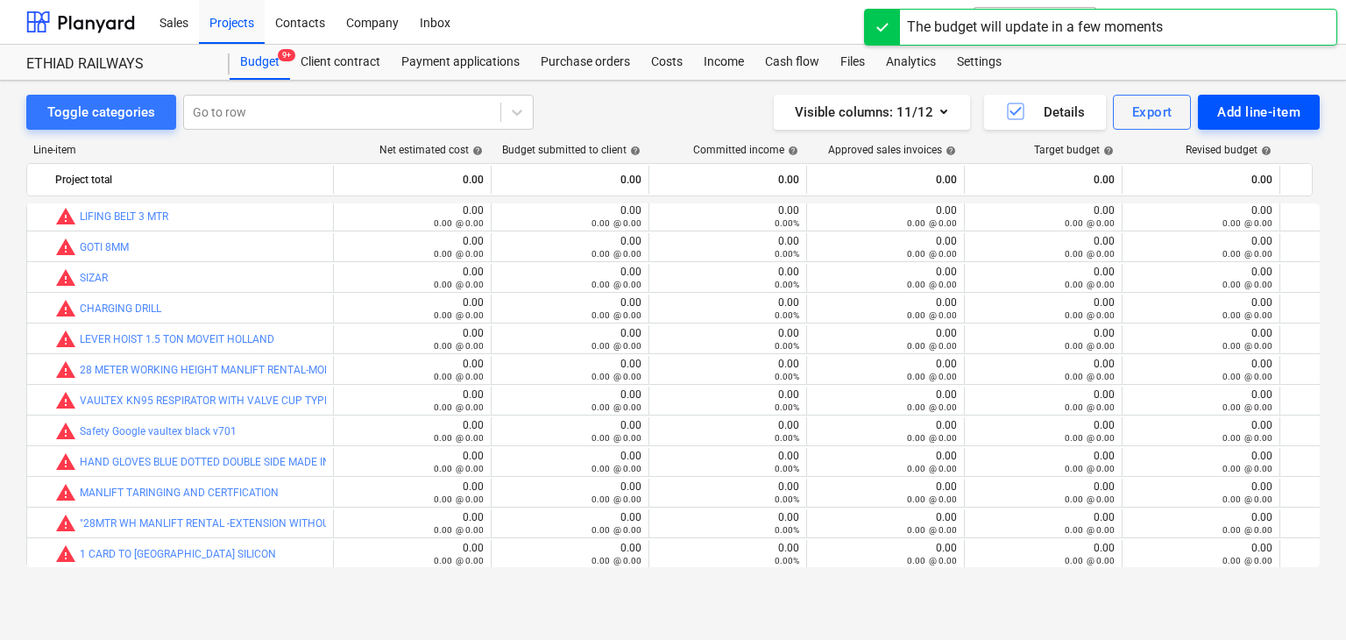
click at [1257, 117] on div "Add line-item" at bounding box center [1258, 112] width 83 height 23
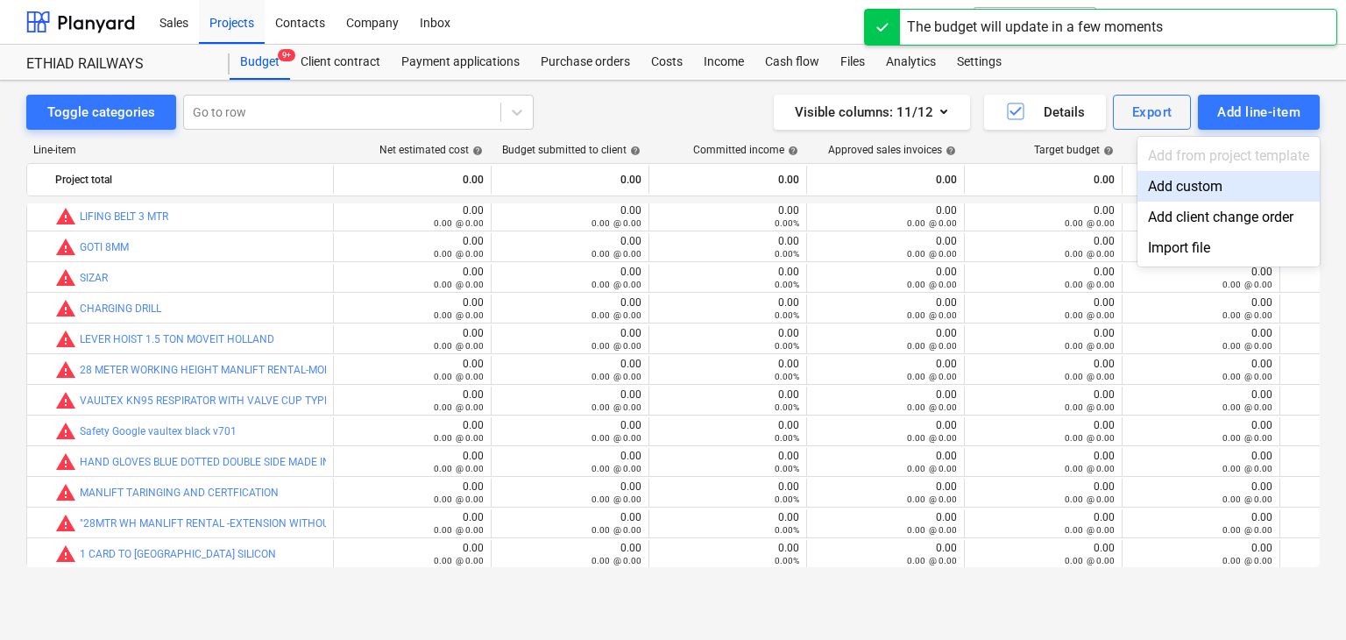
click at [1191, 185] on div "Add custom" at bounding box center [1228, 186] width 182 height 31
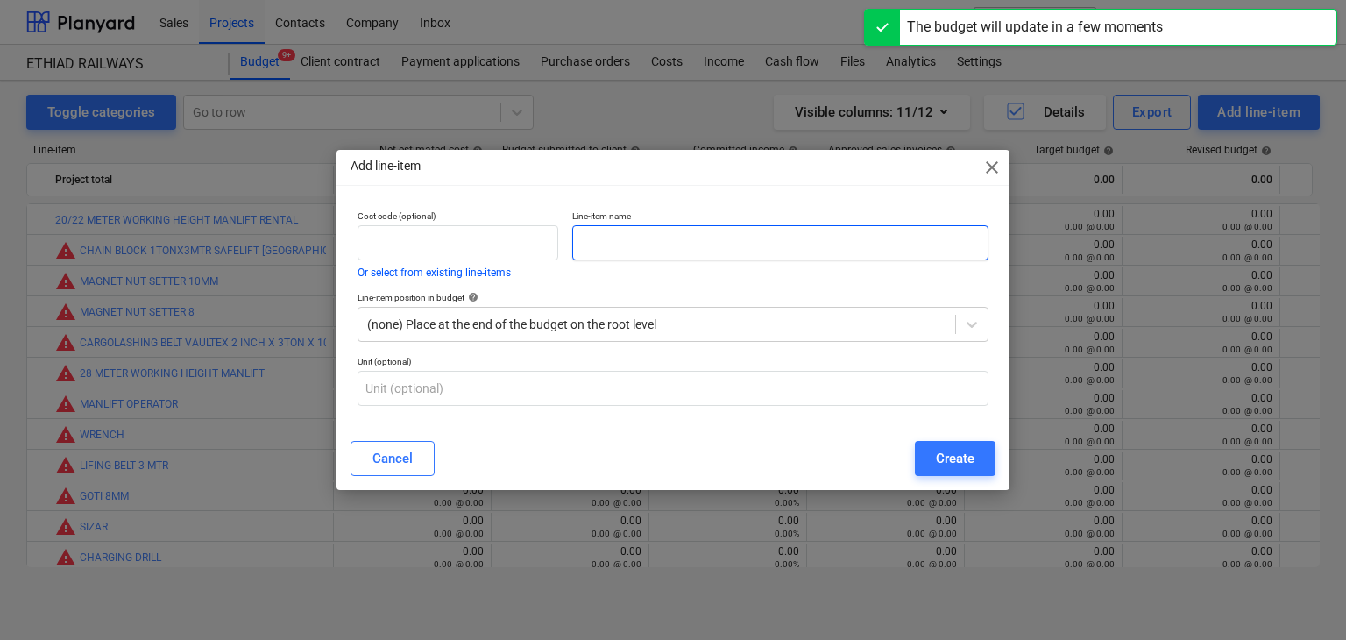
drag, startPoint x: 645, startPoint y: 244, endPoint x: 608, endPoint y: 259, distance: 39.7
click at [640, 245] on input "text" at bounding box center [780, 242] width 416 height 35
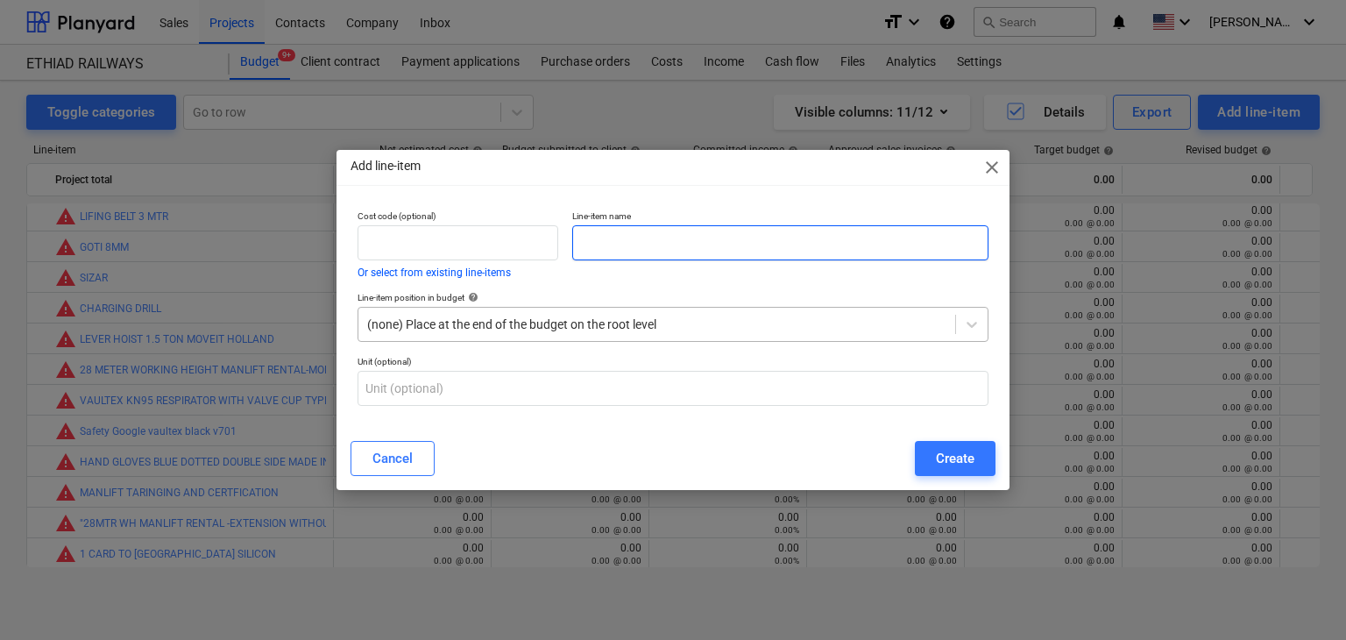
paste input "2INCH X 2 TON X 4 MTR 2 PLY BELT SLING"
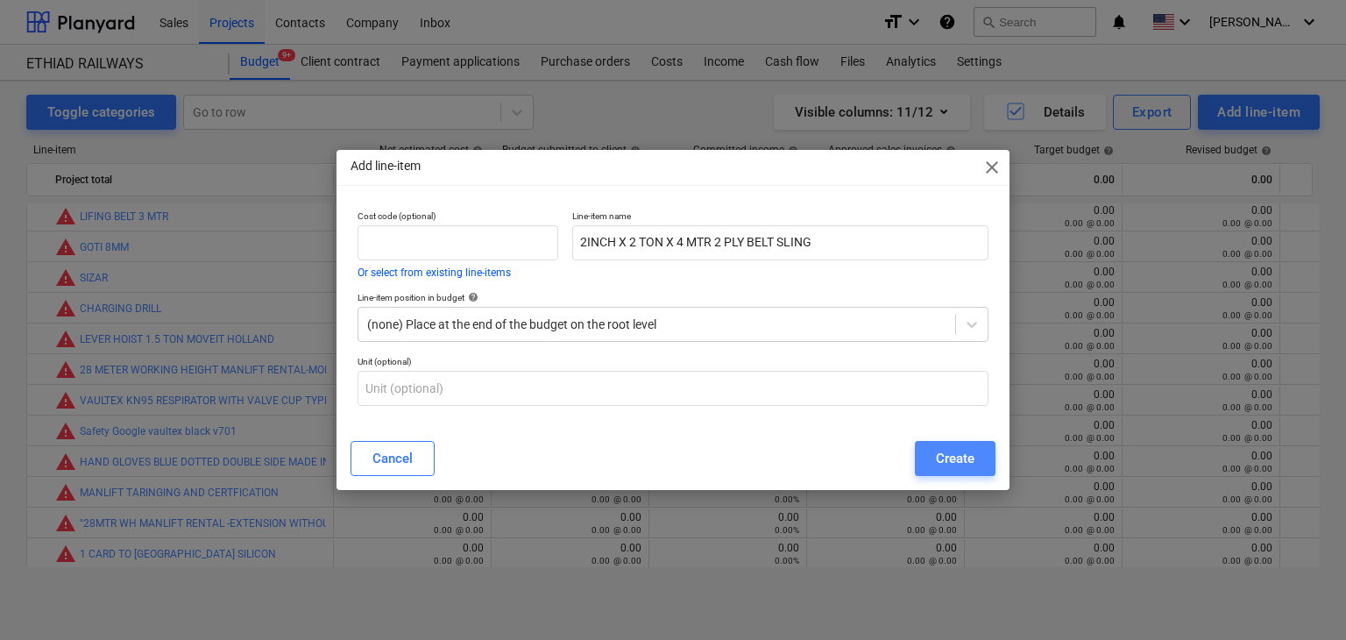
click at [970, 464] on div "Create" at bounding box center [955, 458] width 39 height 23
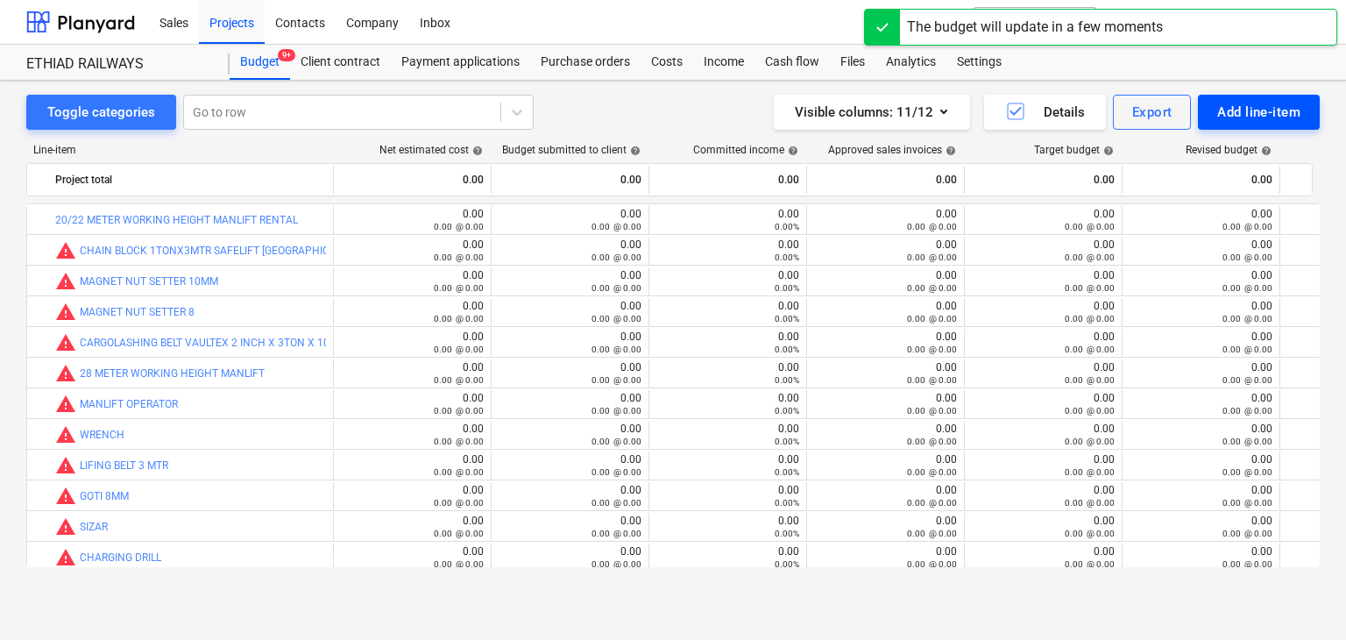
click at [1272, 98] on button "Add line-item" at bounding box center [1259, 112] width 122 height 35
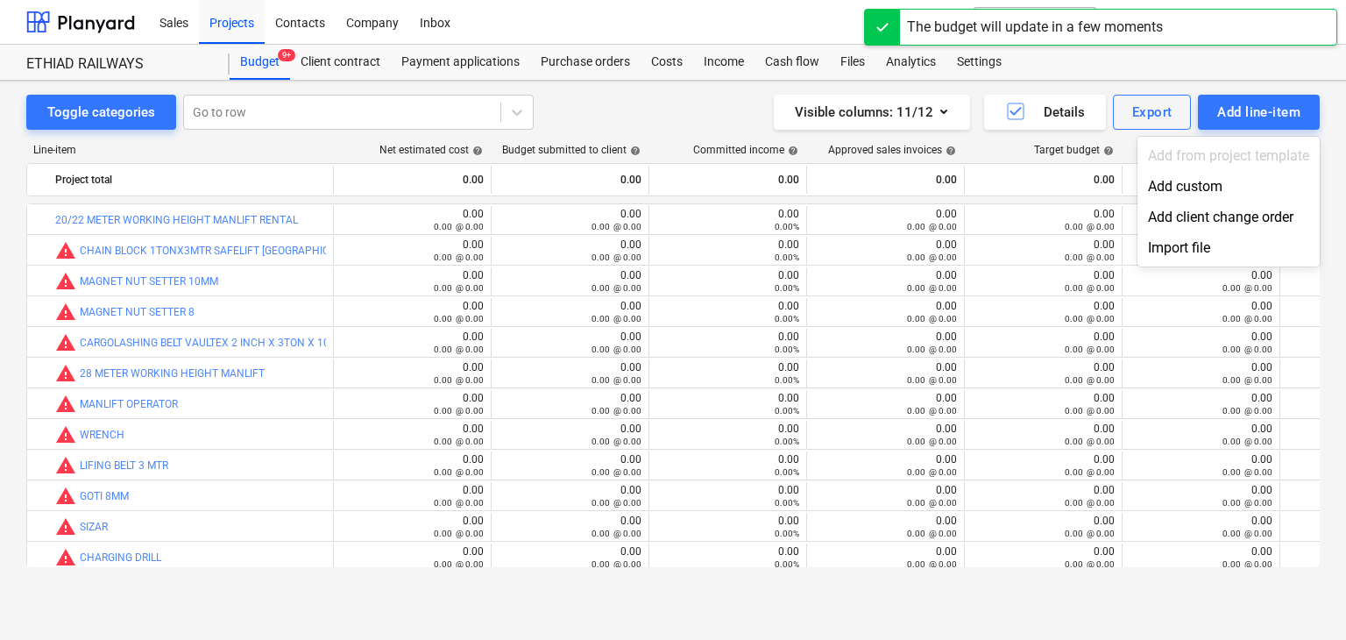
scroll to position [249, 0]
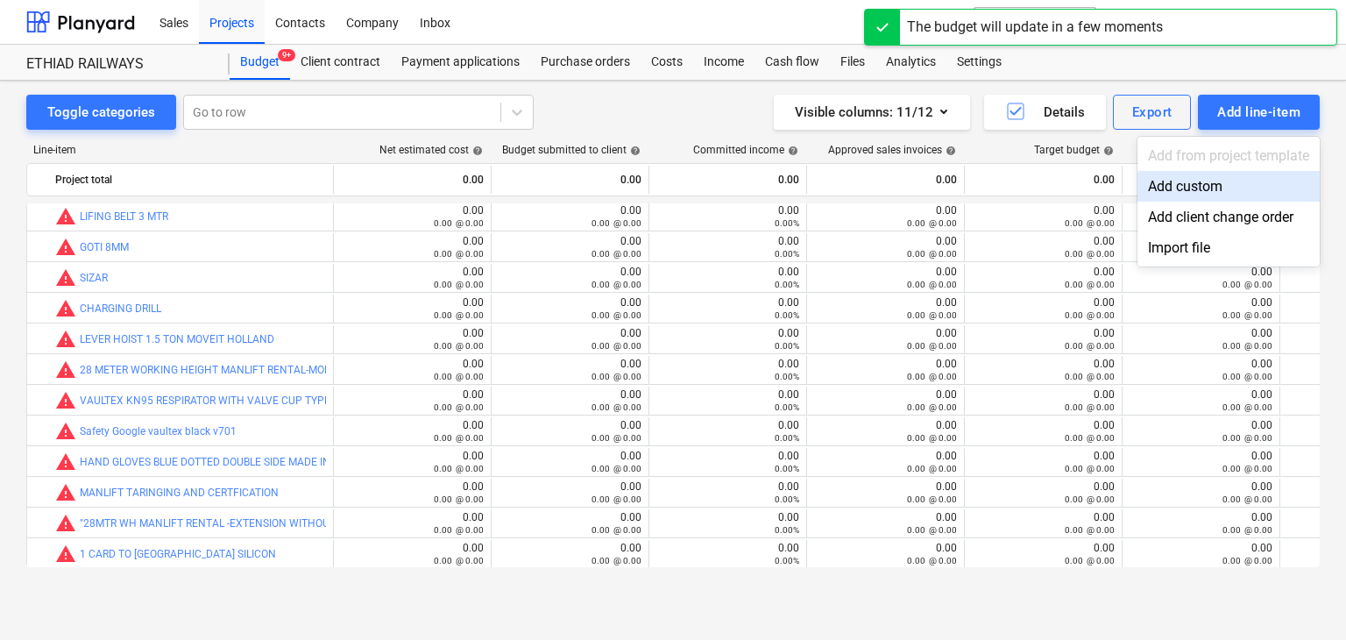
click at [1151, 192] on div "Add custom" at bounding box center [1228, 186] width 182 height 31
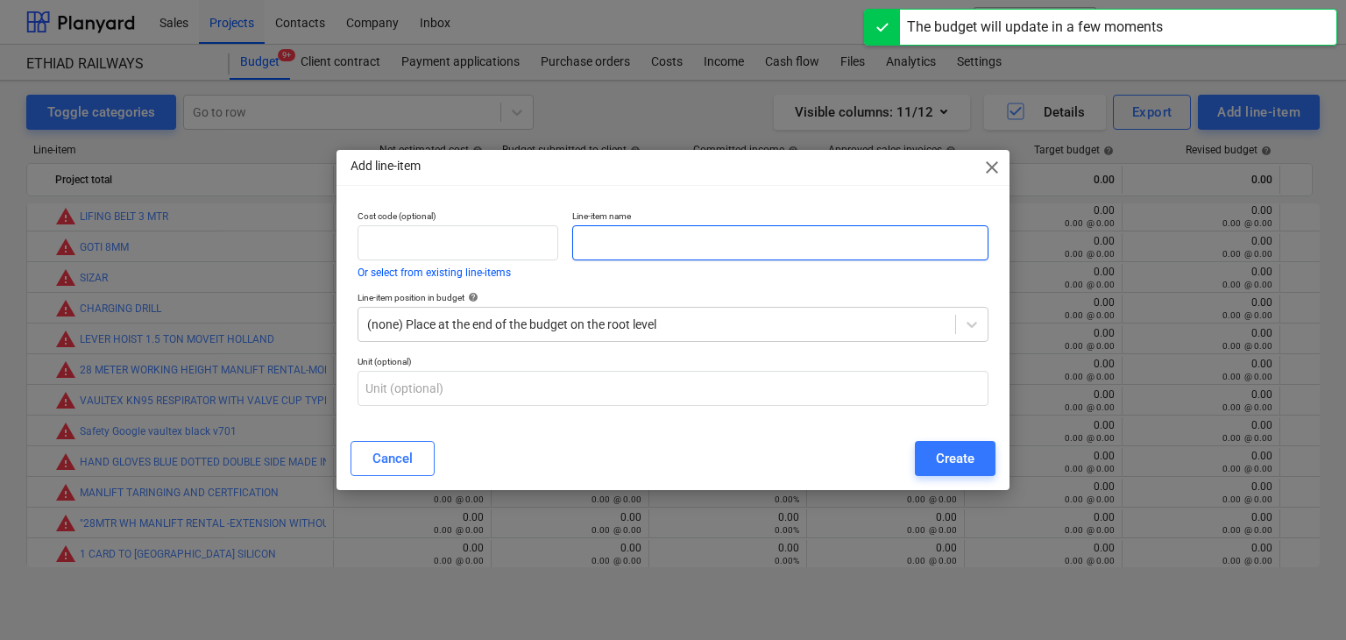
click at [582, 250] on input "text" at bounding box center [780, 242] width 416 height 35
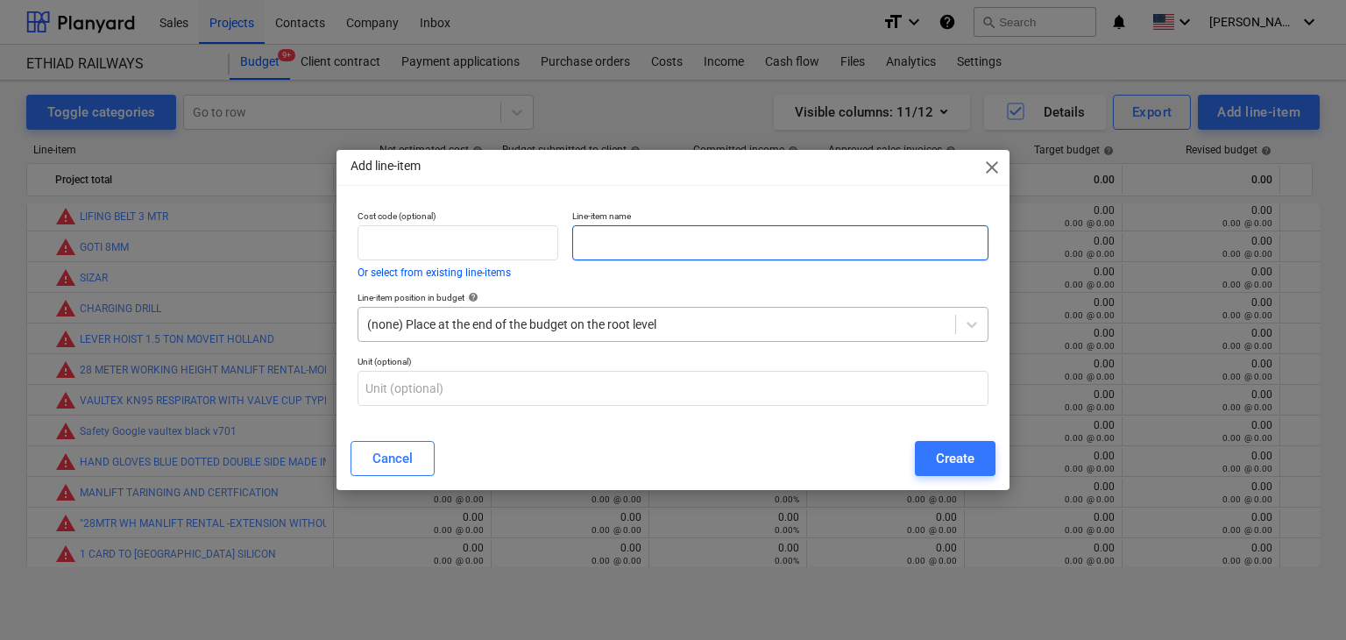
paste input "2 INCH X 2 TON X 6 MTR 2 PLY BELT SLING"
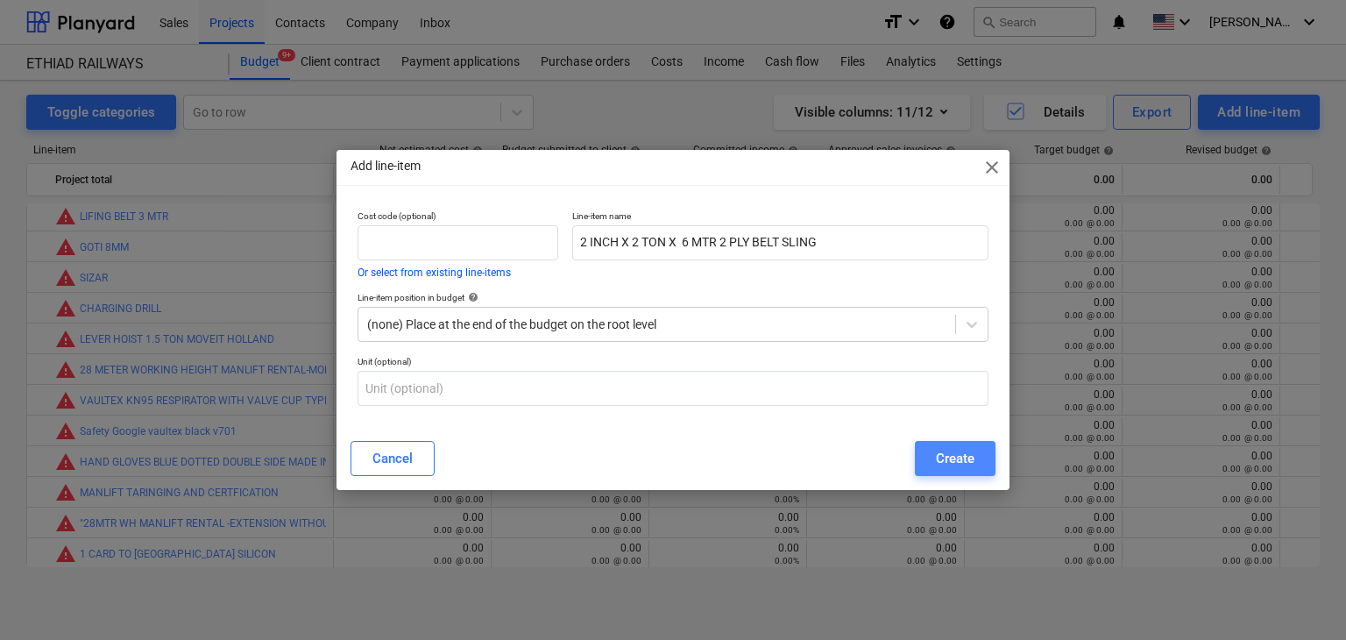
click at [949, 474] on button "Create" at bounding box center [955, 458] width 81 height 35
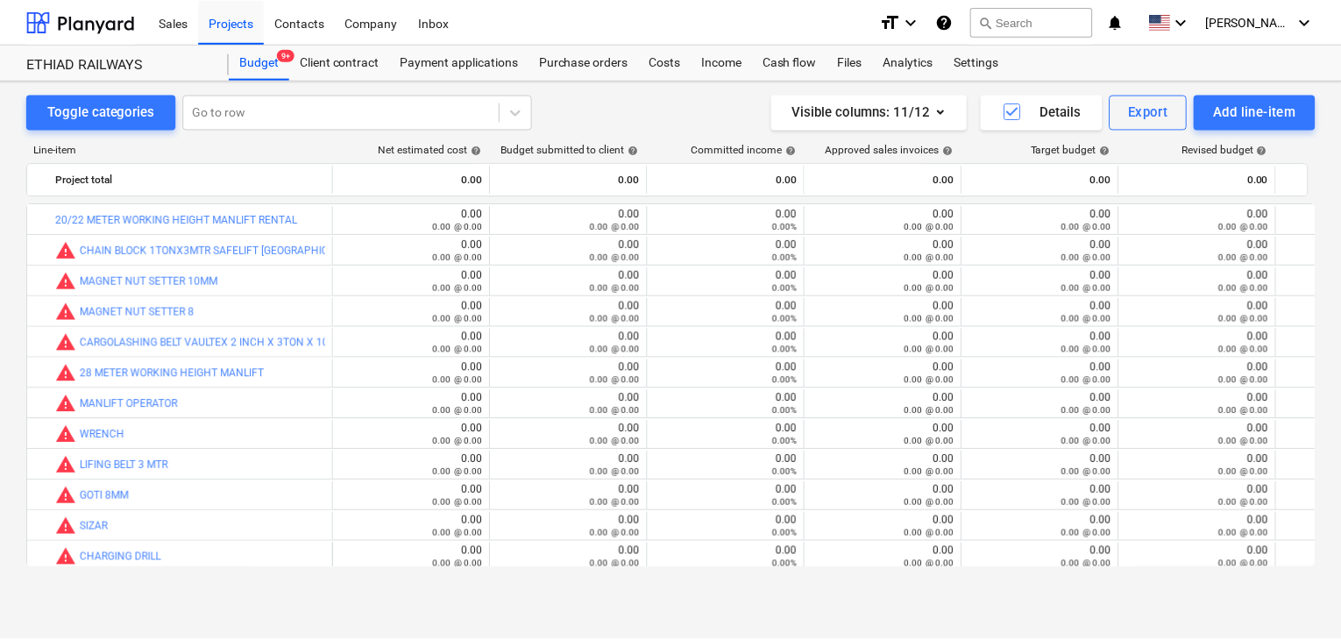
scroll to position [249, 0]
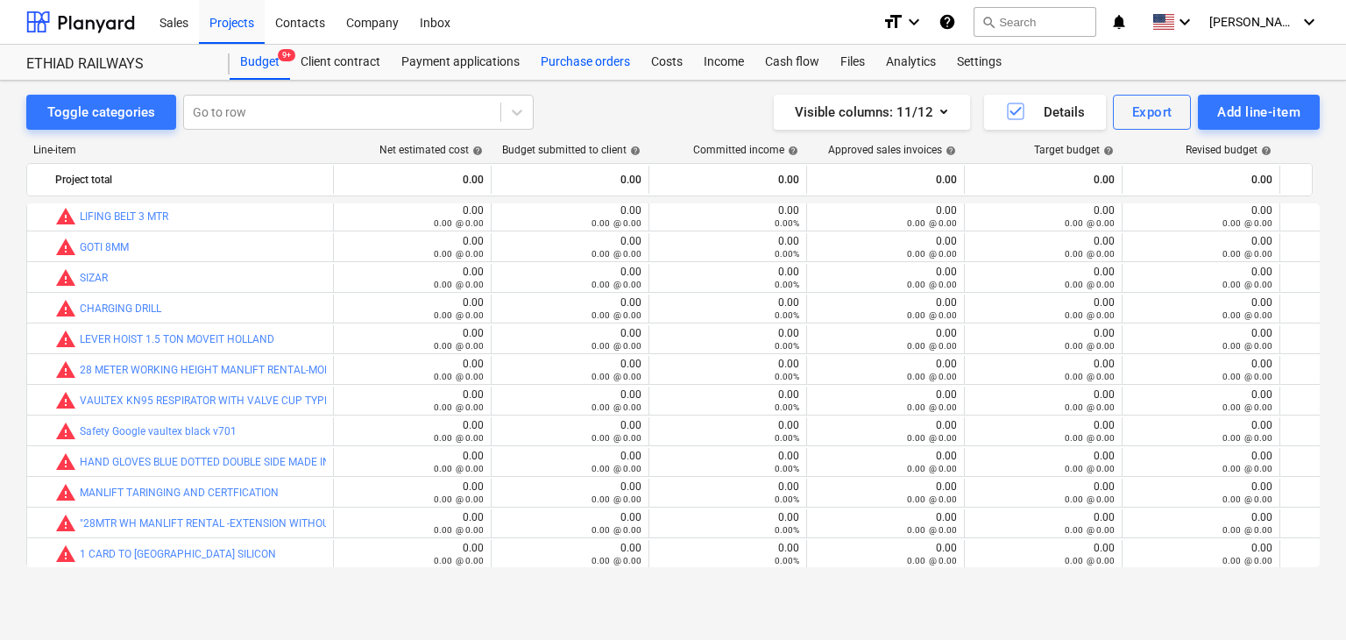
click at [556, 70] on div "Purchase orders" at bounding box center [585, 62] width 110 height 35
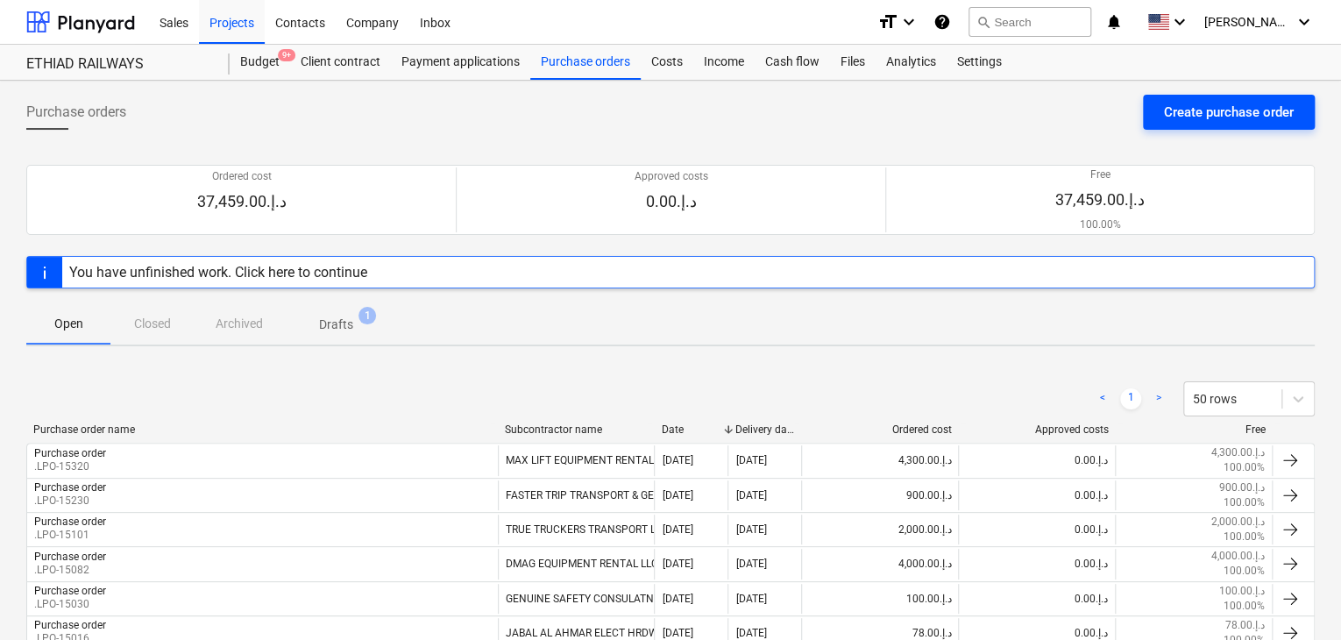
click at [1206, 123] on div "Create purchase order" at bounding box center [1229, 112] width 130 height 23
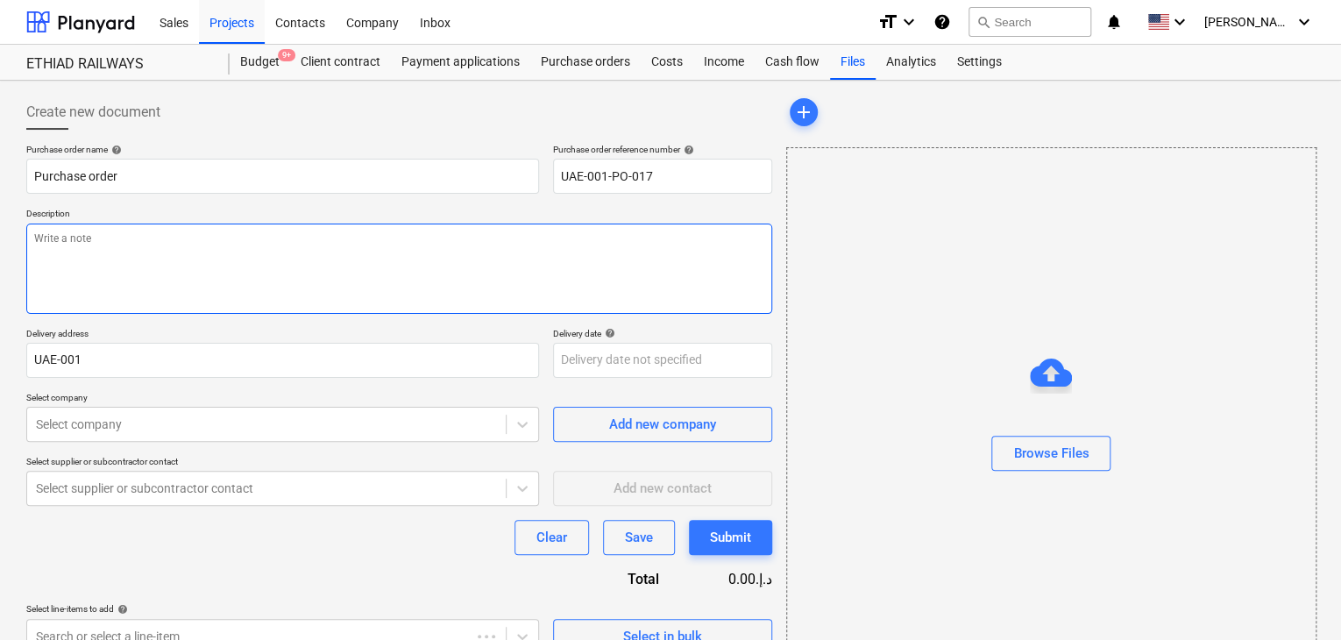
click at [698, 266] on textarea at bounding box center [399, 268] width 746 height 90
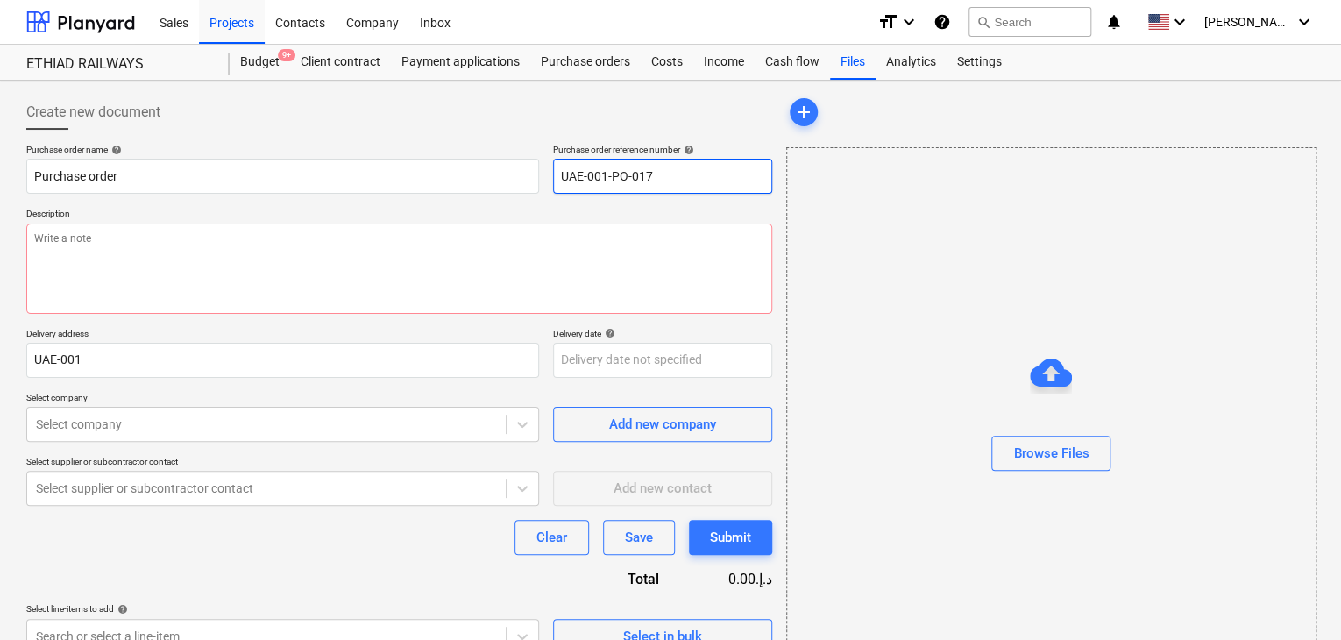
drag, startPoint x: 685, startPoint y: 171, endPoint x: 564, endPoint y: 169, distance: 120.9
click at [564, 169] on input "UAE-001-PO-017" at bounding box center [662, 176] width 219 height 35
click at [707, 184] on input "UAE-001-PO-017" at bounding box center [662, 176] width 219 height 35
drag, startPoint x: 698, startPoint y: 179, endPoint x: 577, endPoint y: 179, distance: 120.1
click at [577, 179] on input "UAE-001-PO-017" at bounding box center [662, 176] width 219 height 35
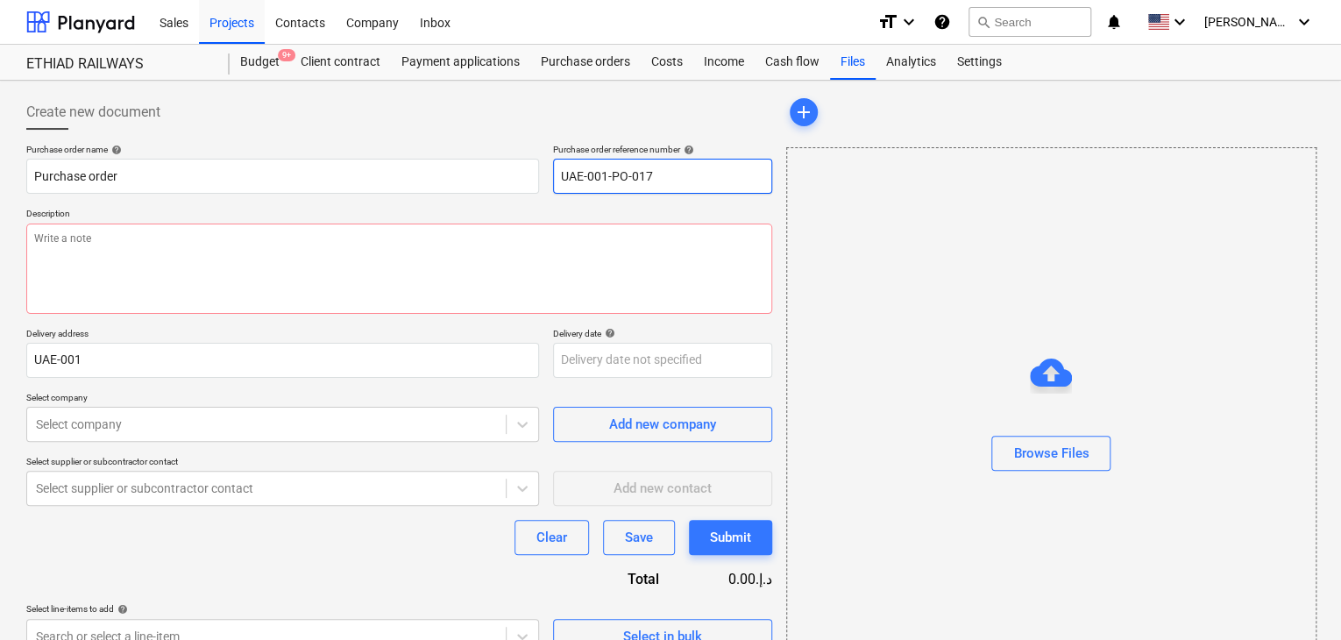
click at [672, 181] on input "UAE-001-PO-017" at bounding box center [662, 176] width 219 height 35
drag, startPoint x: 672, startPoint y: 181, endPoint x: 555, endPoint y: 167, distance: 118.2
click at [555, 167] on input "UAE-001-PO-017" at bounding box center [662, 176] width 219 height 35
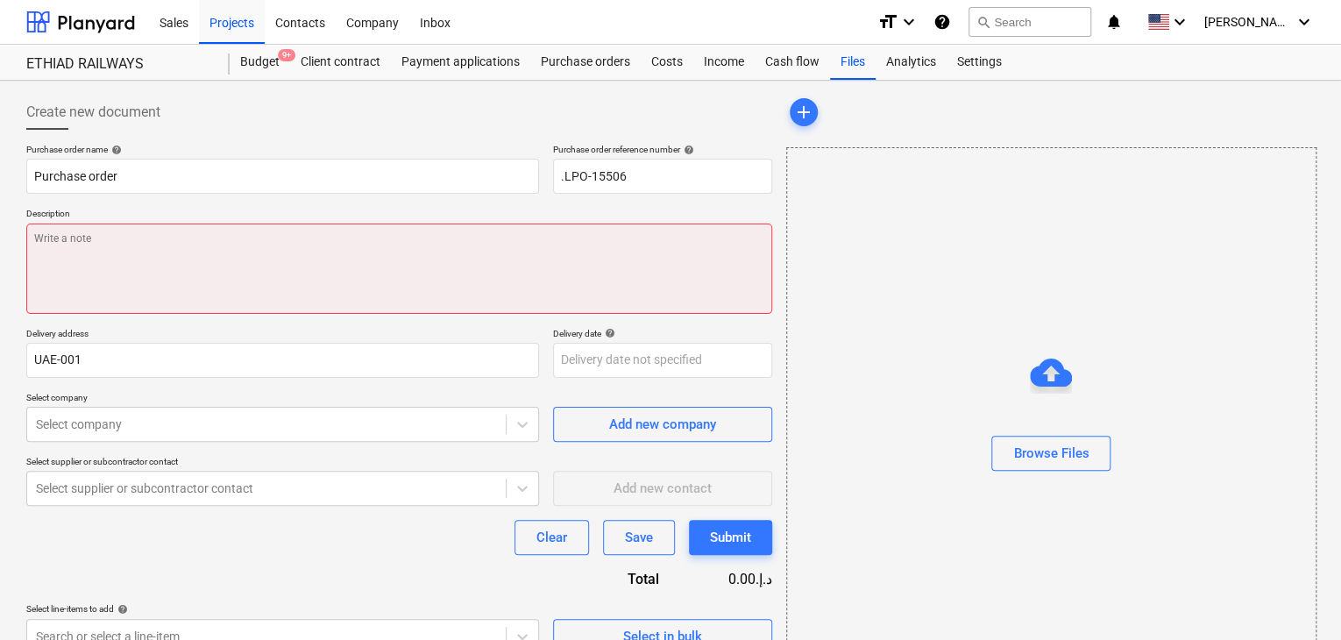
click at [139, 232] on textarea at bounding box center [399, 268] width 746 height 90
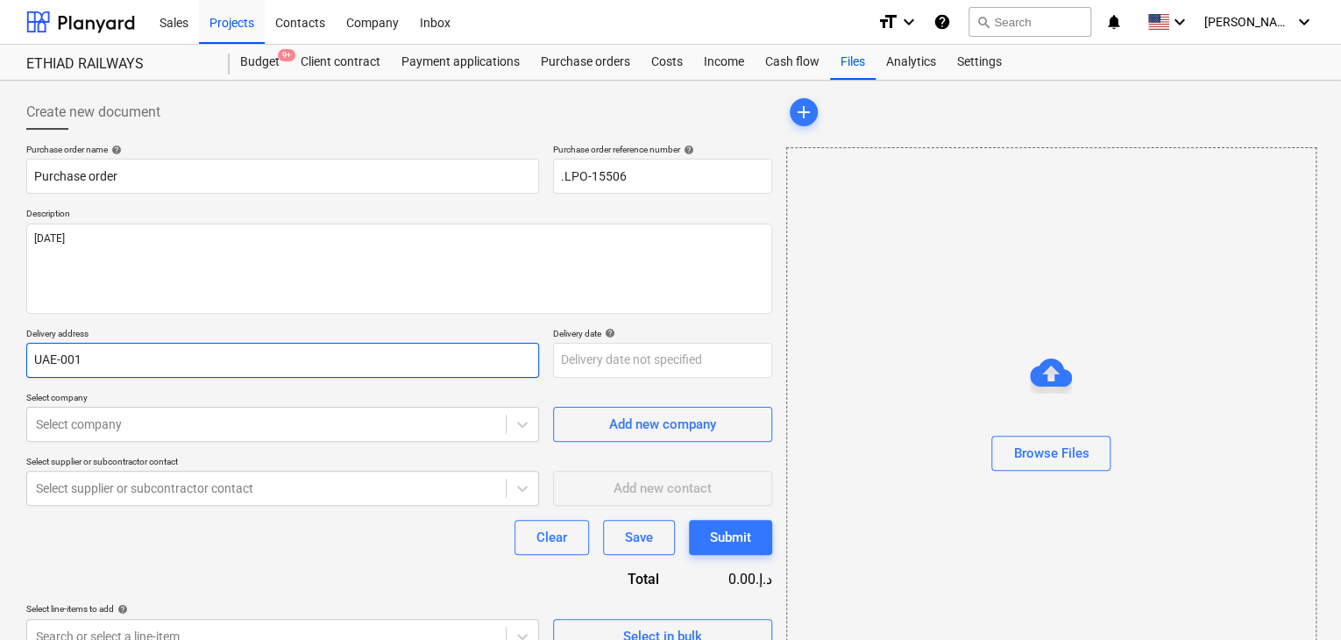
click at [116, 354] on input "UAE-001" at bounding box center [282, 360] width 513 height 35
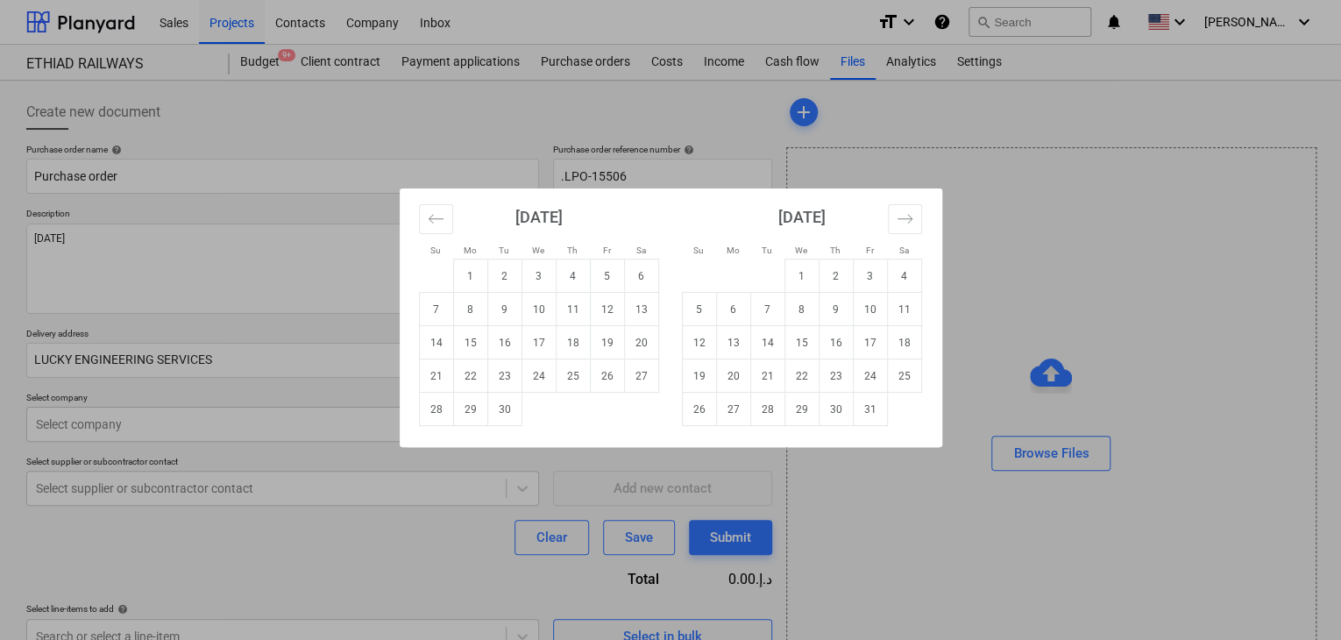
click at [571, 351] on body "Sales Projects Contacts Company Inbox format_size keyboard_arrow_down help sear…" at bounding box center [670, 320] width 1341 height 640
drag, startPoint x: 502, startPoint y: 407, endPoint x: 216, endPoint y: 432, distance: 287.7
click at [497, 407] on td "30" at bounding box center [504, 409] width 34 height 33
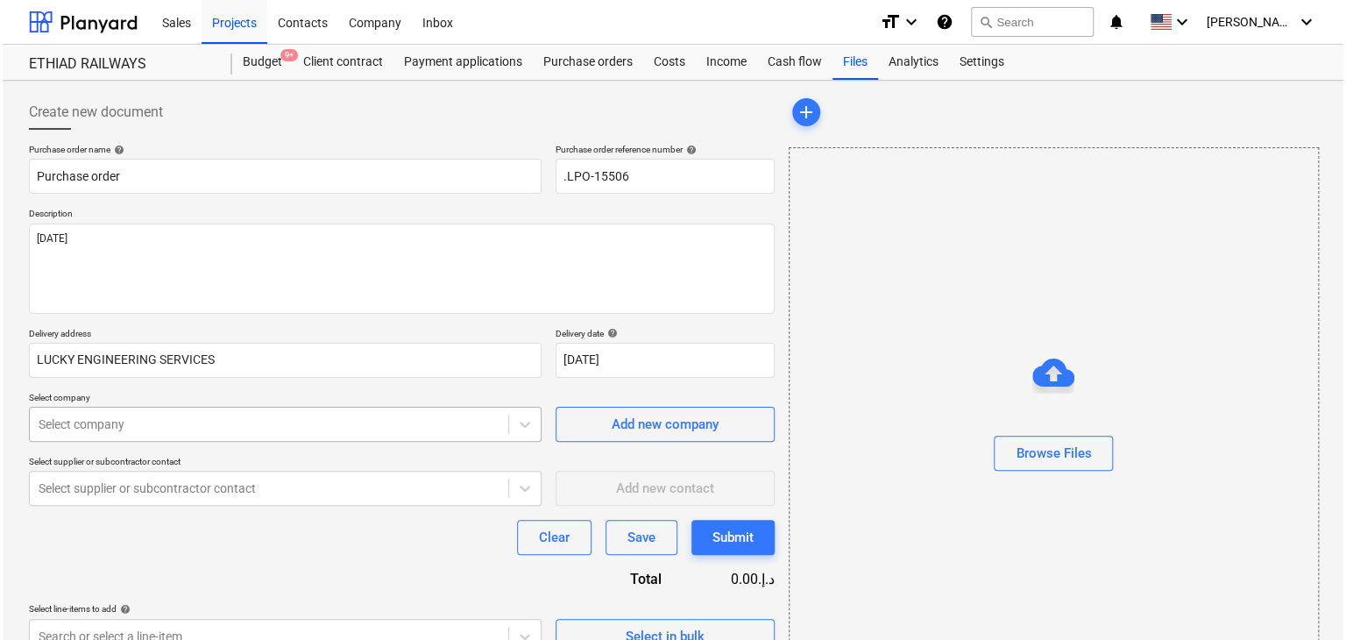
scroll to position [62, 0]
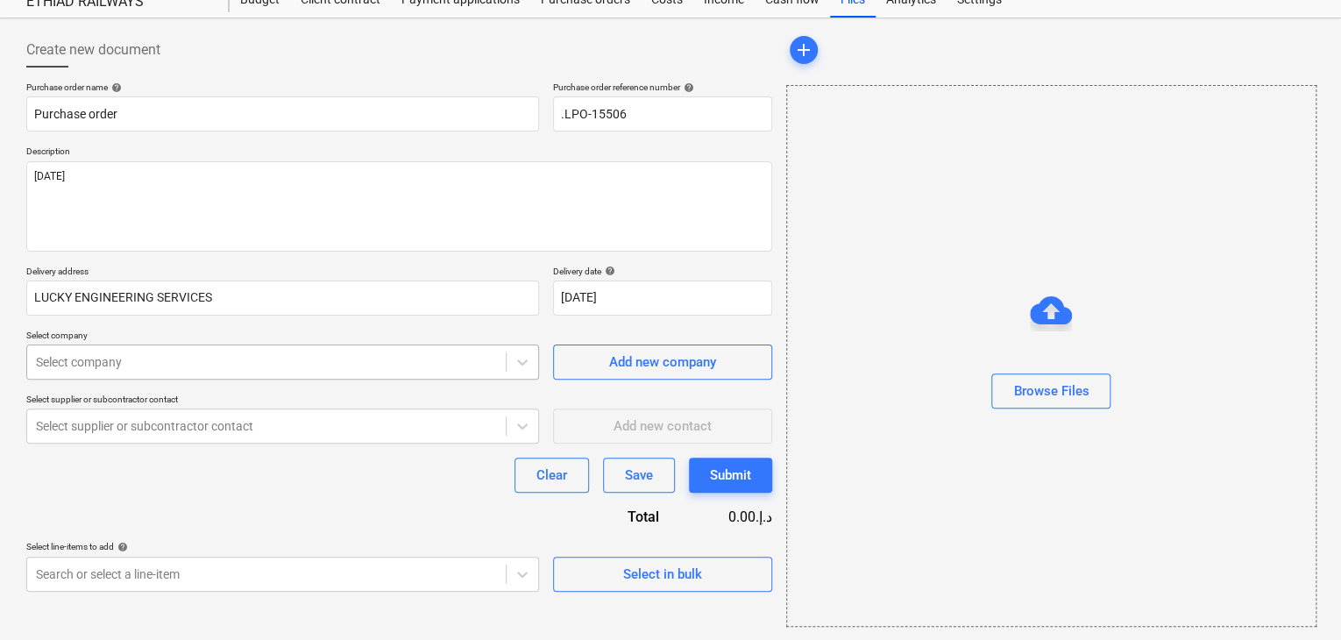
click at [180, 425] on body "Sales Projects Contacts Company Inbox format_size keyboard_arrow_down help sear…" at bounding box center [670, 258] width 1341 height 640
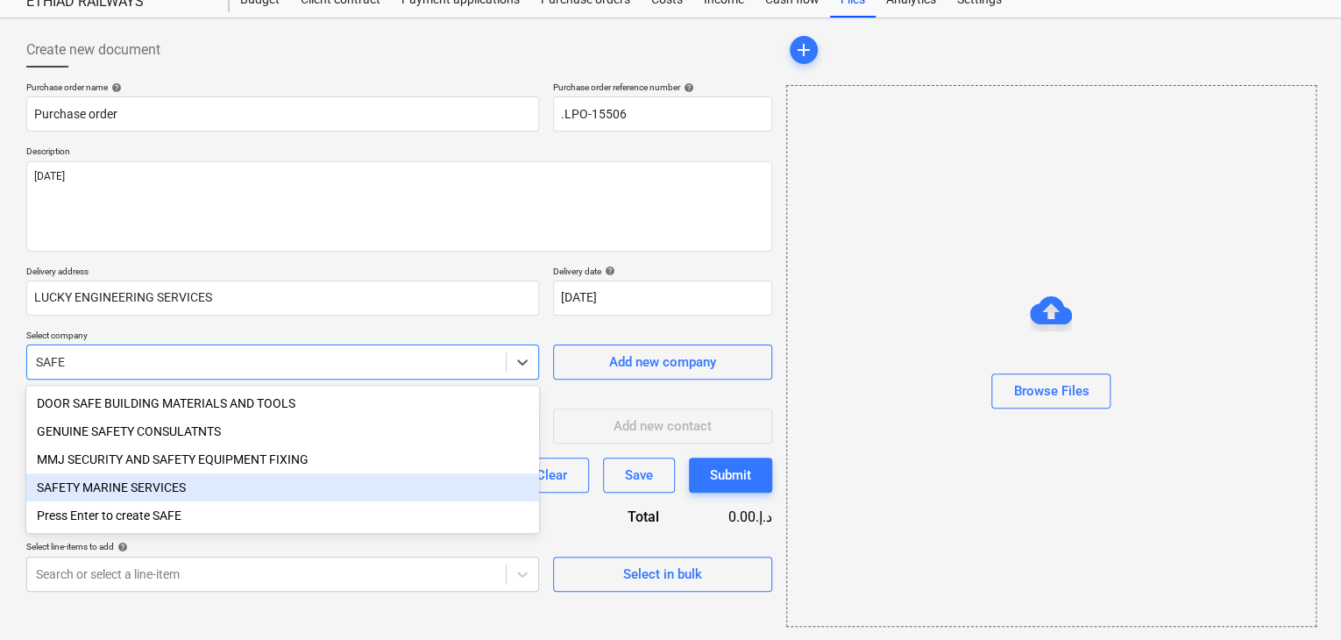
click at [124, 490] on div "SAFETY MARINE SERVICES" at bounding box center [282, 487] width 513 height 28
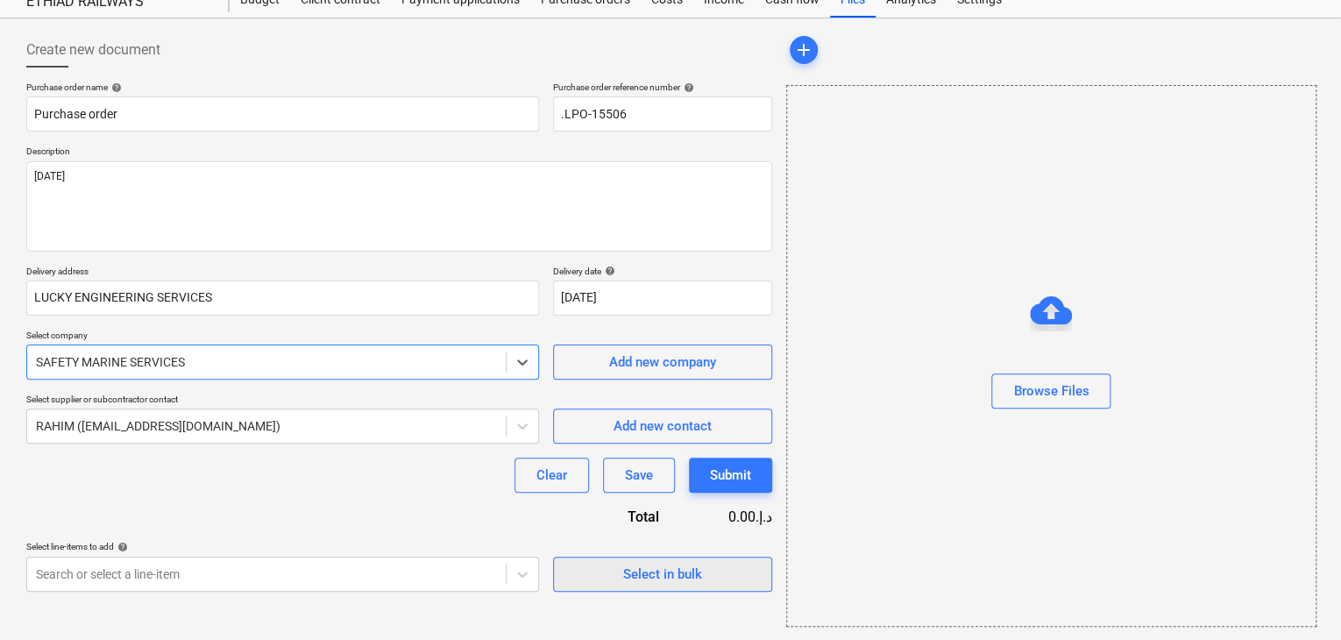
click at [635, 574] on div "Select in bulk" at bounding box center [662, 574] width 79 height 23
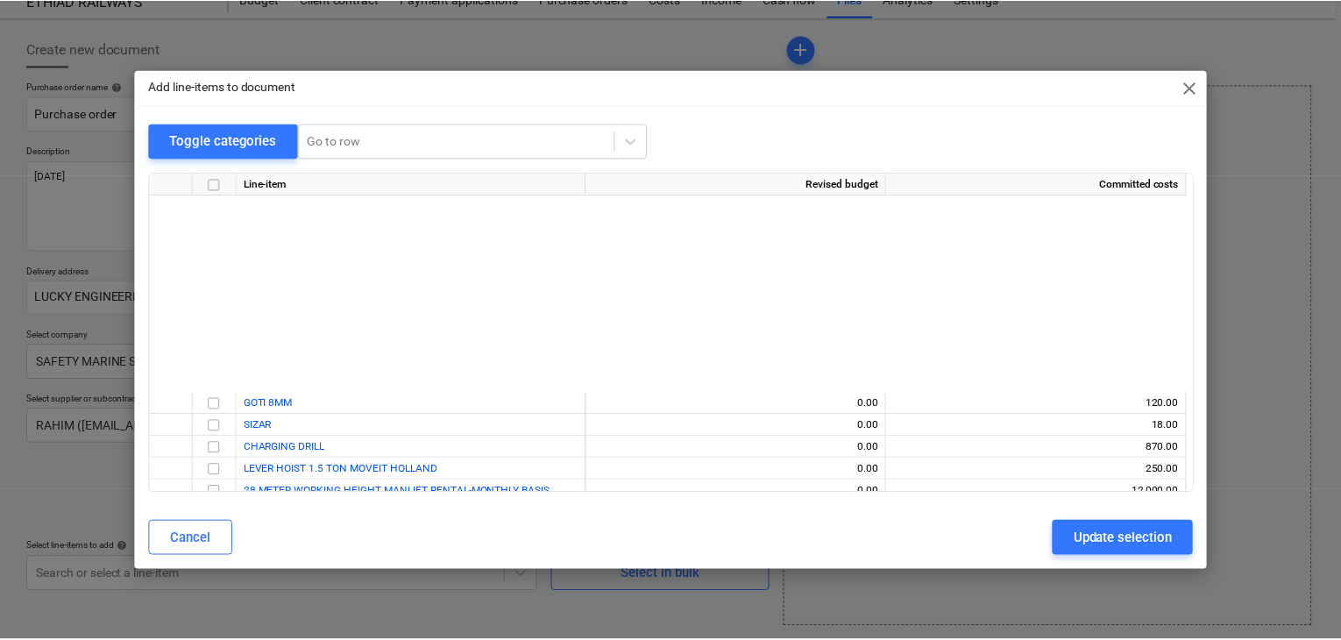
scroll to position [294, 0]
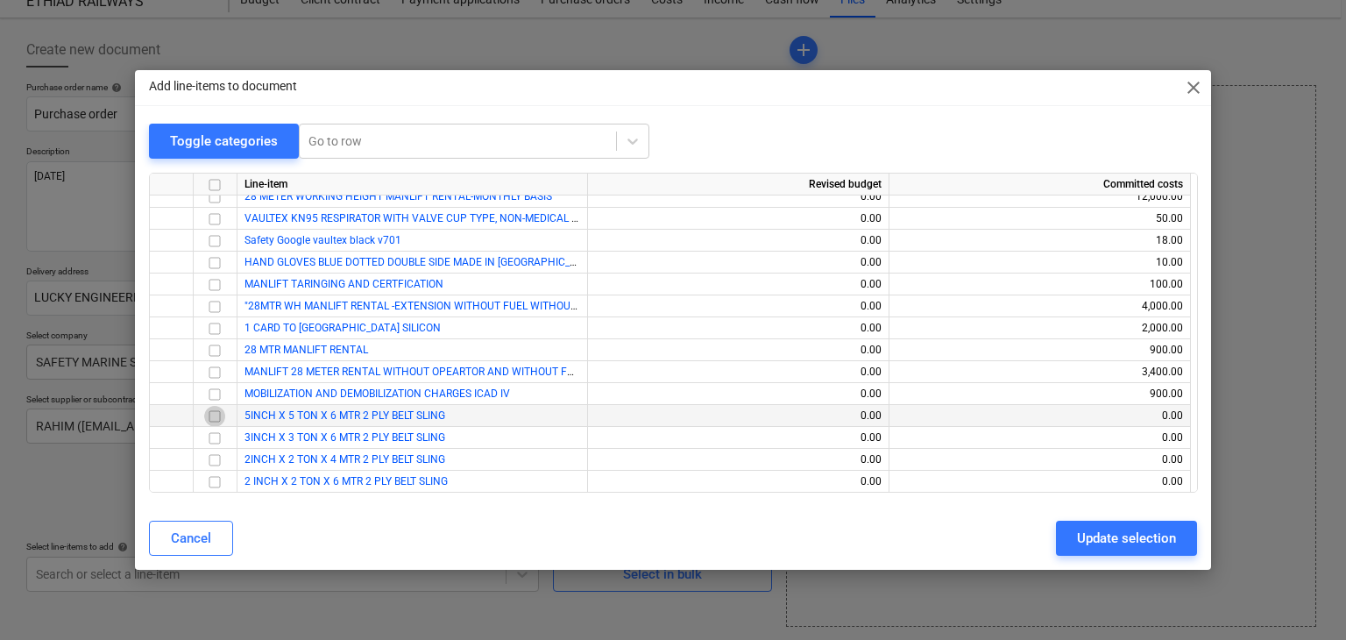
click at [210, 412] on input "checkbox" at bounding box center [214, 416] width 21 height 21
click at [210, 435] on input "checkbox" at bounding box center [214, 438] width 21 height 21
click at [214, 460] on input "checkbox" at bounding box center [214, 460] width 21 height 21
click at [210, 483] on input "checkbox" at bounding box center [214, 481] width 21 height 21
drag, startPoint x: 1141, startPoint y: 533, endPoint x: 904, endPoint y: 536, distance: 236.6
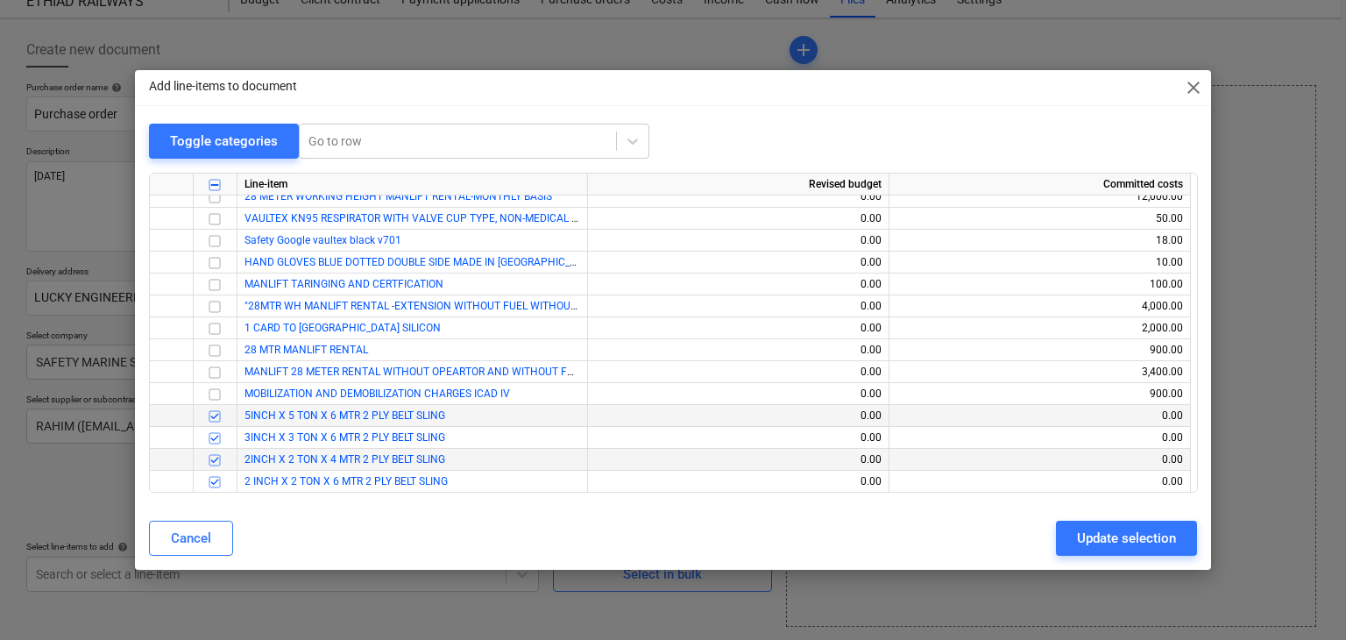
click at [1094, 537] on div "Update selection" at bounding box center [1126, 538] width 99 height 23
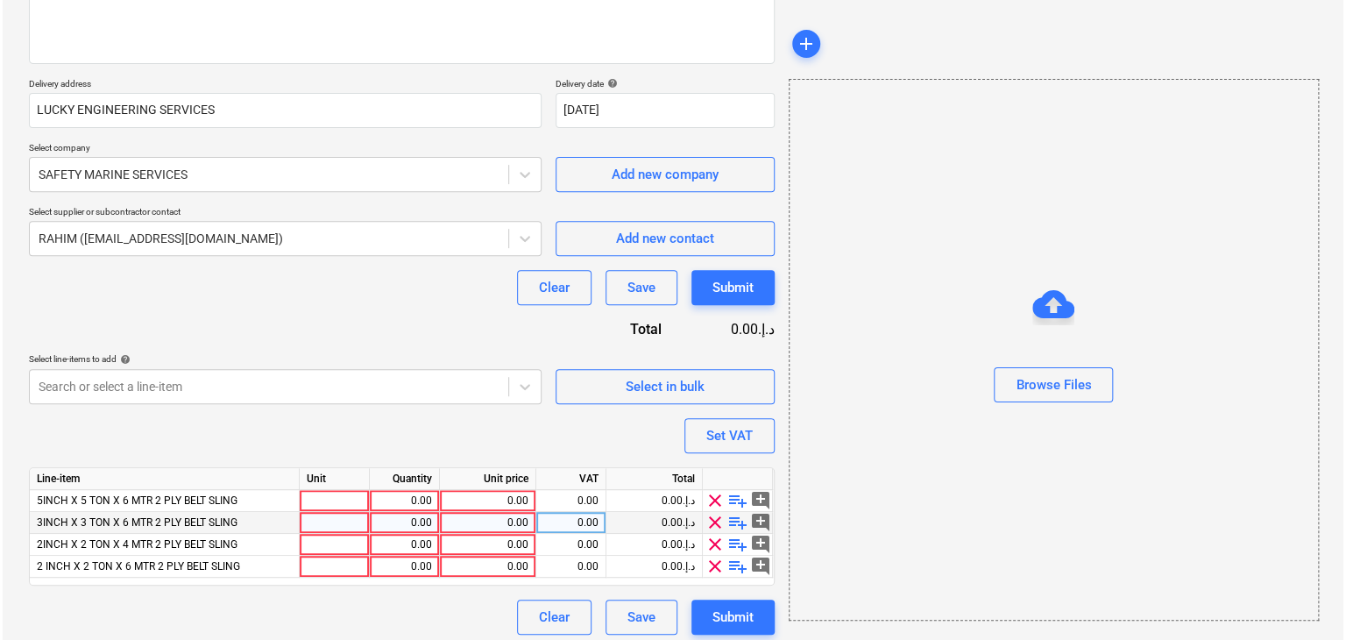
scroll to position [258, 0]
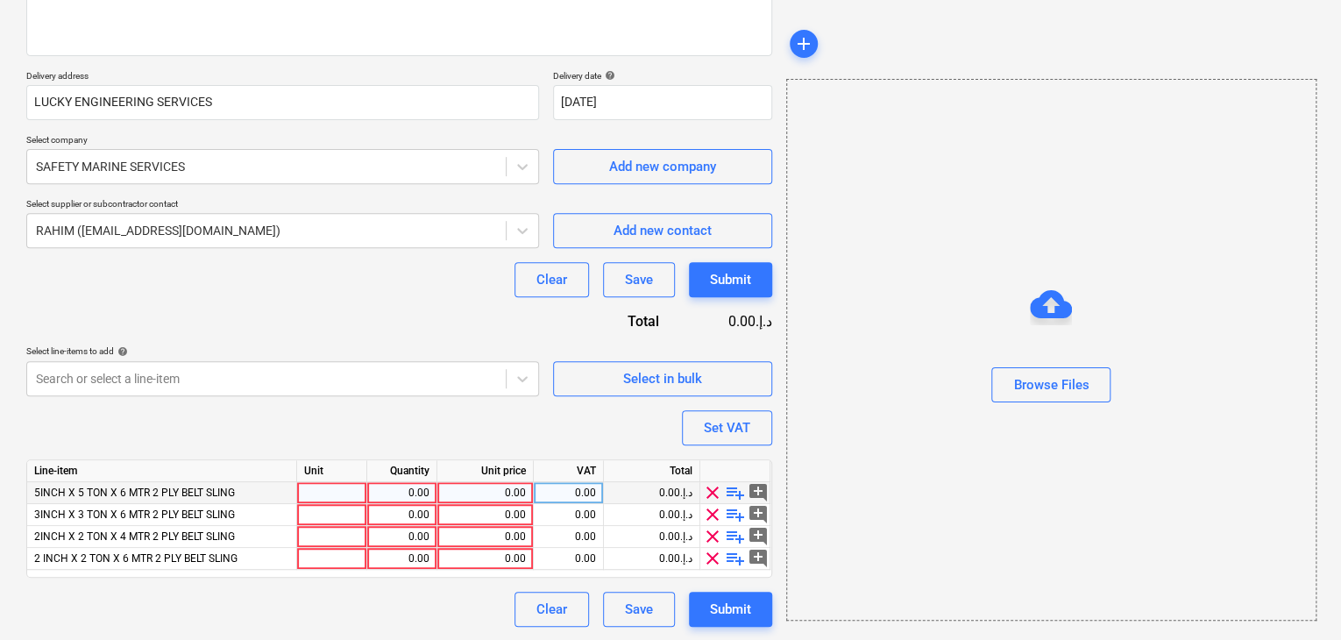
click at [308, 489] on div at bounding box center [332, 493] width 70 height 22
click at [386, 496] on div "0.00" at bounding box center [401, 493] width 55 height 22
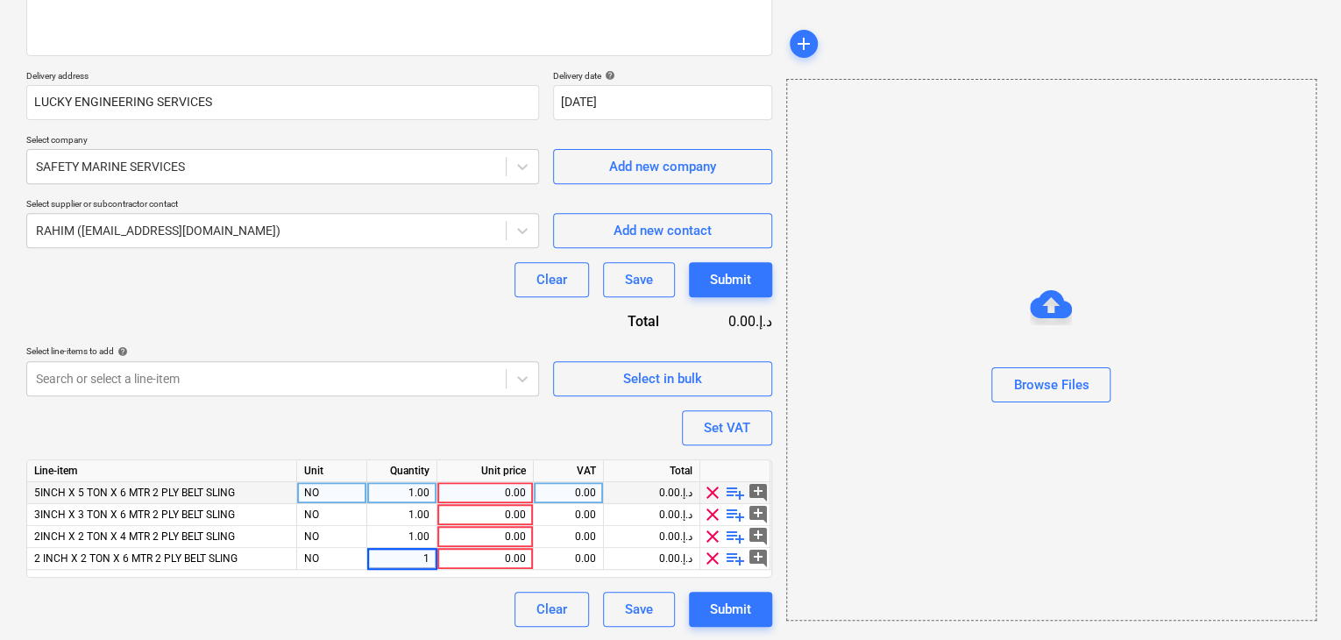
click at [473, 485] on div "0.00" at bounding box center [484, 493] width 81 height 22
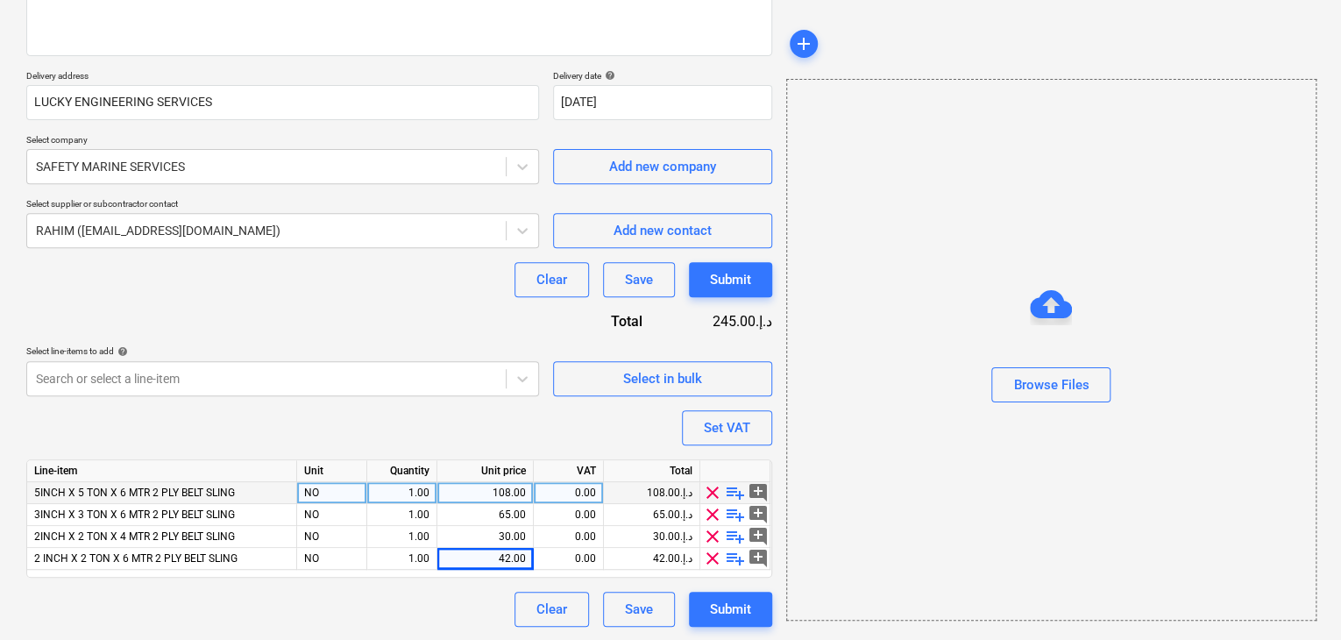
drag, startPoint x: 946, startPoint y: 406, endPoint x: 787, endPoint y: 422, distance: 160.3
click at [925, 411] on div at bounding box center [1051, 409] width 528 height 14
click at [705, 437] on div "Set VAT" at bounding box center [727, 427] width 46 height 23
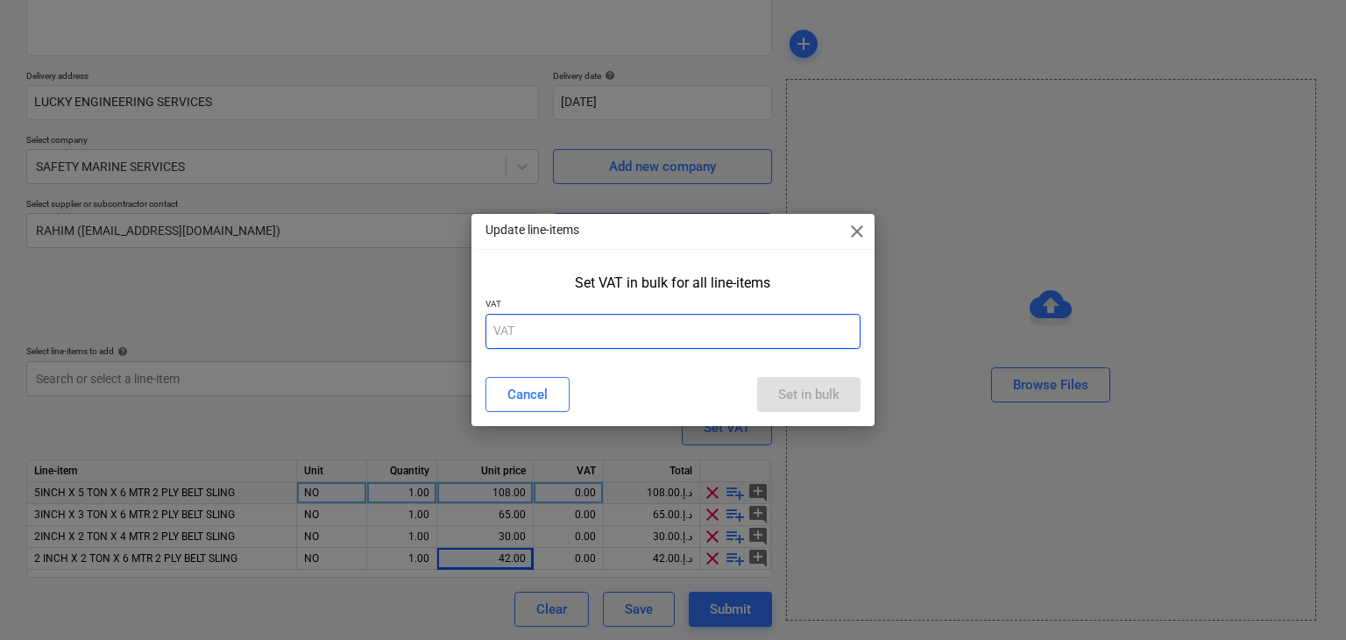
click at [607, 322] on input "text" at bounding box center [673, 331] width 376 height 35
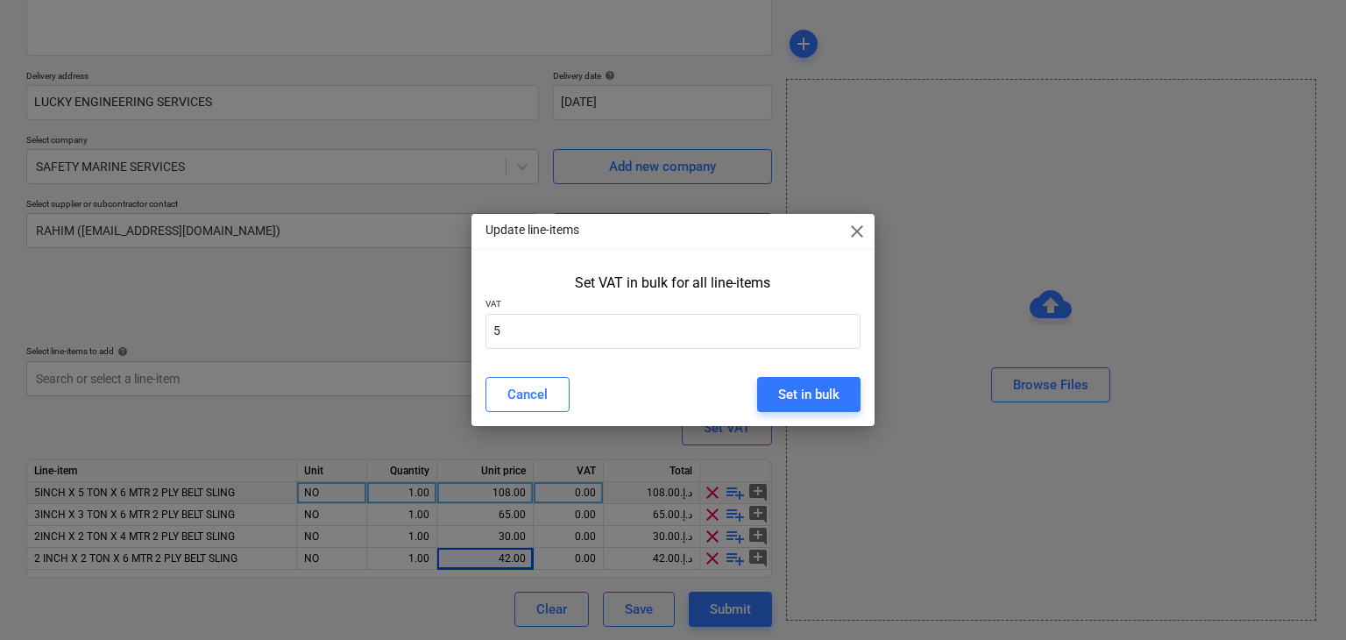
click at [793, 370] on div "Cancel Set in bulk" at bounding box center [673, 394] width 397 height 49
click at [790, 386] on div "Set in bulk" at bounding box center [808, 394] width 61 height 23
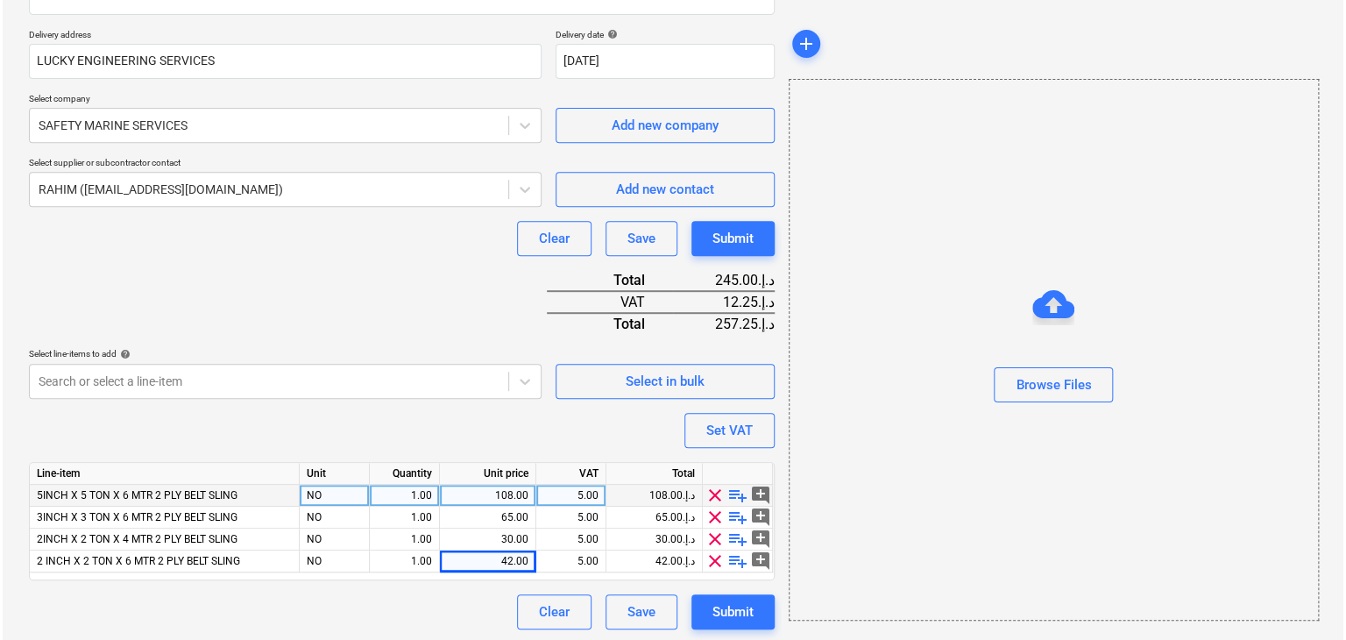
scroll to position [301, 0]
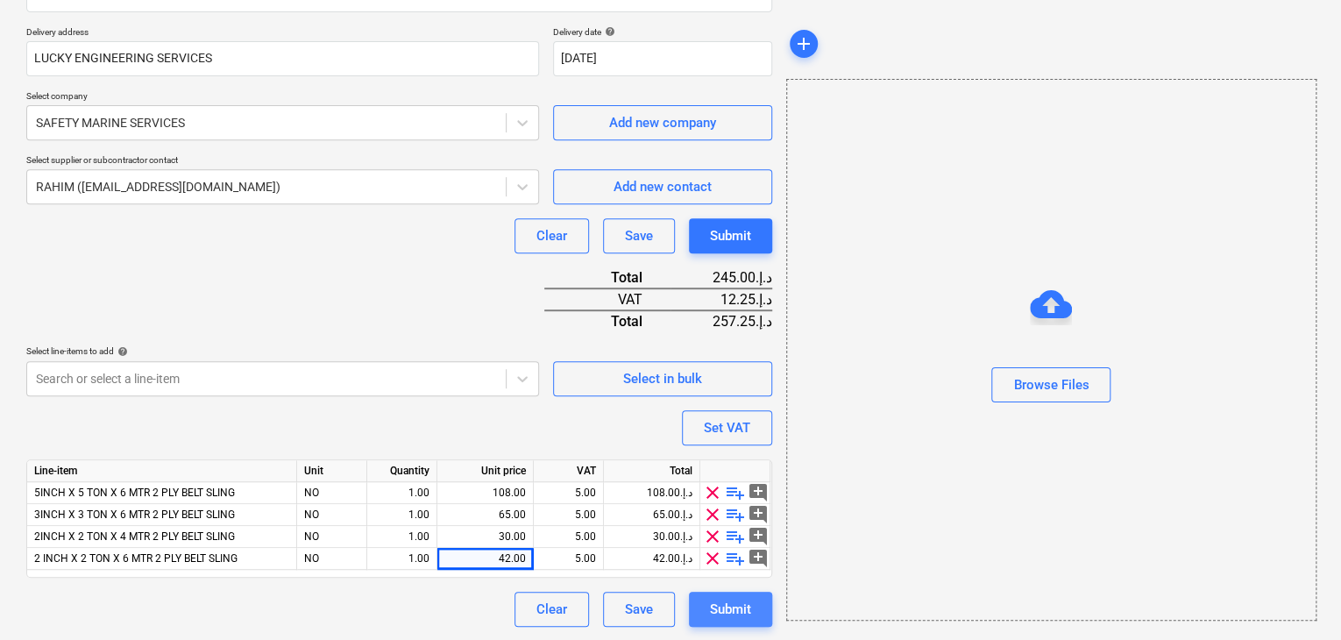
click at [722, 606] on div "Submit" at bounding box center [730, 609] width 41 height 23
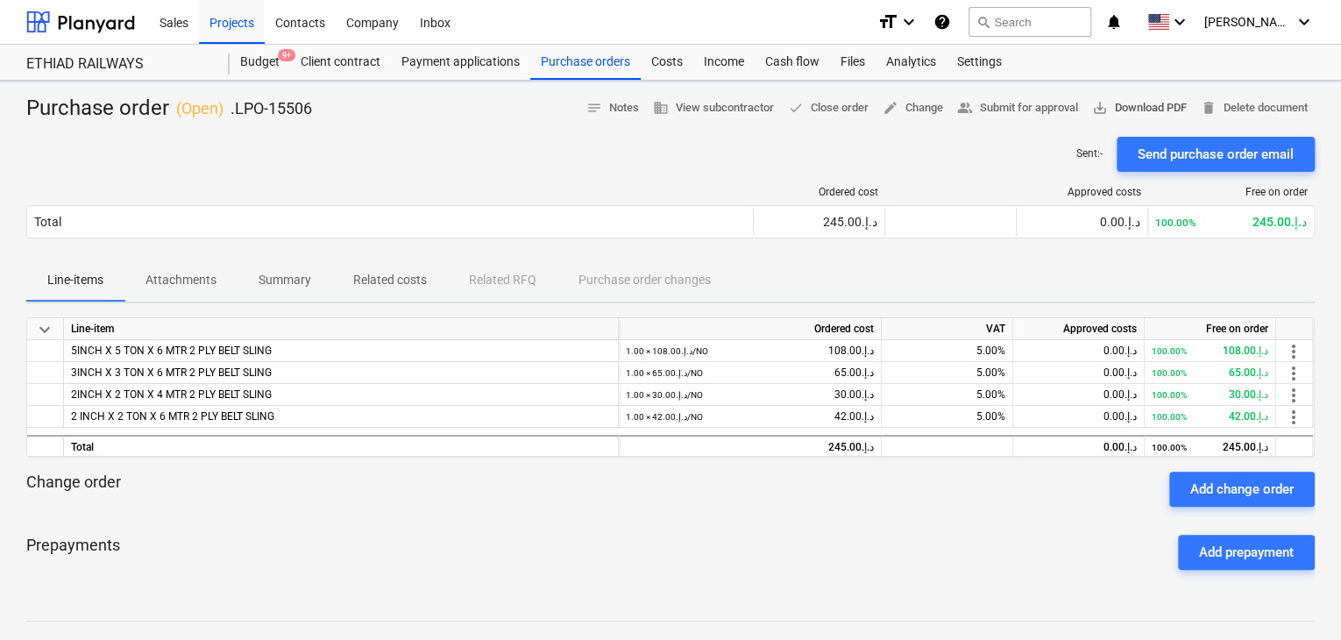
click at [1136, 101] on span "save_alt Download PDF" at bounding box center [1139, 108] width 95 height 20
